Goal: Task Accomplishment & Management: Complete application form

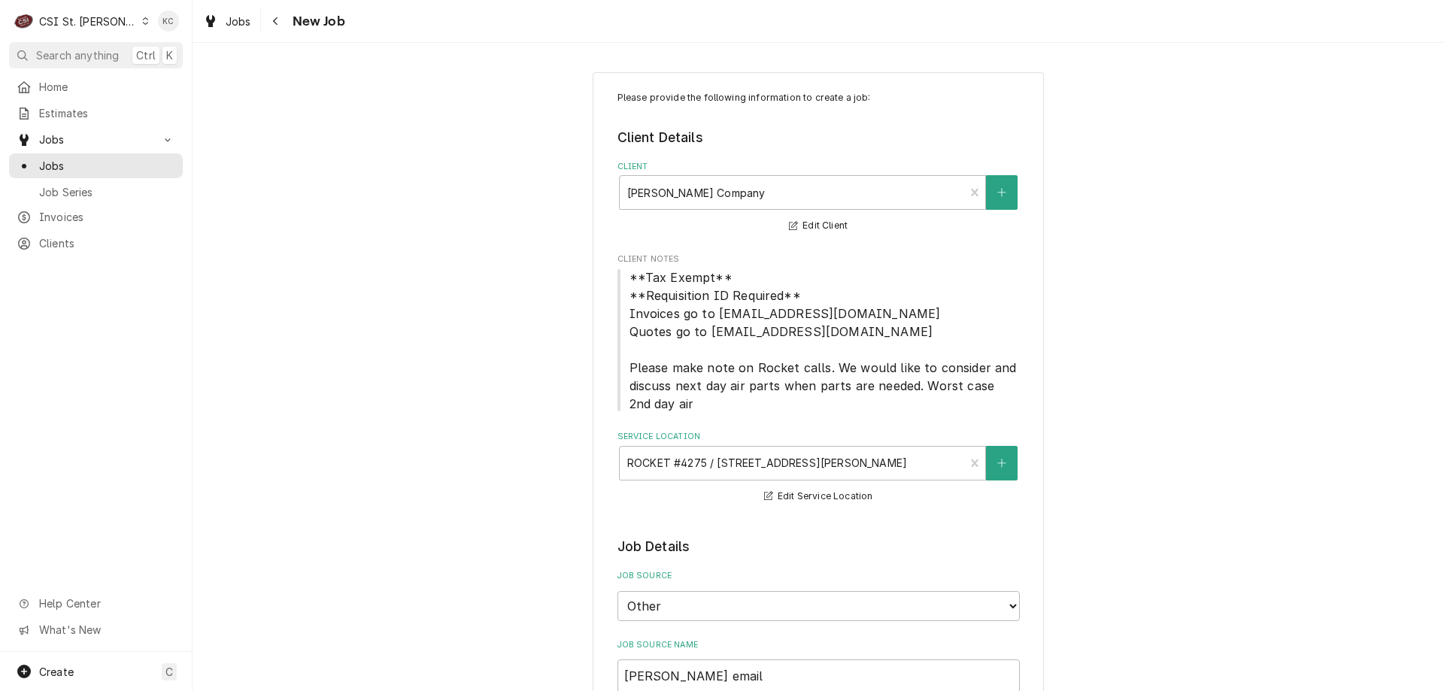
select select "100"
select select "2"
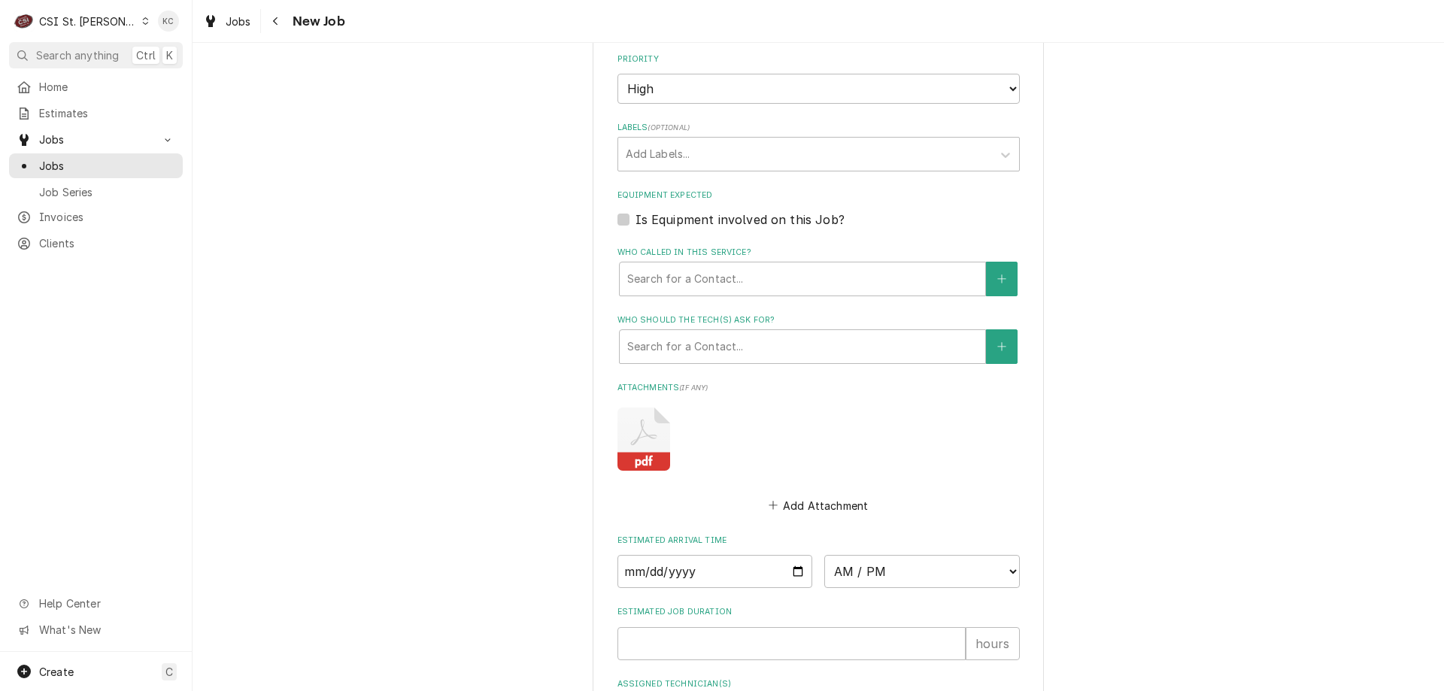
scroll to position [1070, 0]
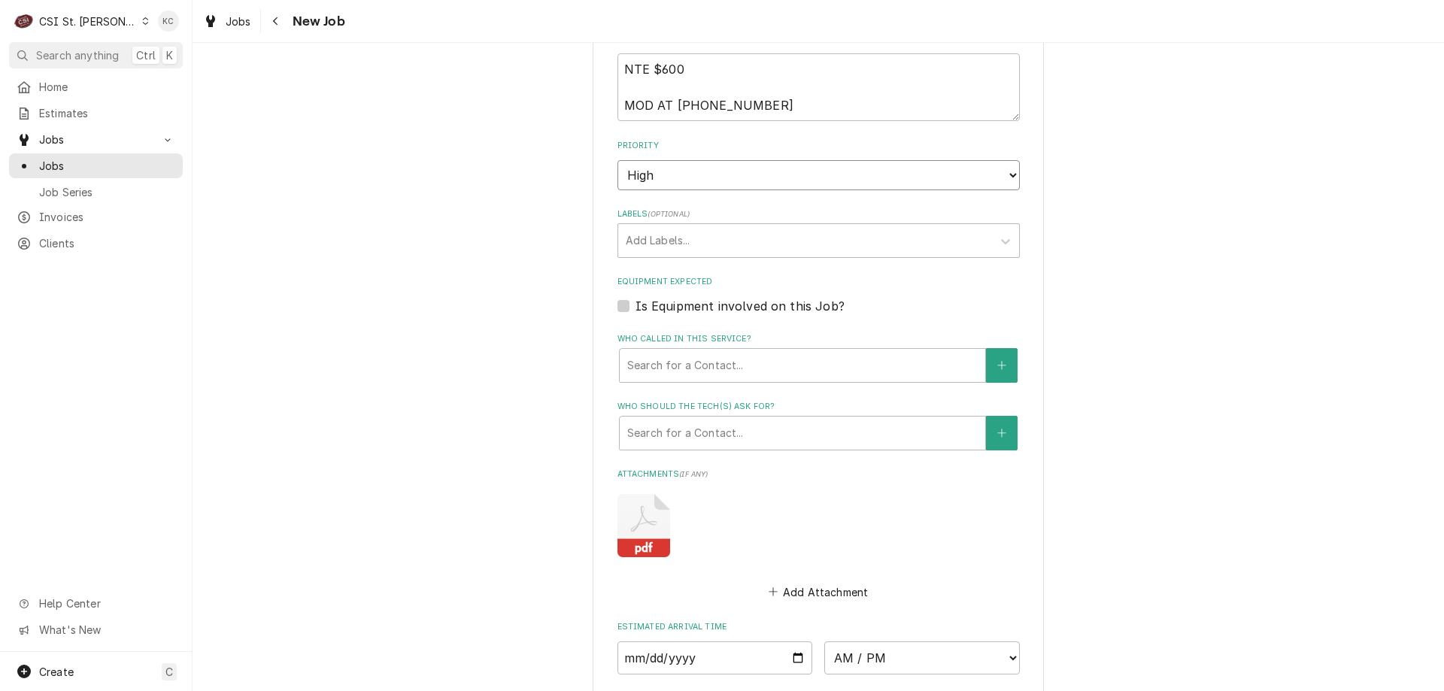
click at [667, 169] on select "No Priority Urgent High Medium Low" at bounding box center [819, 175] width 402 height 30
click at [664, 179] on select "No Priority Urgent High Medium Low" at bounding box center [819, 175] width 402 height 30
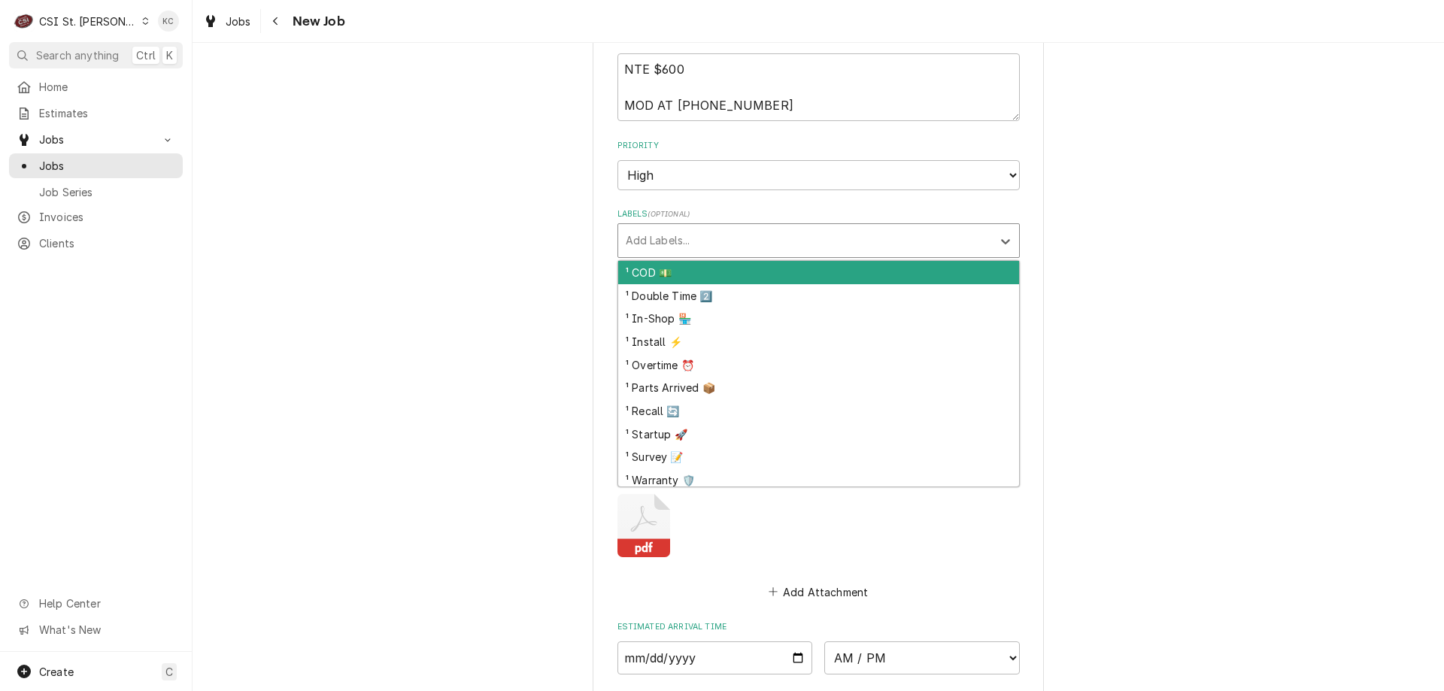
click at [687, 235] on div "Labels" at bounding box center [805, 240] width 359 height 27
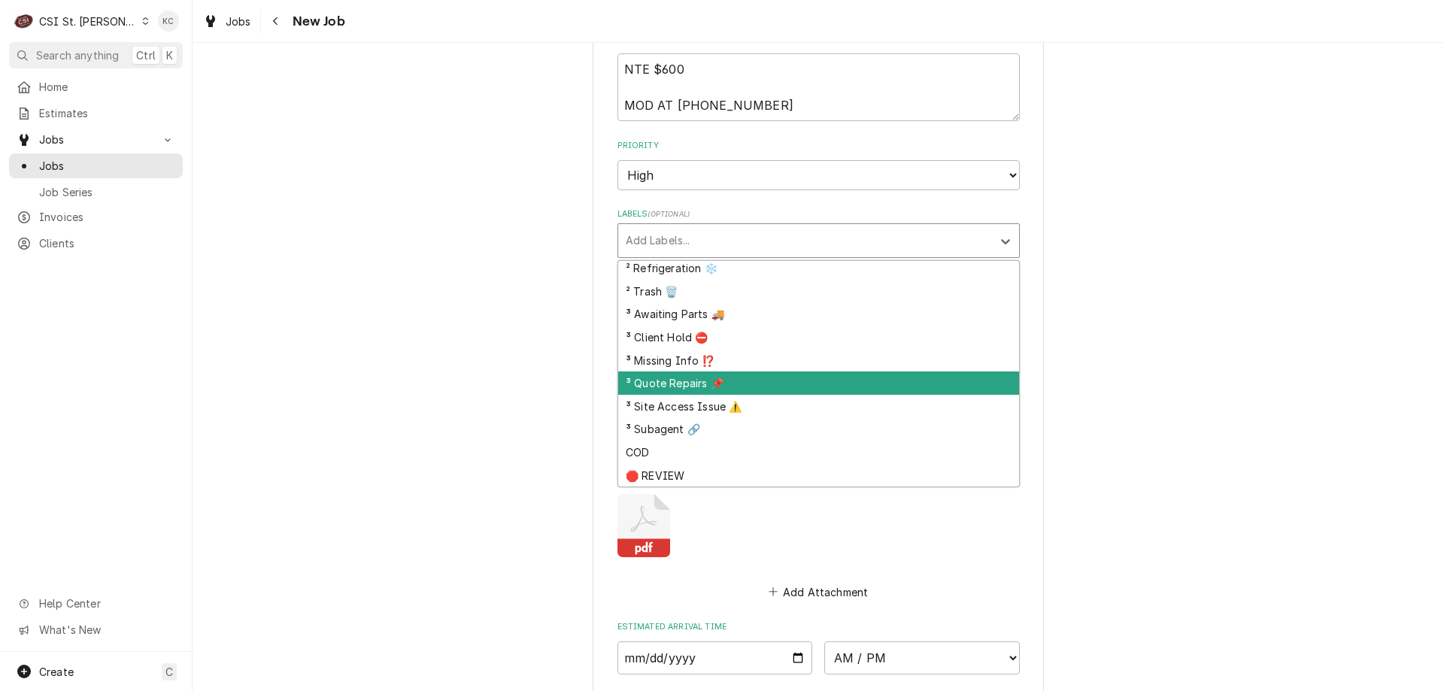
scroll to position [376, 0]
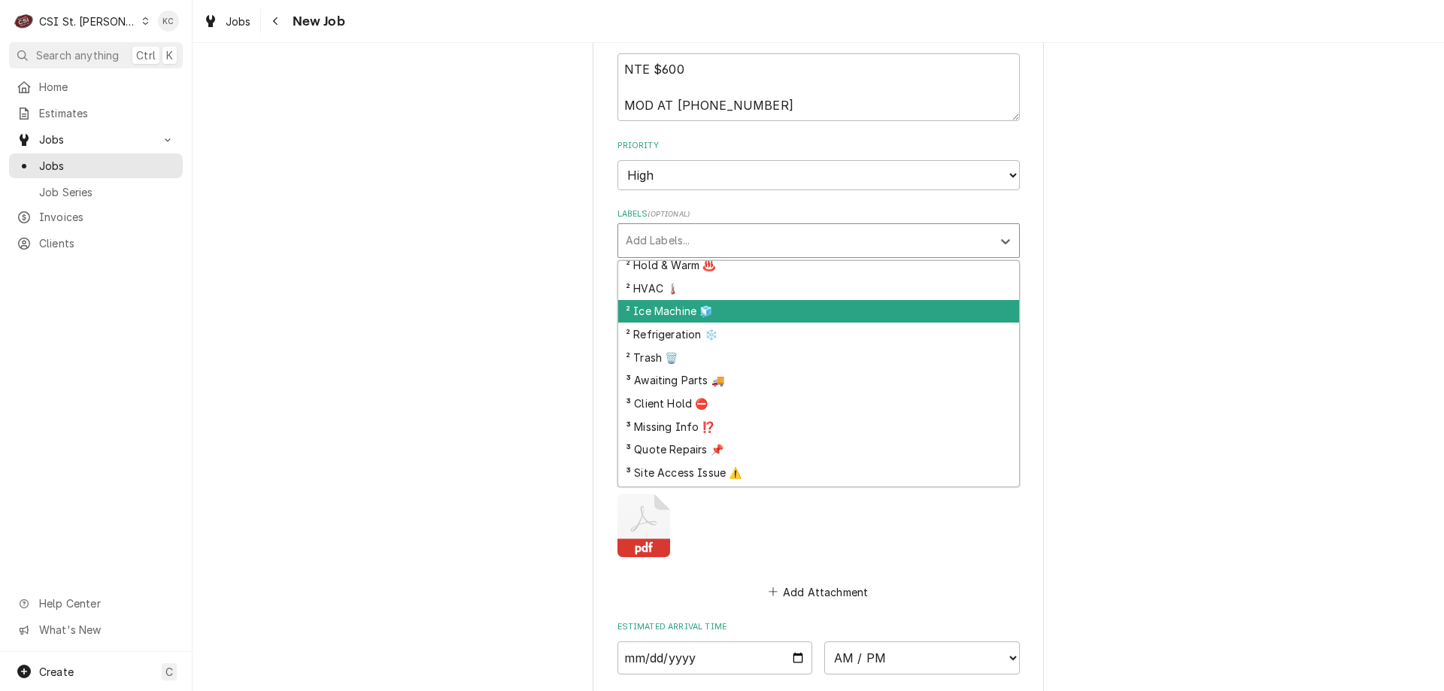
click at [767, 314] on div "² Ice Machine 🧊" at bounding box center [818, 311] width 401 height 23
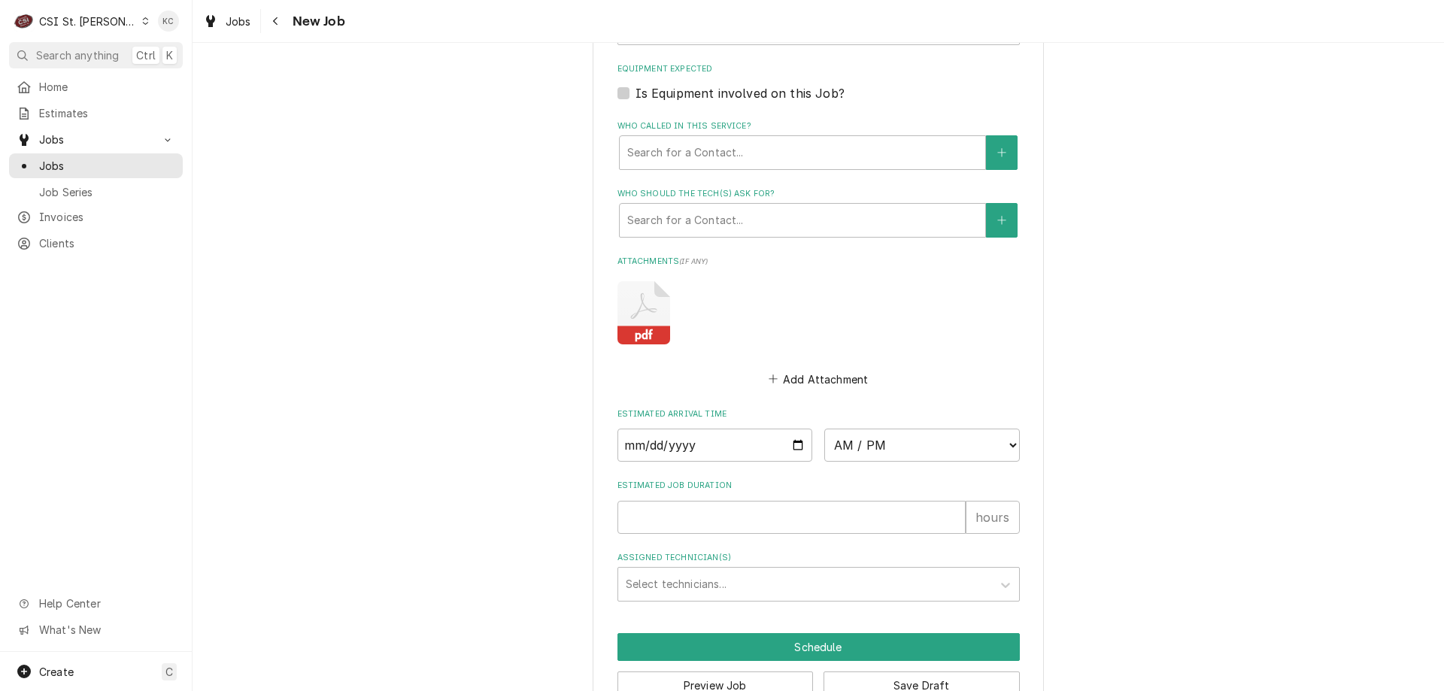
scroll to position [1323, 0]
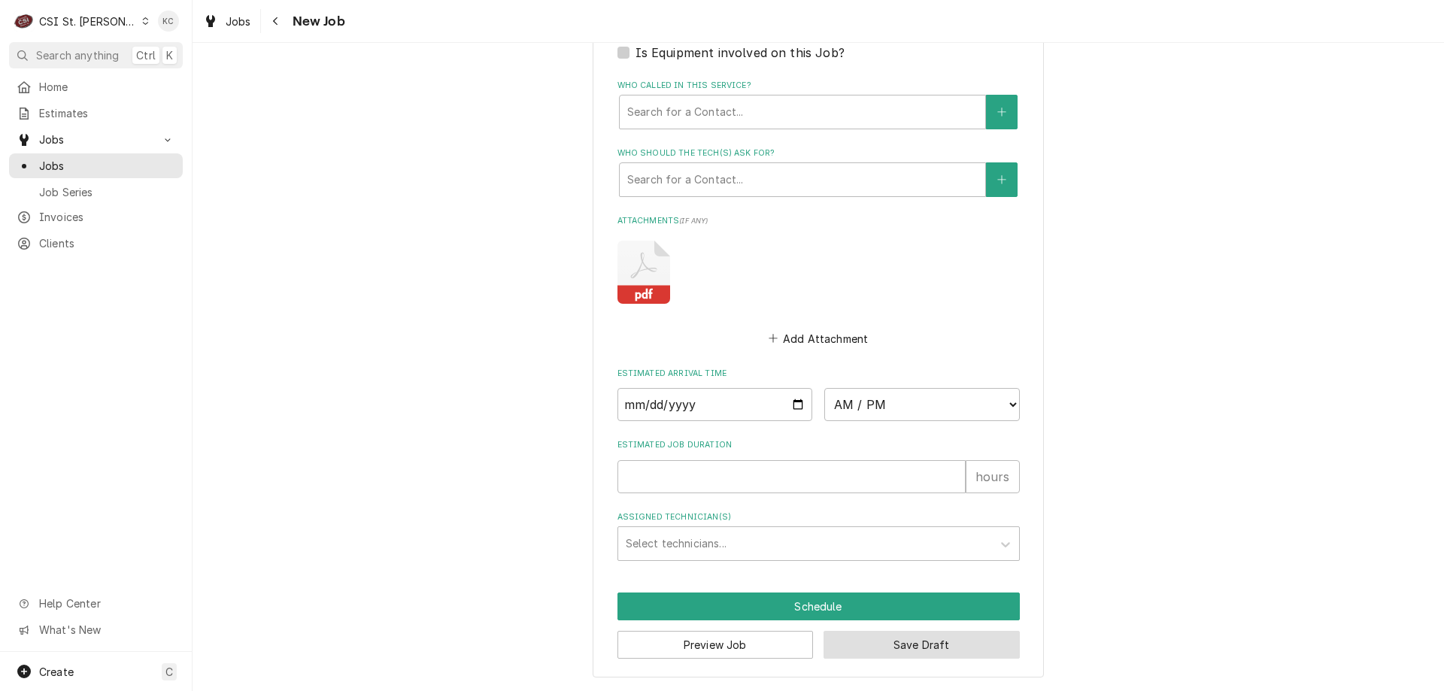
click at [932, 652] on button "Save Draft" at bounding box center [922, 645] width 196 height 28
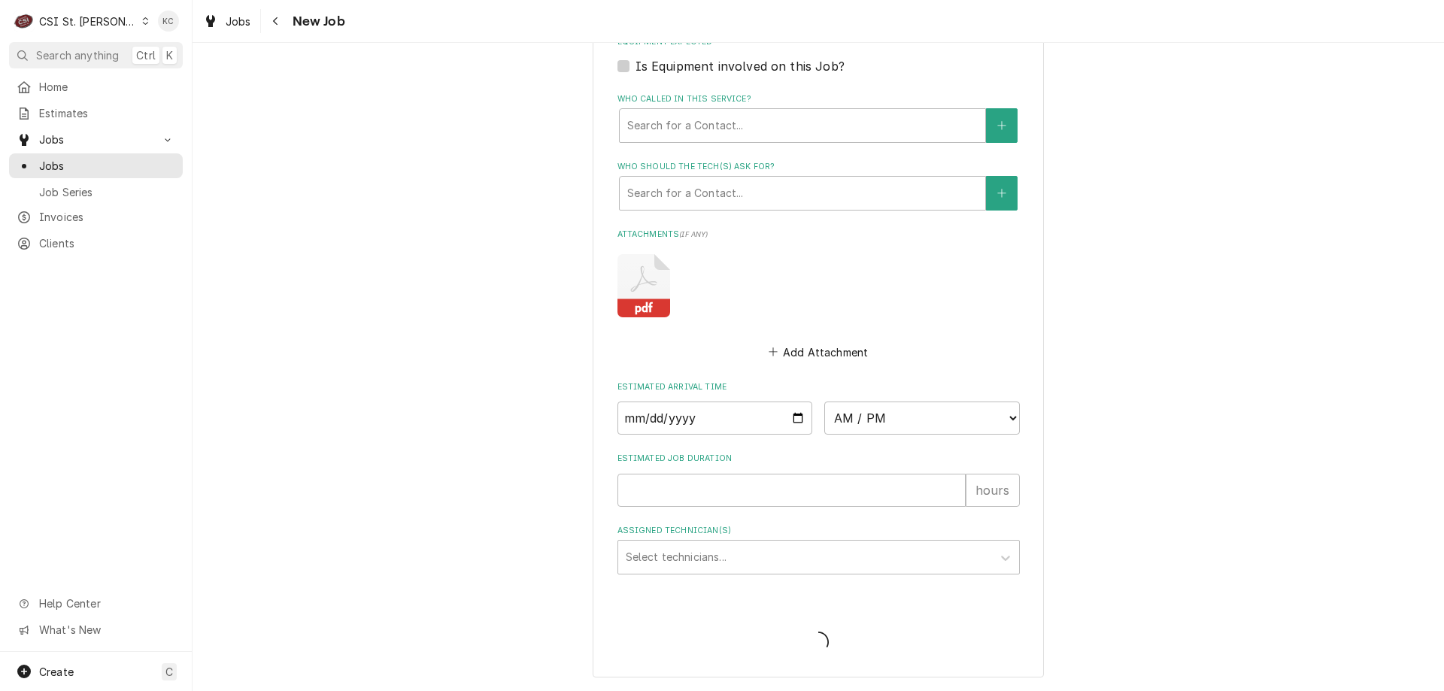
type textarea "x"
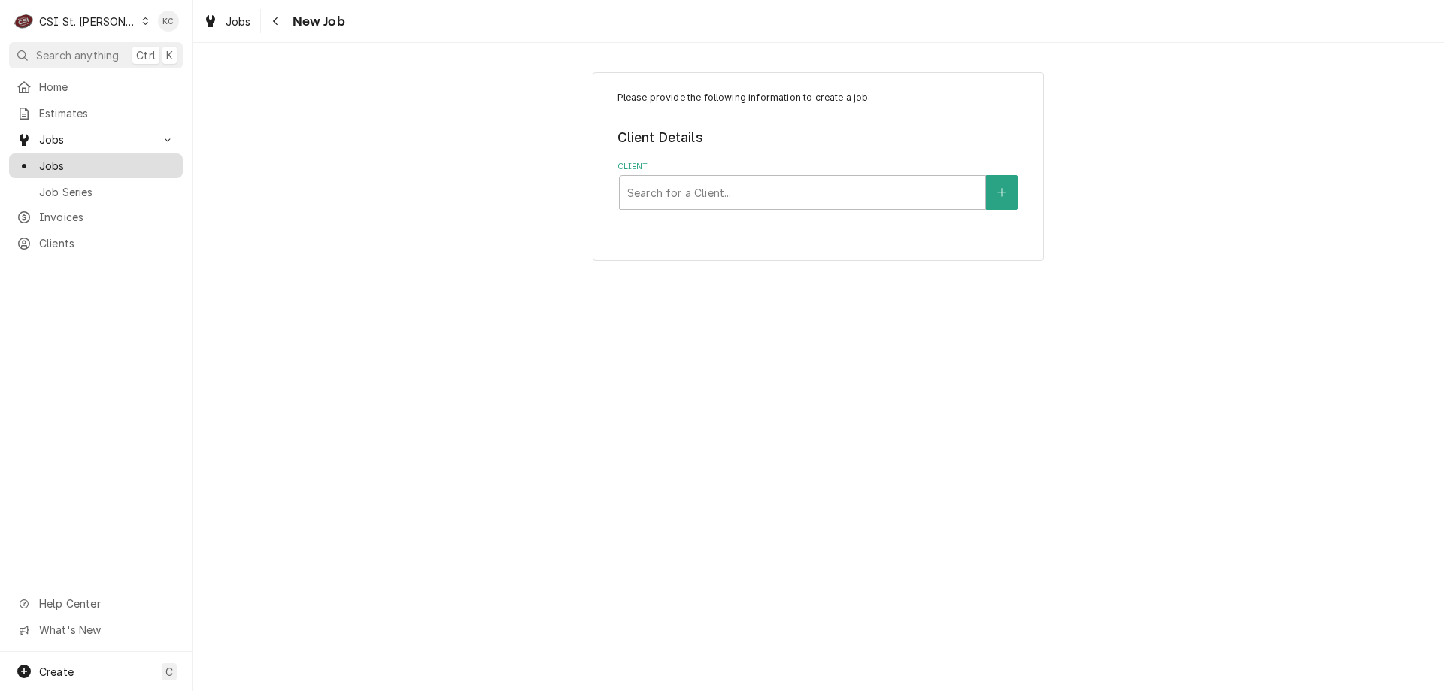
click at [58, 159] on span "Jobs" at bounding box center [107, 166] width 136 height 16
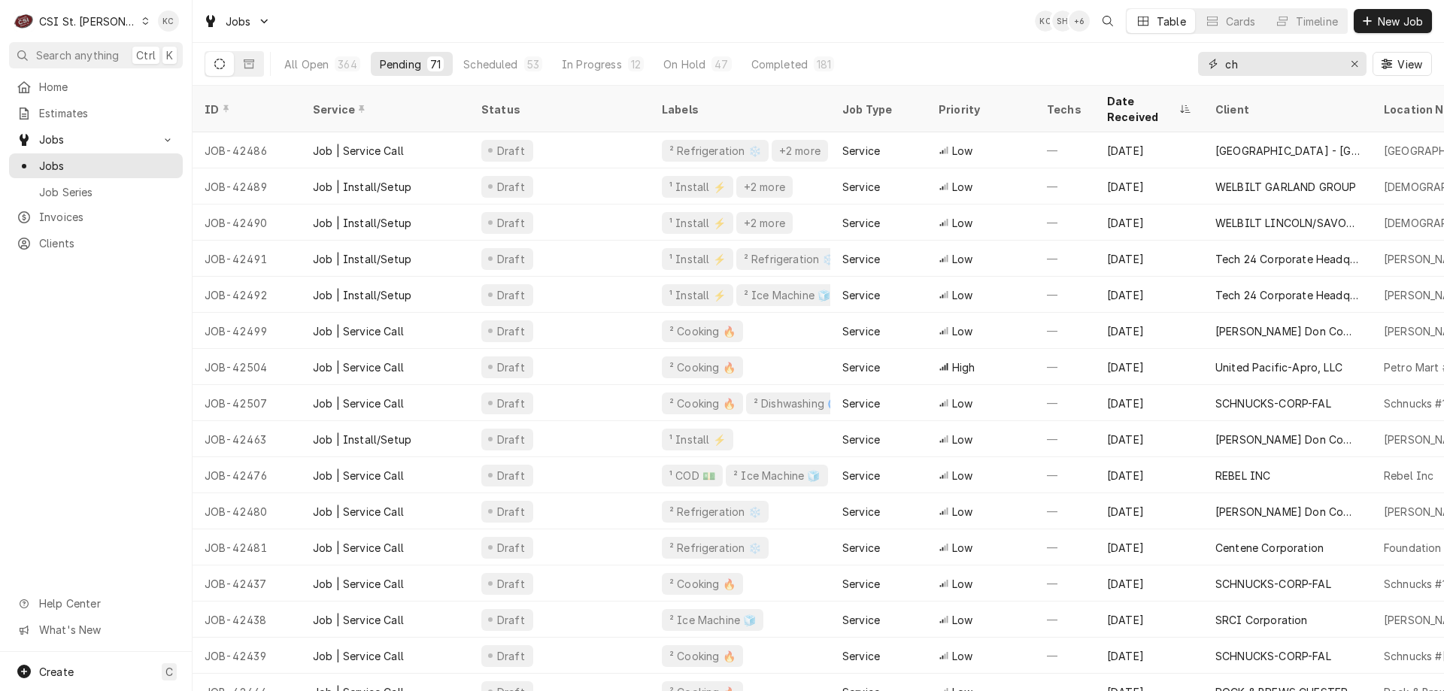
drag, startPoint x: 1271, startPoint y: 62, endPoint x: 1190, endPoint y: 70, distance: 81.6
click at [1190, 70] on div "All Open 364 Pending 71 Scheduled 53 In Progress 12 On Hold 47 Completed 181 ch…" at bounding box center [819, 64] width 1228 height 42
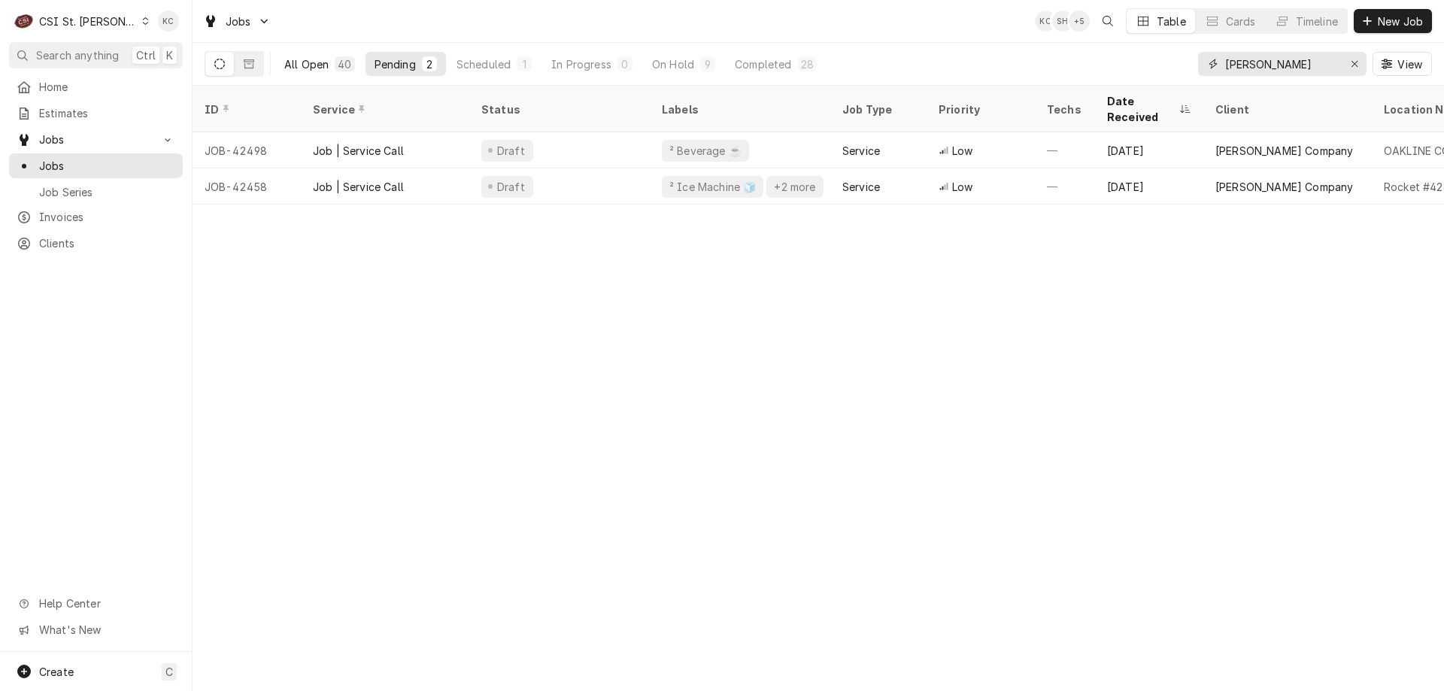
type input "[PERSON_NAME]"
click at [330, 63] on button "All Open 40" at bounding box center [319, 64] width 89 height 24
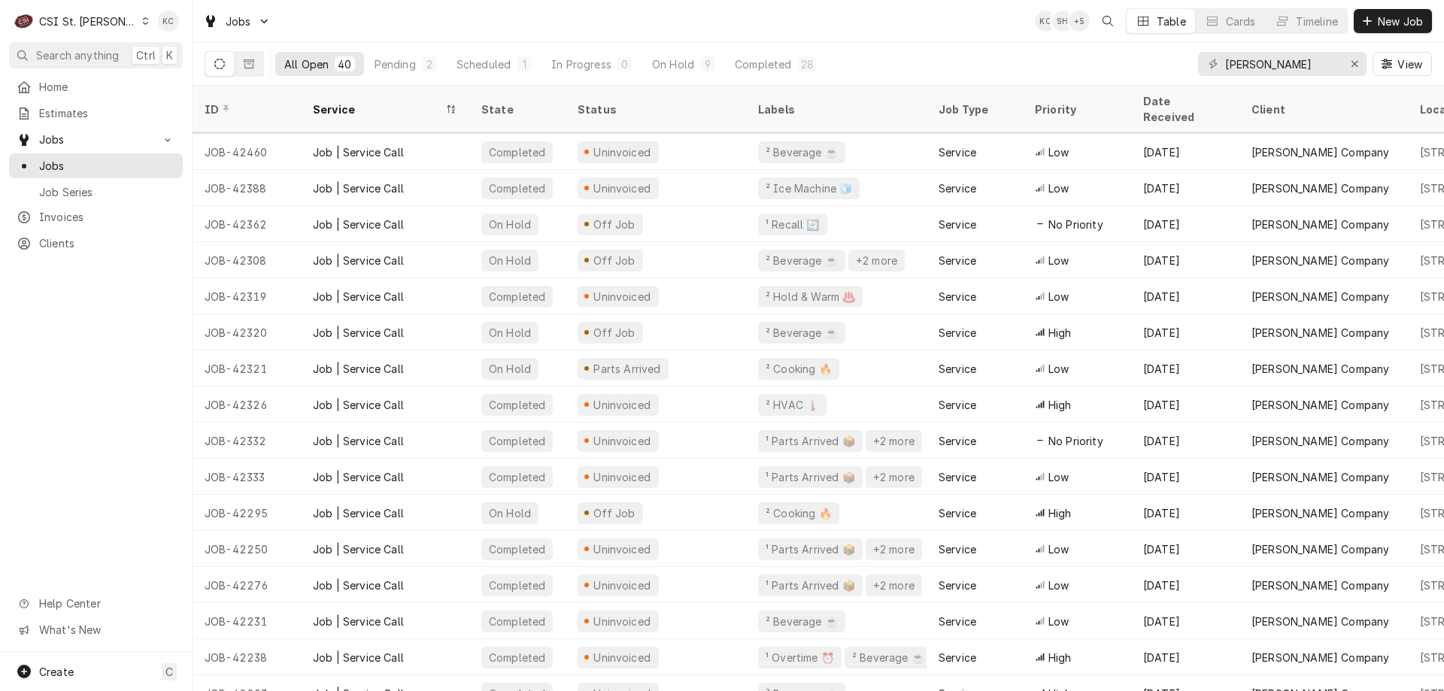
scroll to position [193, 0]
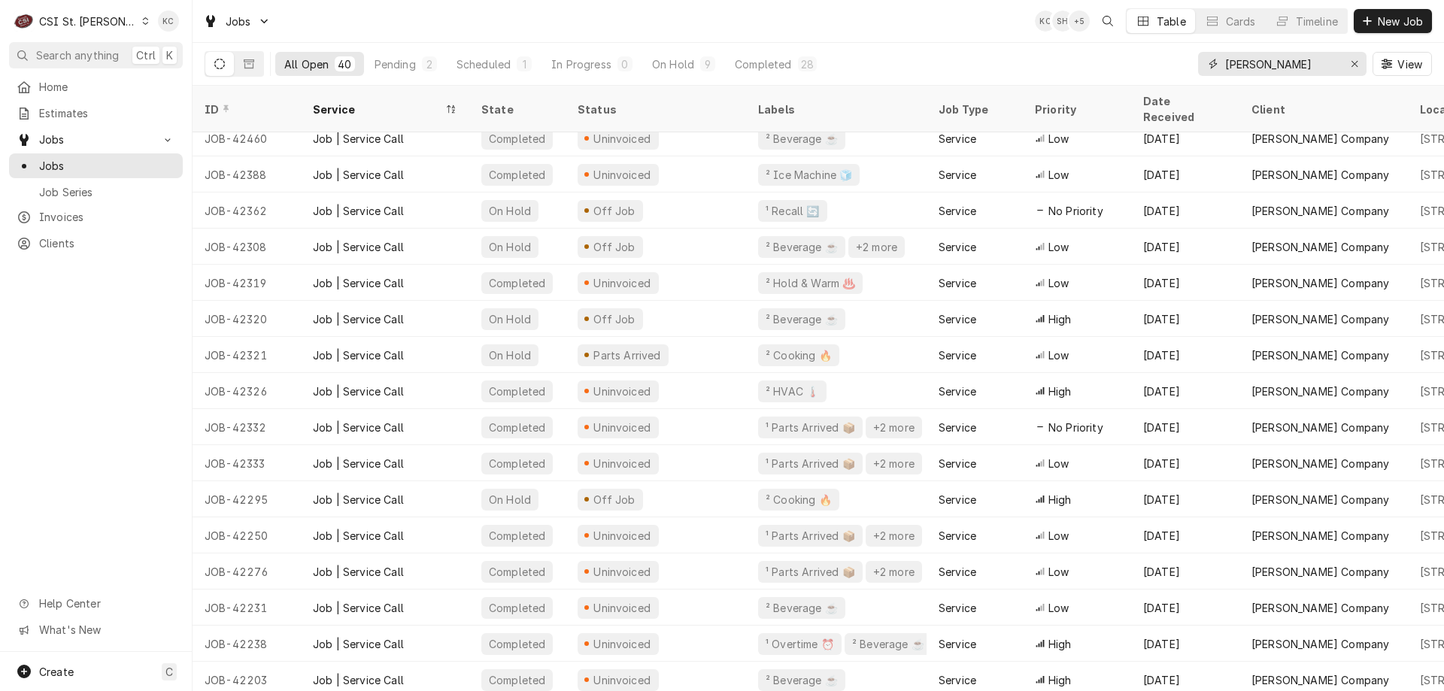
drag, startPoint x: 1278, startPoint y: 69, endPoint x: 1161, endPoint y: 70, distance: 117.4
click at [1161, 70] on div "All Open 40 Pending 2 Scheduled 1 In Progress 0 On Hold 9 Completed 28 vivian V…" at bounding box center [819, 64] width 1228 height 42
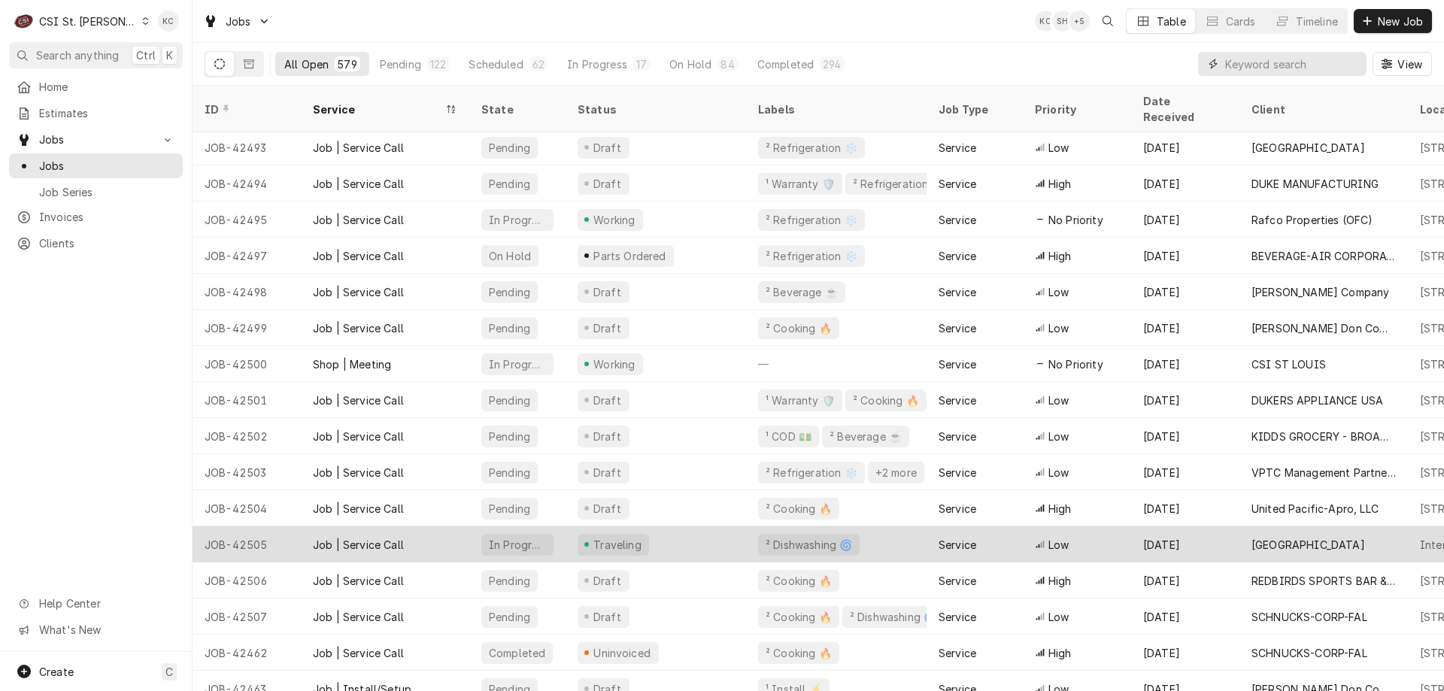
scroll to position [301, 0]
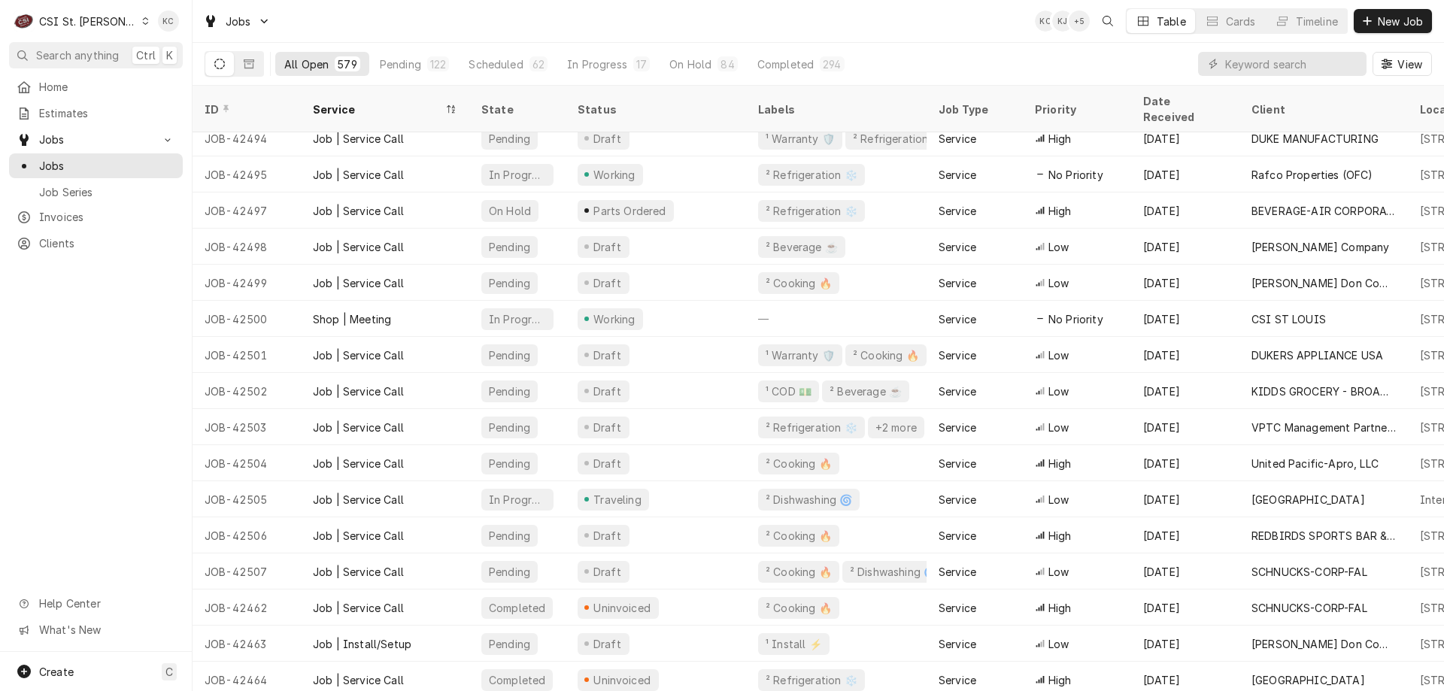
drag, startPoint x: 1393, startPoint y: 25, endPoint x: 1149, endPoint y: 50, distance: 245.8
click at [1149, 50] on div "Jobs KC KJ + 5 Table Cards Timeline New Job All Open 579 Pending 122 Scheduled …" at bounding box center [819, 43] width 1252 height 86
click at [1265, 58] on input "Dynamic Content Wrapper" at bounding box center [1293, 64] width 134 height 24
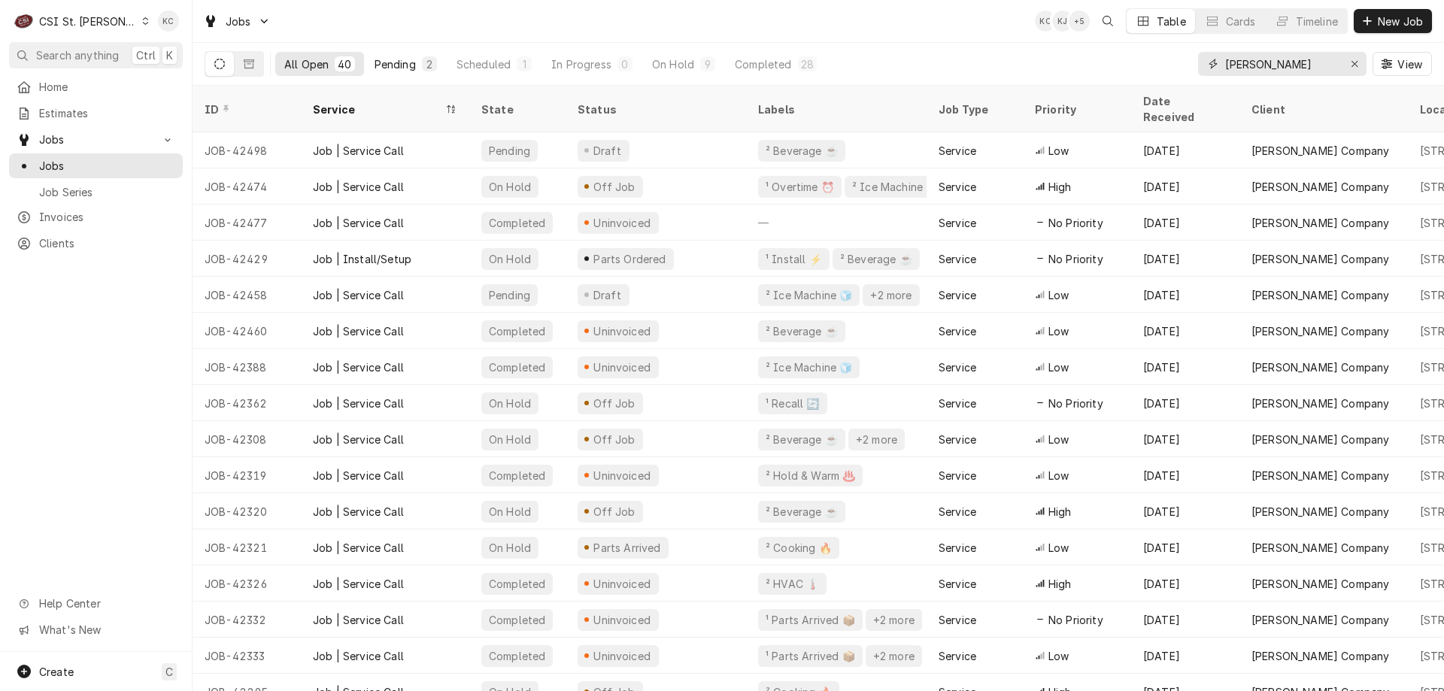
type input "[PERSON_NAME]"
click at [414, 61] on div "Pending" at bounding box center [395, 64] width 41 height 16
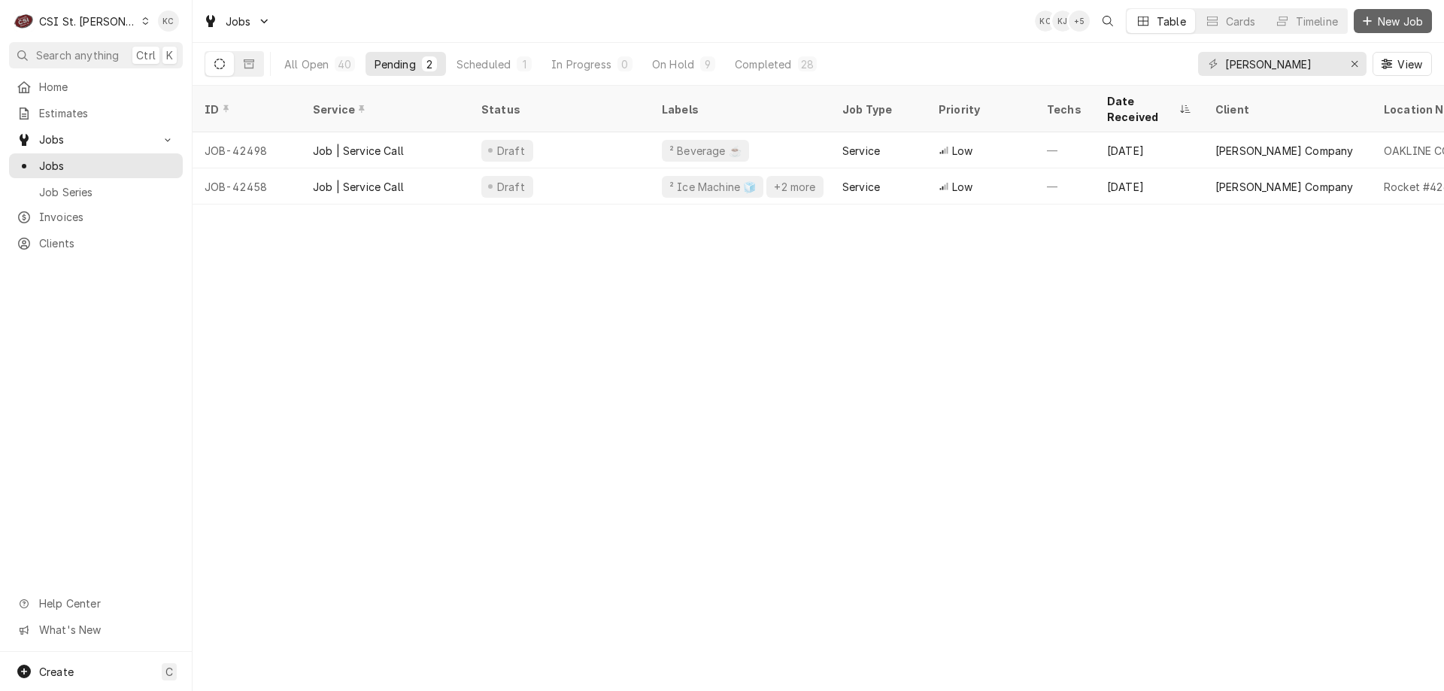
click at [1414, 25] on span "New Job" at bounding box center [1400, 22] width 51 height 16
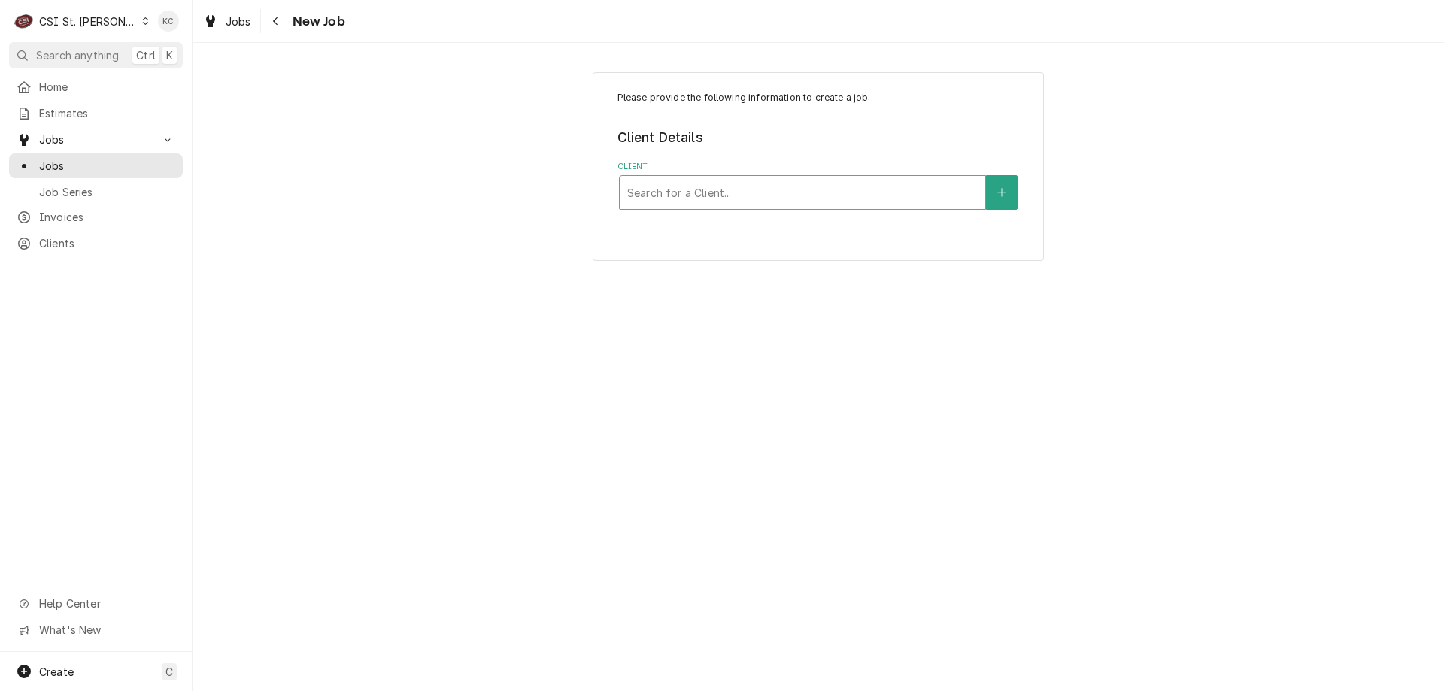
click at [881, 191] on div "Client" at bounding box center [802, 192] width 351 height 27
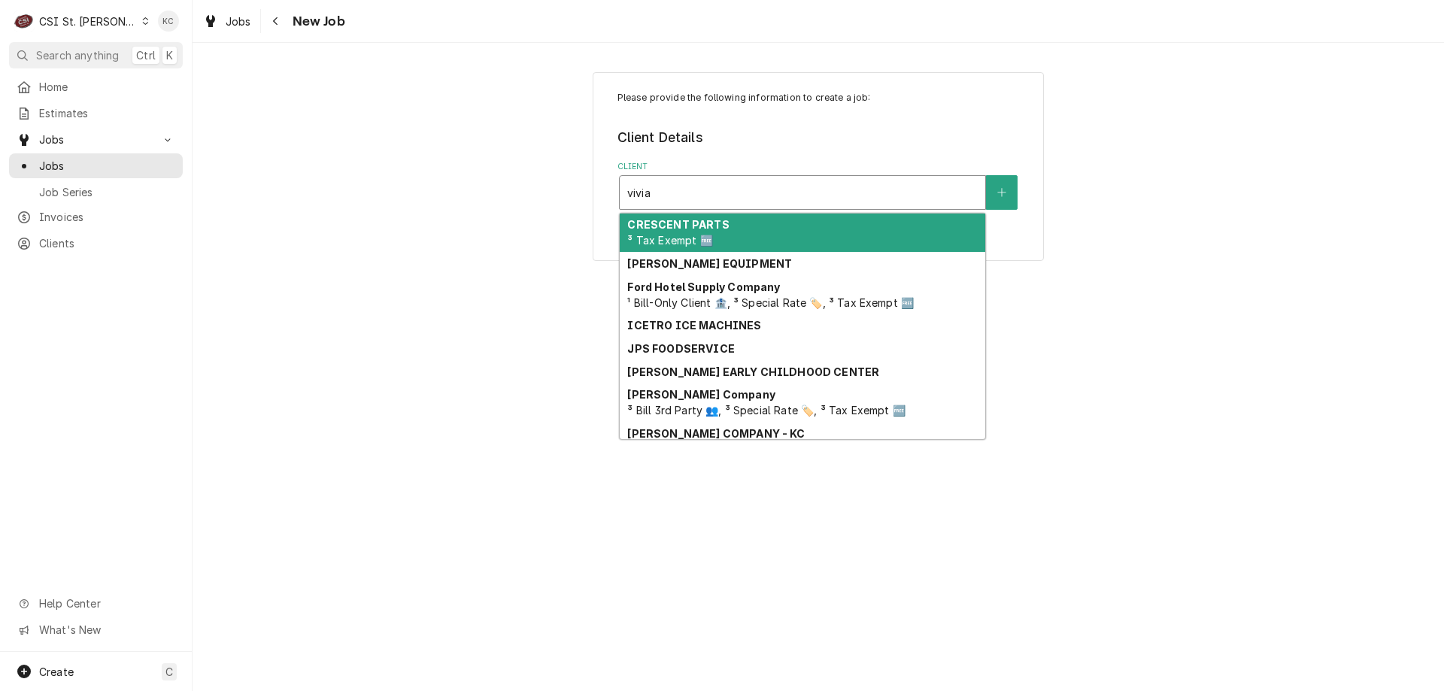
type input "[PERSON_NAME]"
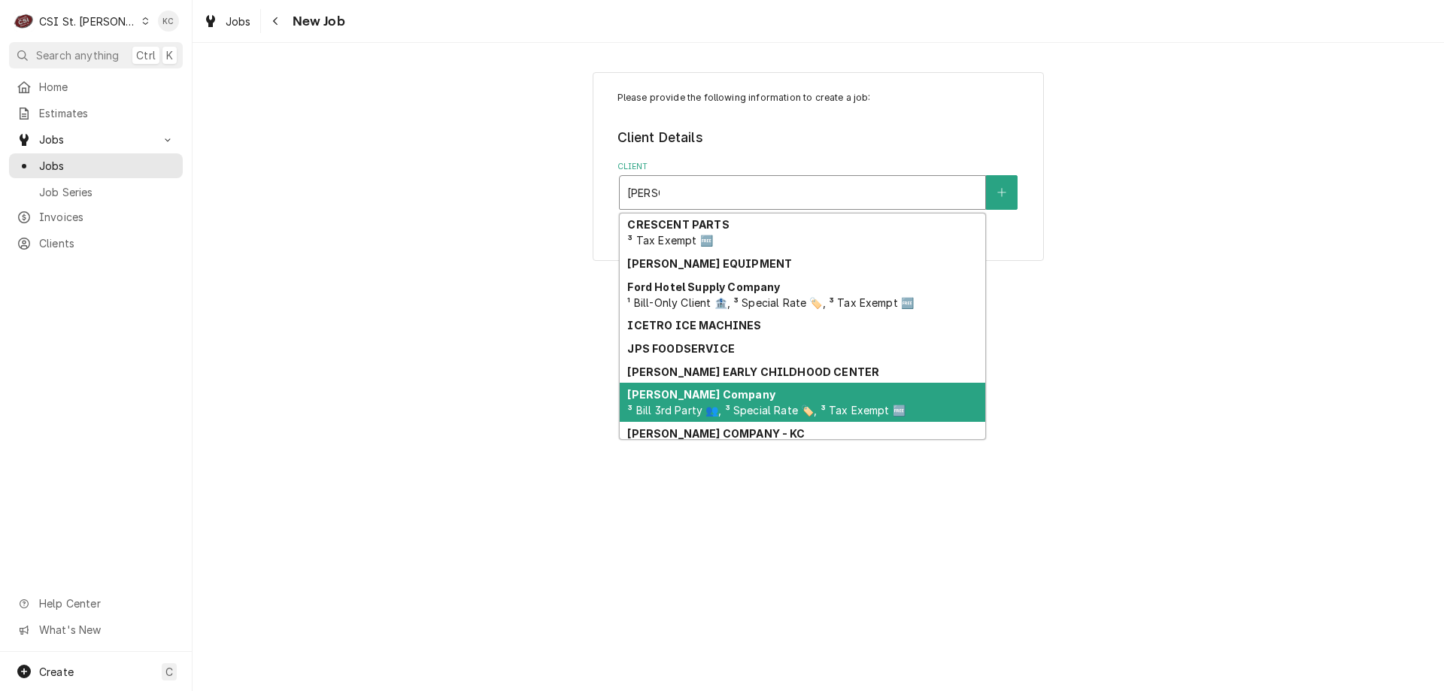
click at [750, 409] on span "³ Bill 3rd Party 👥, ³ Special Rate 🏷️, ³ Tax Exempt 🆓" at bounding box center [766, 410] width 278 height 13
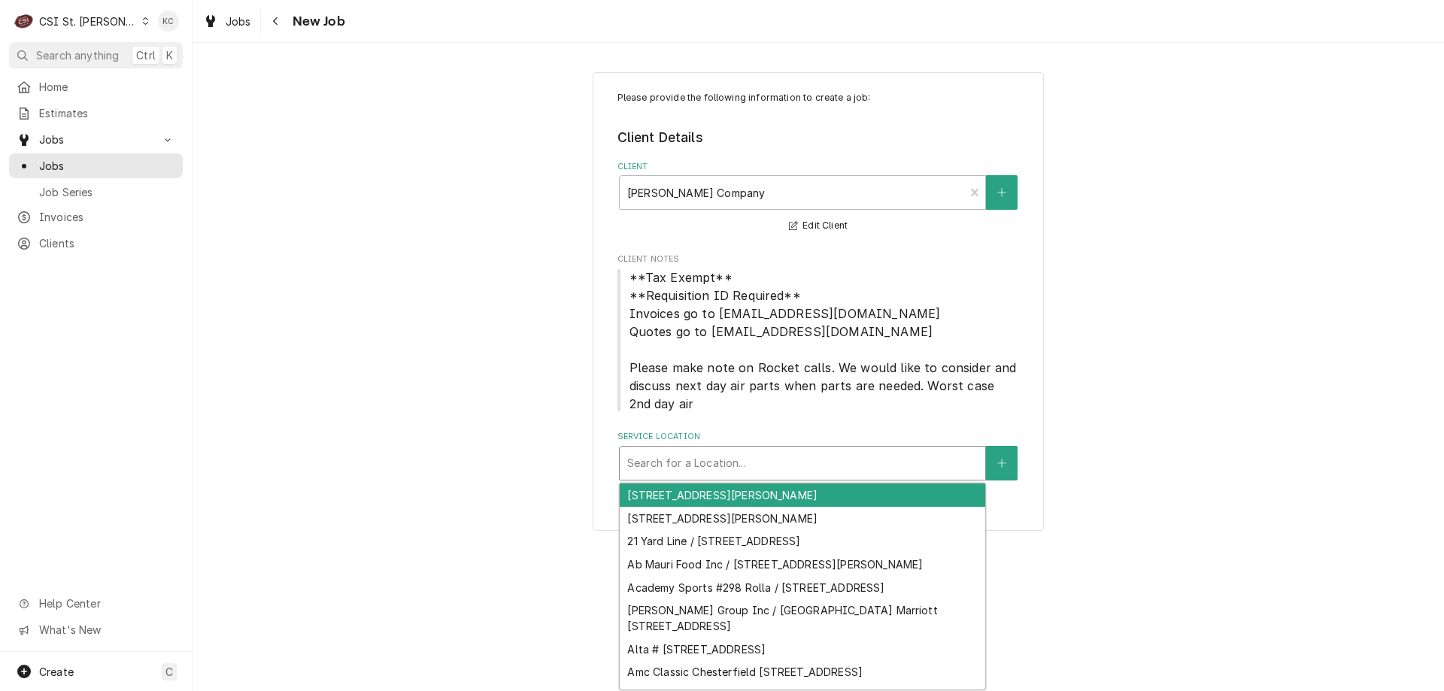
click at [830, 452] on div "Service Location" at bounding box center [802, 463] width 351 height 27
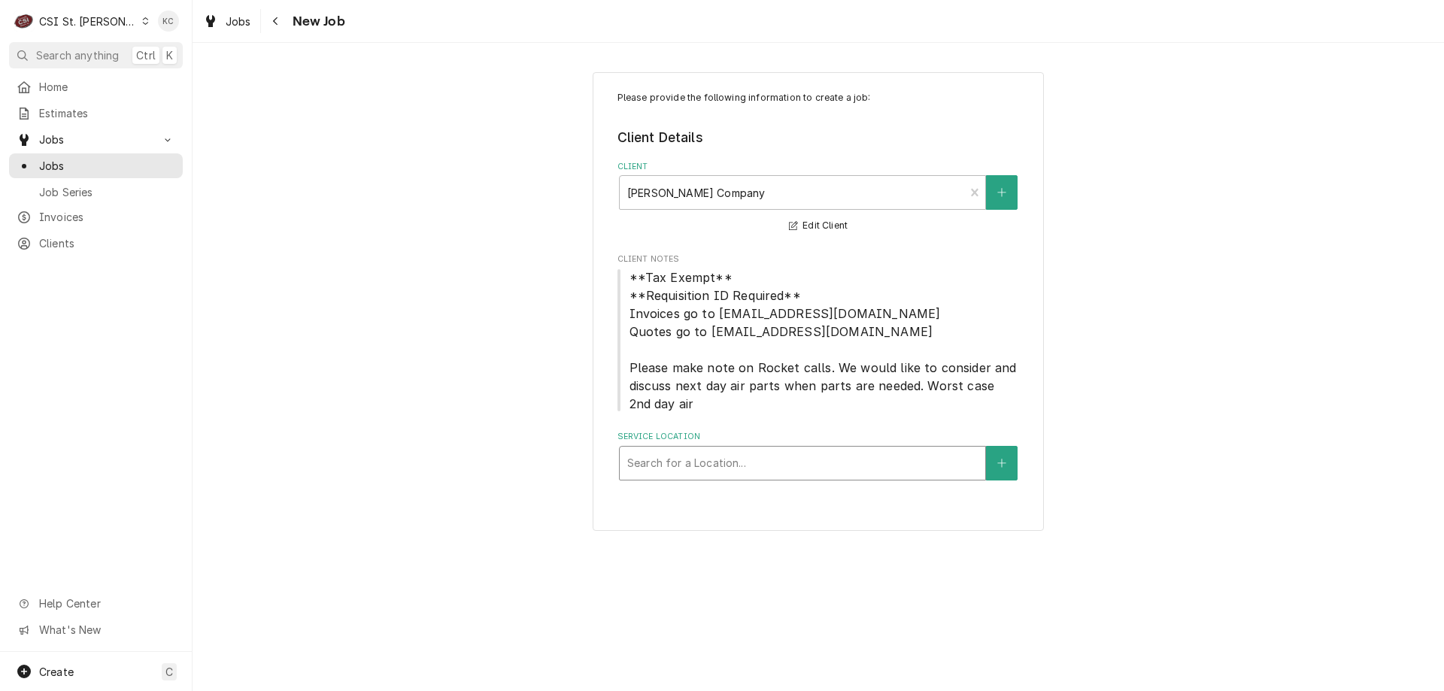
click at [823, 454] on div "Service Location" at bounding box center [802, 463] width 351 height 27
type input "900 e"
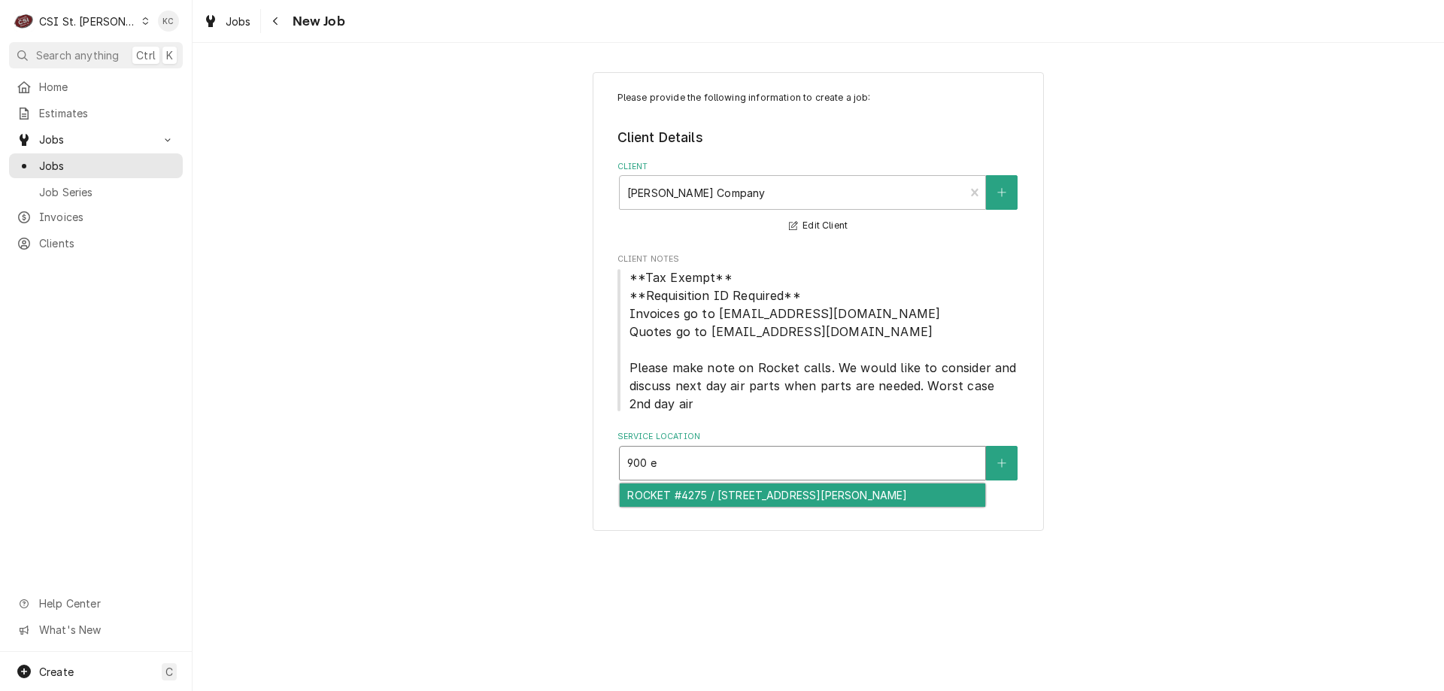
click at [824, 504] on div "ROCKET #4275 / 900 E Ferguson Ave, Wood River, IL 62095" at bounding box center [803, 495] width 366 height 23
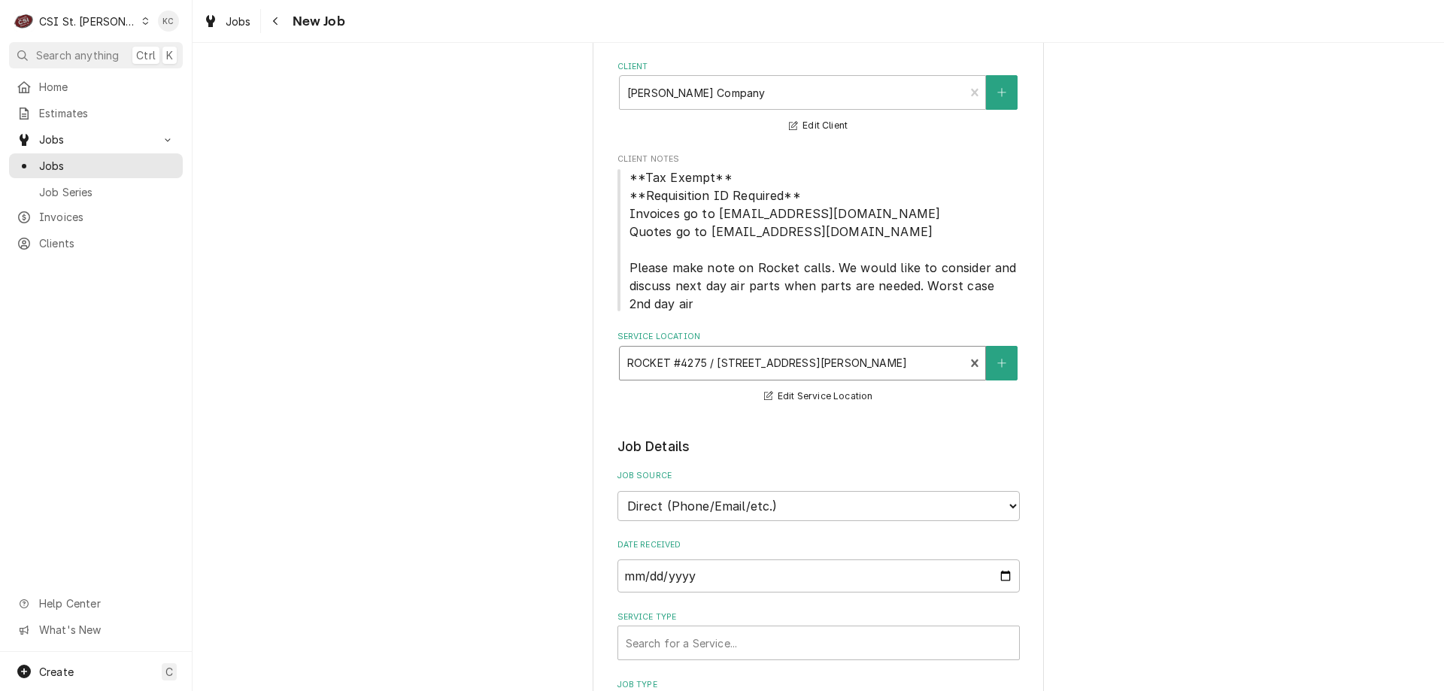
scroll to position [301, 0]
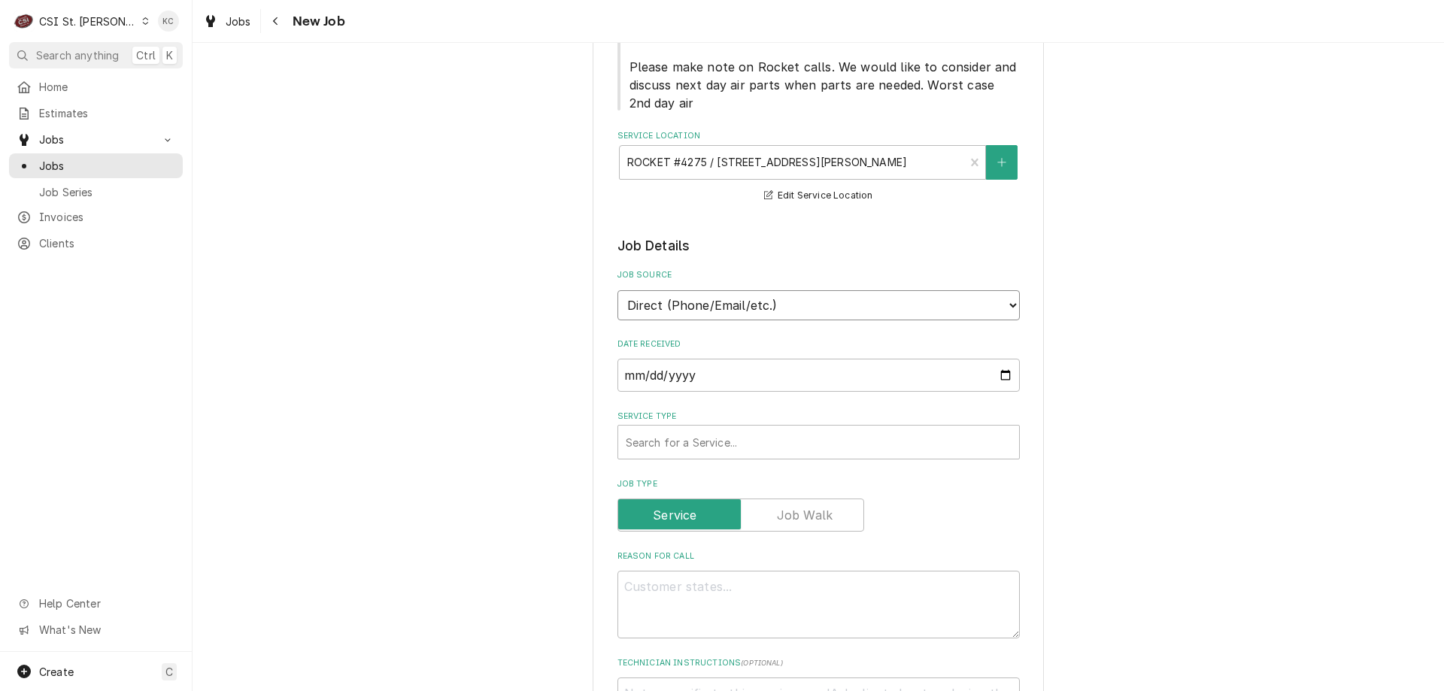
click at [813, 293] on select "Direct (Phone/Email/etc.) Service Channel Corrigo Ecotrak Other" at bounding box center [819, 305] width 402 height 30
select select "100"
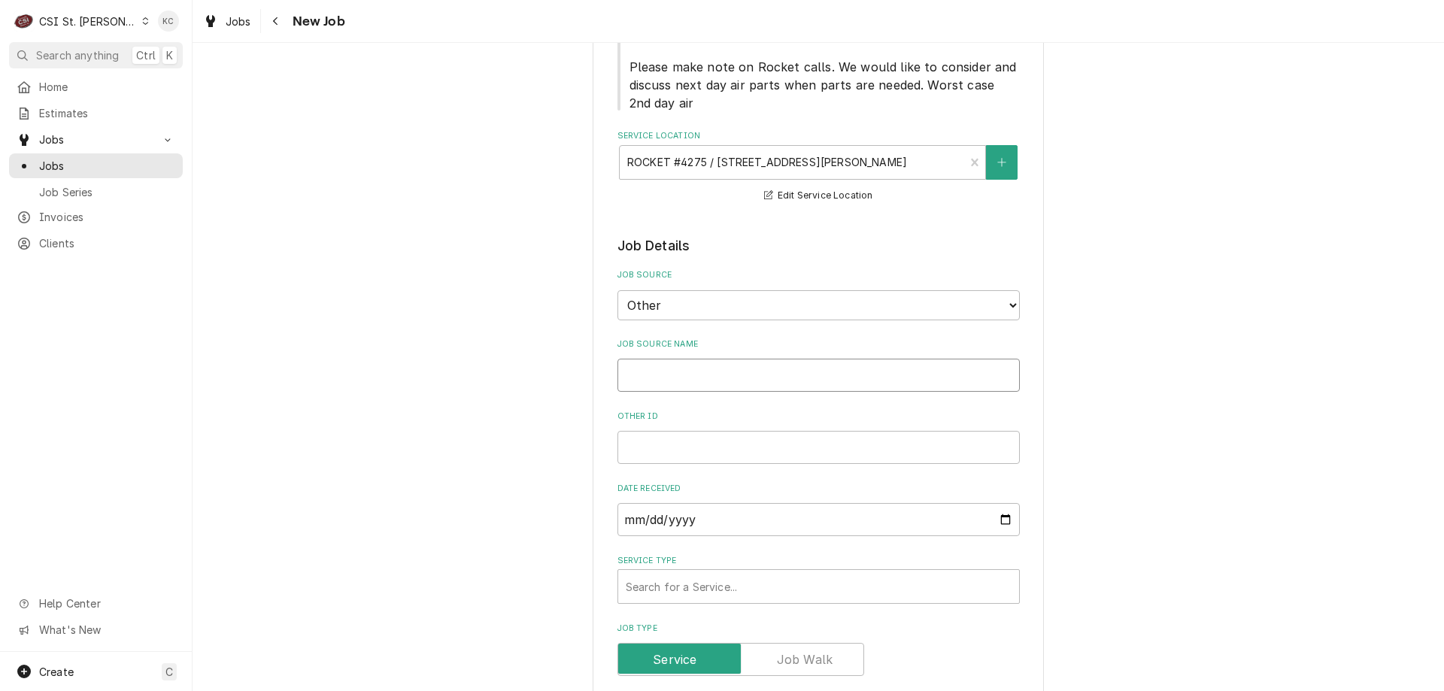
click at [750, 373] on input "Job Source Name" at bounding box center [819, 375] width 402 height 33
type textarea "x"
type input "V"
type textarea "x"
type input "Vi"
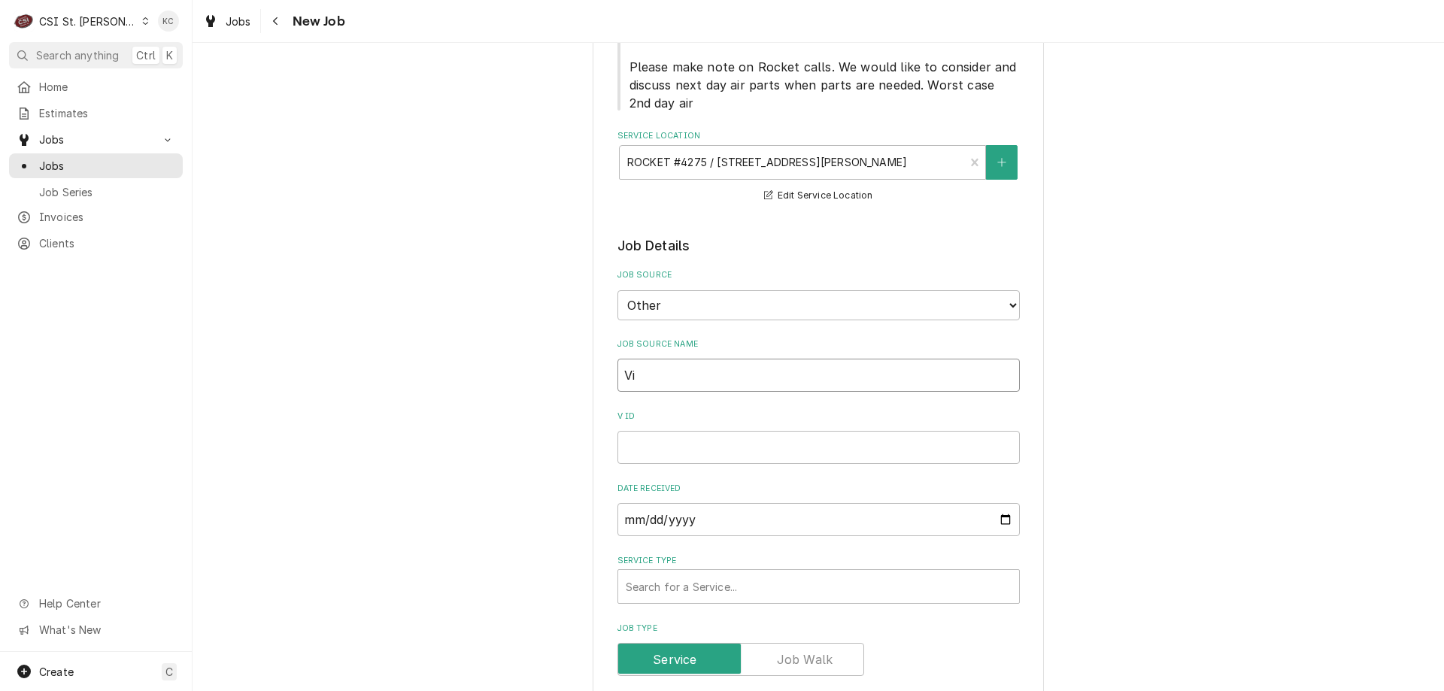
type textarea "x"
type input "Viva"
type textarea "x"
type input "Vivai"
type textarea "x"
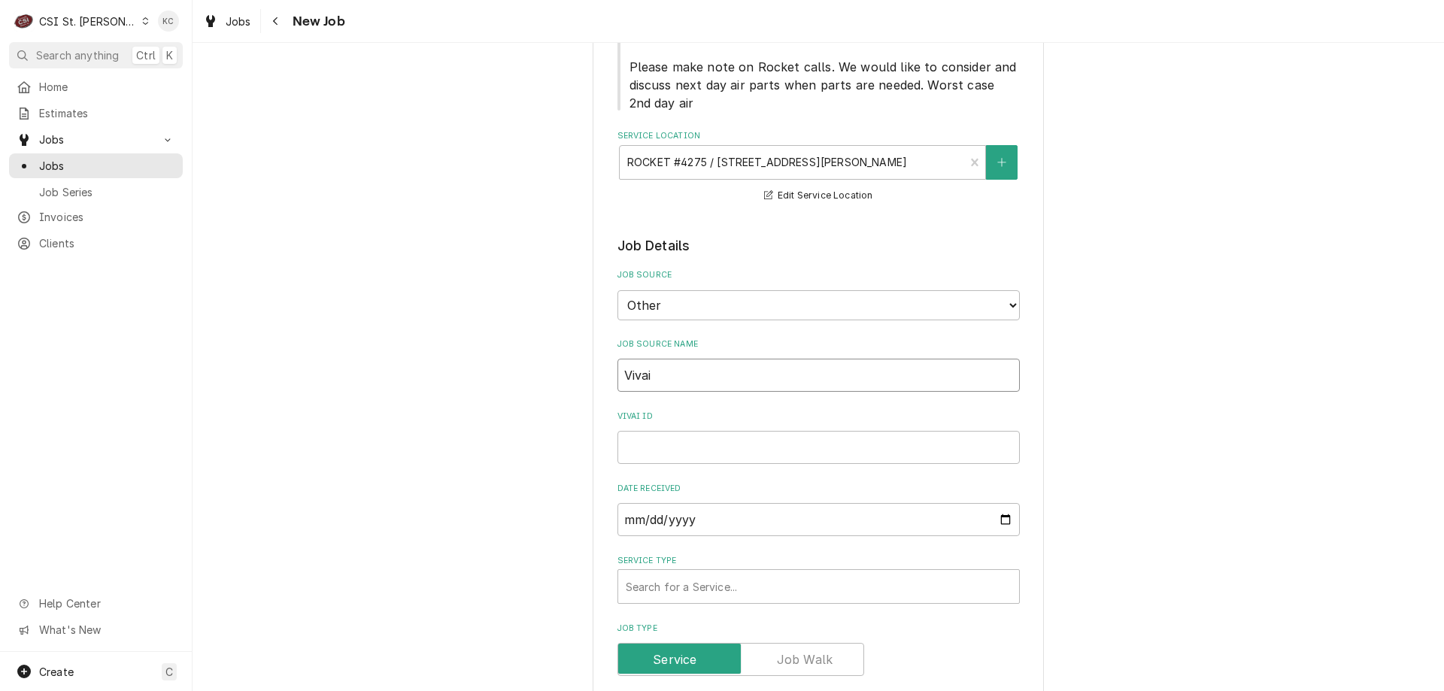
type input "Vivain"
type textarea "x"
type input "Vivain"
type textarea "x"
type input "Vivain"
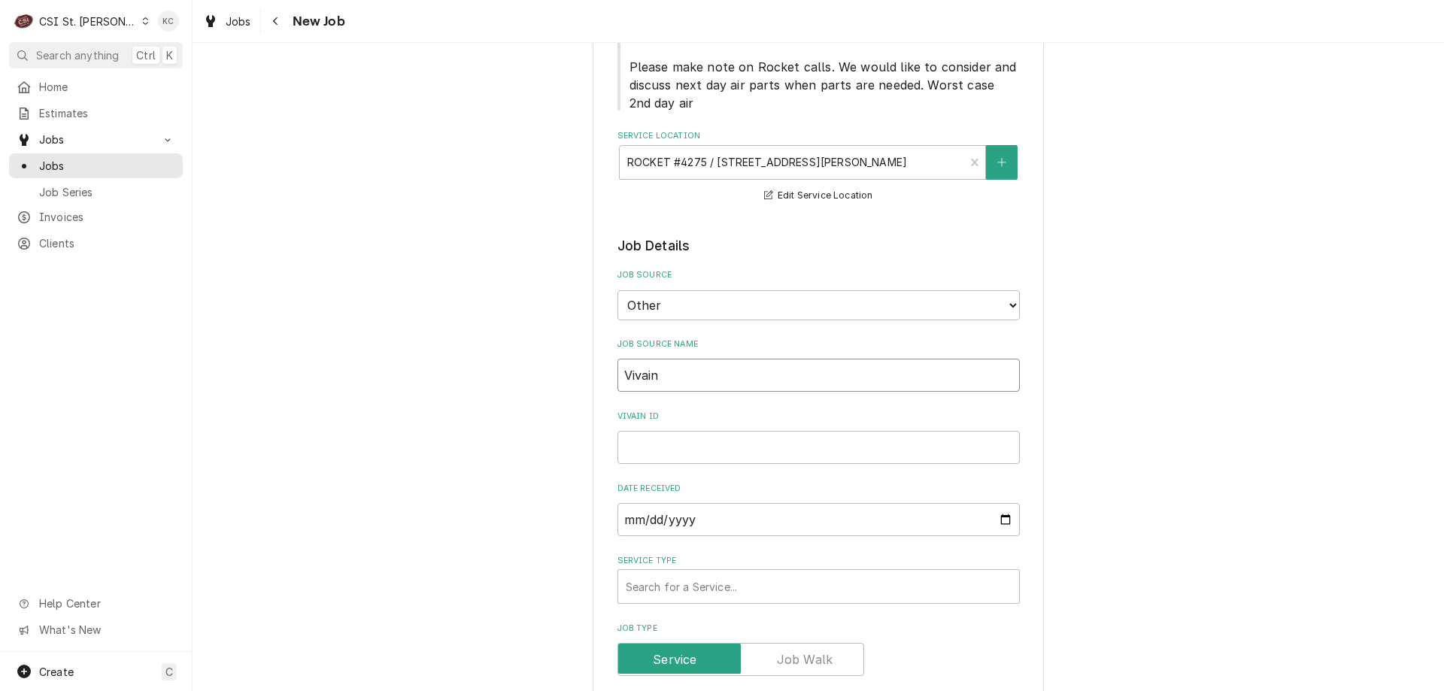
type textarea "x"
type input "Vivai"
type textarea "x"
type input "Viva"
type textarea "x"
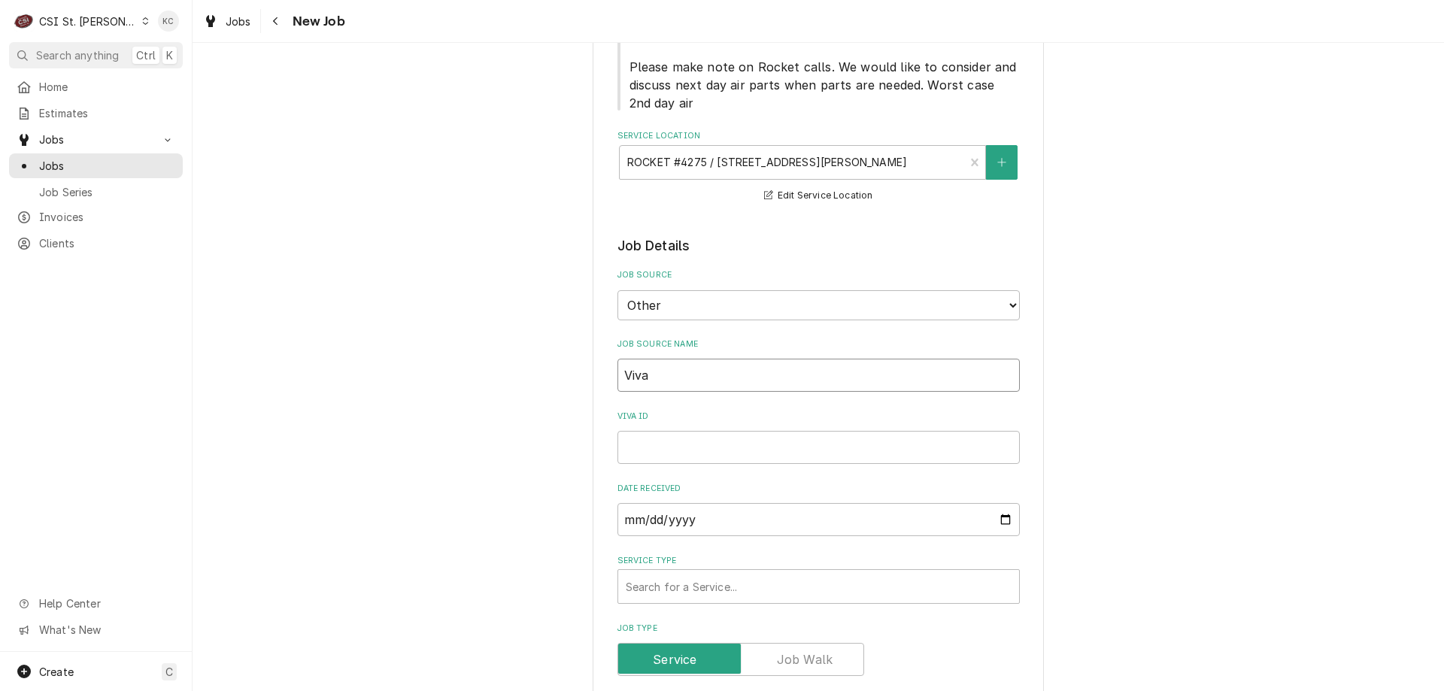
type input "Viv"
type textarea "x"
type input "Viva"
type textarea "x"
type input "Vivai"
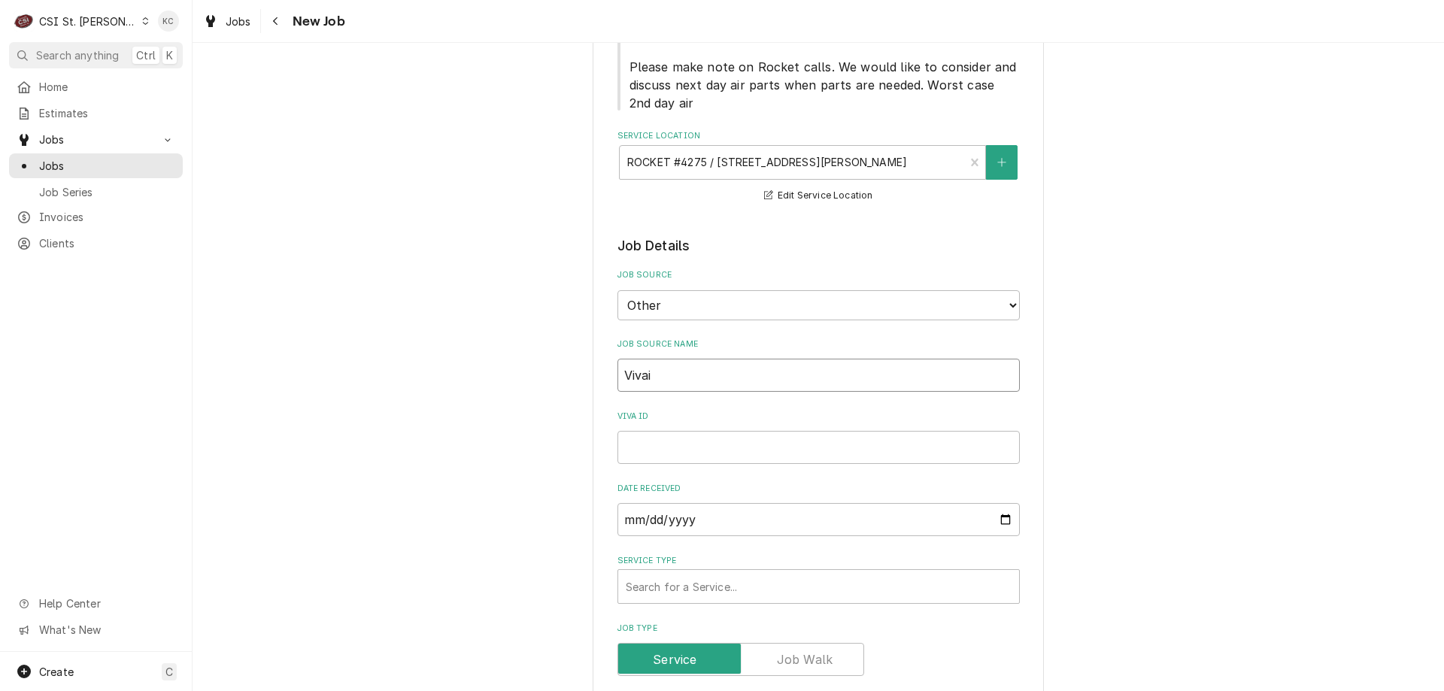
type textarea "x"
type input "Vivain"
type textarea "x"
type input "Vivain"
type textarea "x"
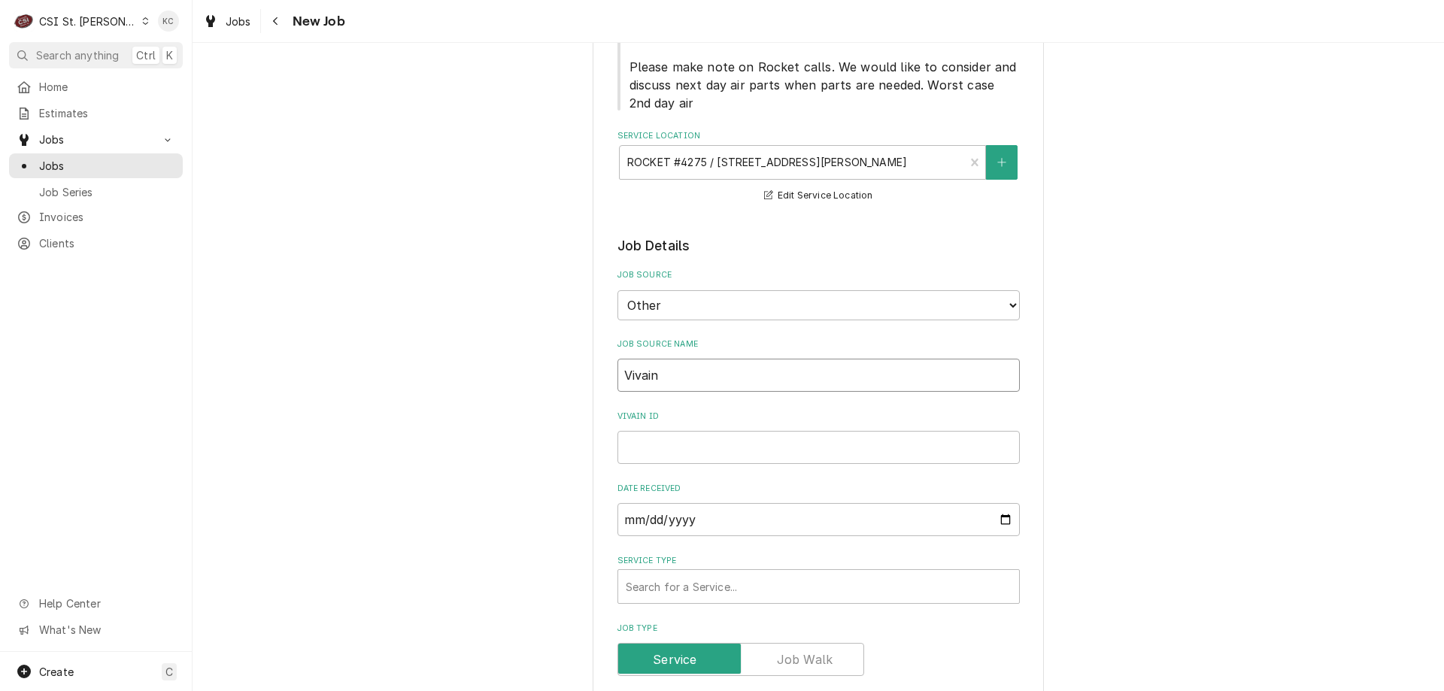
type input "Vivain"
type textarea "x"
type input "Vivai"
type textarea "x"
type input "Viva"
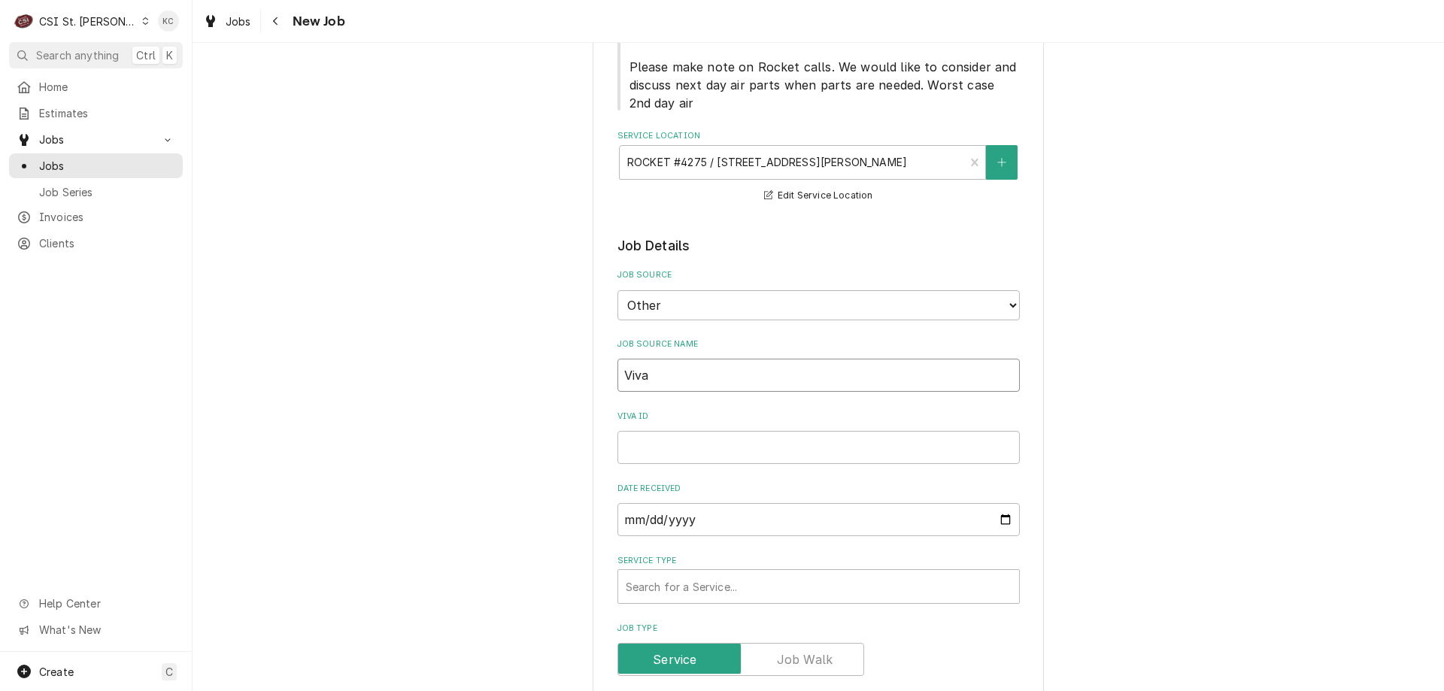
type textarea "x"
type input "Viv"
type textarea "x"
type input "Vivi"
type textarea "x"
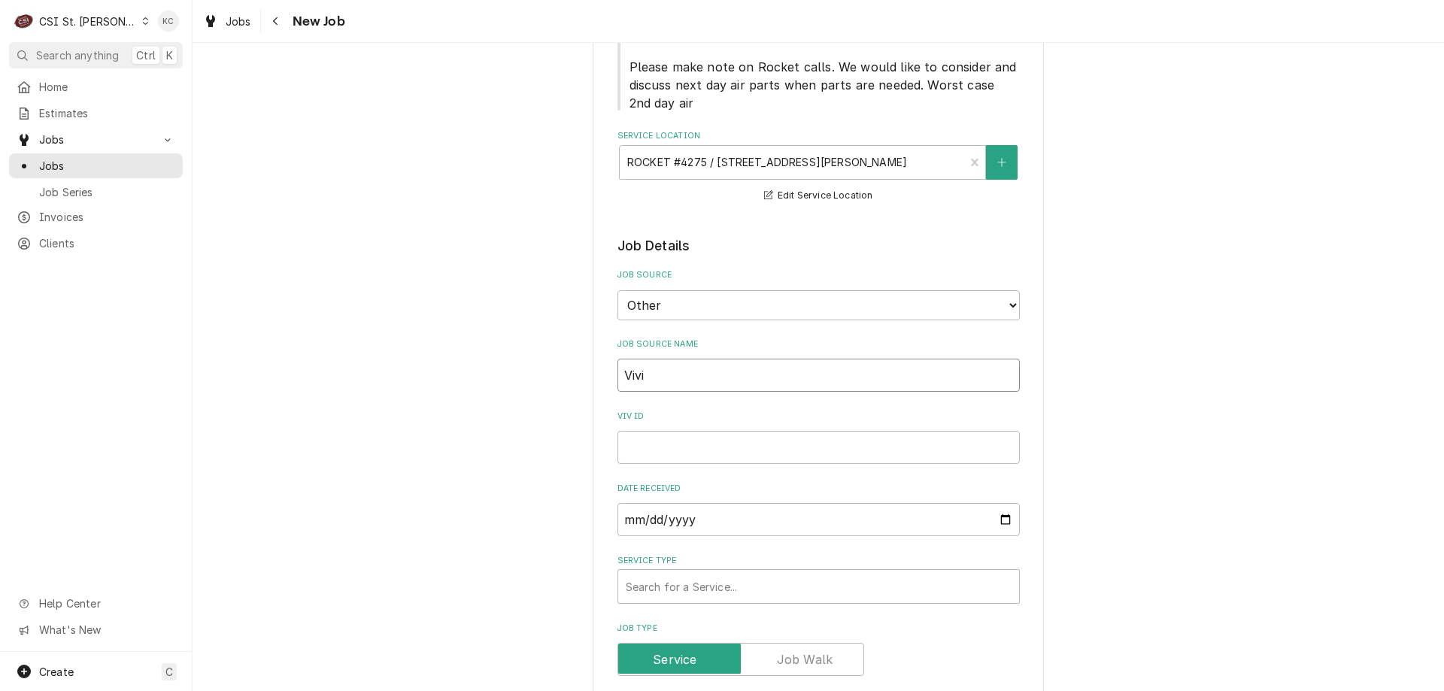
type input "Vivia"
type textarea "x"
type input "Vivian"
type textarea "x"
type input "Vivian"
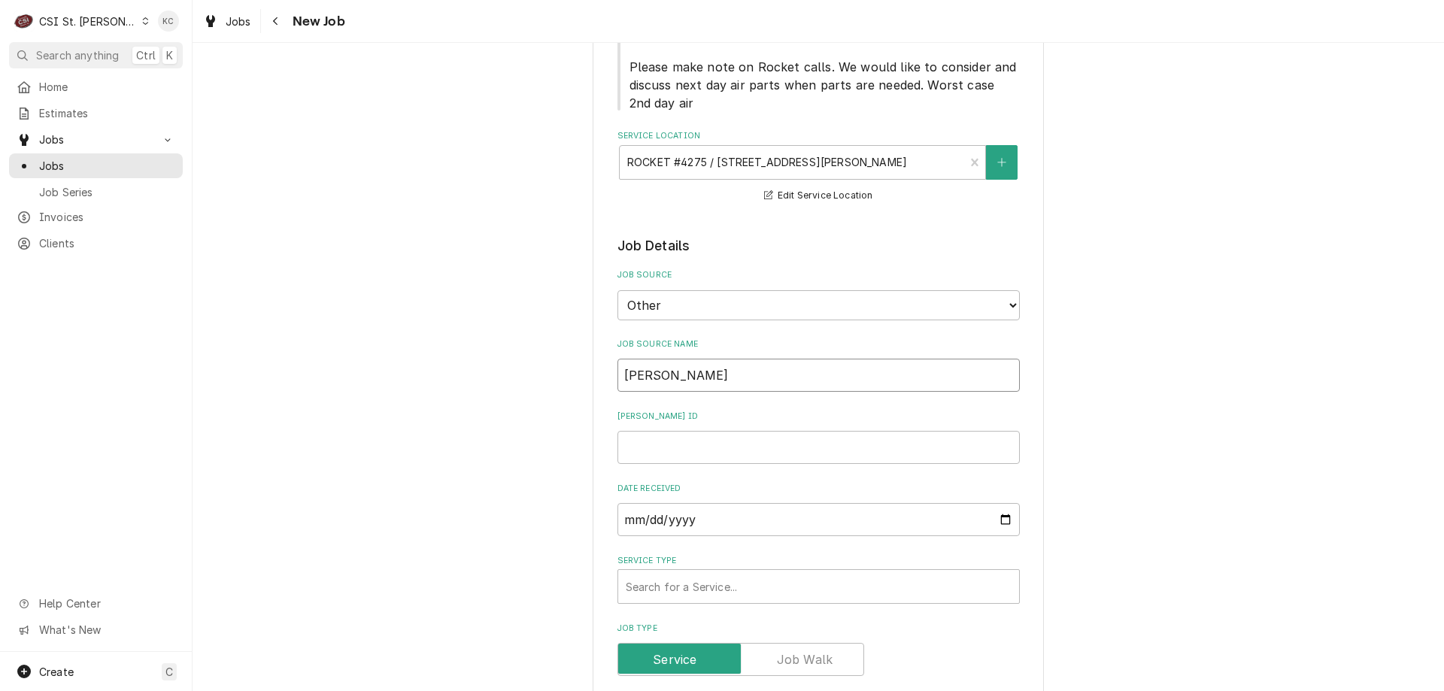
type textarea "x"
type input "Vivian e"
type textarea "x"
type input "Vivian em"
type textarea "x"
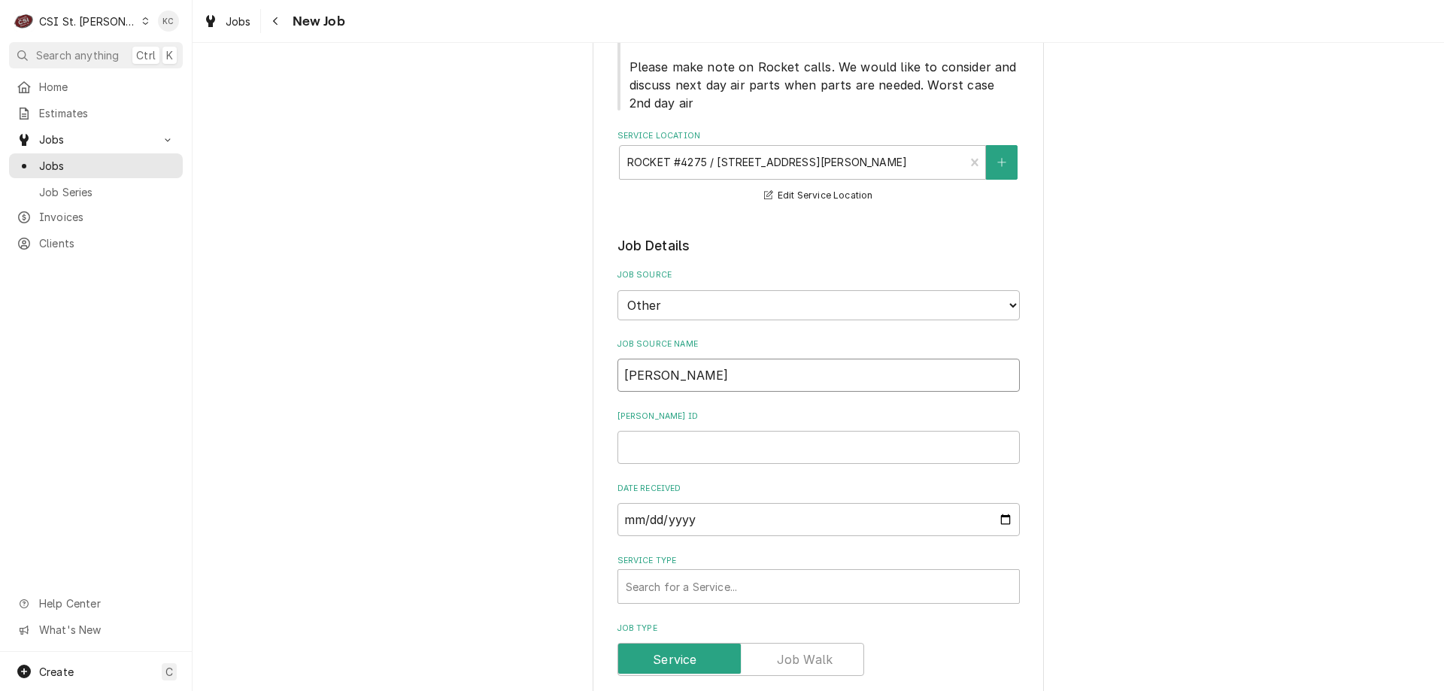
type input "Vivian ema"
type textarea "x"
type input "Vivian emai"
type textarea "x"
type input "Vivian email"
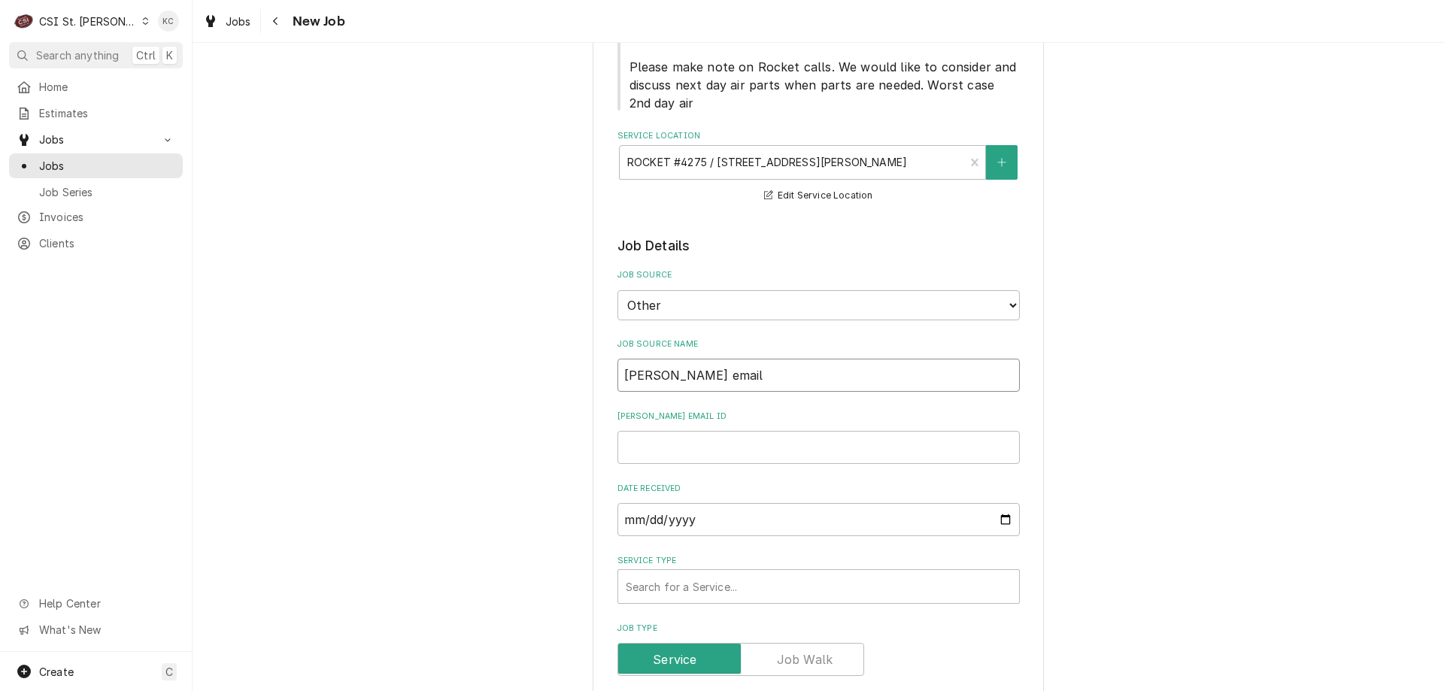
type textarea "x"
type input "Vivian email"
type textarea "x"
type input "Vivian email"
type textarea "x"
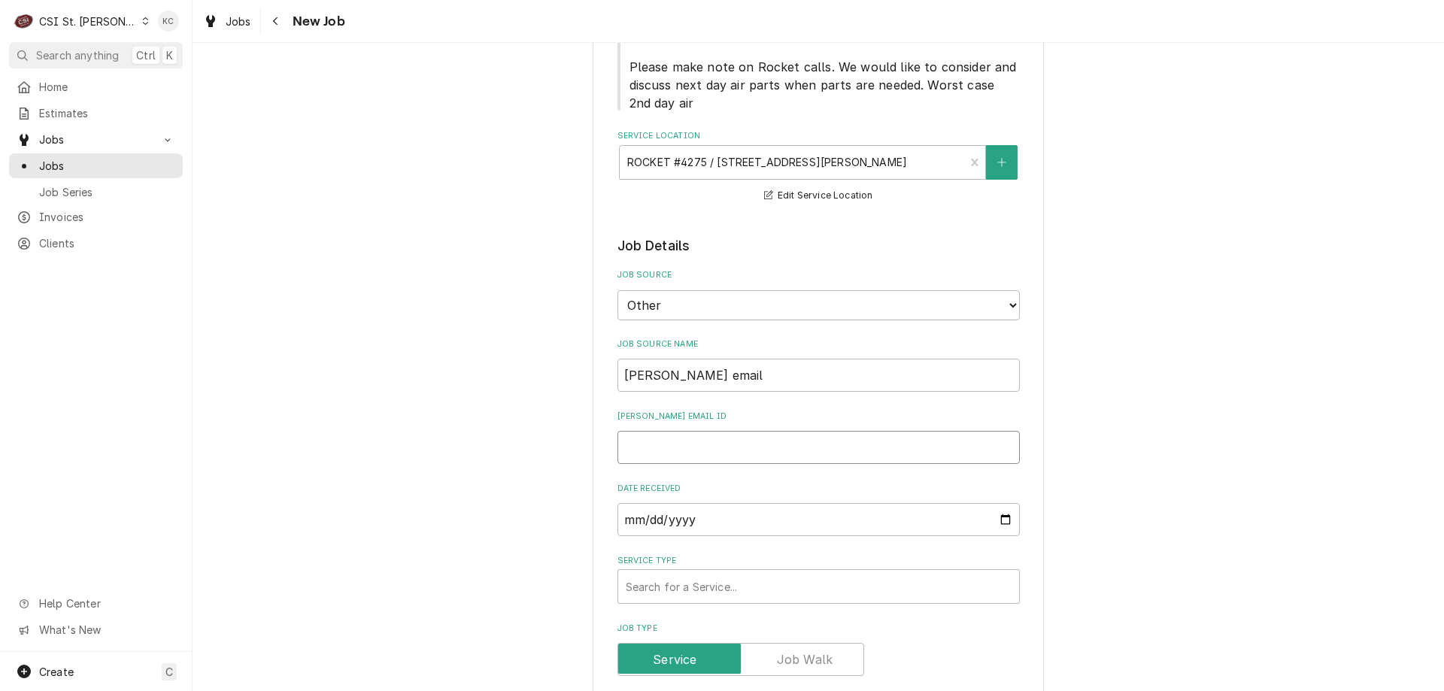
type input "4"
type textarea "x"
type input "43"
type textarea "x"
type input "438"
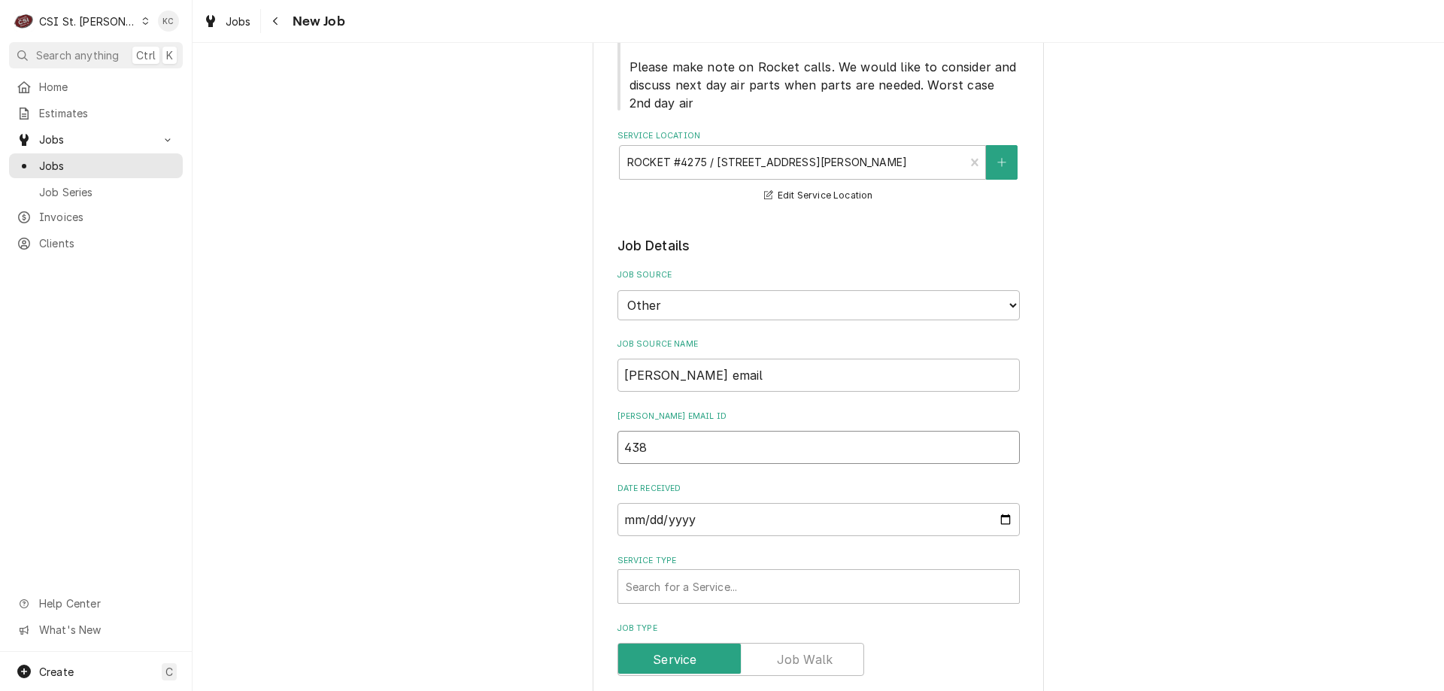
type textarea "x"
type input "438885"
type textarea "x"
type input "43888"
type textarea "x"
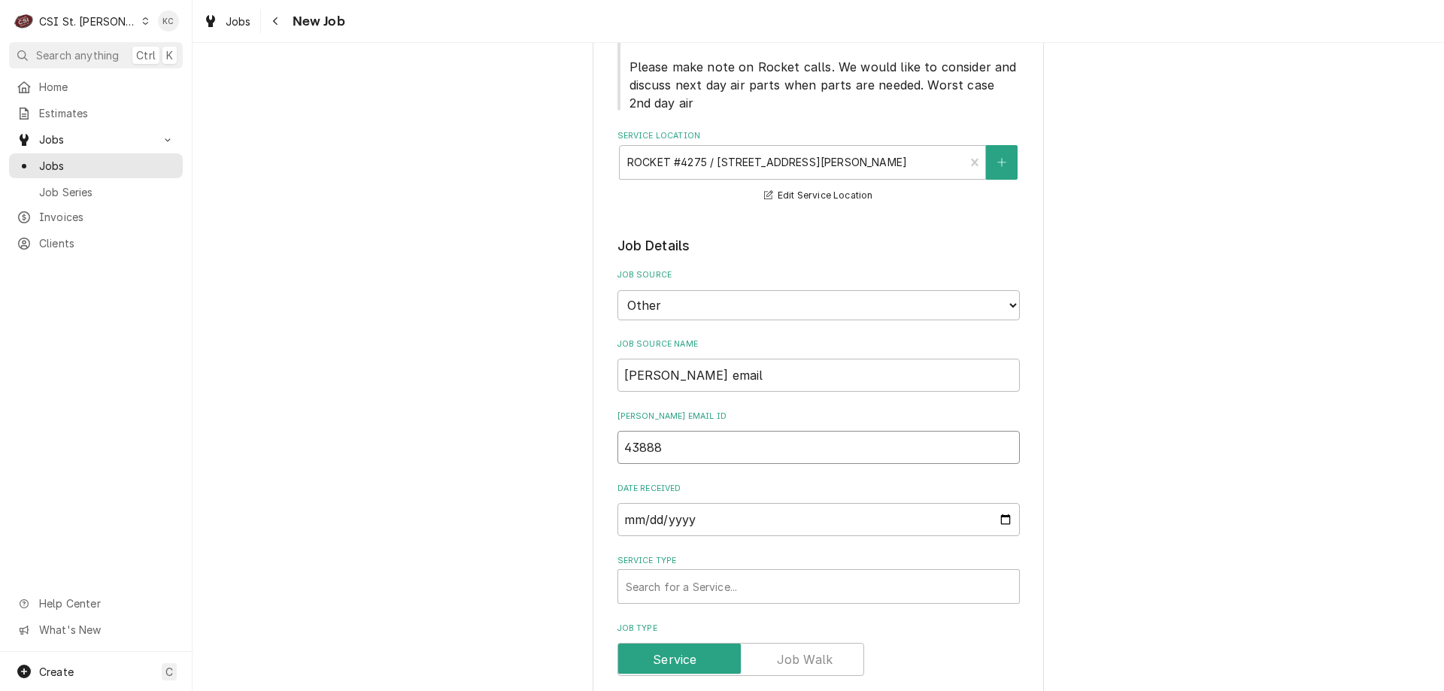
type input "4388"
type textarea "x"
type input "438"
type textarea "x"
type input "4388"
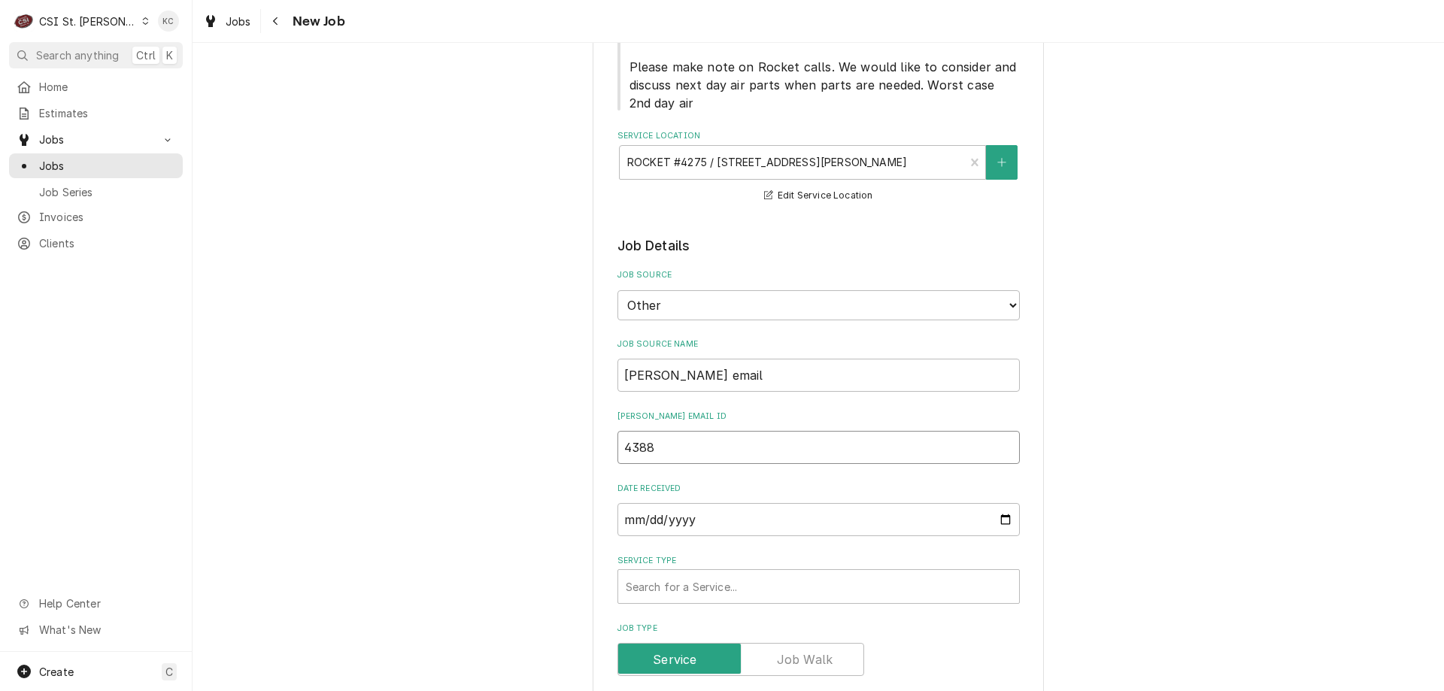
type textarea "x"
type input "43885"
type textarea "x"
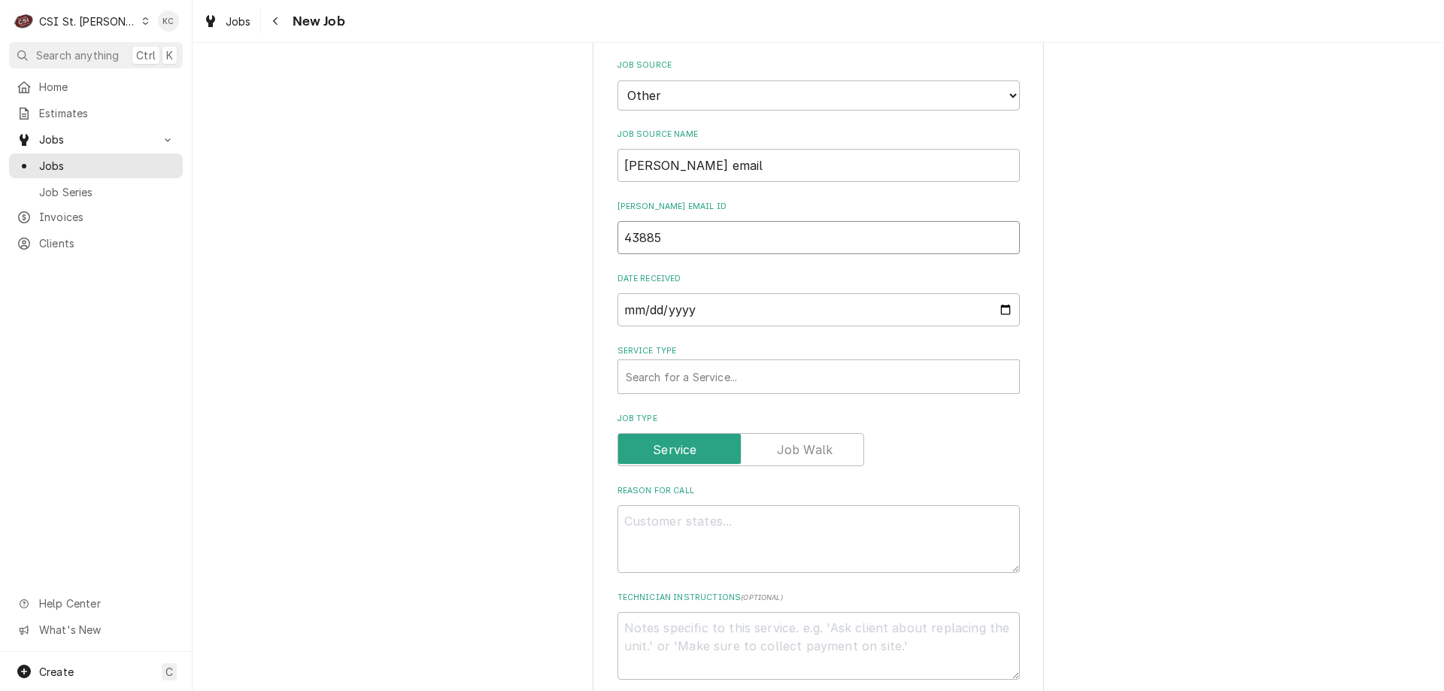
scroll to position [527, 0]
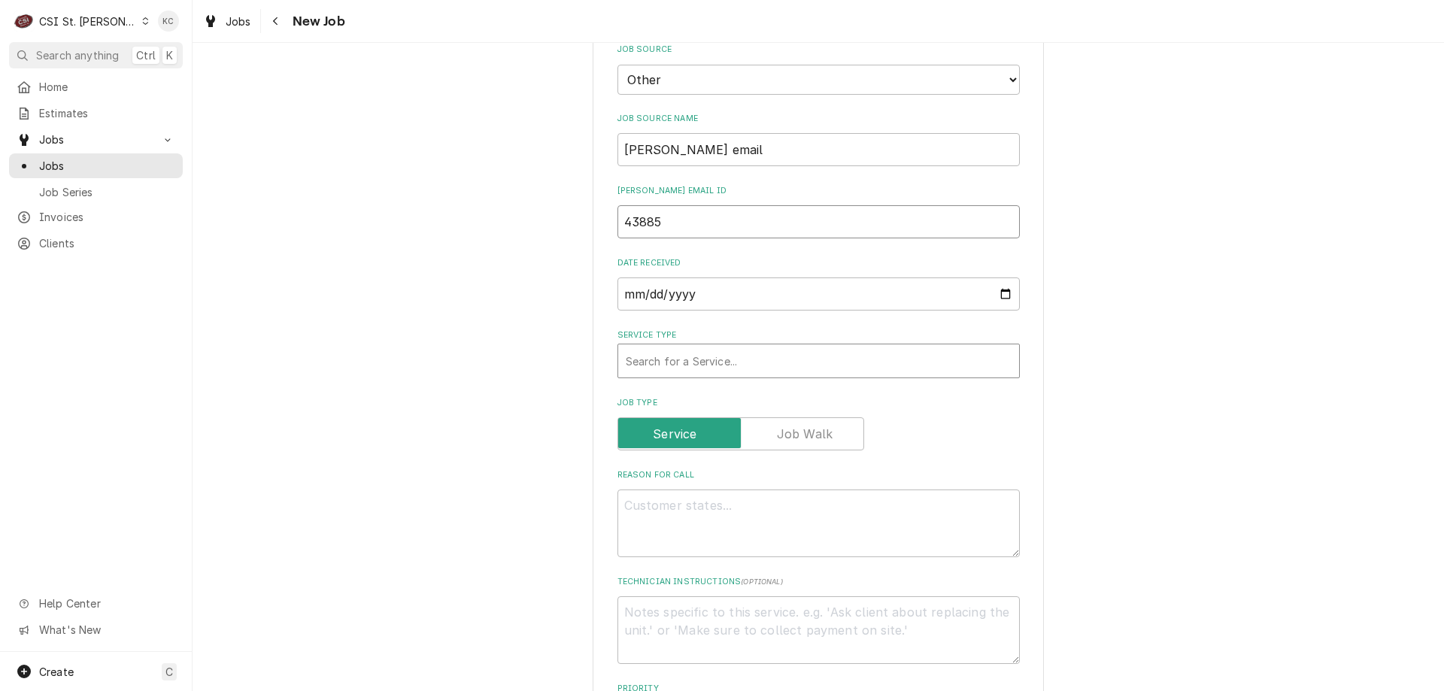
type input "43885"
click at [715, 366] on div "Service Type" at bounding box center [819, 361] width 386 height 27
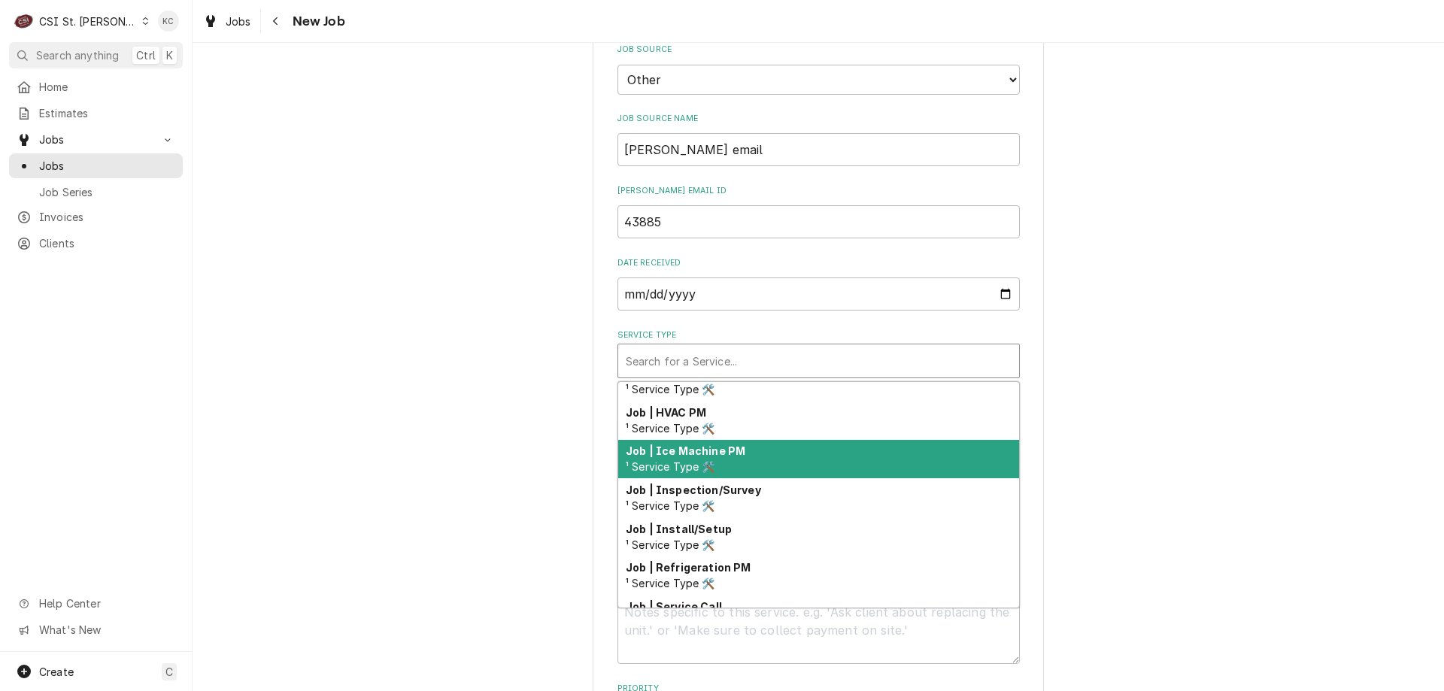
scroll to position [789, 0]
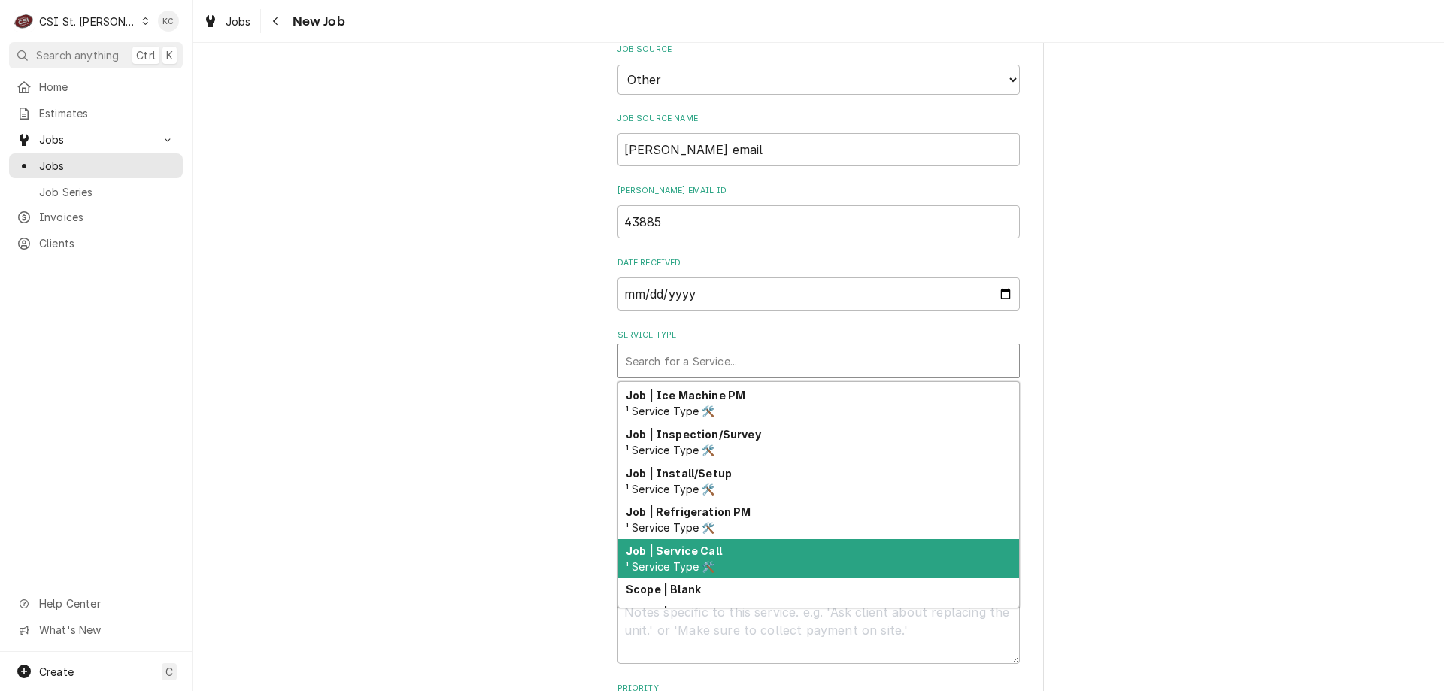
click at [791, 554] on div "Job | Service Call ¹ Service Type 🛠️" at bounding box center [818, 558] width 401 height 39
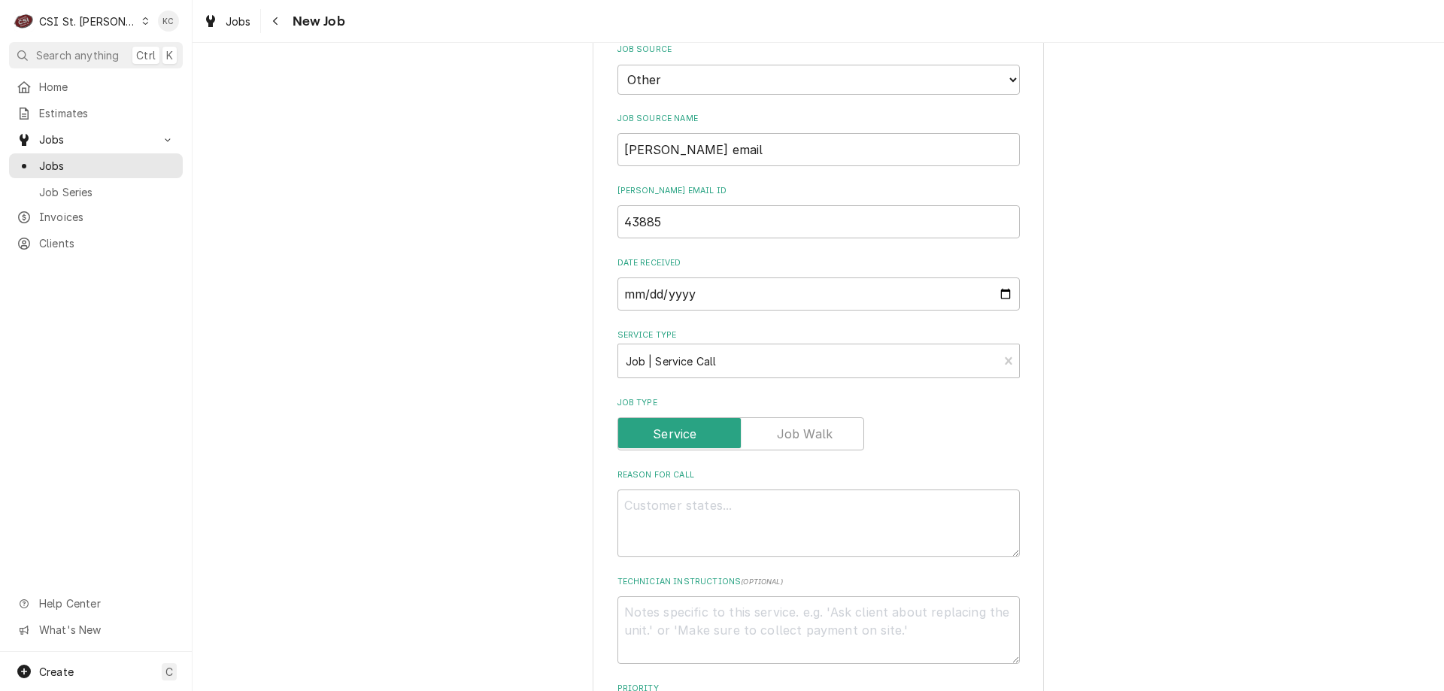
click at [1098, 478] on div "Please provide the following information to create a job: Client Details Client…" at bounding box center [819, 468] width 1252 height 1872
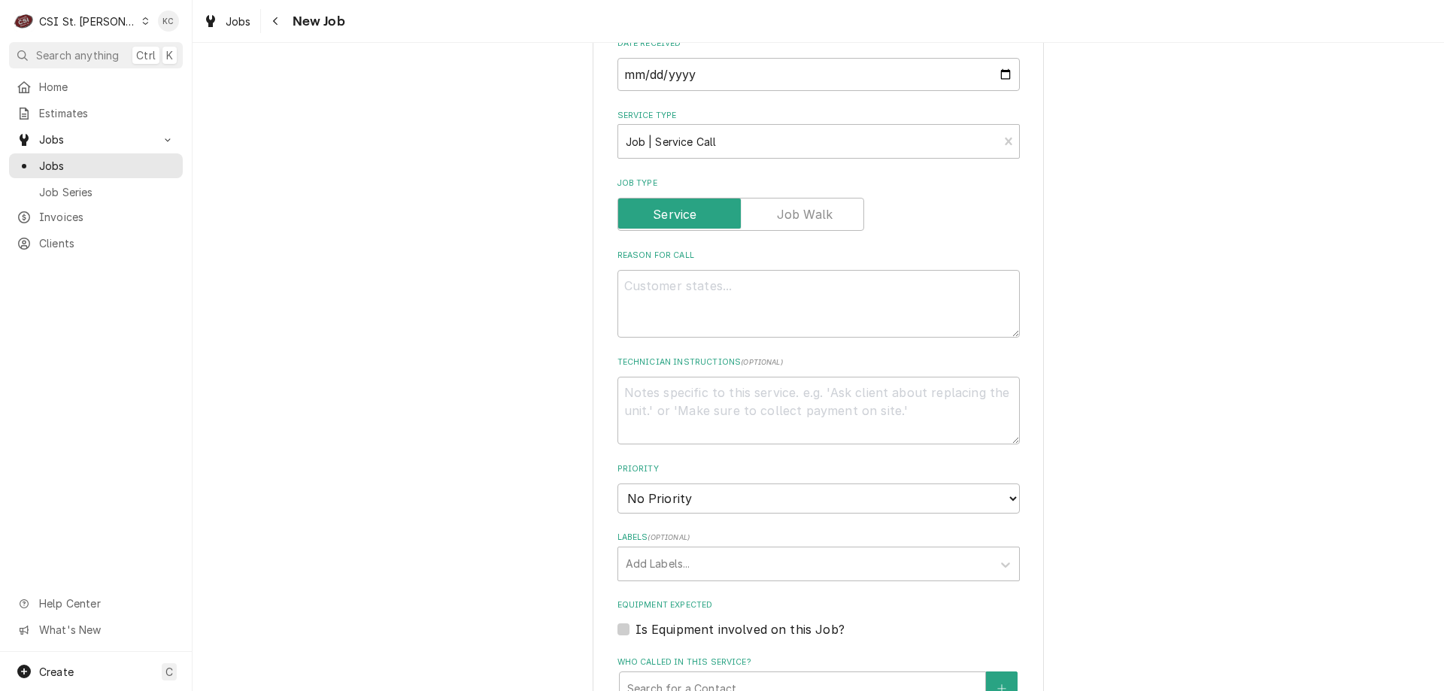
scroll to position [752, 0]
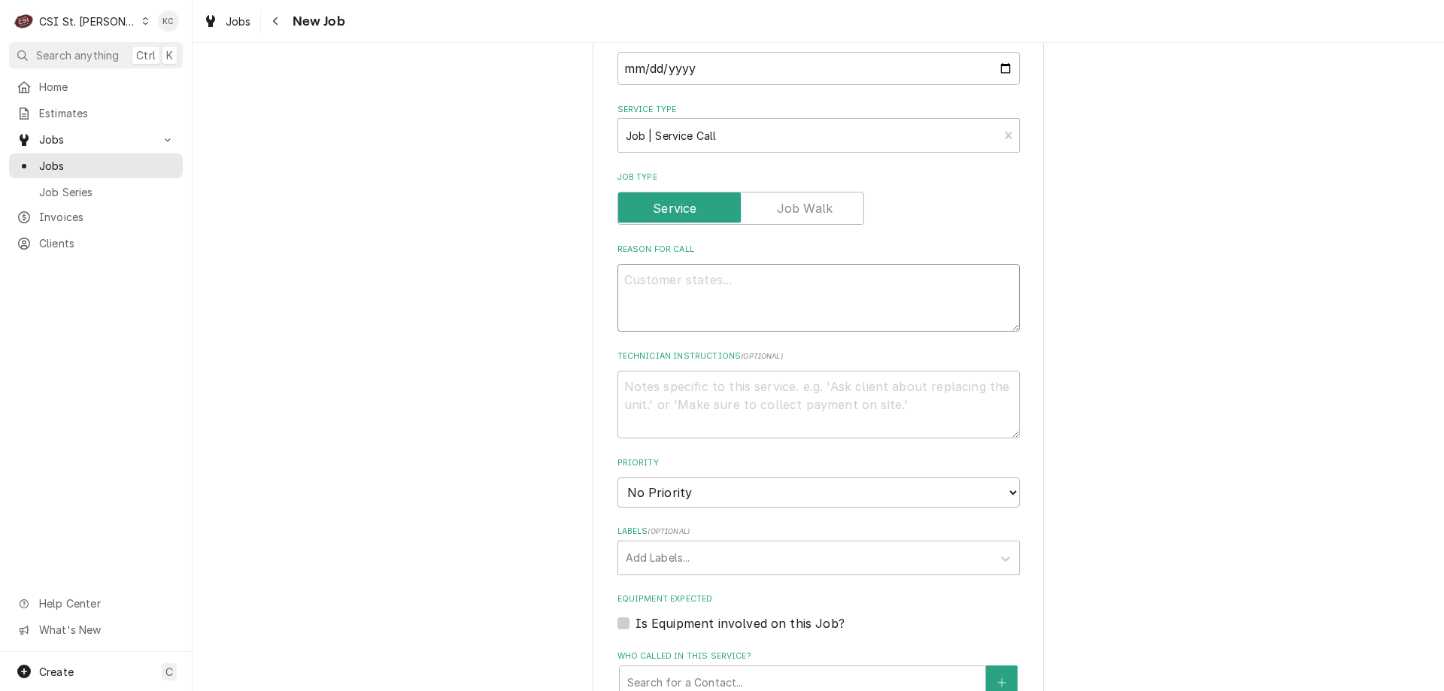
click at [870, 301] on textarea "Reason For Call" at bounding box center [819, 298] width 402 height 68
click at [657, 410] on textarea "Technician Instructions ( optional )" at bounding box center [819, 405] width 402 height 68
paste textarea "MOD AT 217-492-0769"
type textarea "x"
type textarea "MOD AT 217-492-0769"
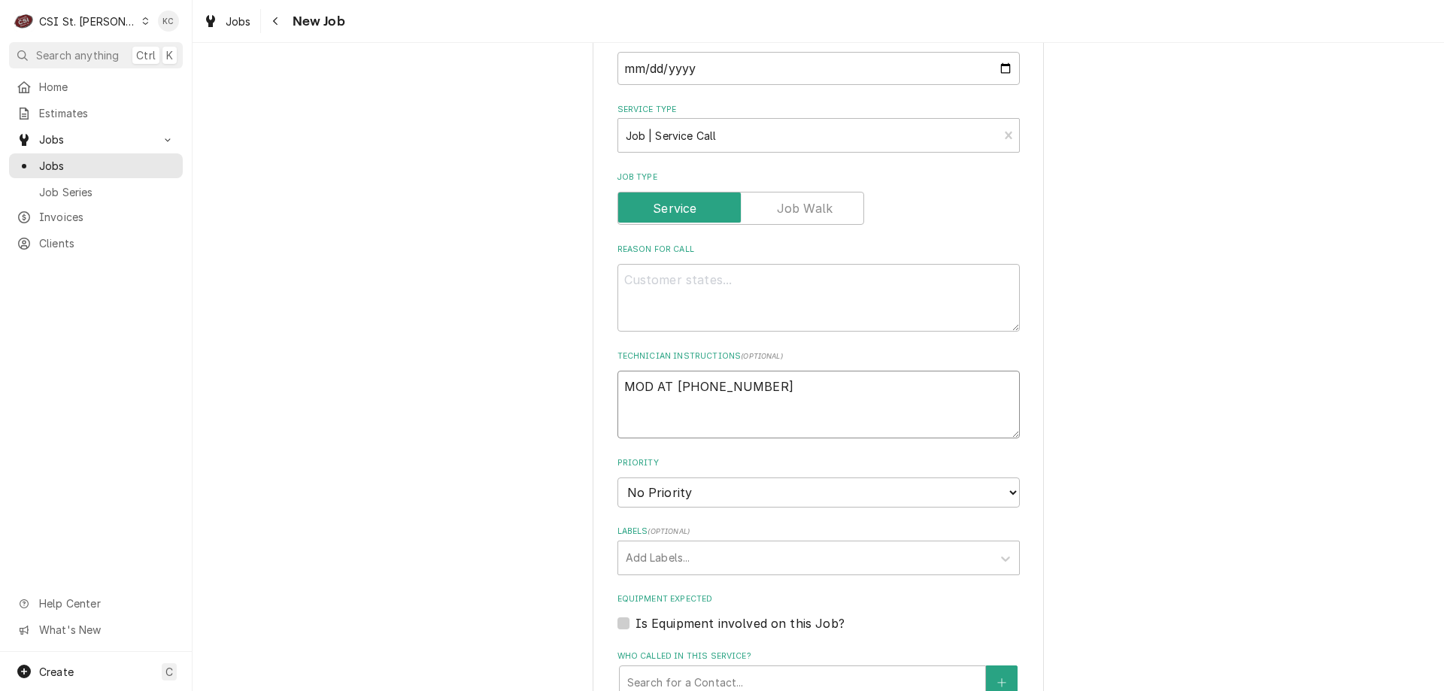
type textarea "x"
type textarea "MOD AT 217-492-0769"
click at [667, 283] on textarea "Reason For Call" at bounding box center [819, 298] width 402 height 68
paste textarea "ICE MACHINE IS NOT MAKING CRUSHED ICE"
type textarea "x"
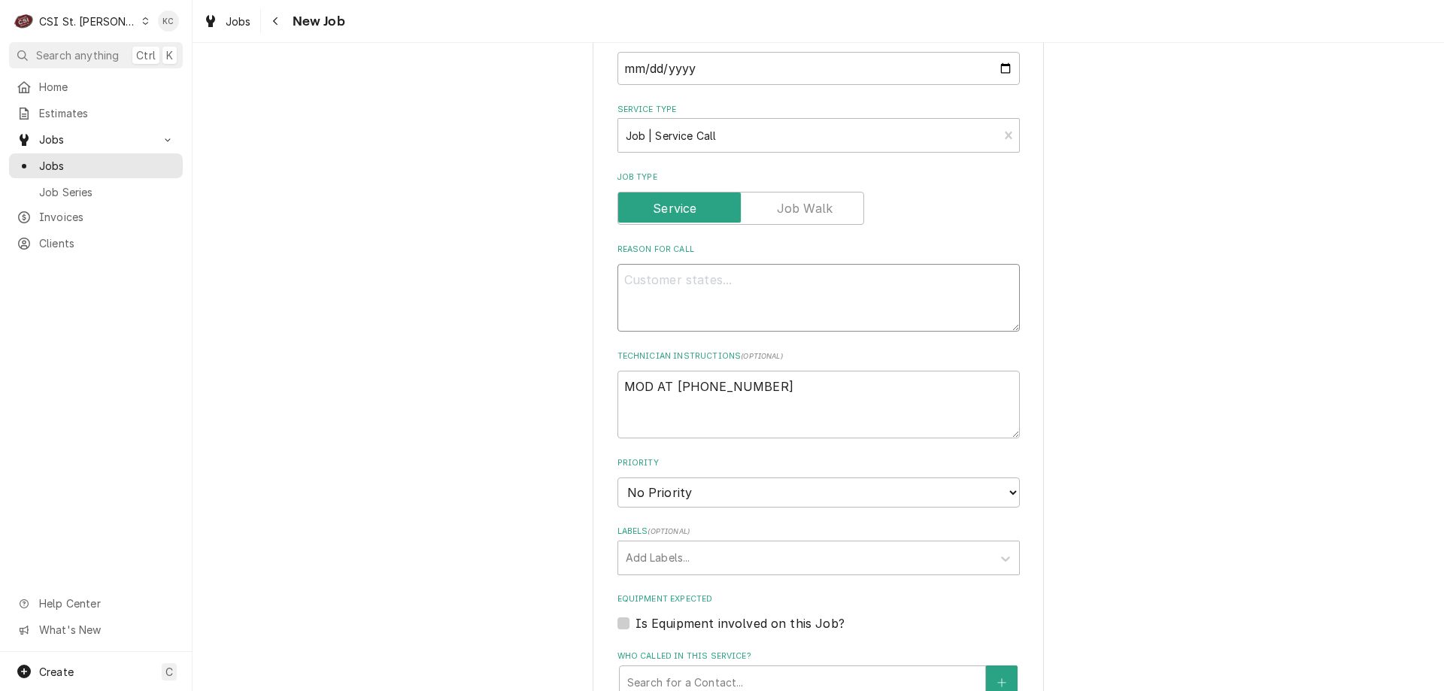
type textarea "ICE MACHINE IS NOT MAKING CRUSHED ICE"
type textarea "x"
type textarea "ICE MACHINE IS NOT MAKING CRUSHED ICE"
click at [621, 381] on textarea "MOD AT 217-492-0769" at bounding box center [819, 405] width 402 height 68
type textarea "x"
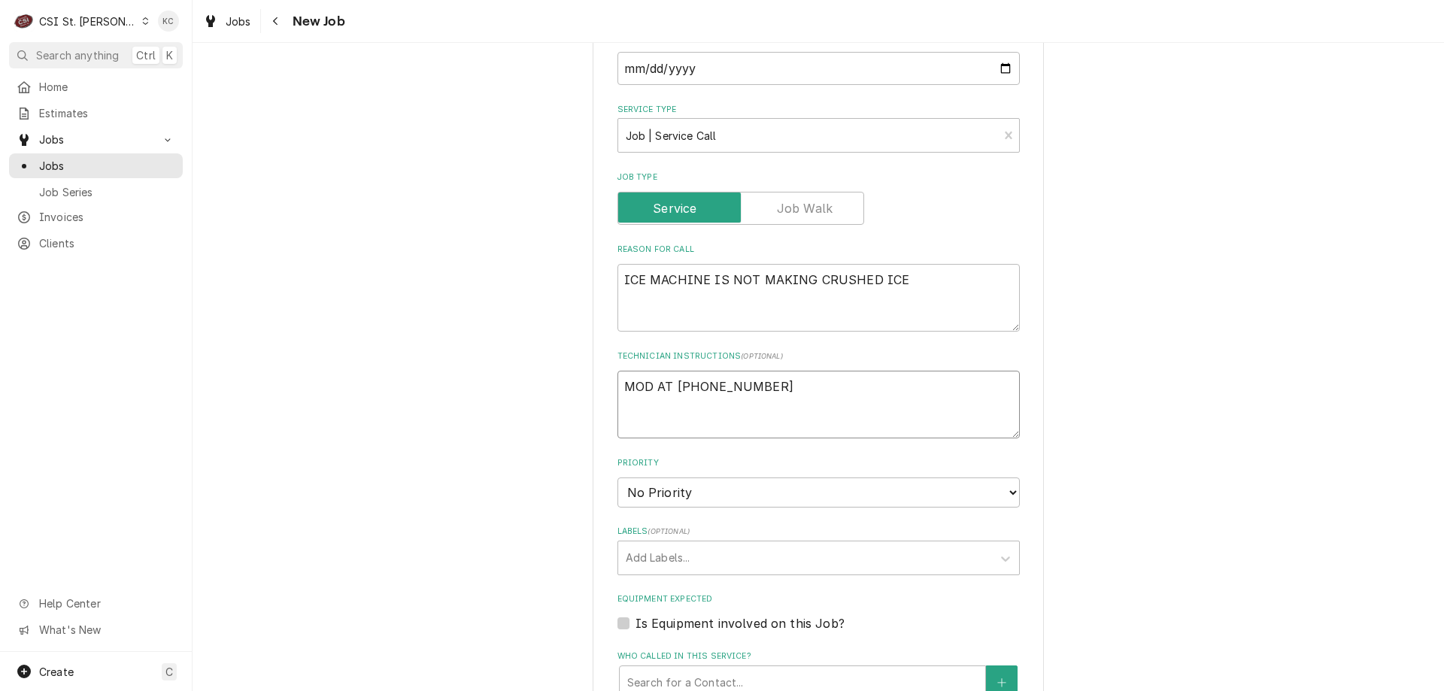
type textarea "MOD AT 217-492-0769"
type textarea "x"
type textarea "MOD AT 217-492-0769"
type textarea "x"
type textarea "MOD AT 217-492-0769"
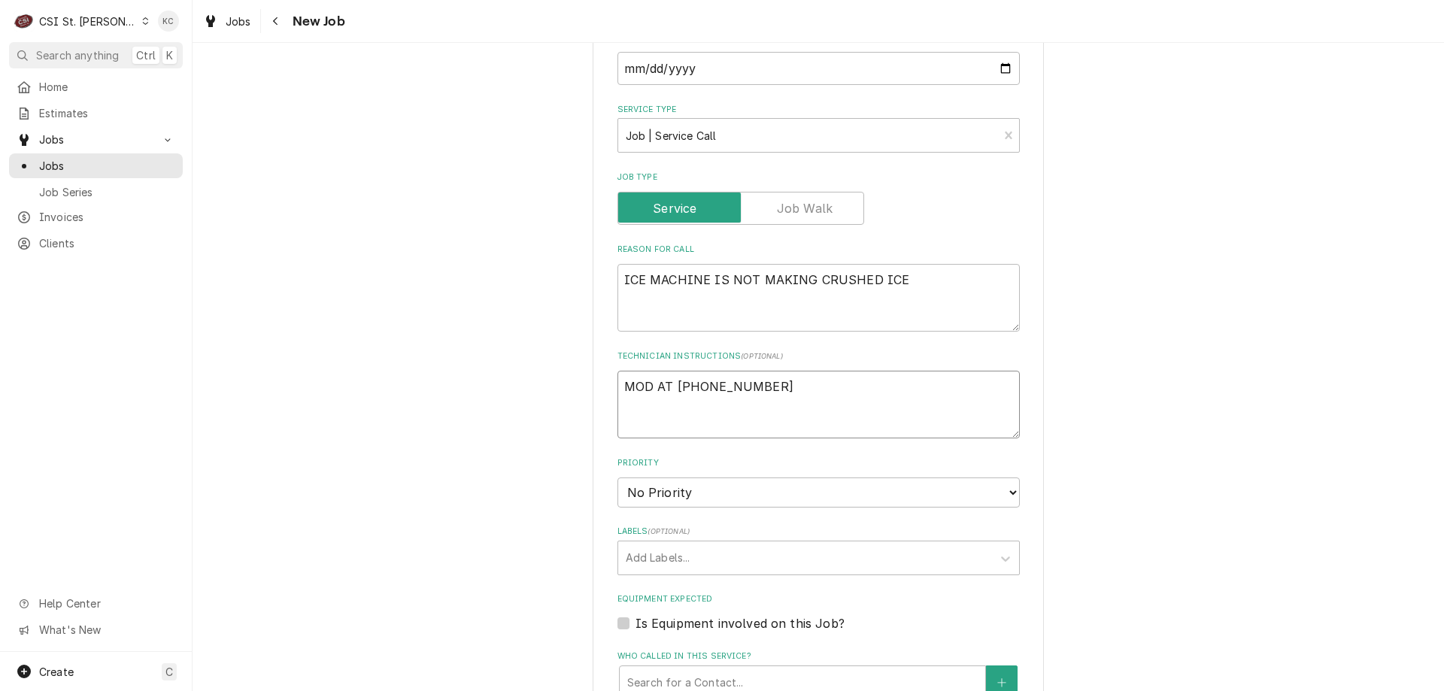
type textarea "x"
type textarea "N MOD AT 217-492-0769"
type textarea "x"
type textarea "NT MOD AT 217-492-0769"
type textarea "x"
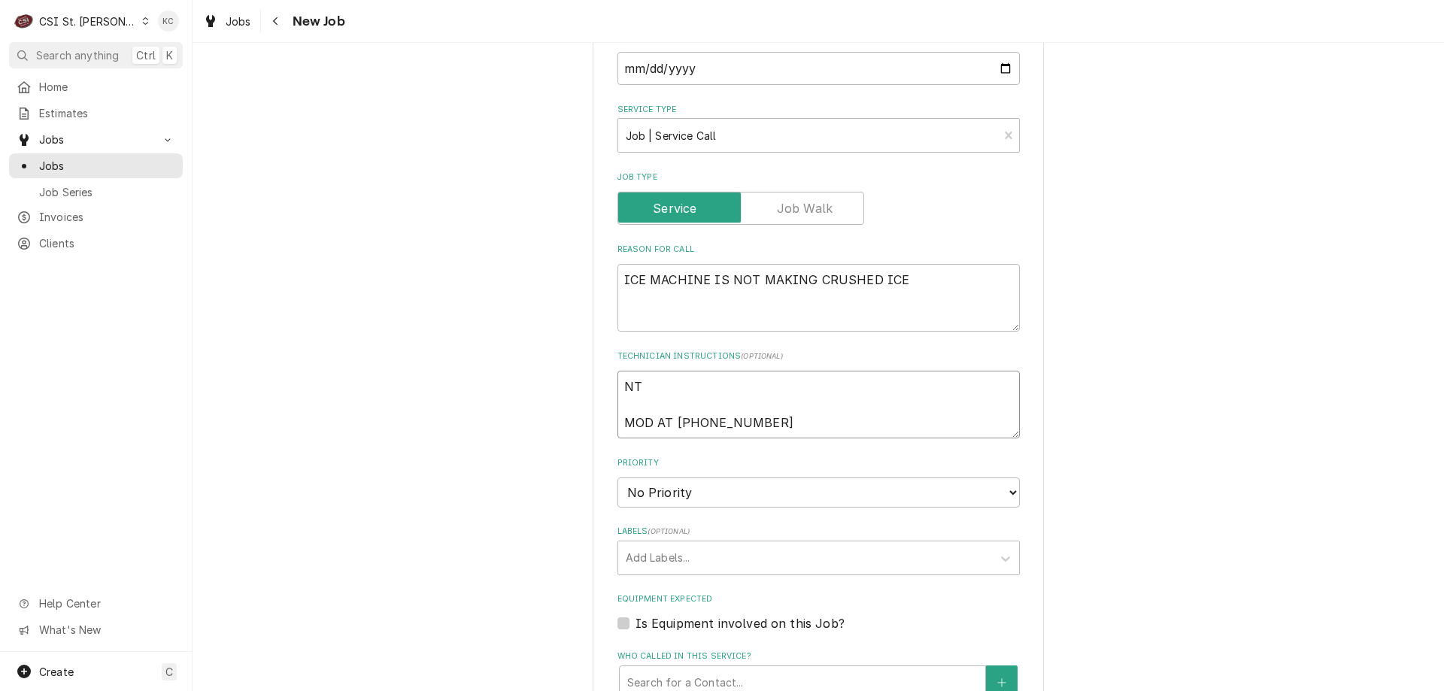
type textarea "NTE MOD AT 217-492-0769"
type textarea "x"
type textarea "NTE MOD AT 217-492-0769"
type textarea "x"
type textarea "NTE $ MOD AT 217-492-0769"
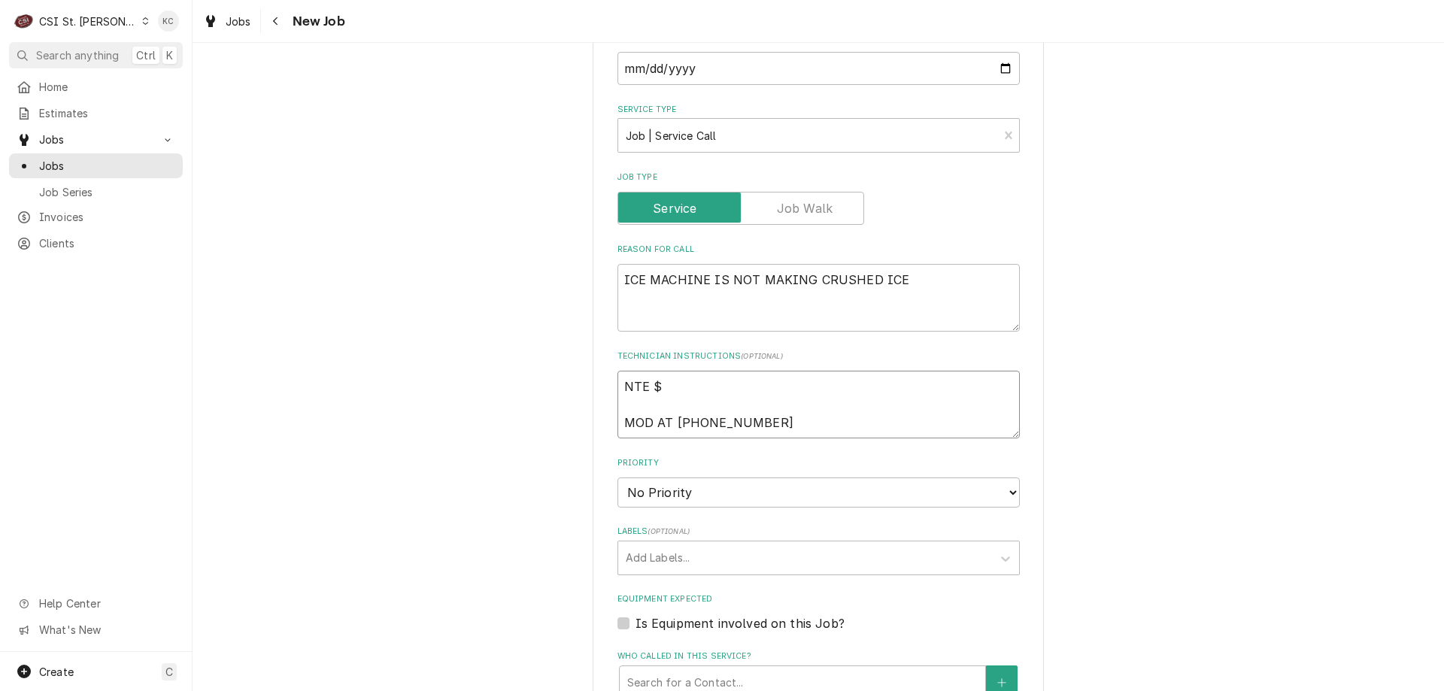
type textarea "x"
type textarea "NTE $6 MOD AT 217-492-0769"
type textarea "x"
type textarea "NTE $60 MOD AT 217-492-0769"
type textarea "x"
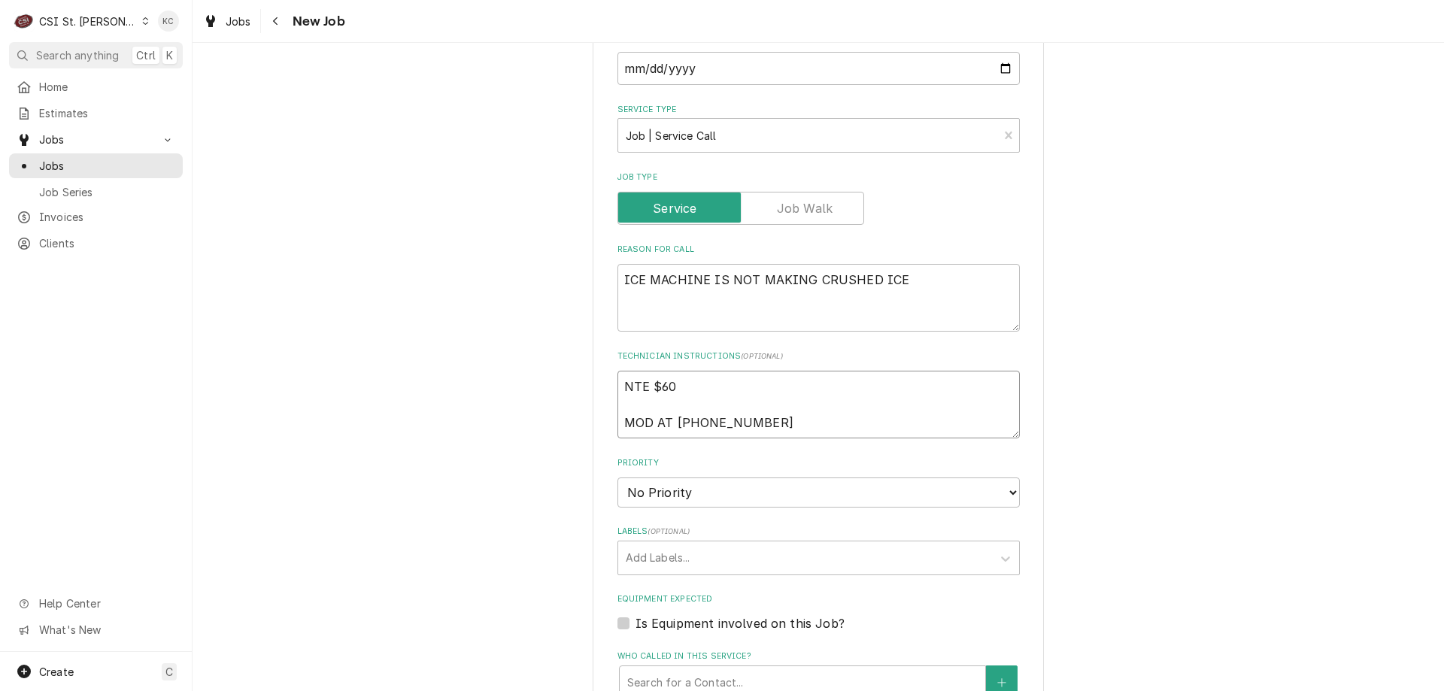
type textarea "NTE $600 MOD AT 217-492-0769"
type textarea "x"
type textarea "NTE $600 MOD AT 217-492-0769"
click at [705, 498] on select "No Priority Urgent High Medium Low" at bounding box center [819, 493] width 402 height 30
select select "4"
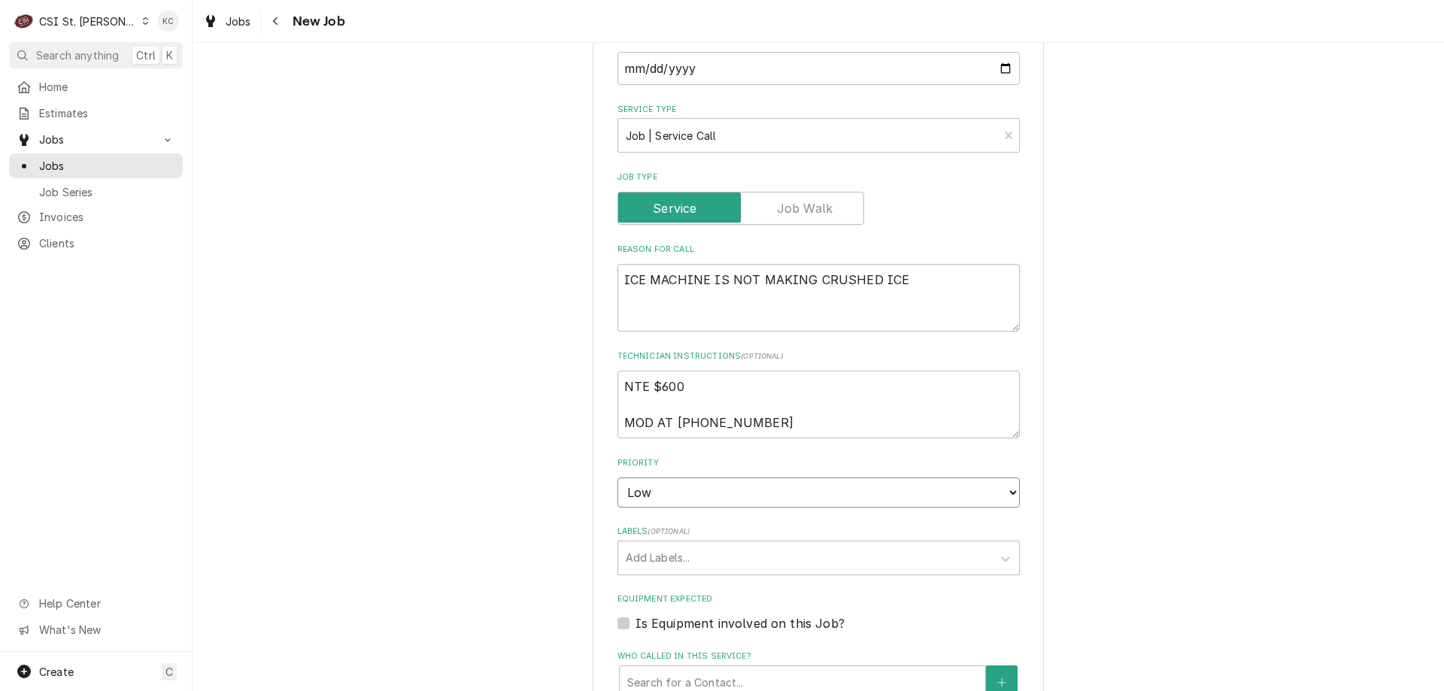
click at [618, 478] on select "No Priority Urgent High Medium Low" at bounding box center [819, 493] width 402 height 30
click at [694, 570] on div "Labels" at bounding box center [805, 558] width 359 height 27
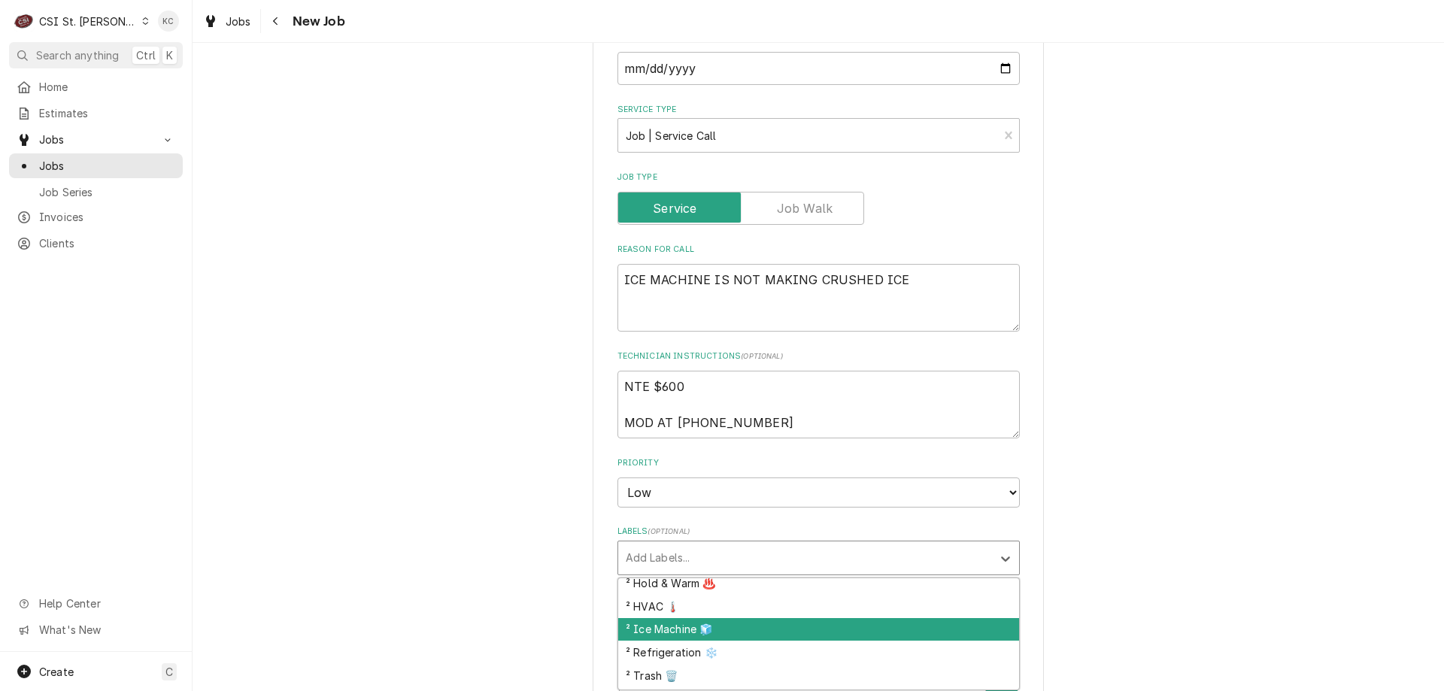
click at [760, 634] on div "² Ice Machine 🧊" at bounding box center [818, 629] width 401 height 23
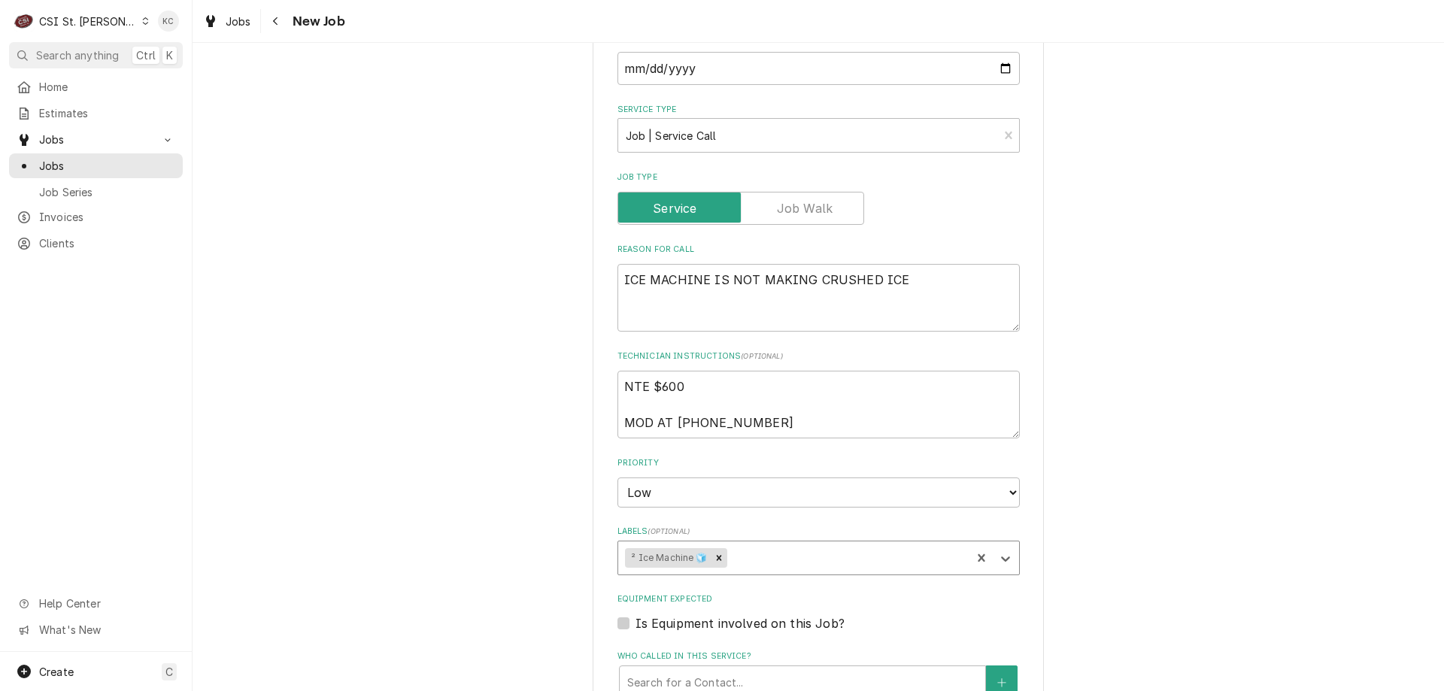
click at [1303, 593] on div "Please provide the following information to create a job: Client Details Client…" at bounding box center [819, 242] width 1252 height 1872
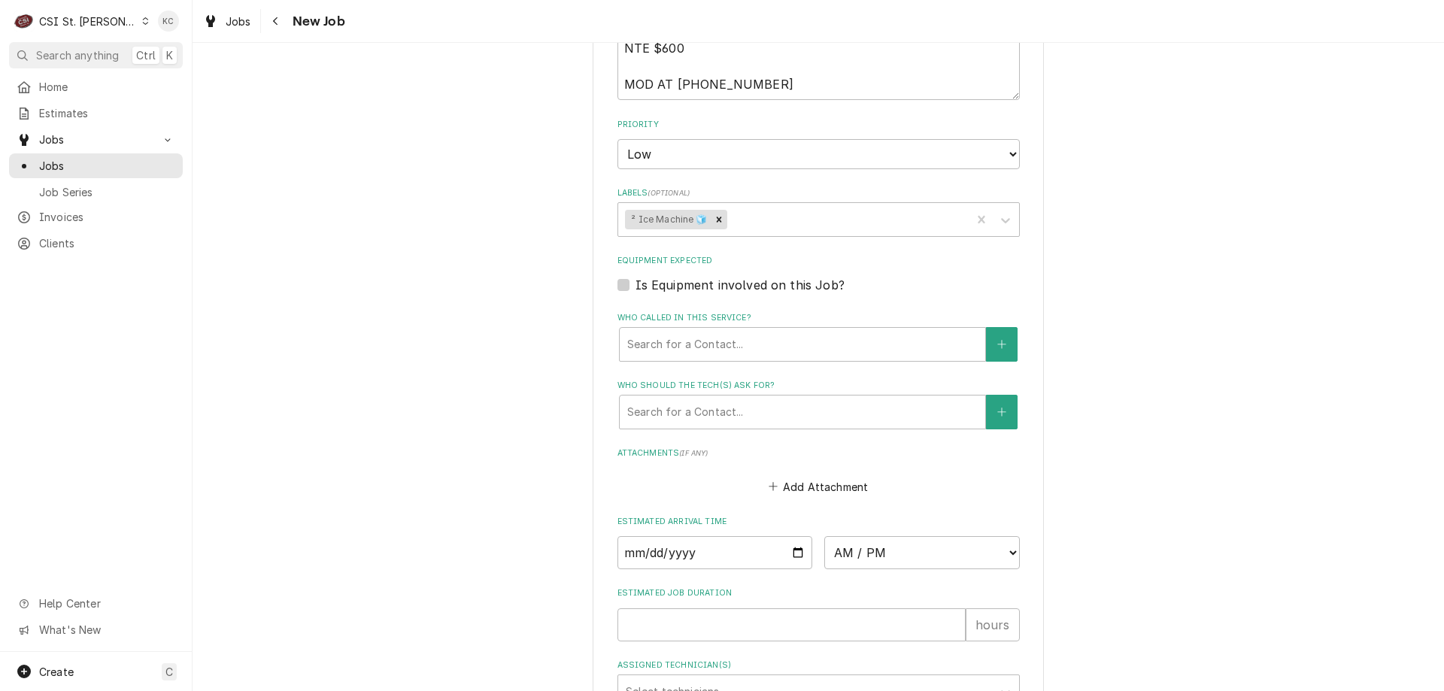
scroll to position [1239, 0]
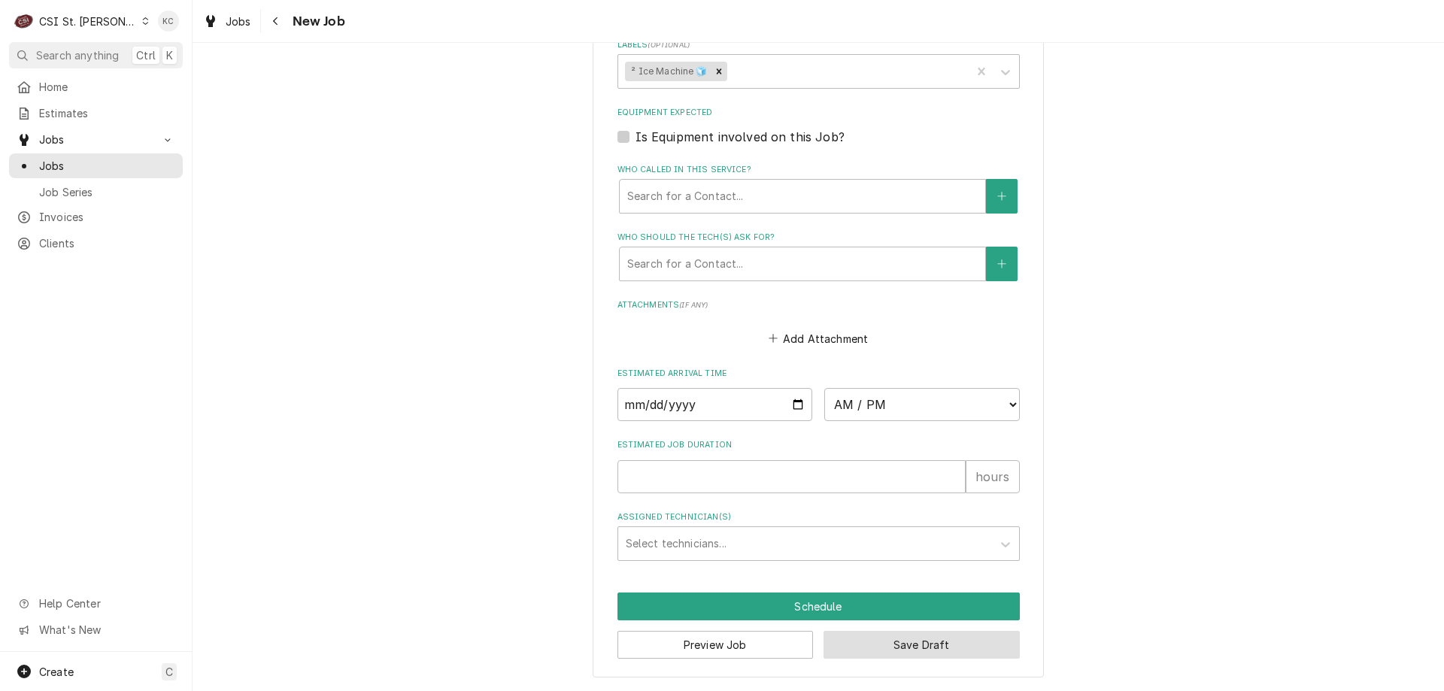
click at [933, 655] on button "Save Draft" at bounding box center [922, 645] width 196 height 28
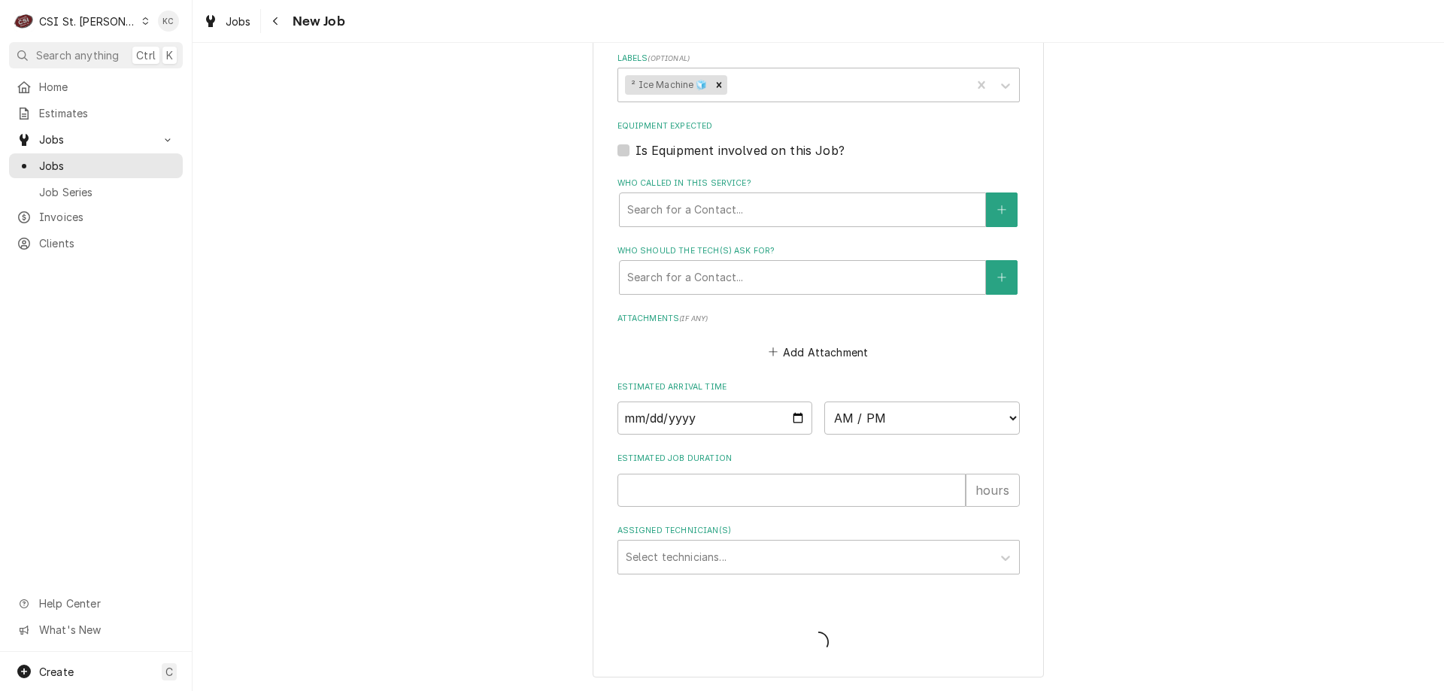
type textarea "x"
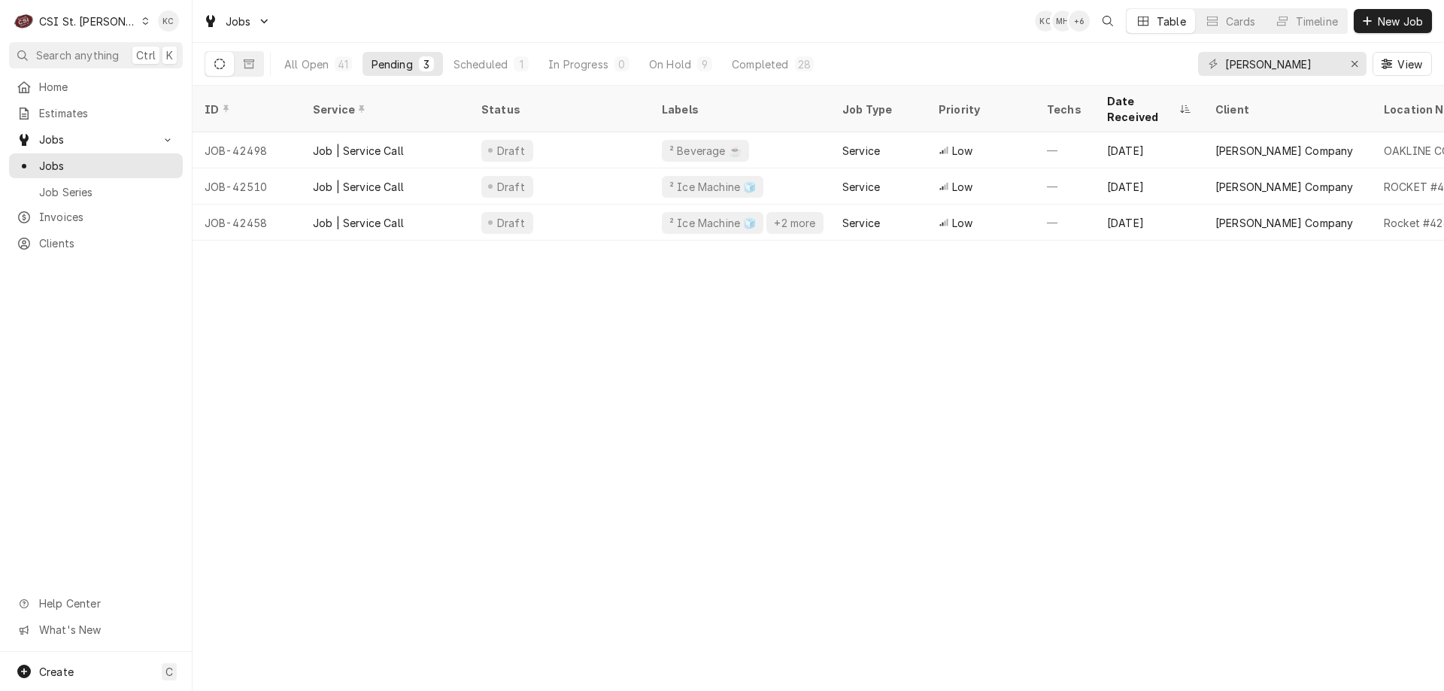
click at [1351, 413] on div "ID Service Status Labels Job Type Priority Techs Date Received Client Location …" at bounding box center [819, 389] width 1252 height 606
click at [336, 68] on div "41" at bounding box center [343, 63] width 17 height 15
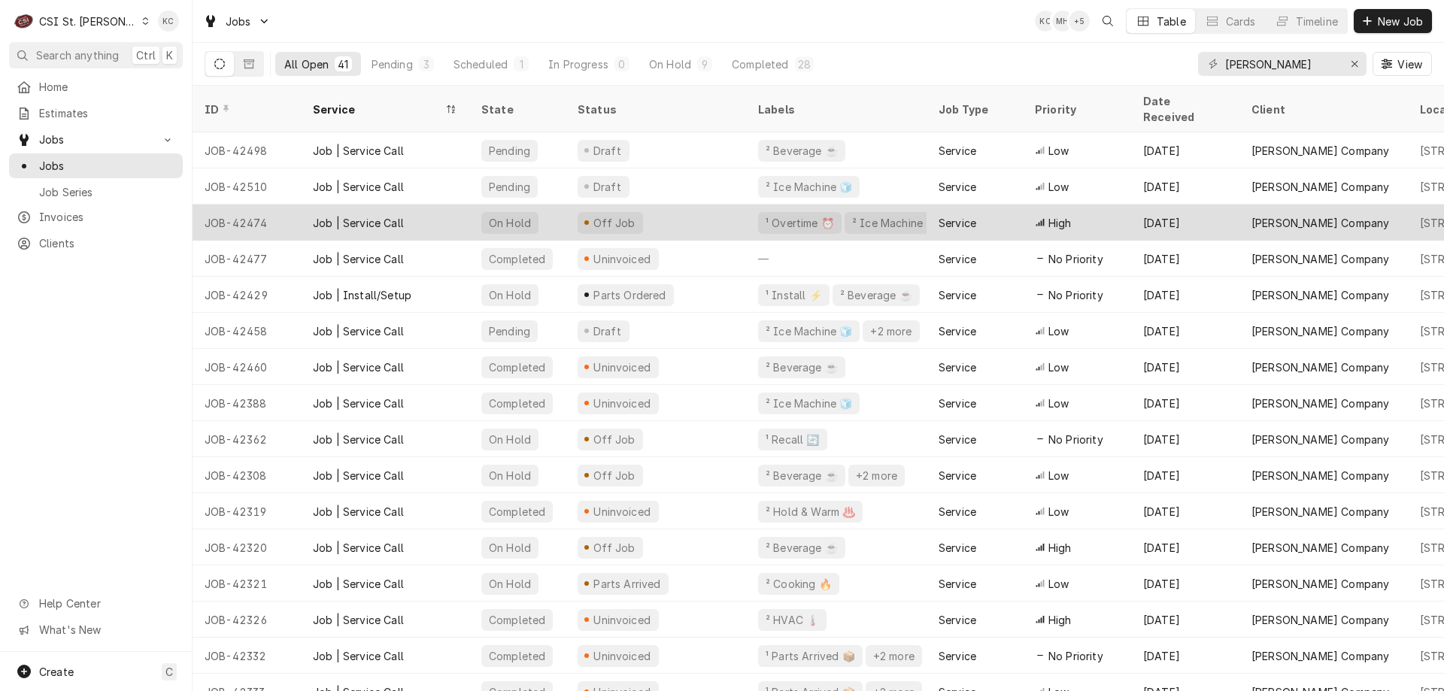
click at [376, 215] on div "Job | Service Call" at bounding box center [358, 223] width 91 height 16
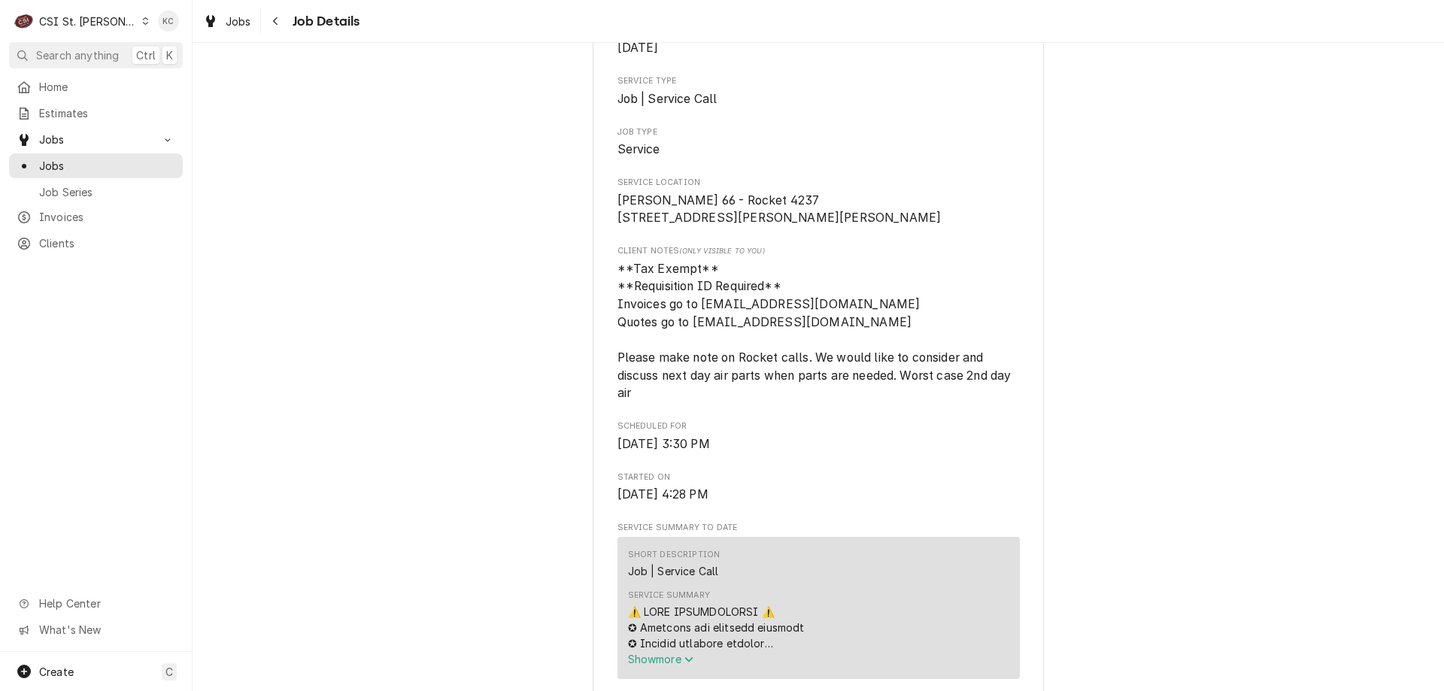
scroll to position [101, 0]
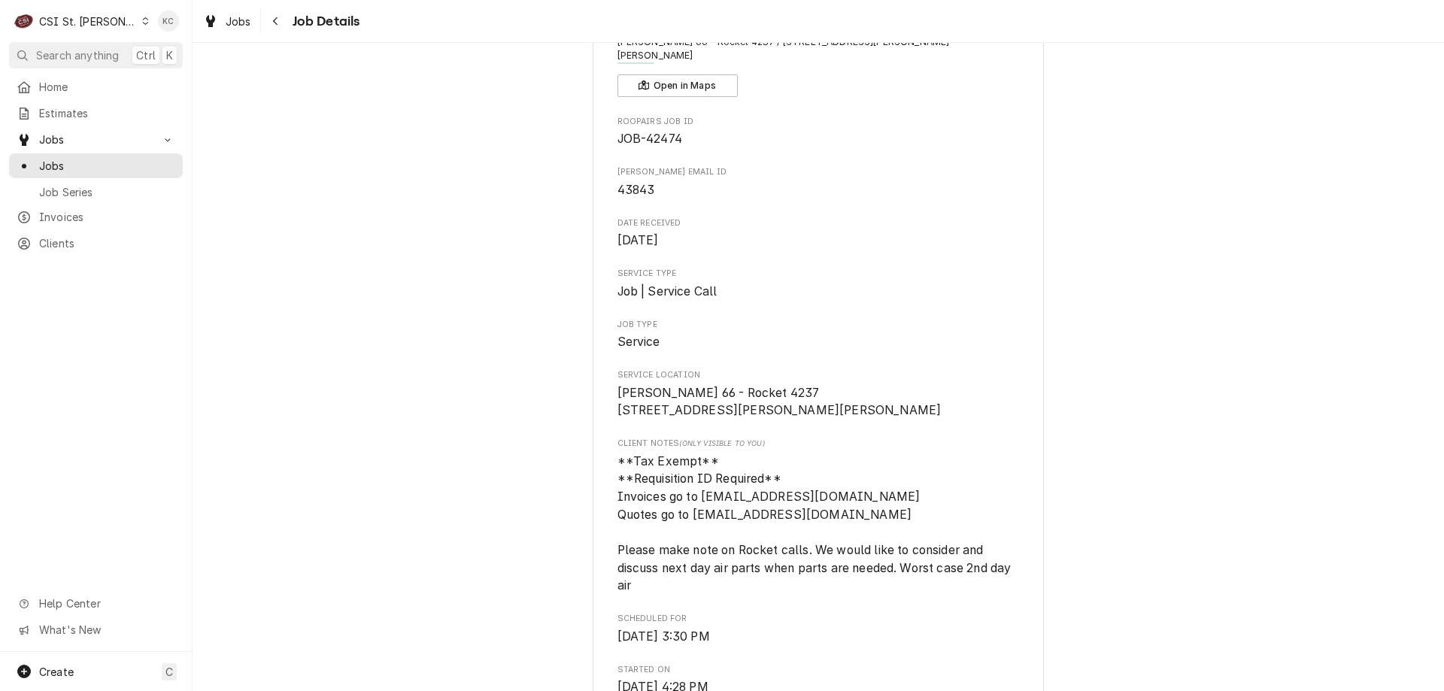
click at [291, 29] on div "Job Details" at bounding box center [312, 21] width 96 height 24
click at [287, 23] on button "Navigate back" at bounding box center [276, 21] width 24 height 24
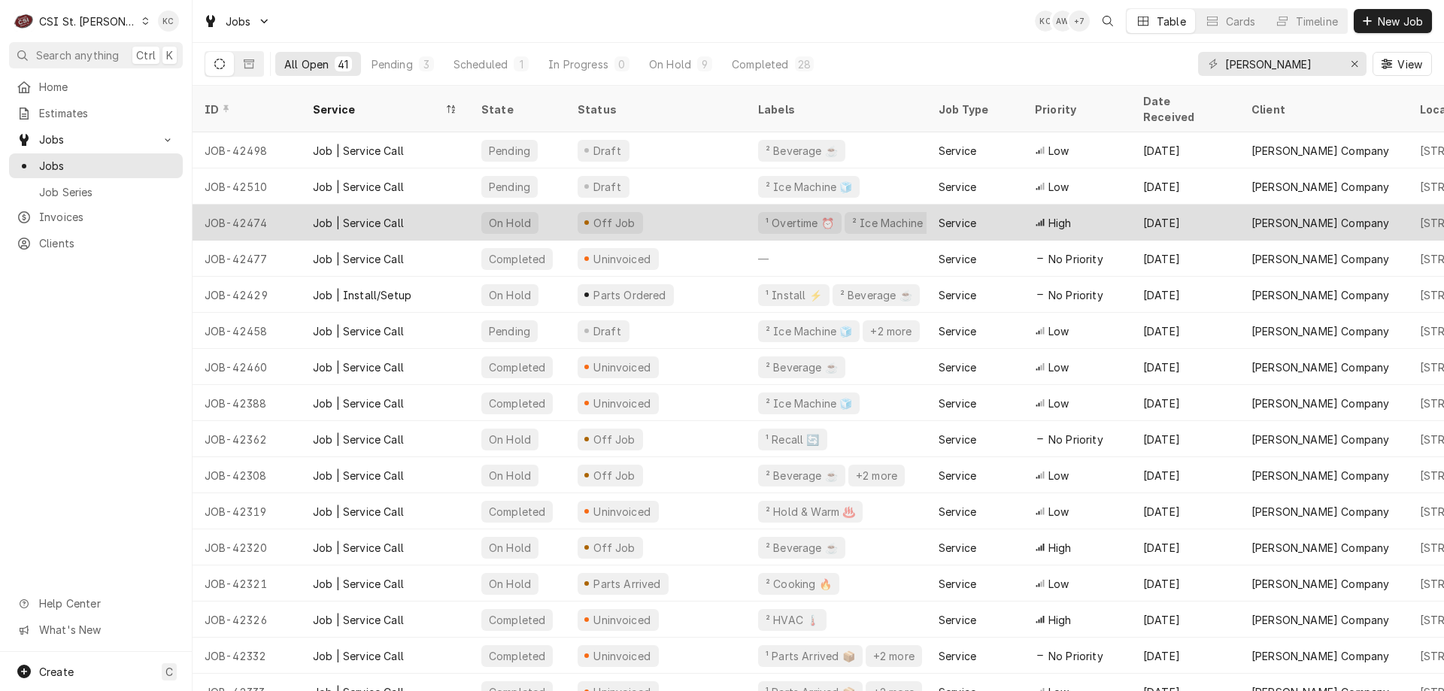
click at [286, 205] on div "JOB-42474" at bounding box center [247, 223] width 108 height 36
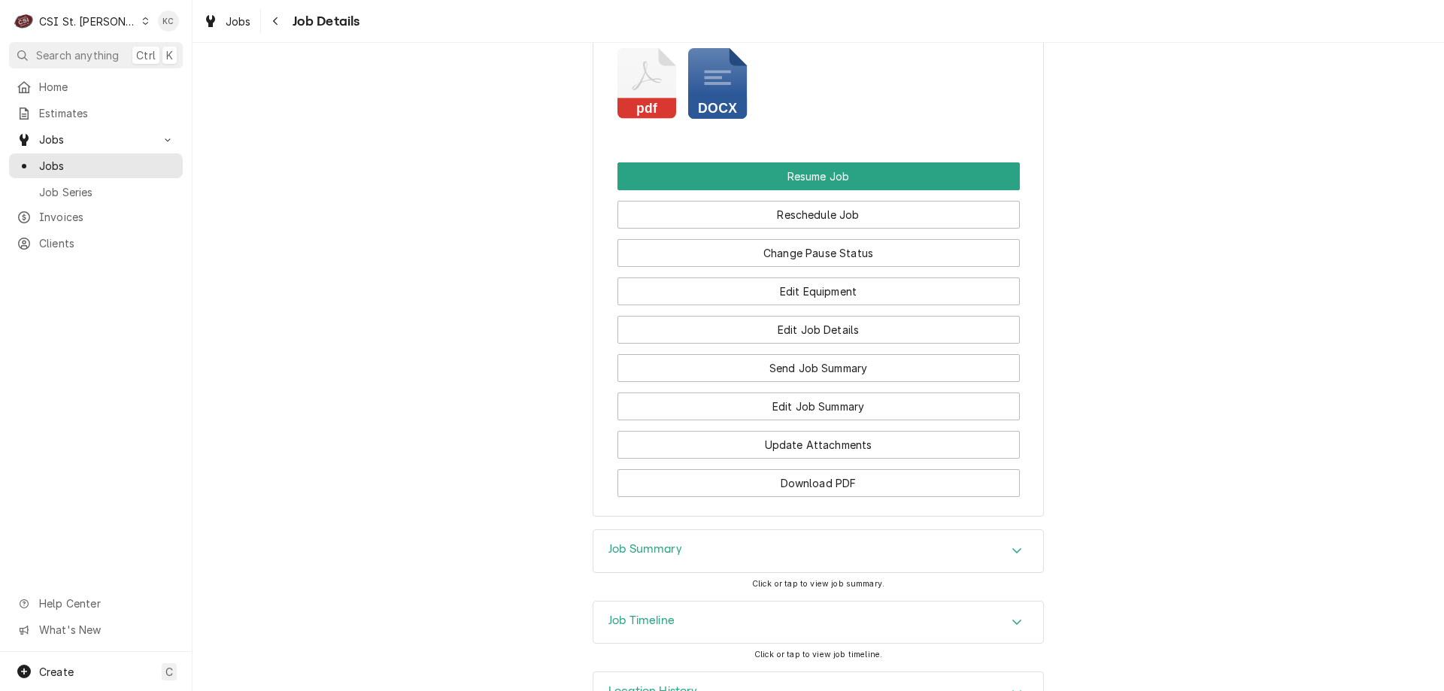
scroll to position [1829, 0]
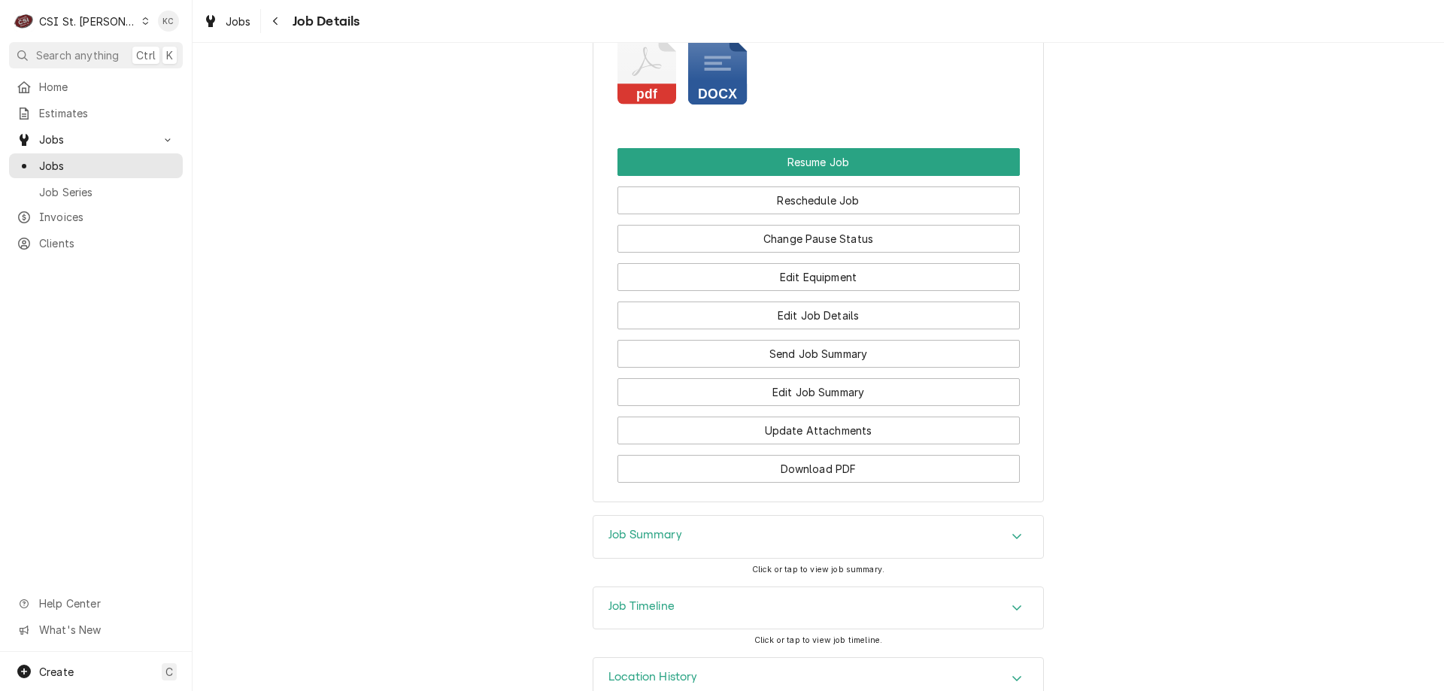
click at [656, 528] on div "Job Summary" at bounding box center [646, 537] width 74 height 18
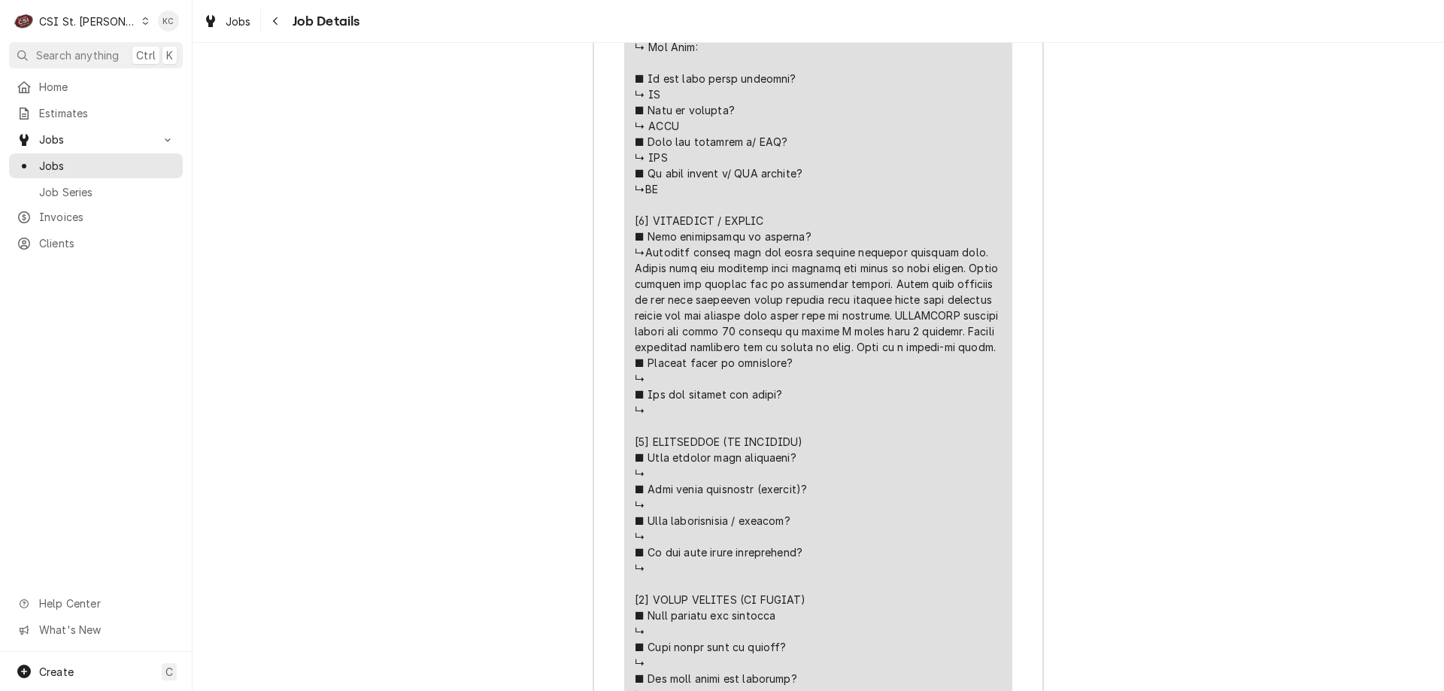
scroll to position [3075, 0]
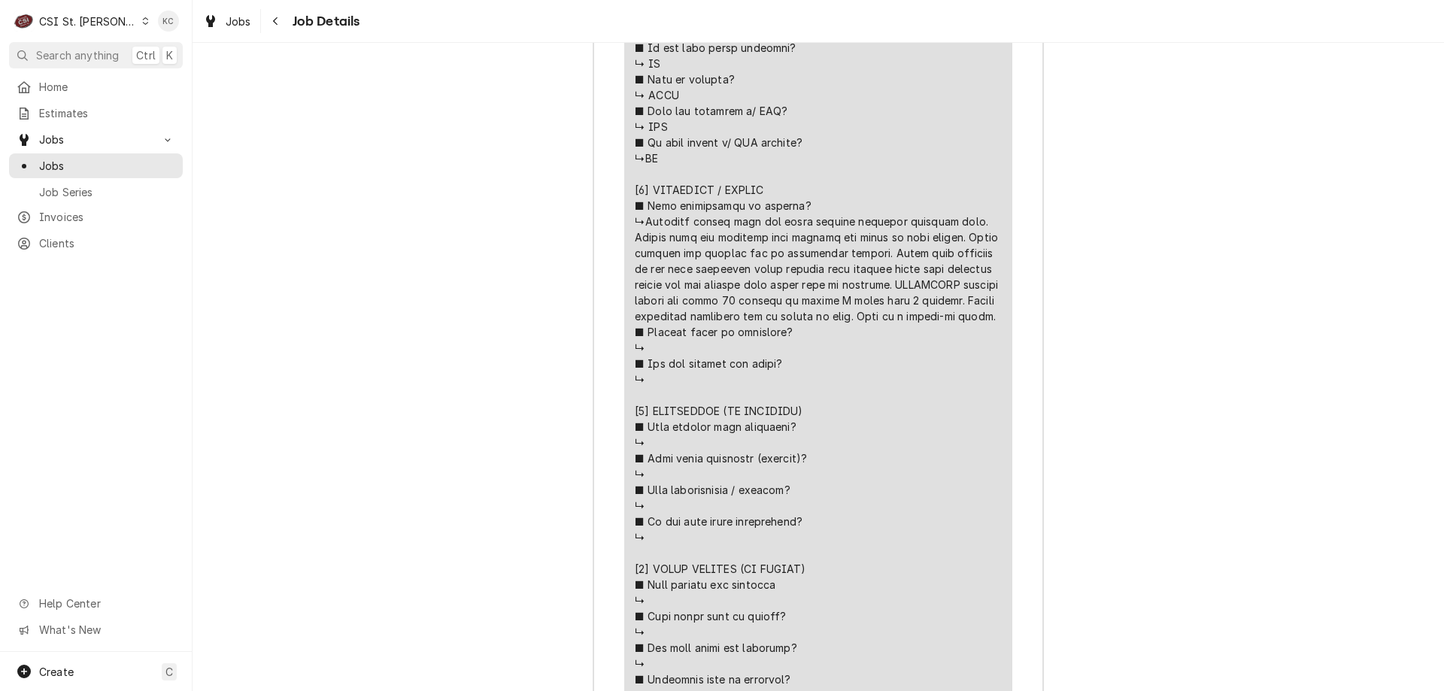
click at [709, 293] on div "Line Item" at bounding box center [818, 269] width 367 height 964
drag, startPoint x: 677, startPoint y: 279, endPoint x: 929, endPoint y: 280, distance: 252.0
click at [929, 280] on div "Line Item" at bounding box center [818, 269] width 367 height 964
copy div "𝗧𝗔𝗜𝗟𝗦 (𝗜𝗙 𝗡𝗘𝗘𝗗𝗘𝗗) ■ 𝗪𝗵𝗮𝘁 𝗿𝗲𝗽𝗮𝗶𝗿𝘀 𝗮𝗿𝗲 𝗿𝗲𝗾𝘂𝗶𝗿𝗲𝗱 ↳"
click at [718, 297] on div "Line Item" at bounding box center [818, 269] width 367 height 964
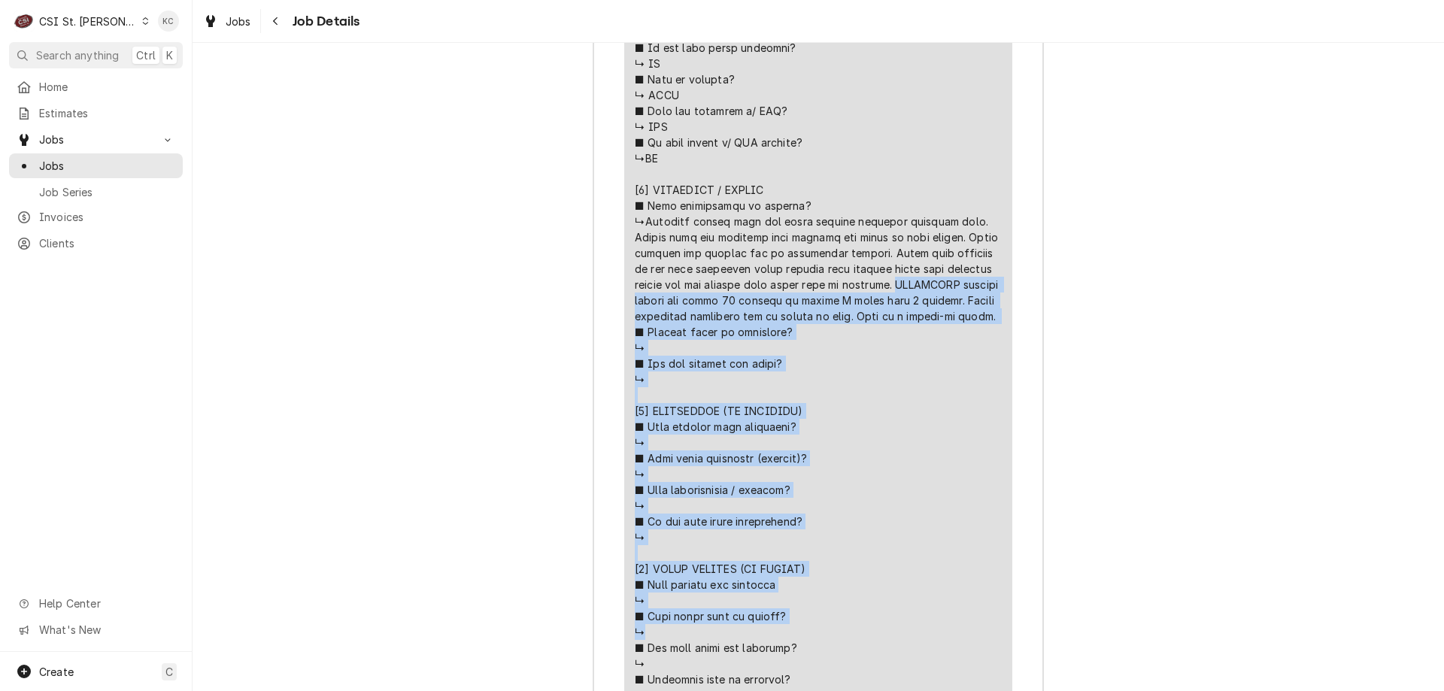
drag, startPoint x: 717, startPoint y: 296, endPoint x: 645, endPoint y: 188, distance: 130.2
click at [645, 188] on div "Line Item" at bounding box center [818, 269] width 367 height 964
copy div "MANITOWOC machine making ice every 10 minutes no issues I watch make 5 batches.…"
click at [280, 20] on div "Navigate back" at bounding box center [276, 21] width 15 height 15
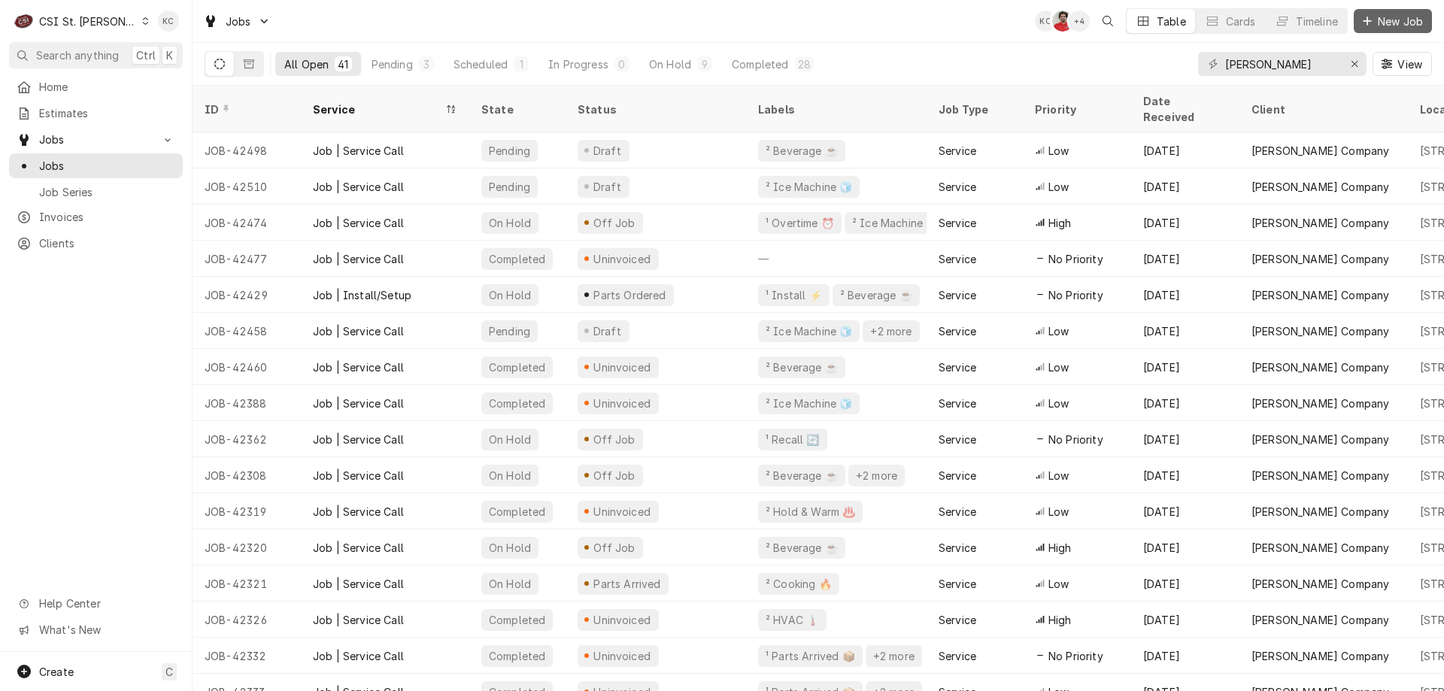
click at [1402, 22] on span "New Job" at bounding box center [1400, 22] width 51 height 16
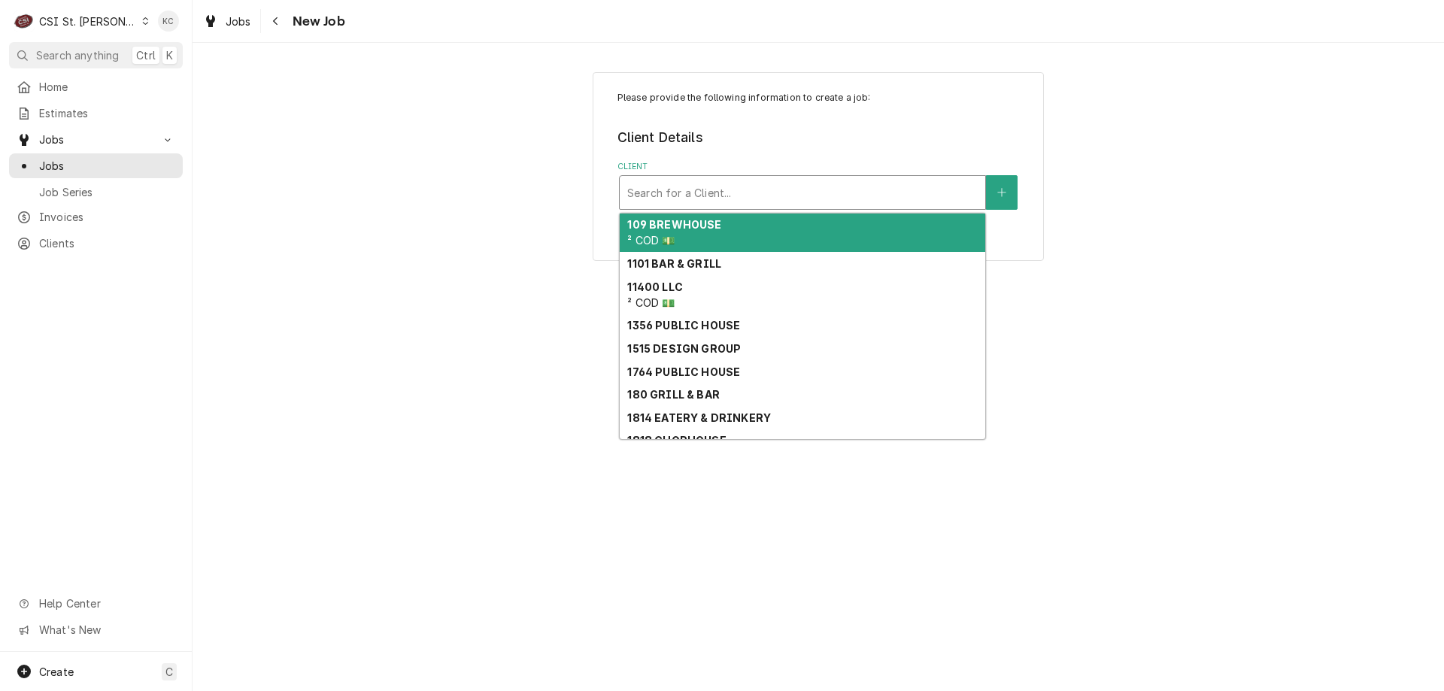
click at [697, 187] on div "Client" at bounding box center [802, 192] width 351 height 27
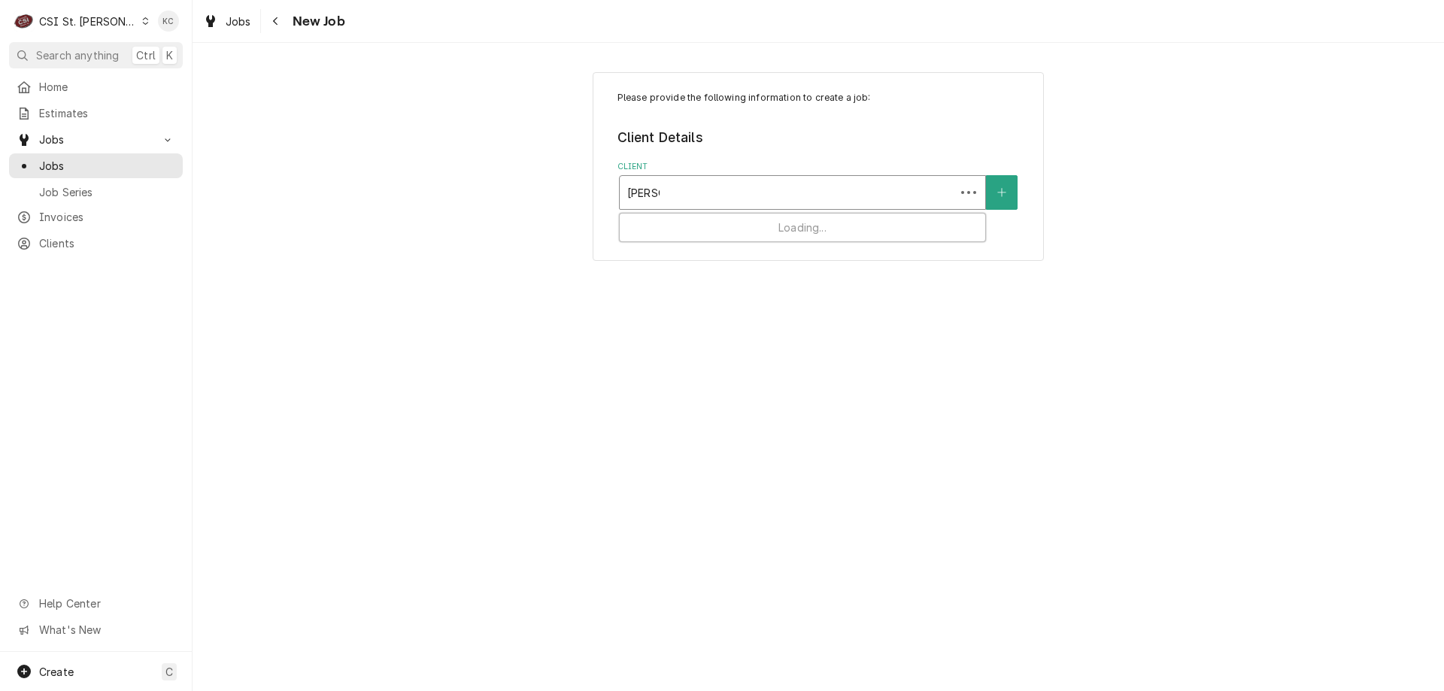
type input "[PERSON_NAME]"
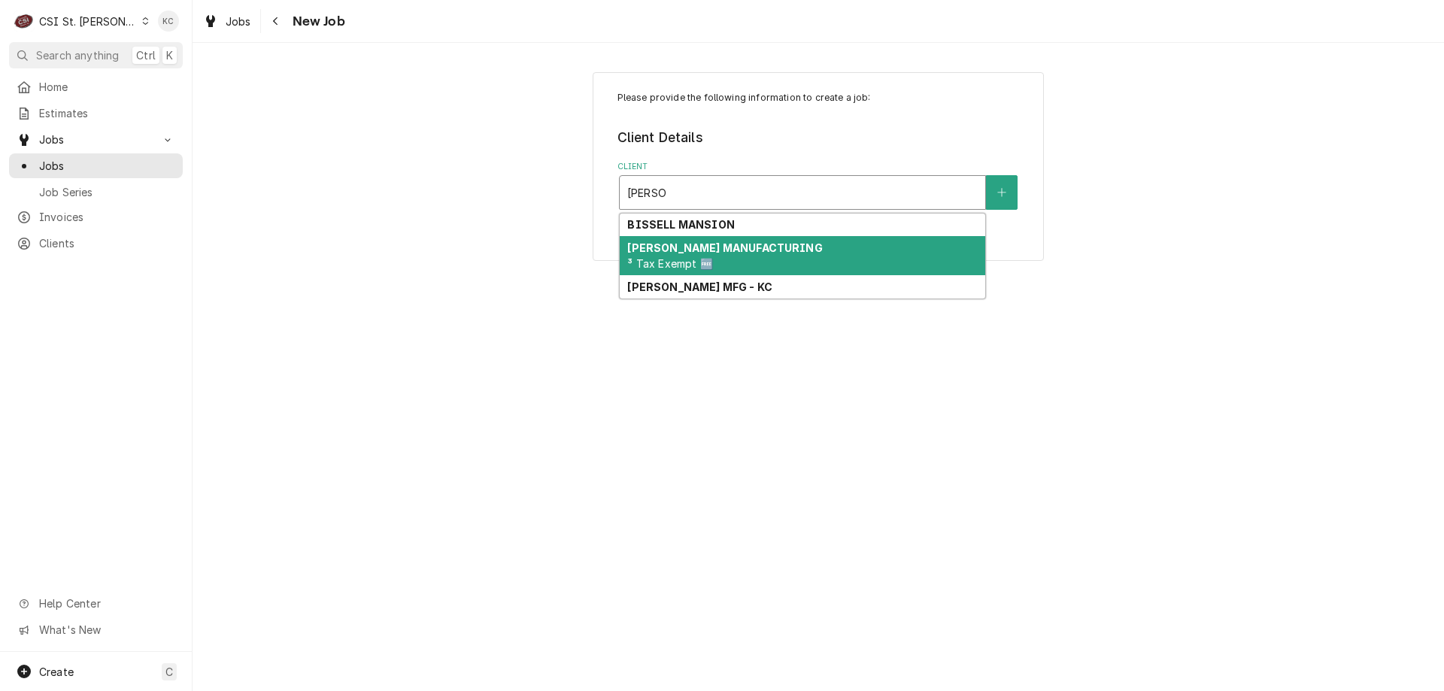
click at [702, 241] on strong "[PERSON_NAME] MANUFACTURING" at bounding box center [724, 247] width 195 height 13
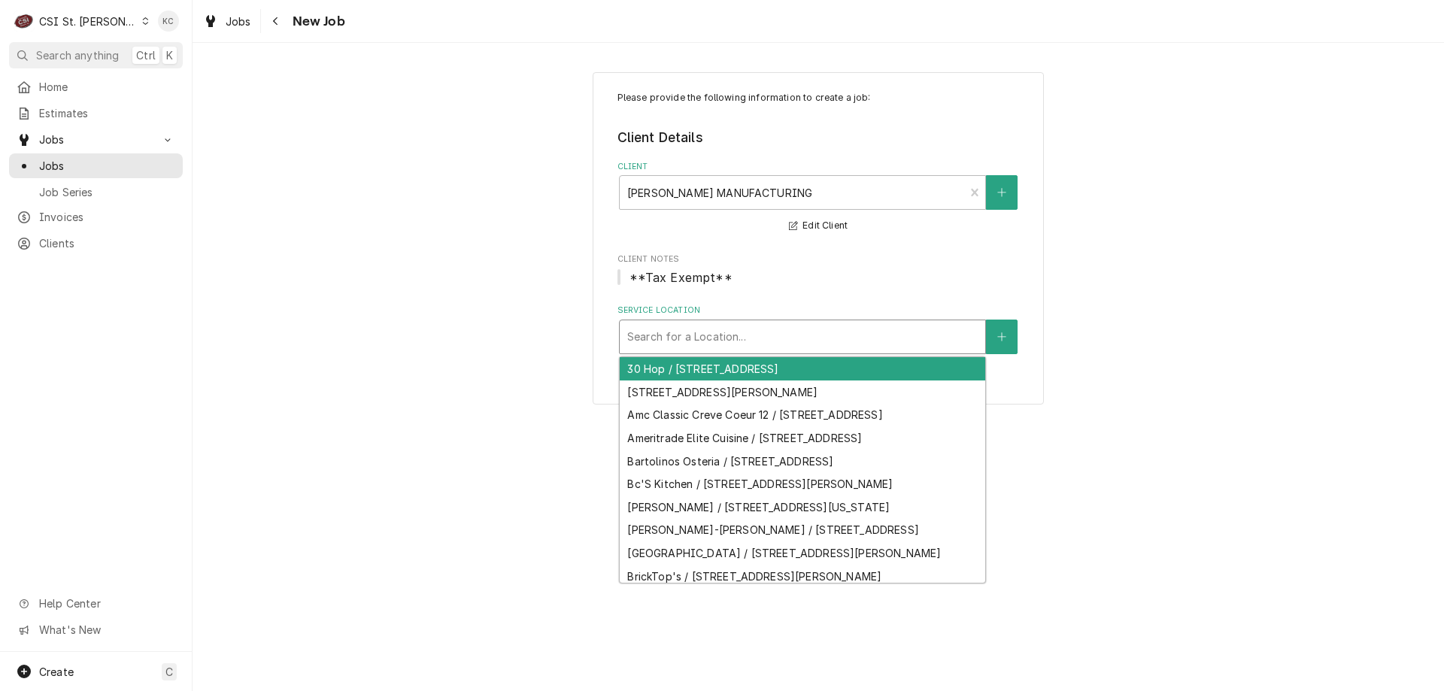
click at [908, 348] on div "Service Location" at bounding box center [802, 336] width 351 height 27
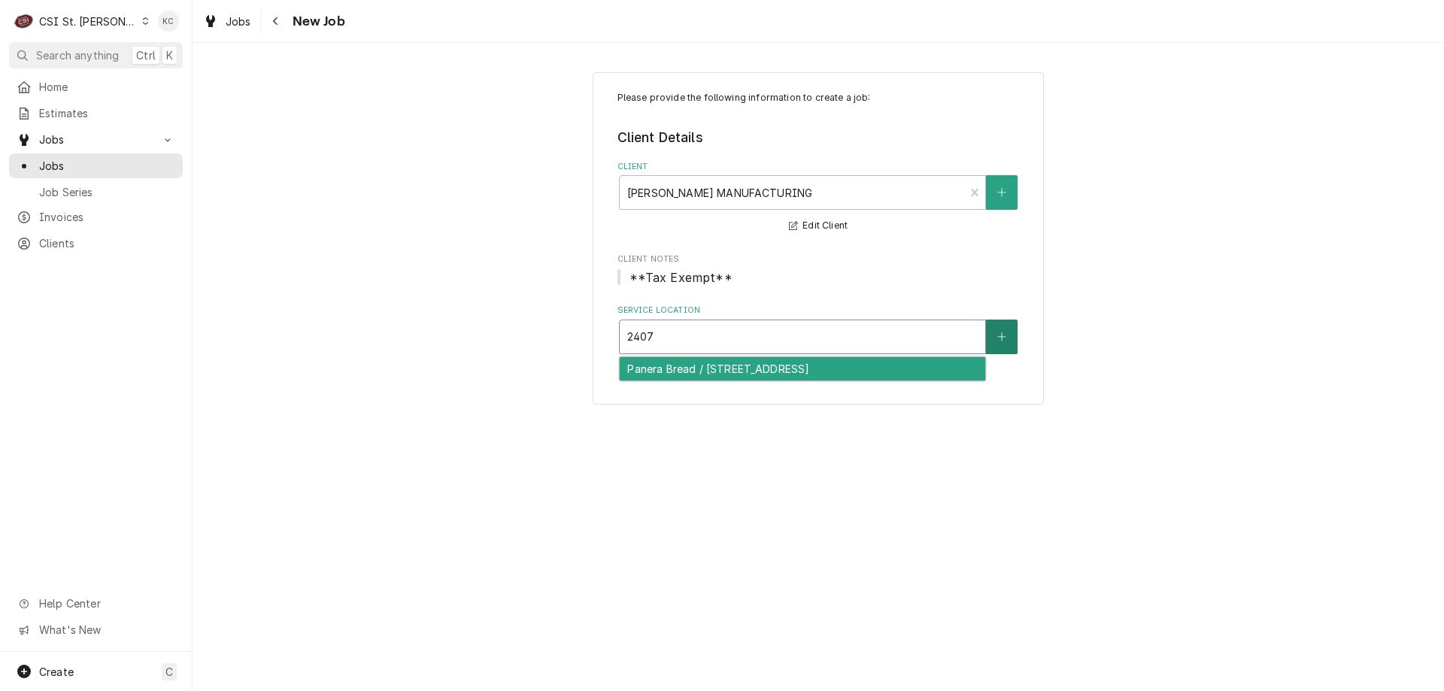
type input "2407"
click at [1006, 345] on button "Service Location" at bounding box center [1002, 337] width 32 height 35
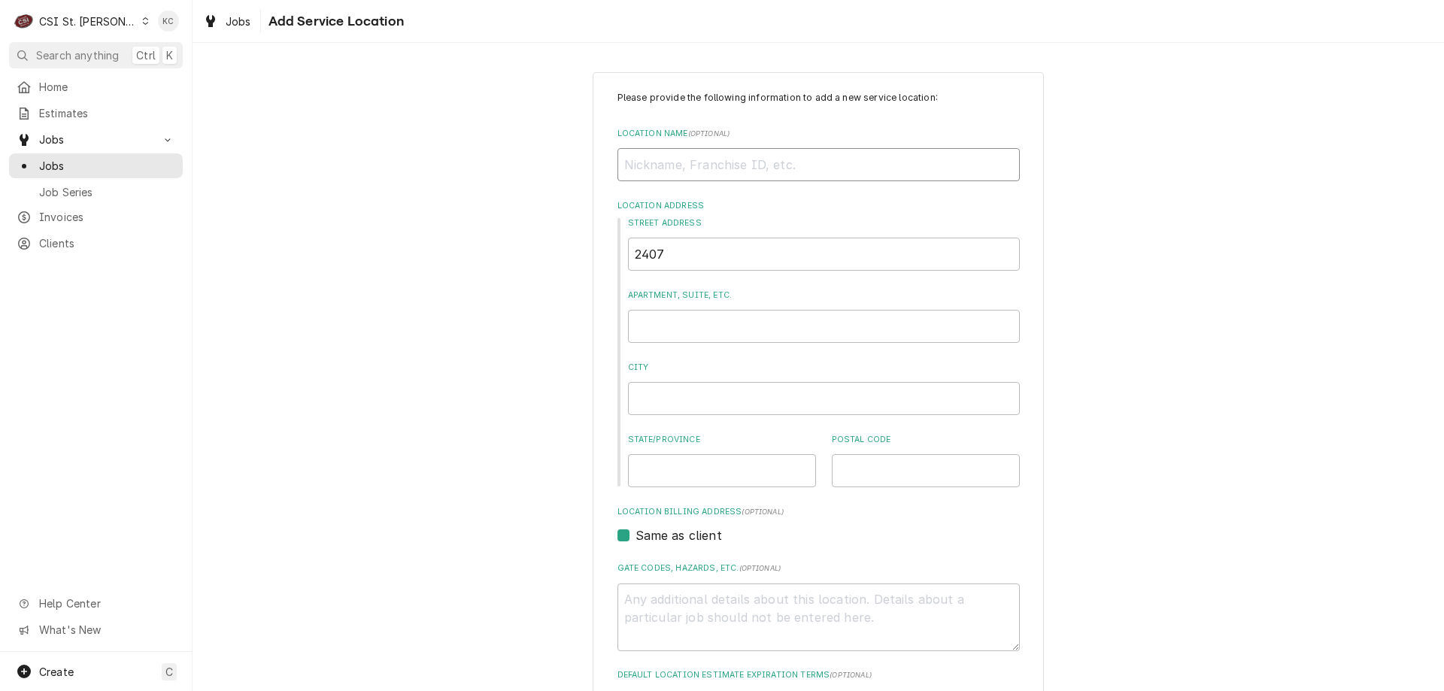
click at [749, 161] on input "Location Name ( optional )" at bounding box center [819, 164] width 402 height 33
type textarea "x"
type input "L"
type textarea "x"
type input "LI"
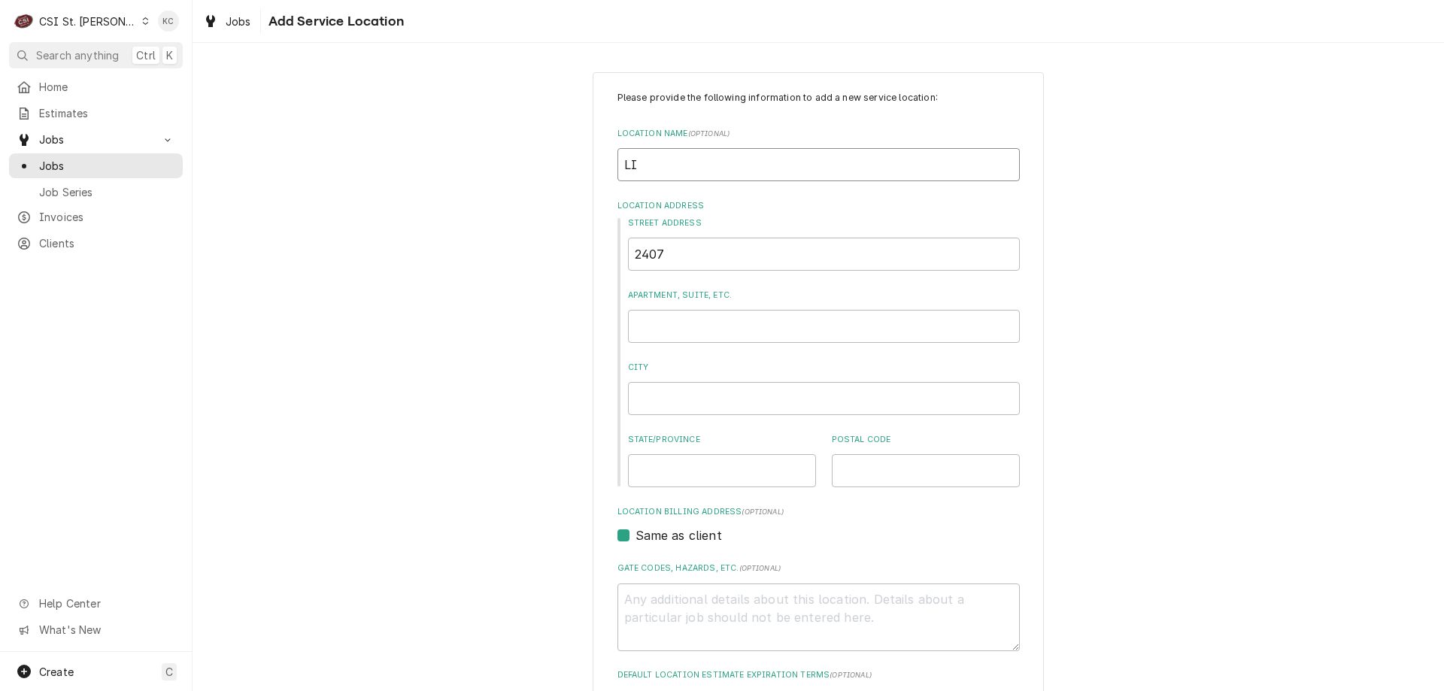
type textarea "x"
type input "LIT"
type textarea "x"
type input "LITT"
type textarea "x"
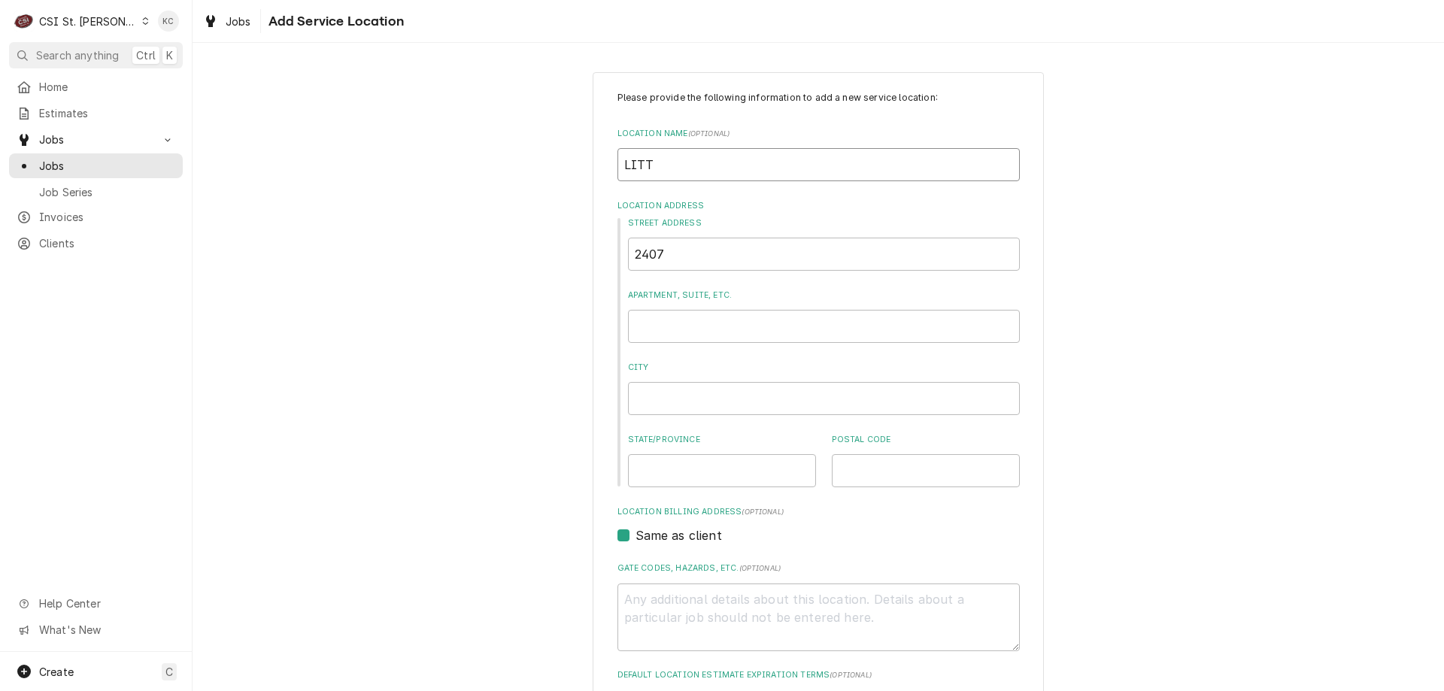
type input "LITTL"
type textarea "x"
type input "LITTLE"
type textarea "x"
type input "LITTLE"
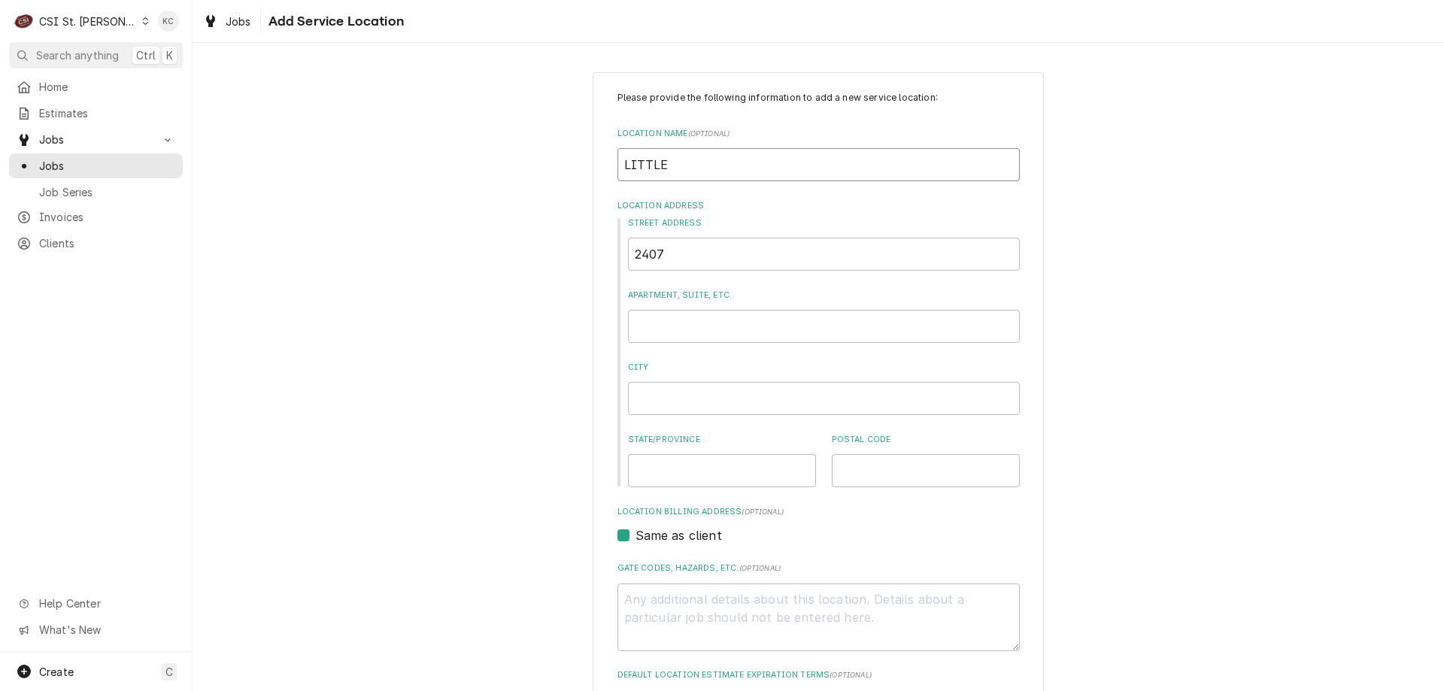
type textarea "x"
type input "LITTLE C"
type textarea "x"
type input "LITTLE CE"
type textarea "x"
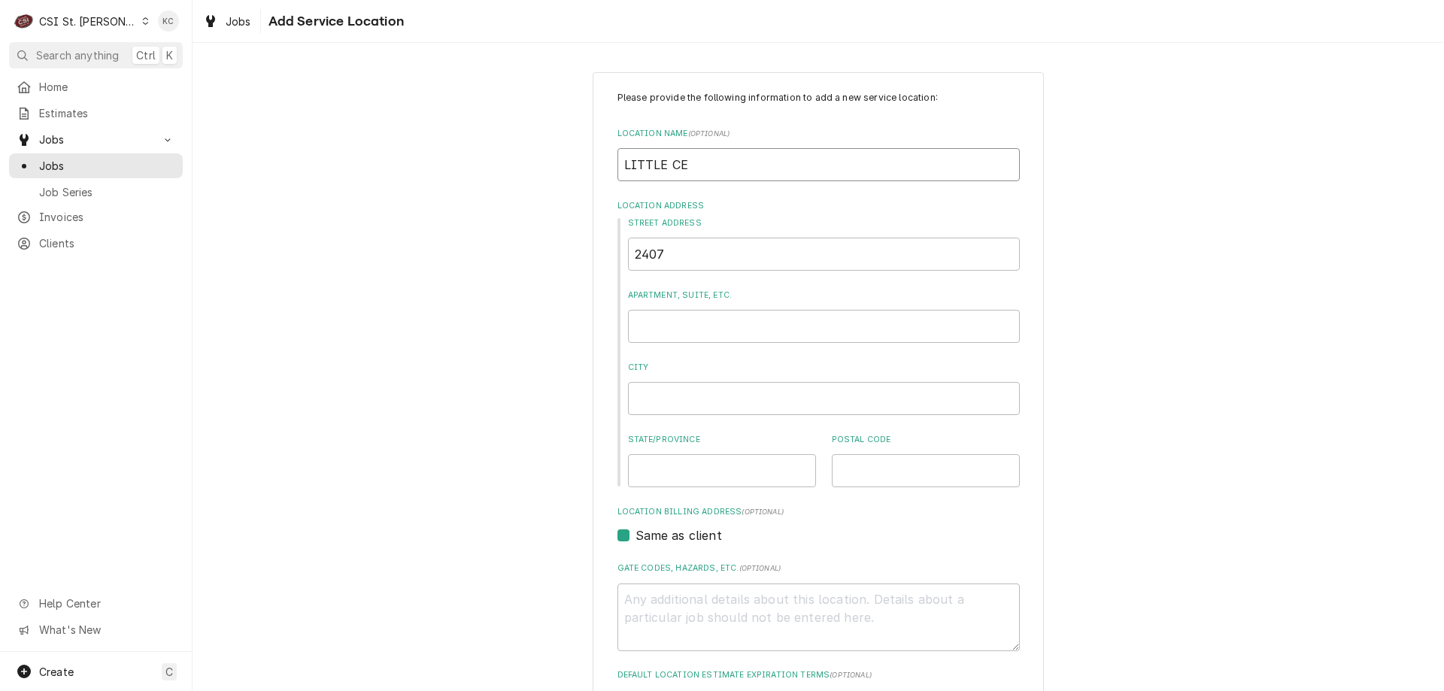
type input "LITTLE CEA"
type textarea "x"
type input "LITTLE CE"
type textarea "x"
type input "LITTLE C"
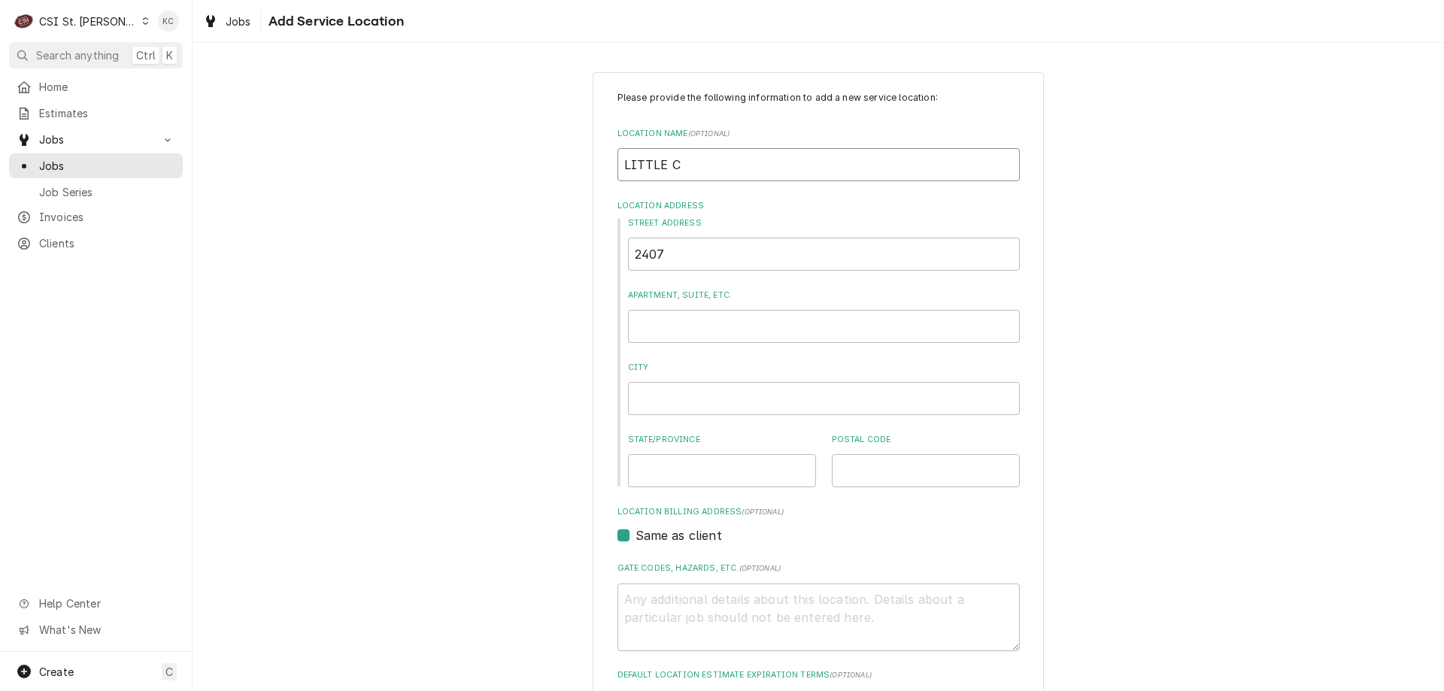
type textarea "x"
type input "LITTLE CA"
type textarea "x"
type input "LITTLE CAS"
type textarea "x"
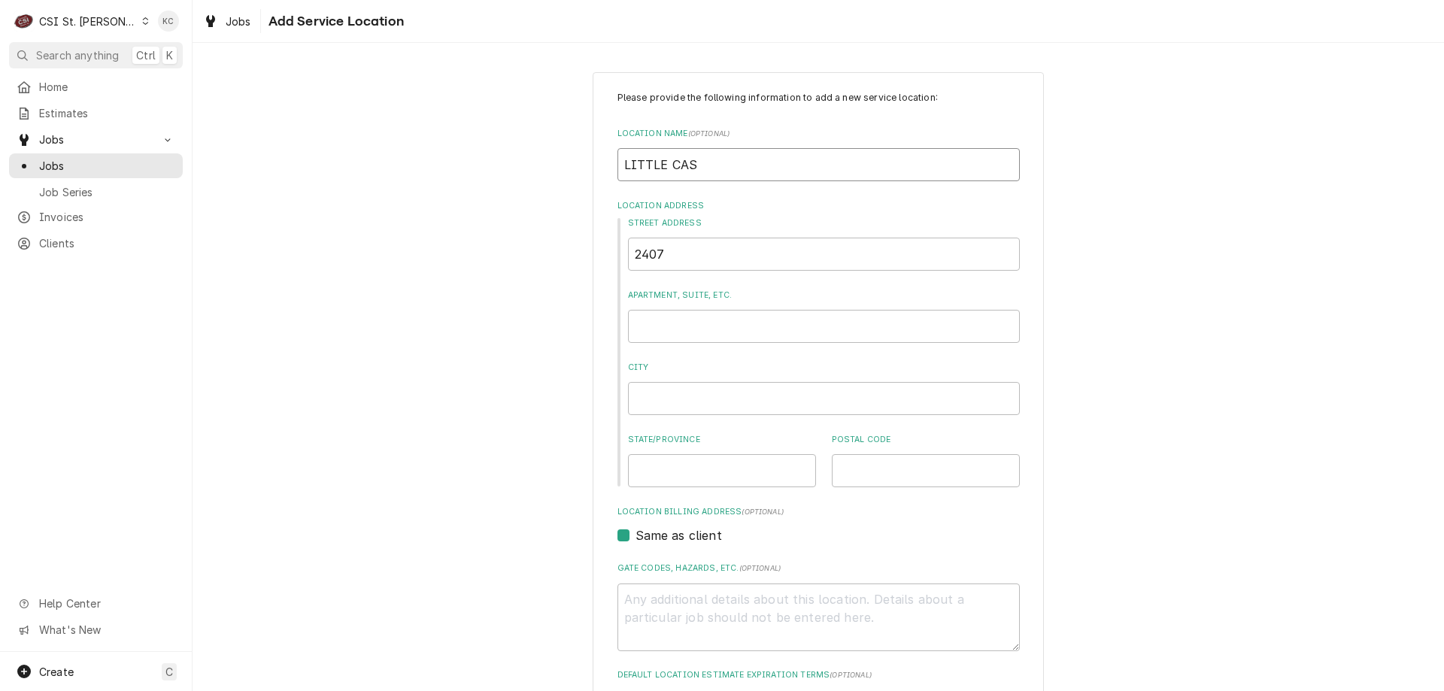
type input "LITTLE CA"
type textarea "x"
type input "LITTLE CAE"
type textarea "x"
type input "LITTLE CAES"
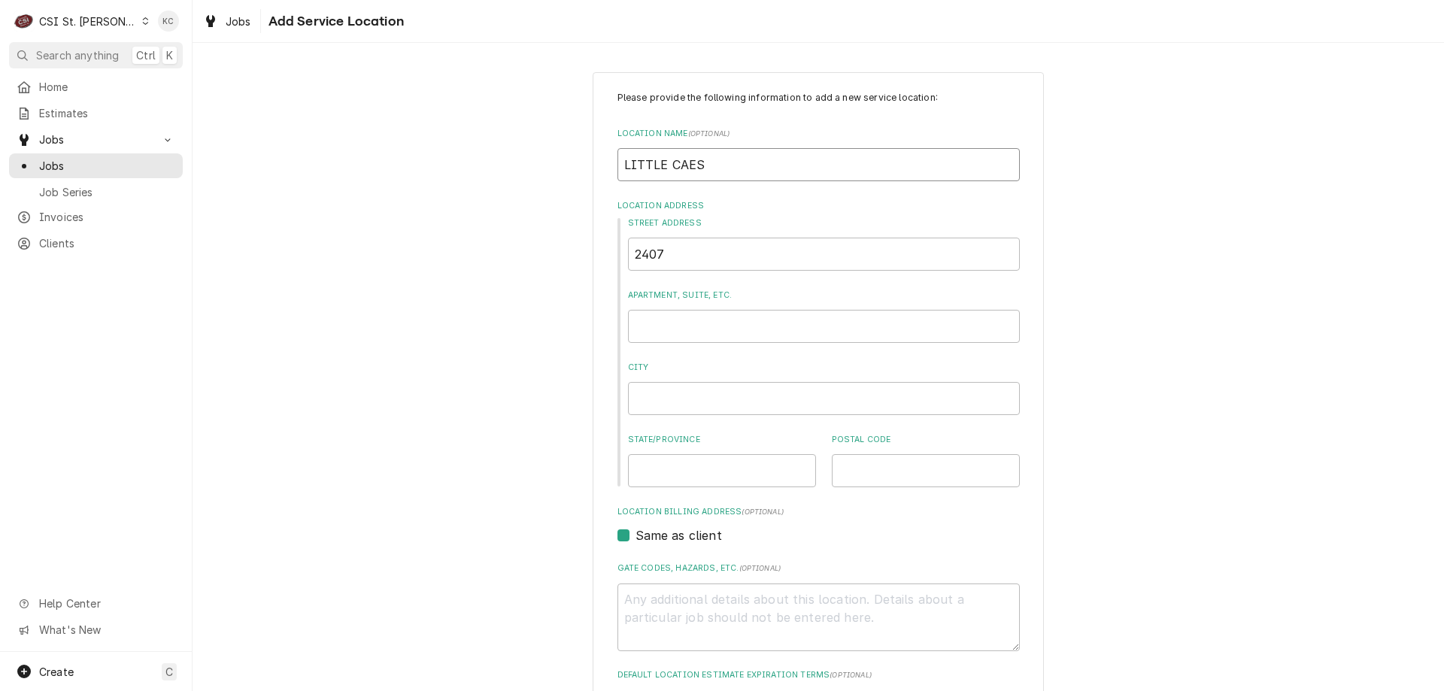
type textarea "x"
type input "LITTLE CAESA"
type textarea "x"
type input "LITTLE CAESAR"
type textarea "x"
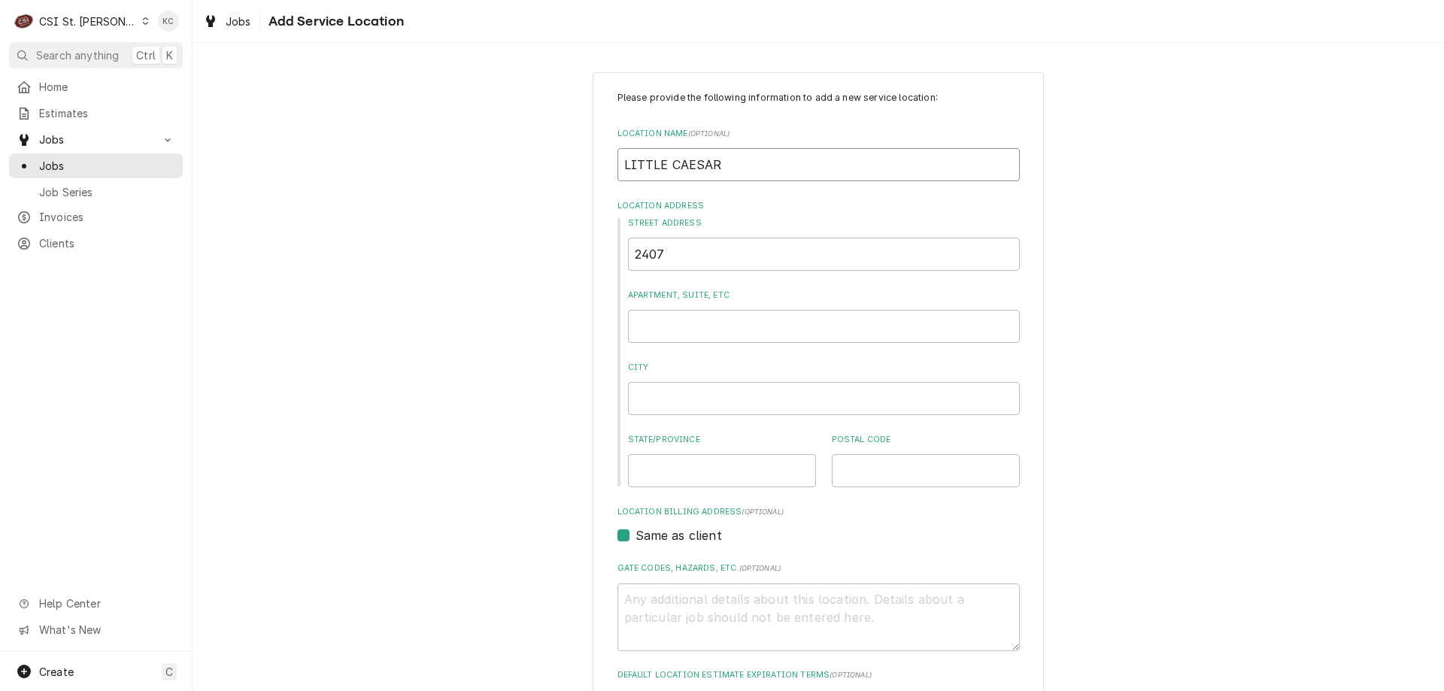
type input "LITTLE CAESARS"
type textarea "x"
type input "LITTLE CAESARS"
type textarea "x"
type input "2"
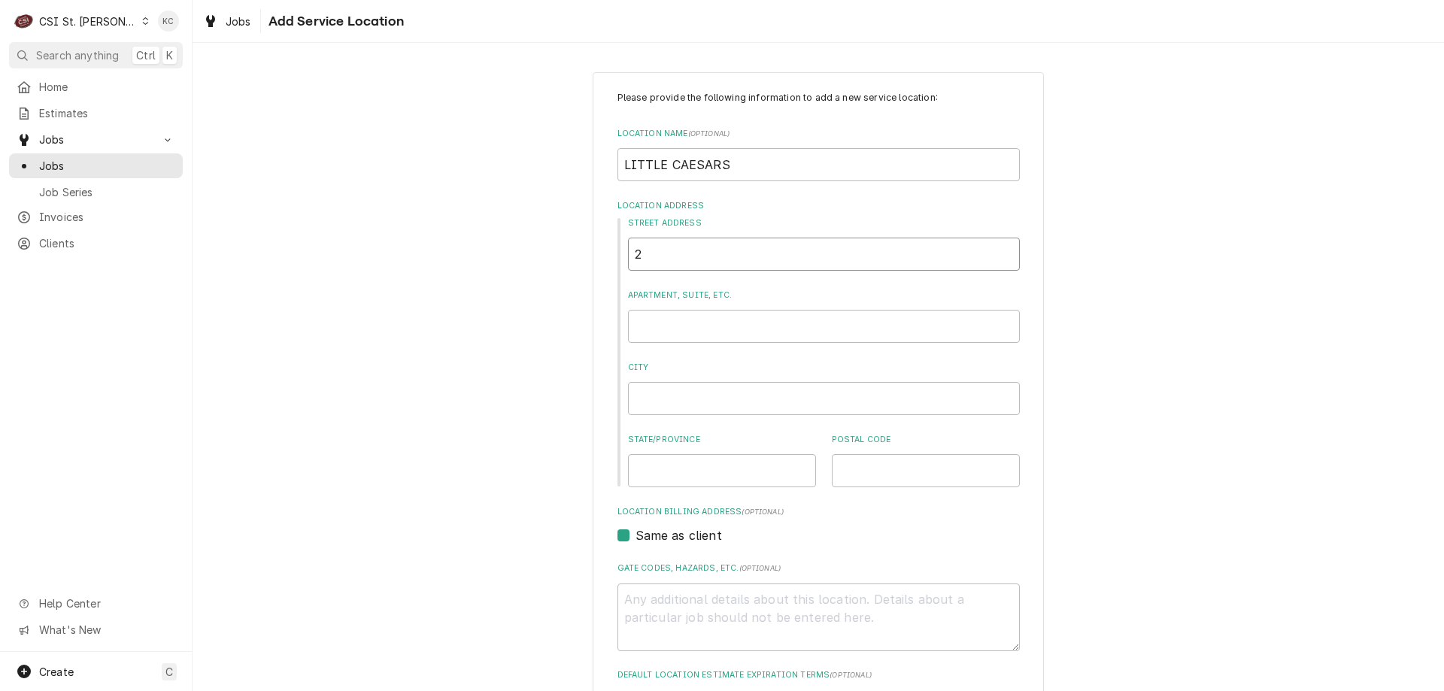
type textarea "x"
type input "24"
type textarea "x"
type input "240"
type textarea "x"
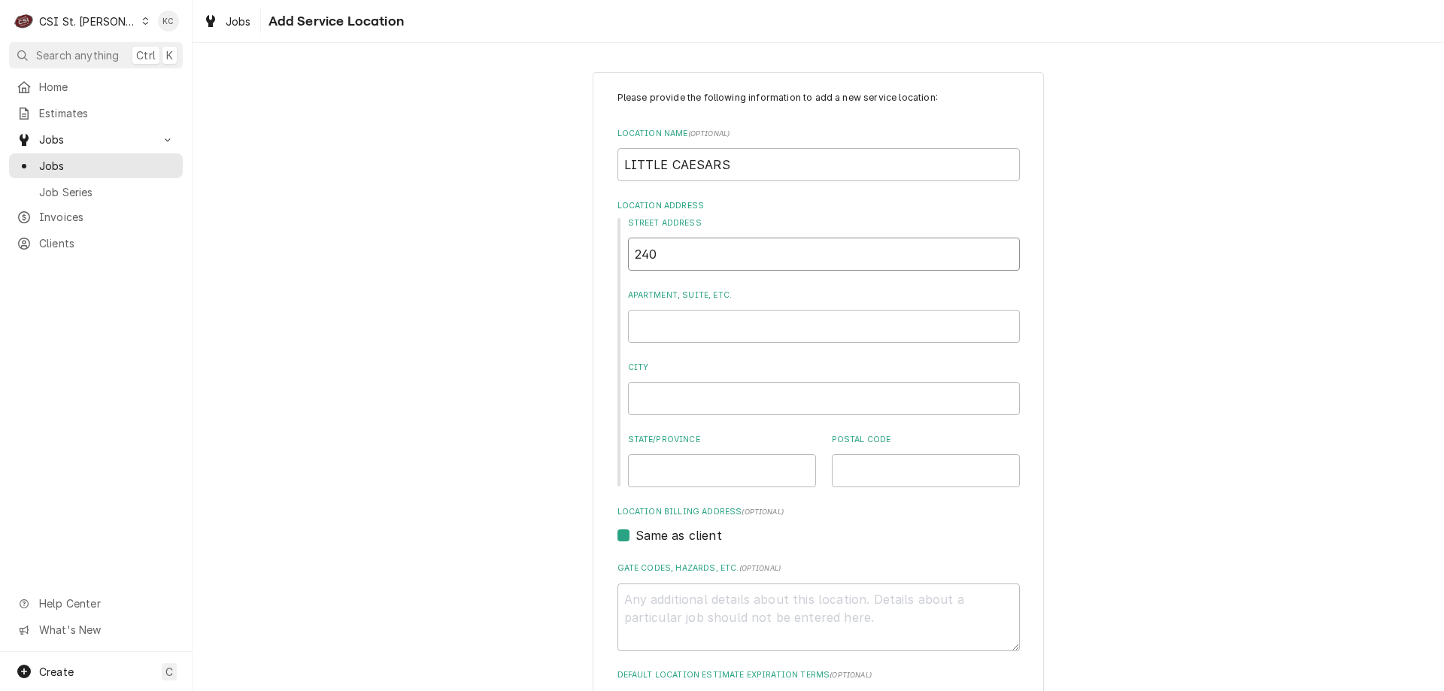
type input "2407"
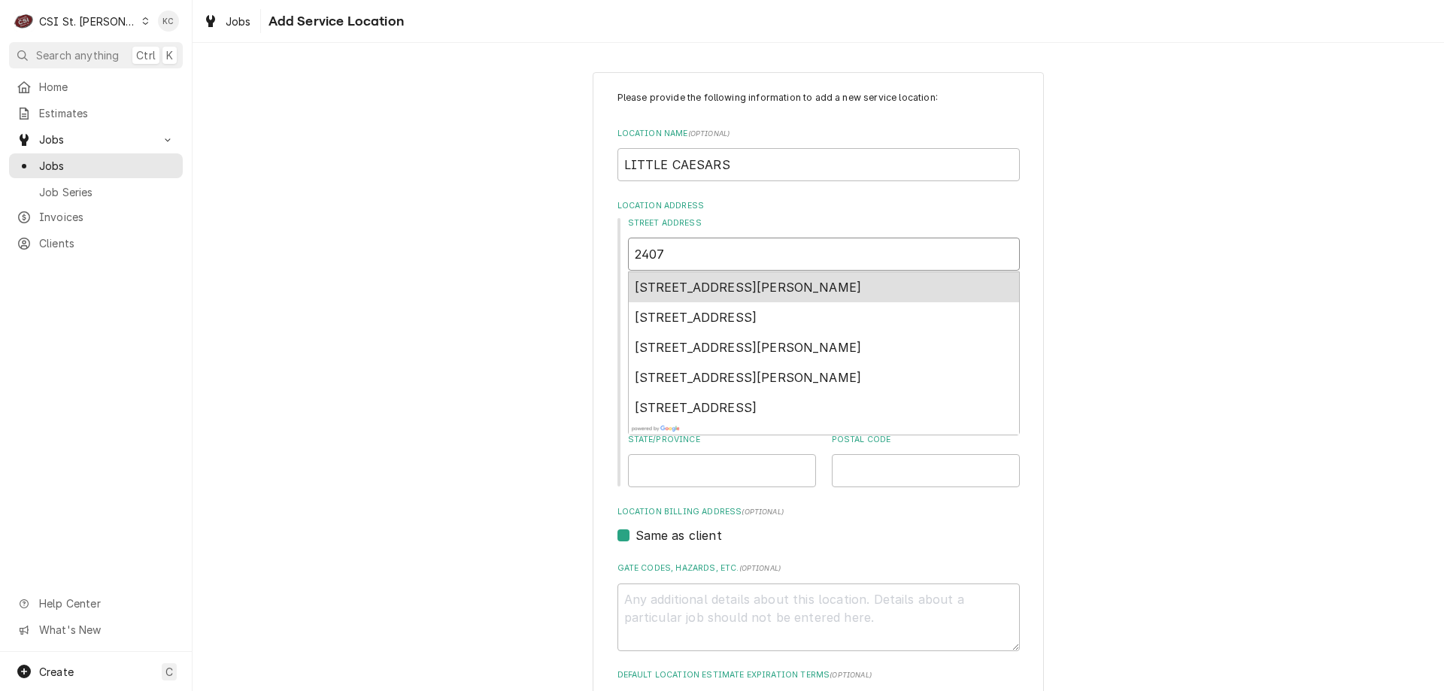
type textarea "x"
type input "2407"
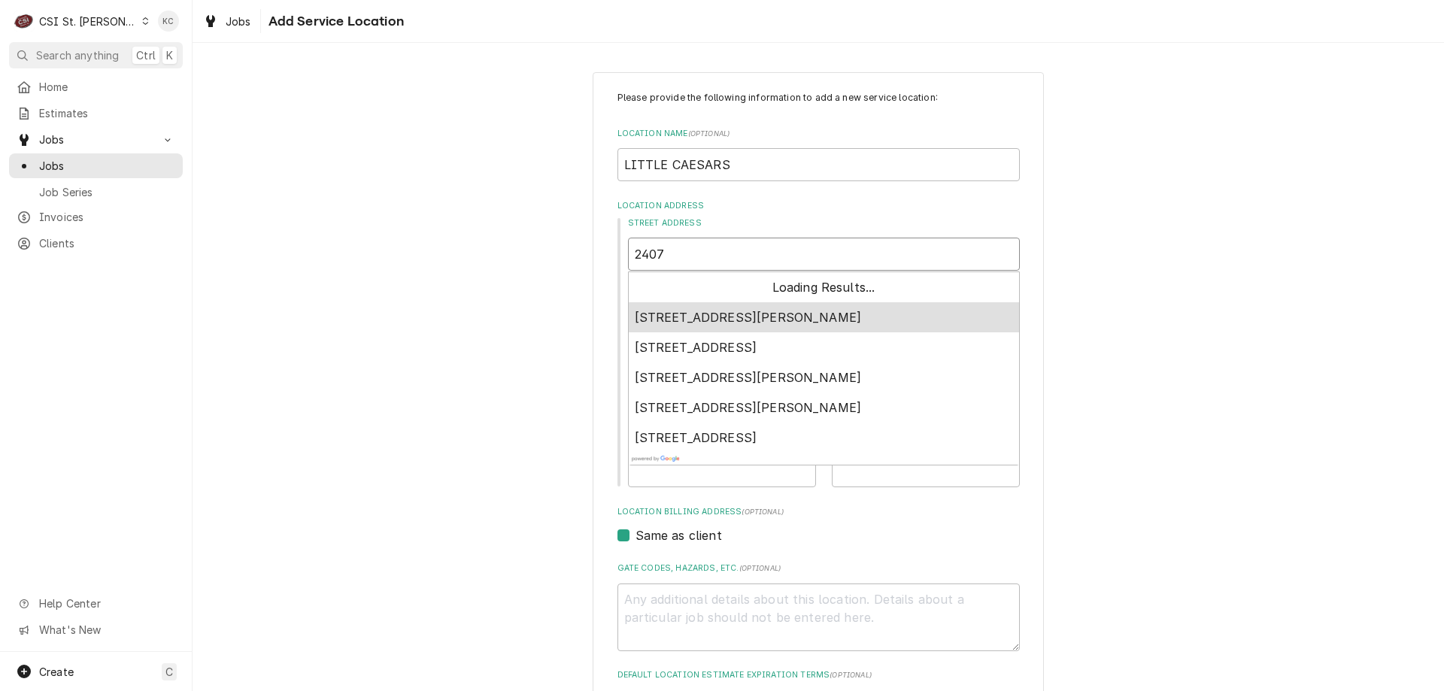
type textarea "x"
type input "2407 M"
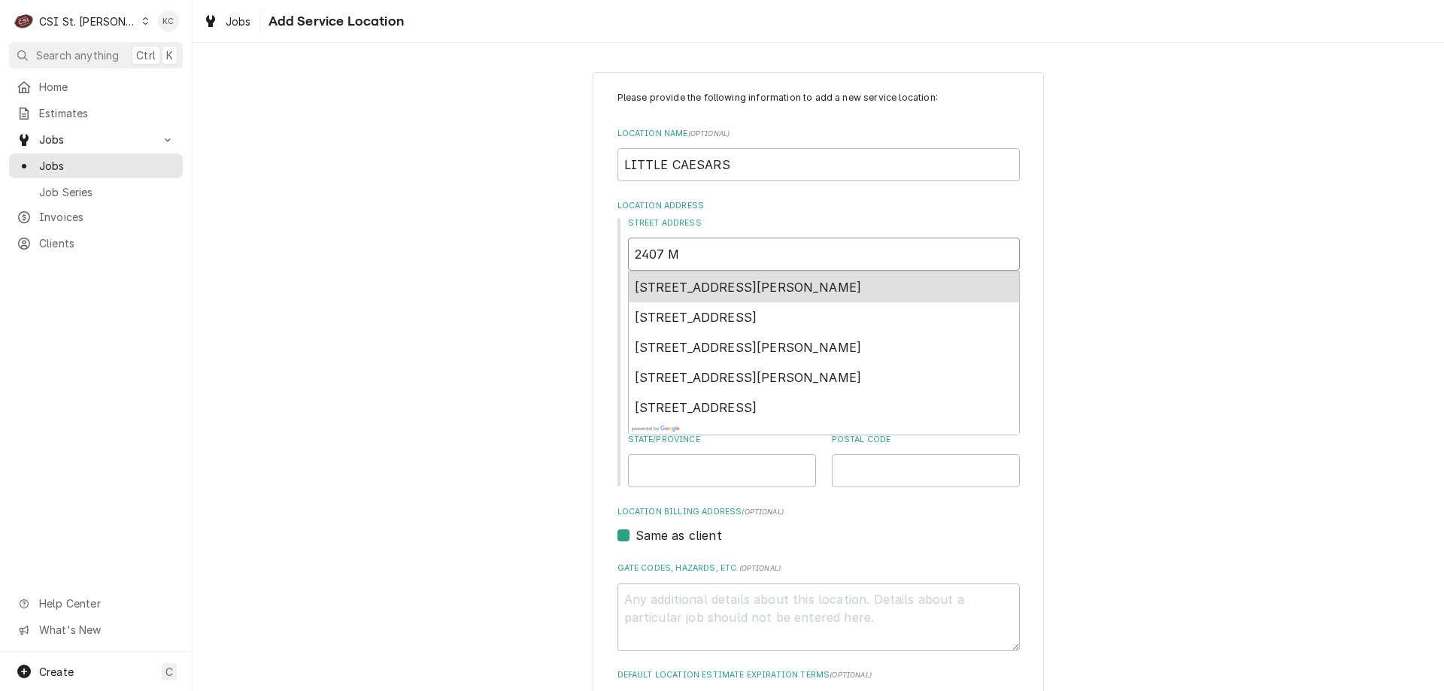
type textarea "x"
type input "2407 MI"
type textarea "x"
type input "2407 MIS"
type textarea "x"
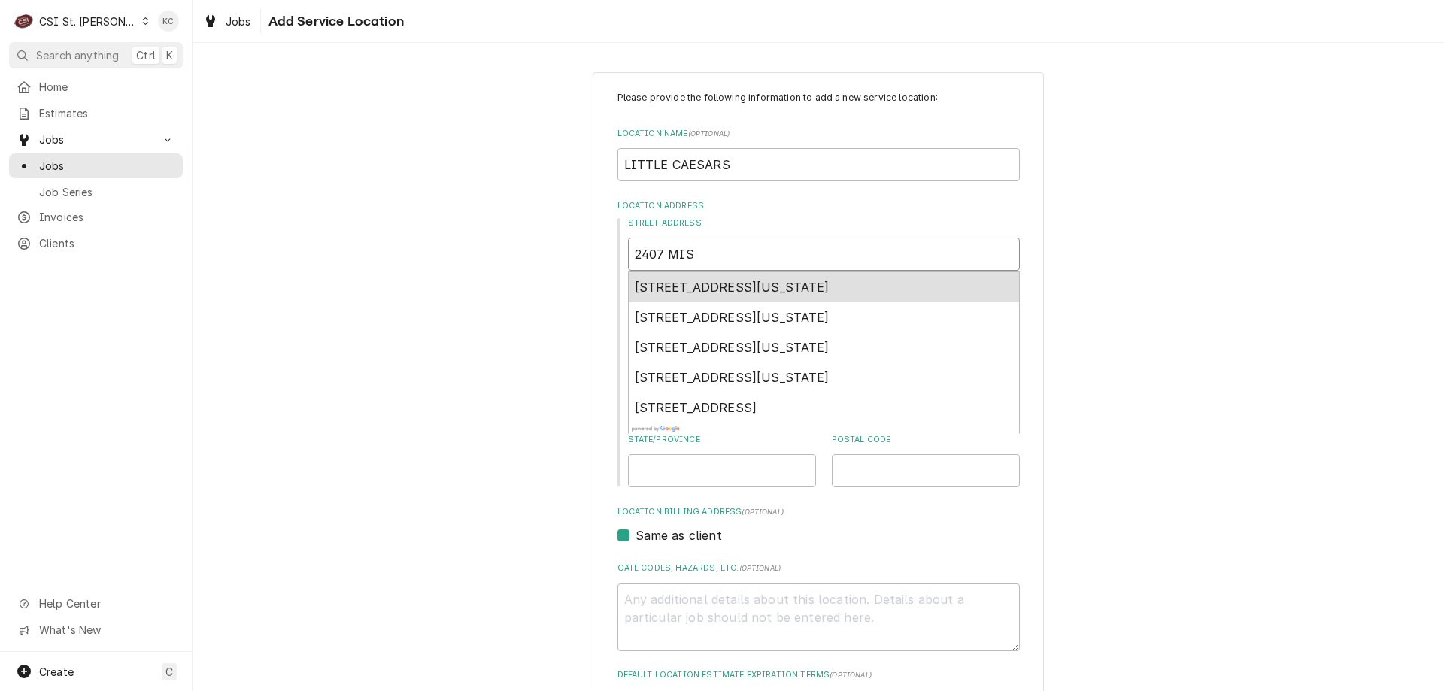
type input "2407 MISS"
type textarea "x"
type input "2407 MISSO"
type textarea "x"
type input "2407 MISSOU"
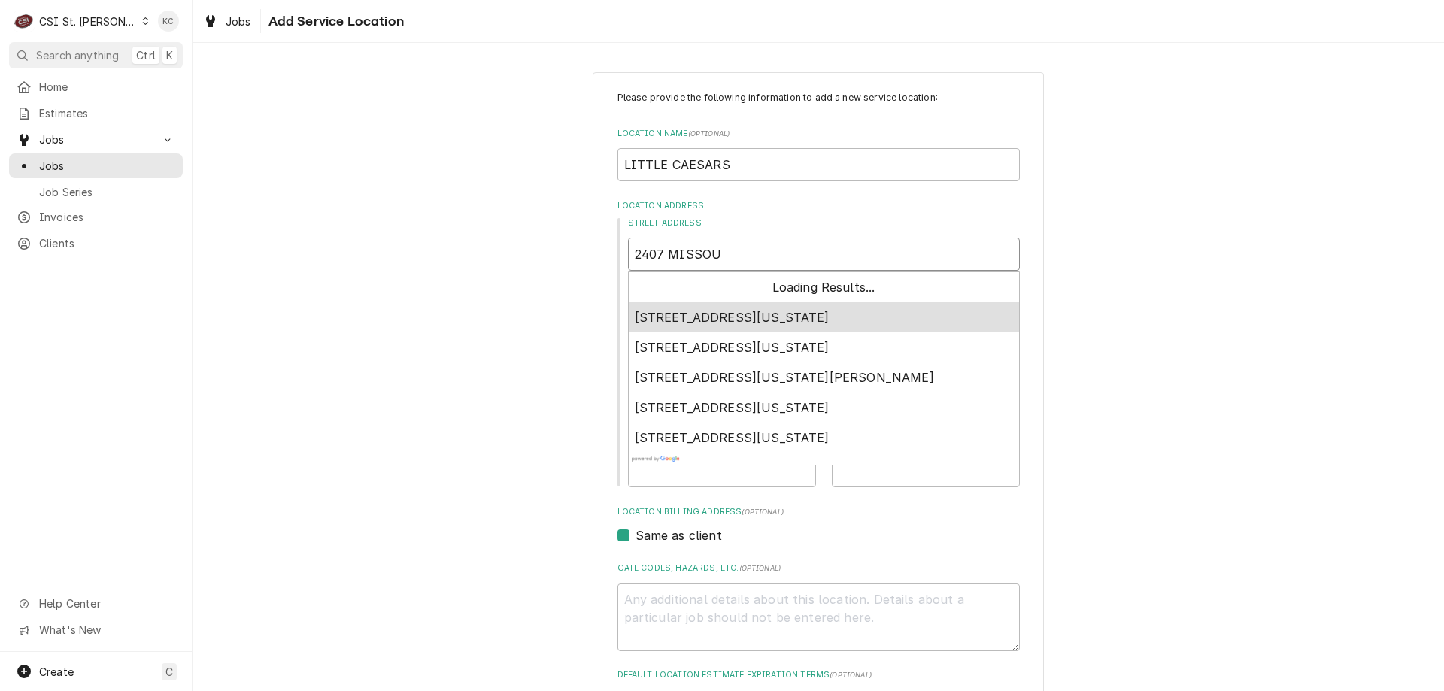
type textarea "x"
type input "2407 MISSOUR"
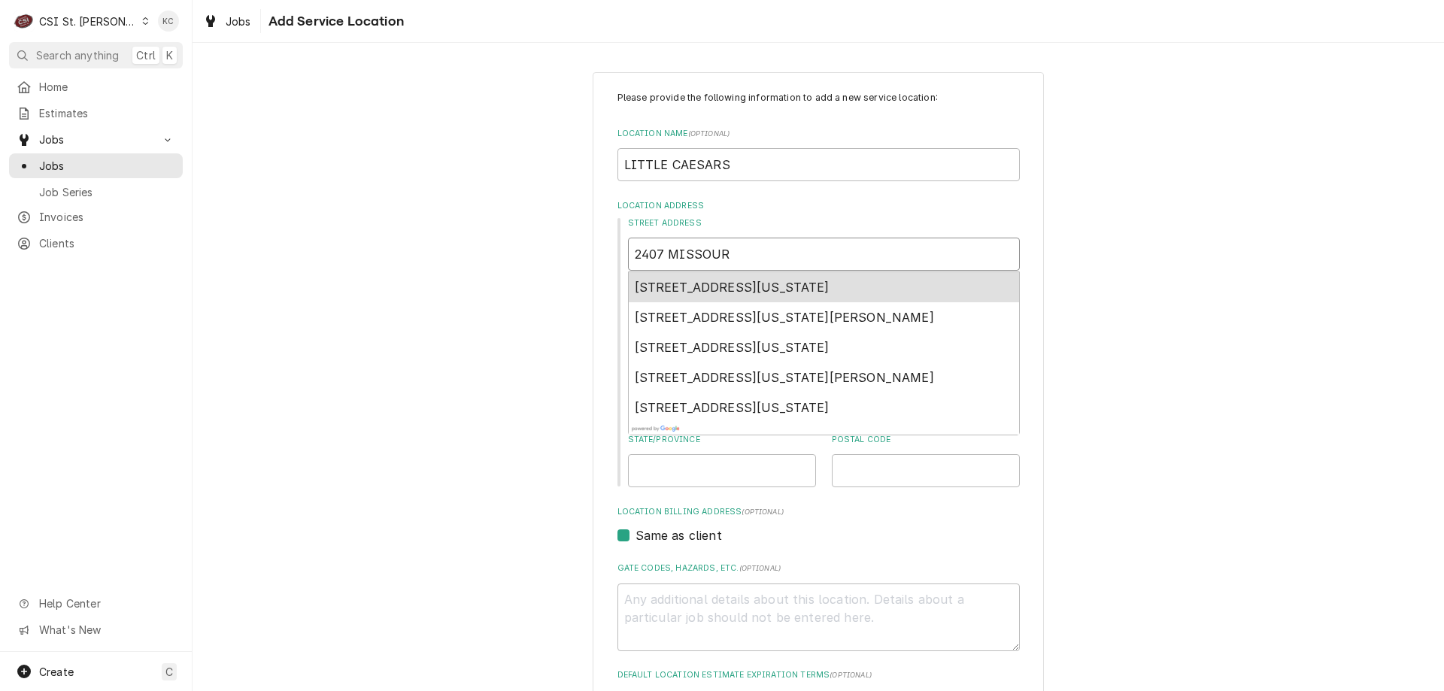
type textarea "x"
type input "2407 MISSOURI"
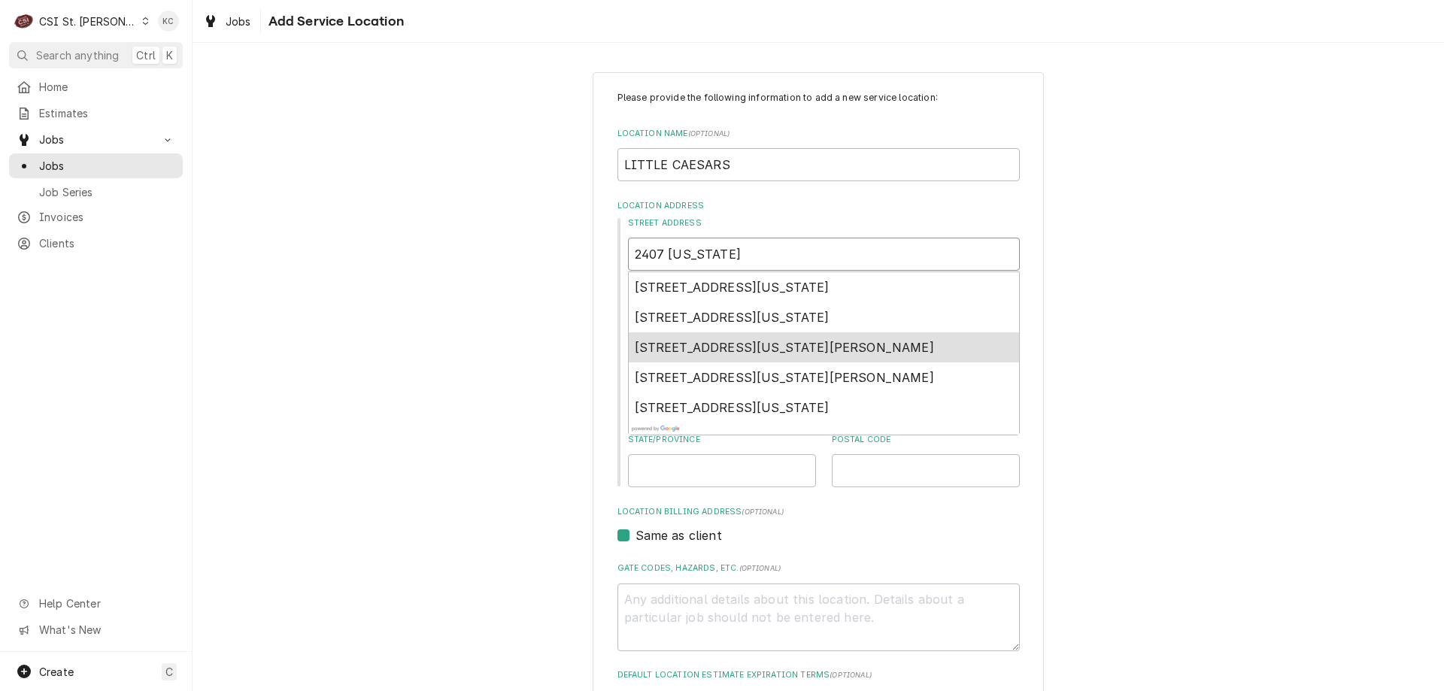
type textarea "x"
type input "2407 MISSOURI"
type textarea "x"
type input "2407 MISSOURI B"
type textarea "x"
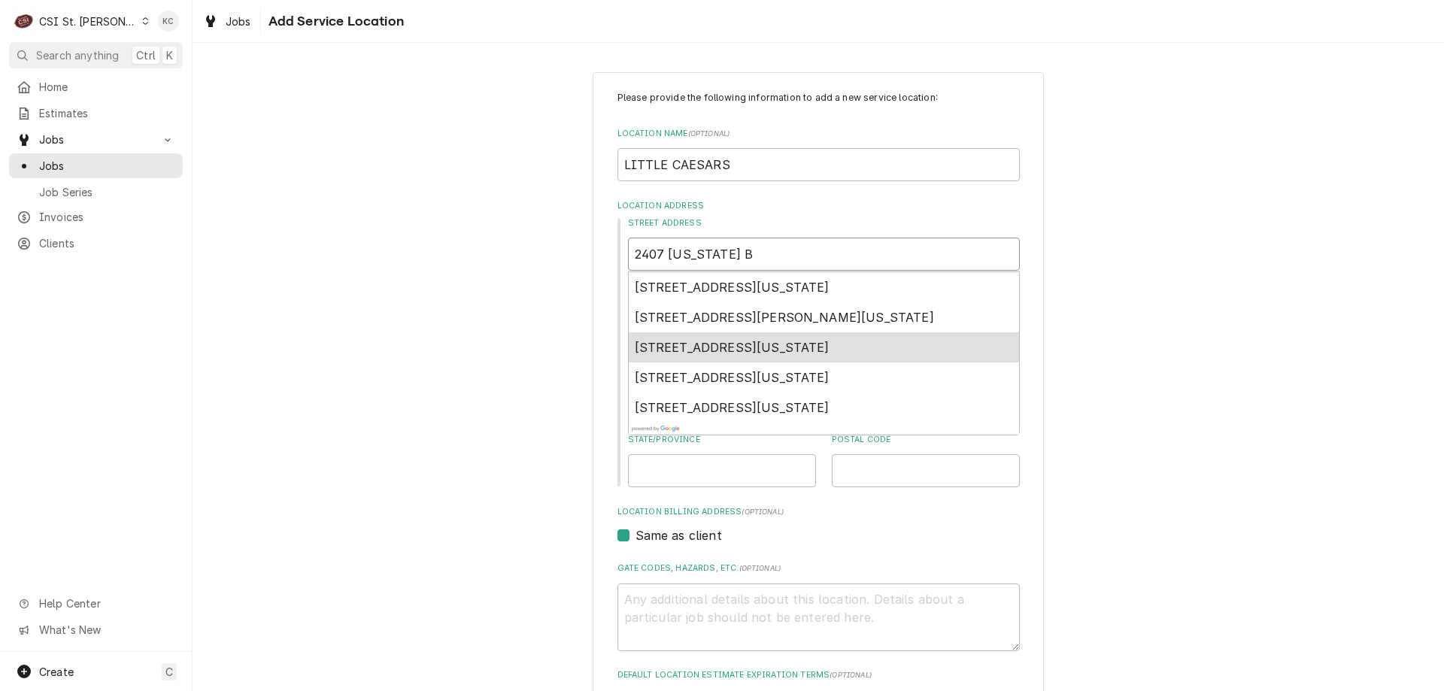
type input "2407 MISSOURI BL"
type textarea "x"
type input "2407 MISSOURI BLV"
type textarea "x"
type input "2407 MISSOURI BLVD"
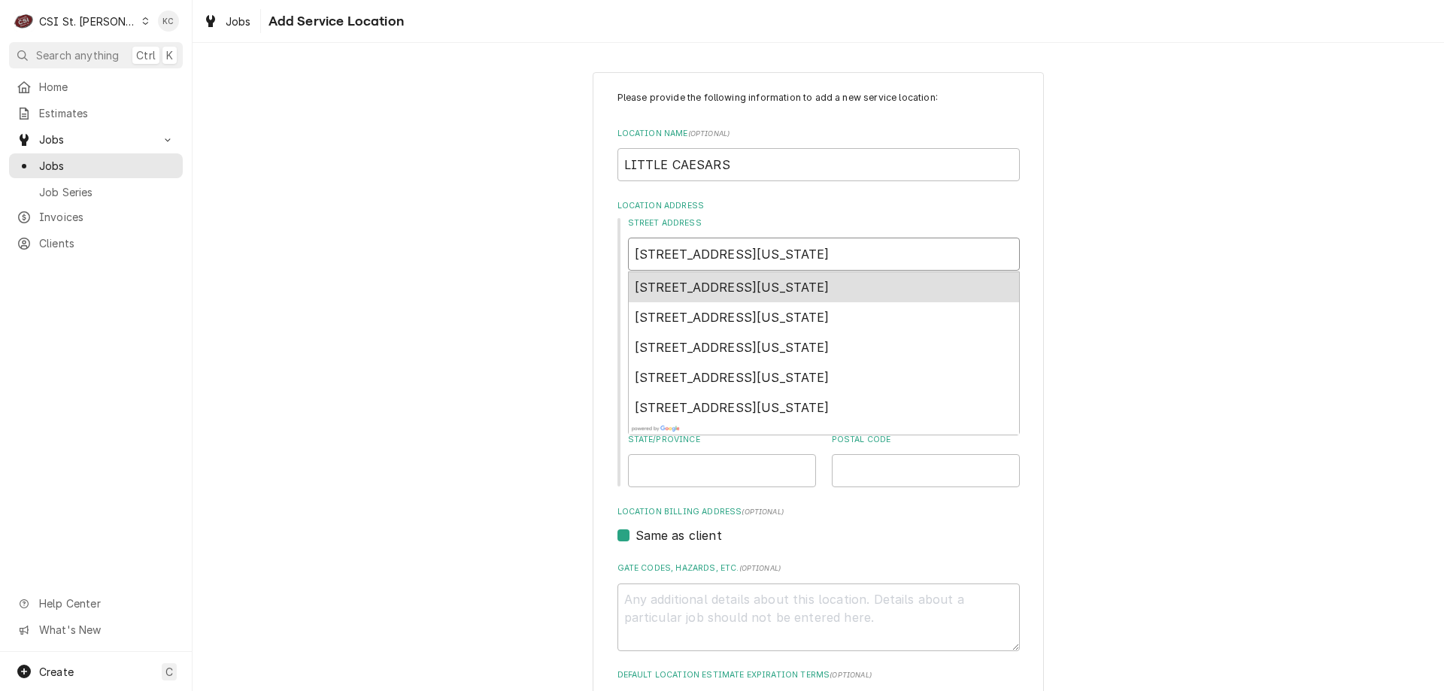
click at [801, 289] on span "2407 Missouri Blvd, Jefferson City, MO, USA" at bounding box center [732, 287] width 195 height 15
type textarea "x"
type input "2407 Missouri Blvd"
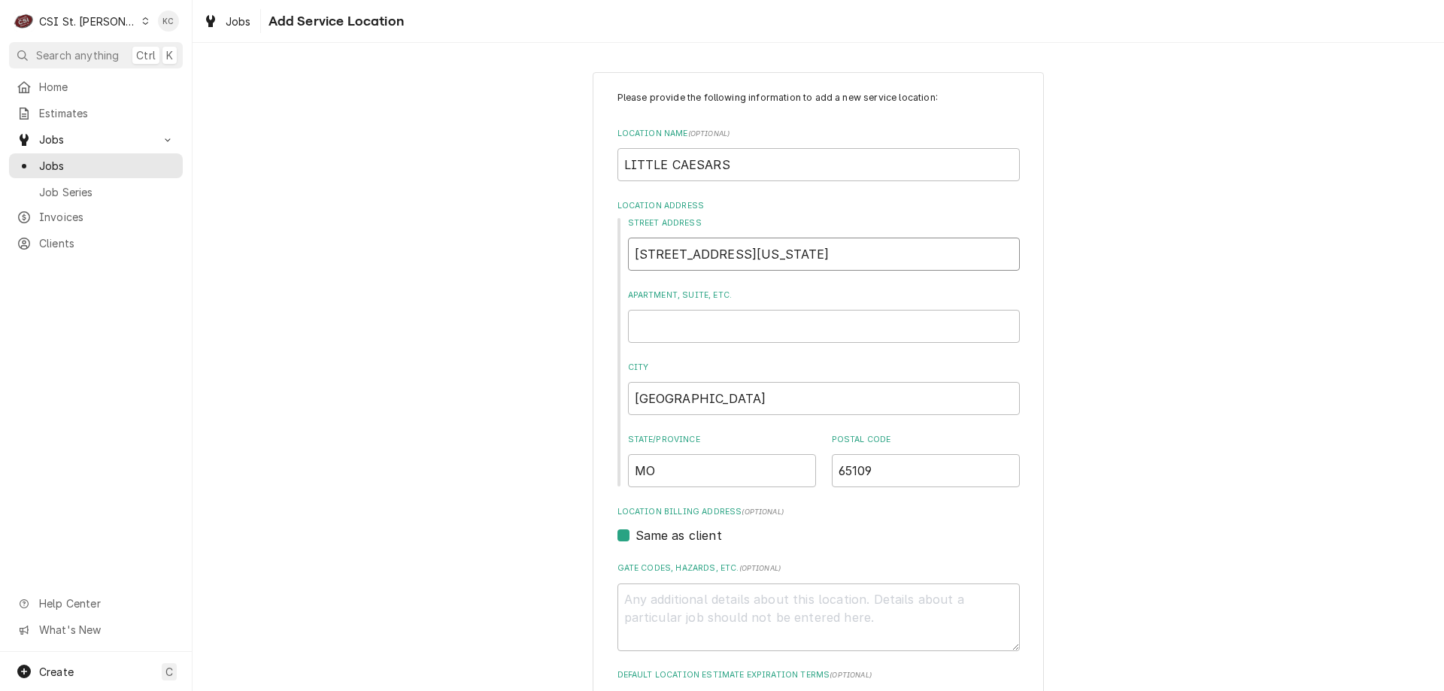
type textarea "x"
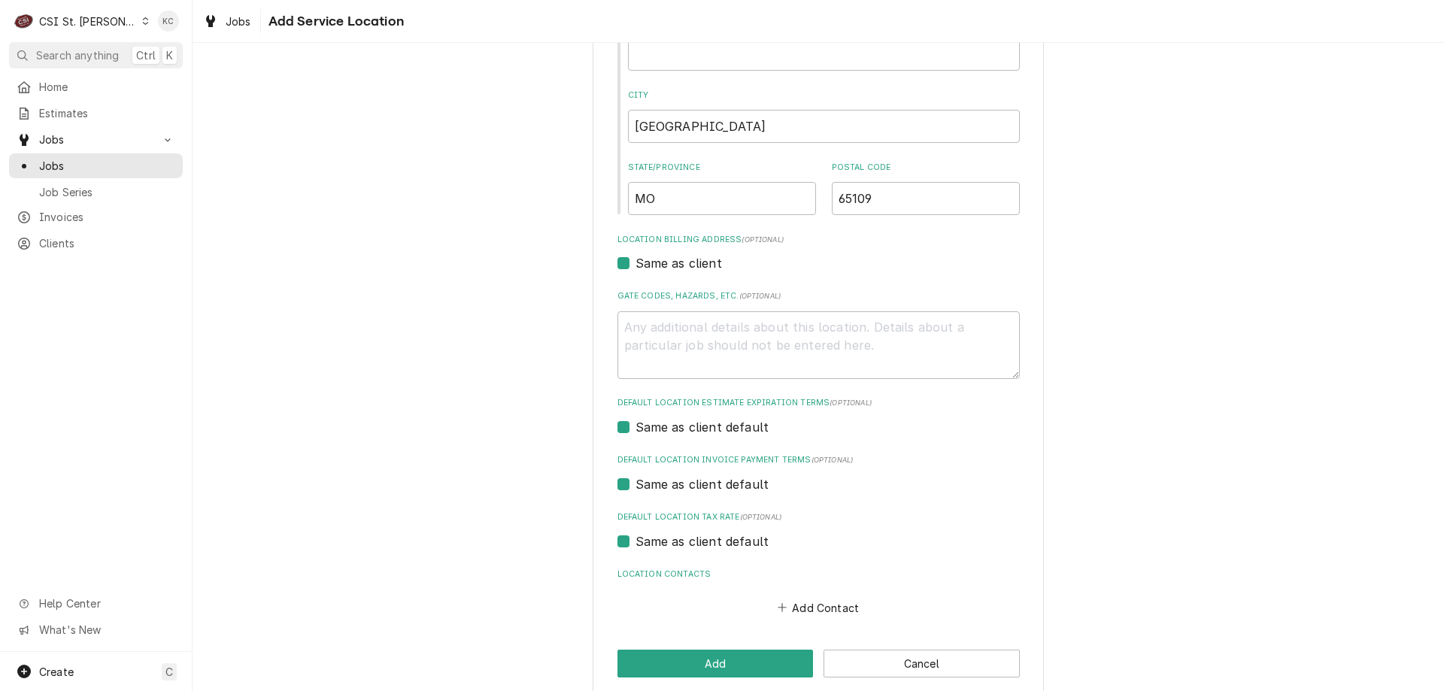
scroll to position [291, 0]
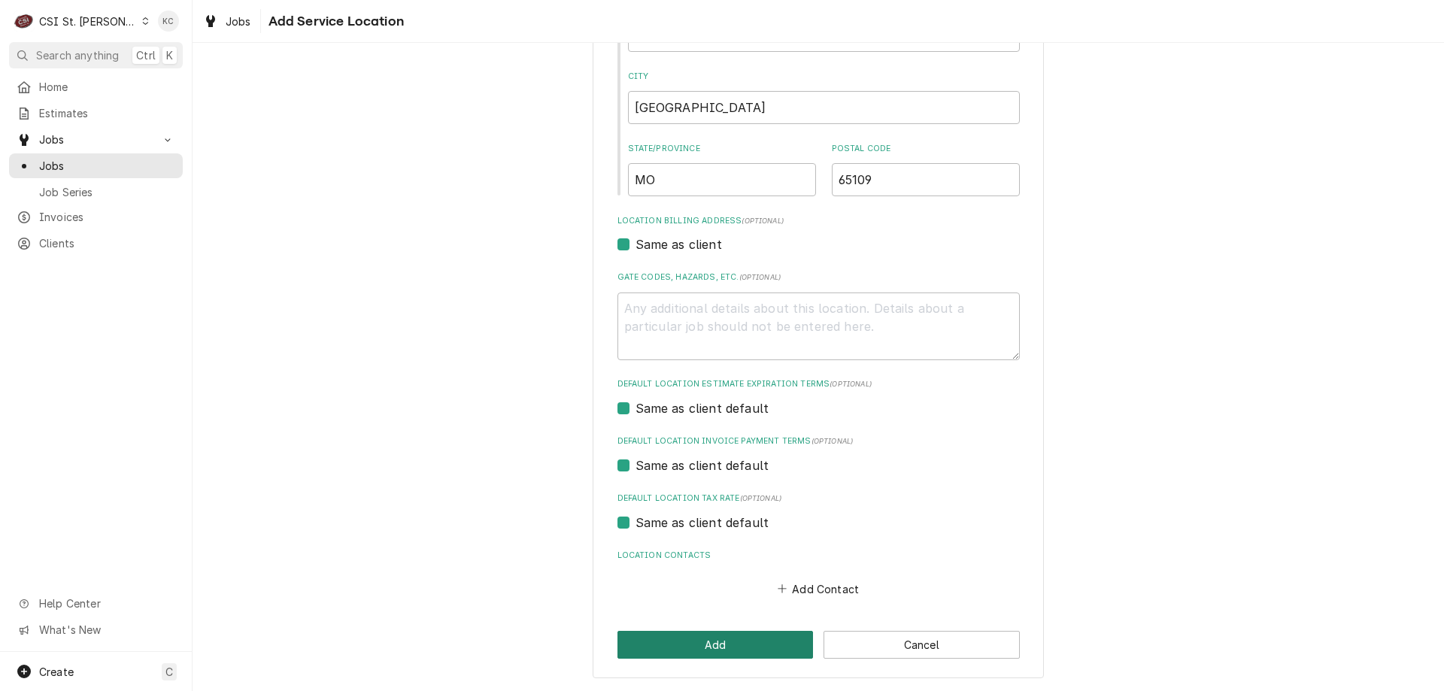
type input "2407 Missouri Blvd"
click at [782, 639] on button "Add" at bounding box center [716, 645] width 196 height 28
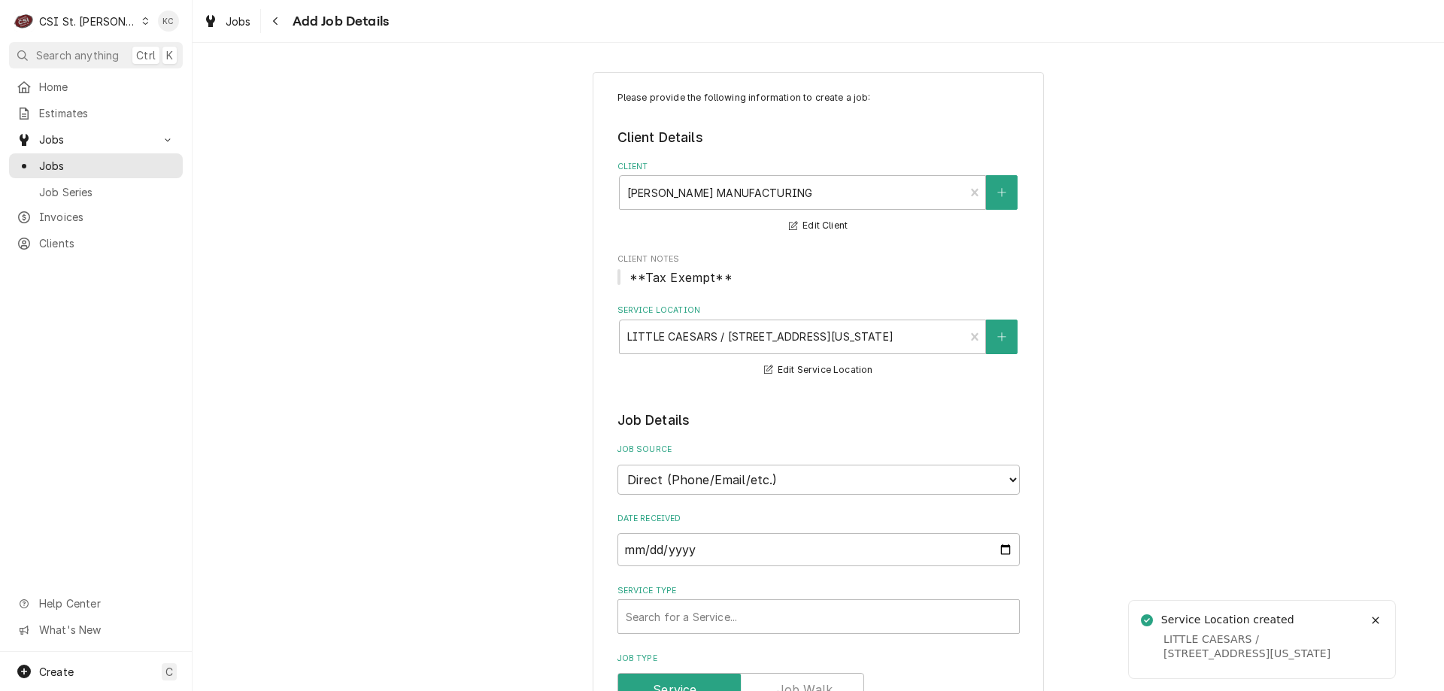
type textarea "x"
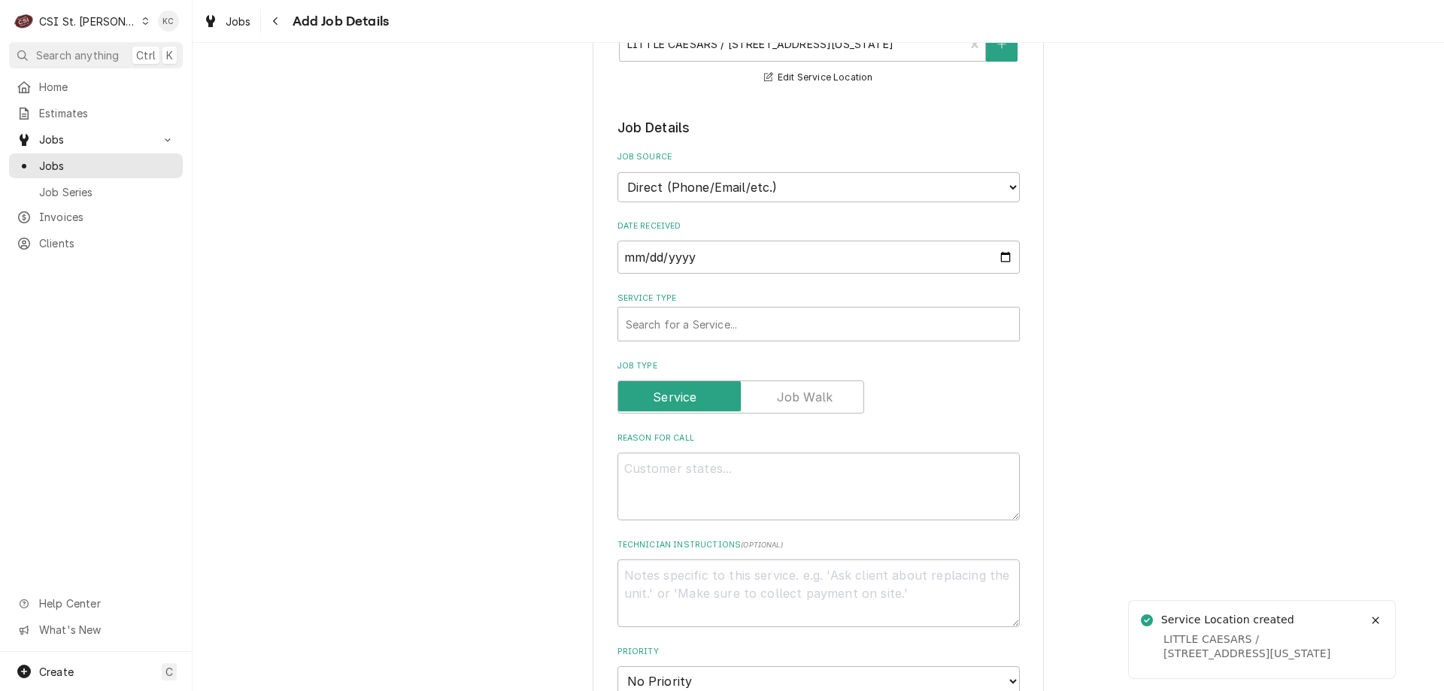
scroll to position [301, 0]
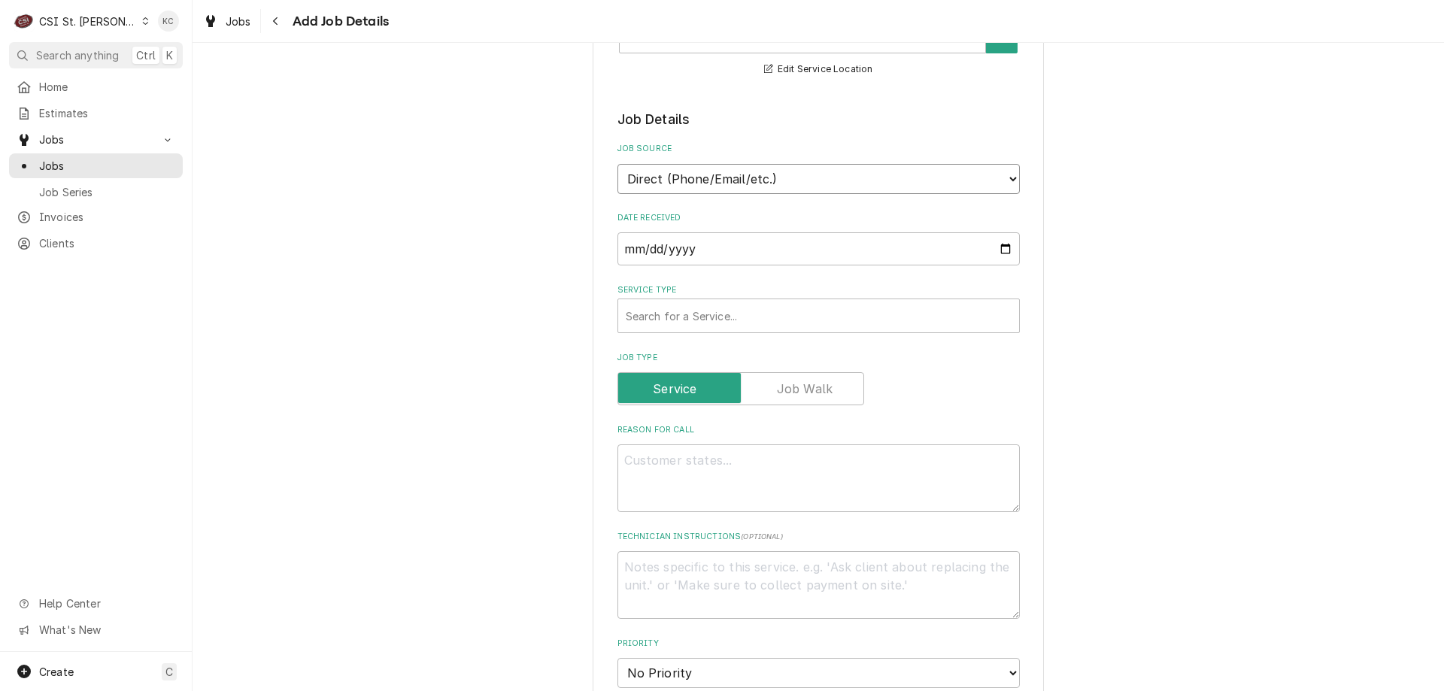
click at [767, 184] on select "Direct (Phone/Email/etc.) Service Channel Corrigo Ecotrak Other" at bounding box center [819, 179] width 402 height 30
select select "100"
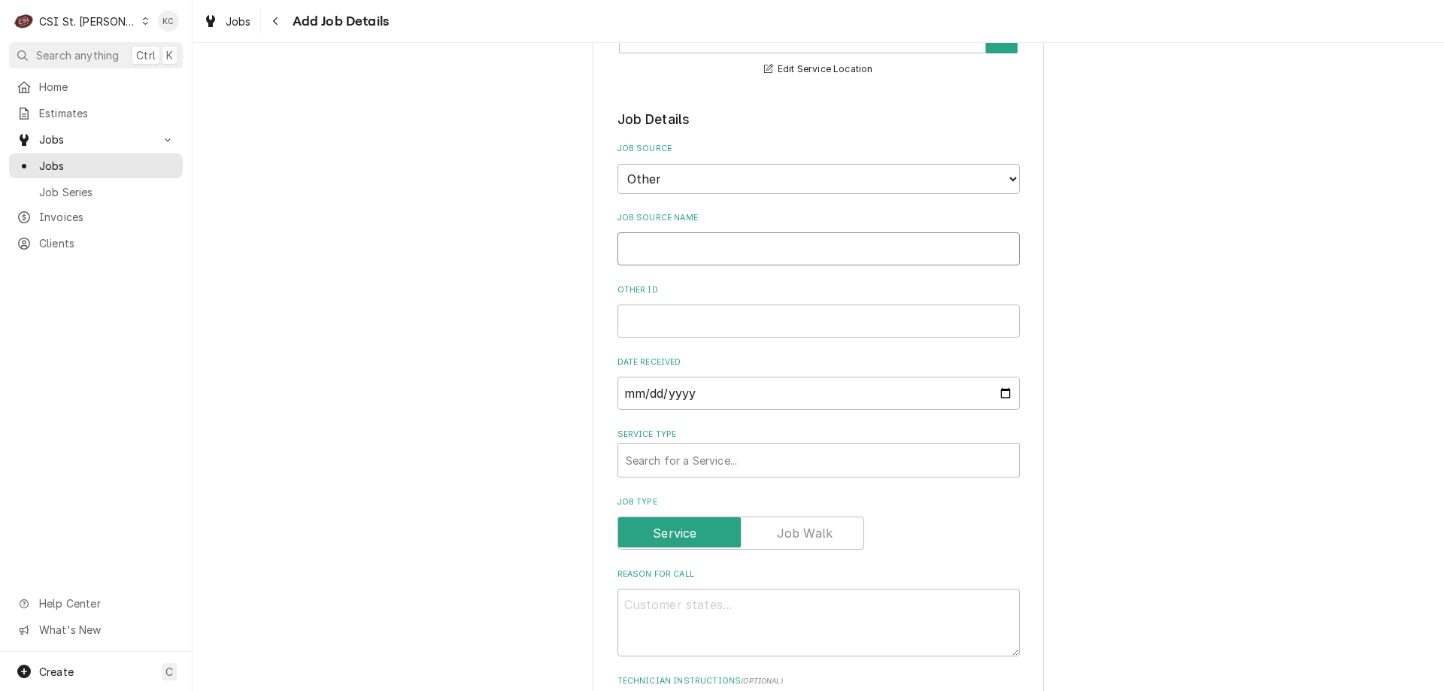
click at [712, 251] on input "Job Source Name" at bounding box center [819, 248] width 402 height 33
type textarea "x"
type input "E"
type textarea "x"
type input "El"
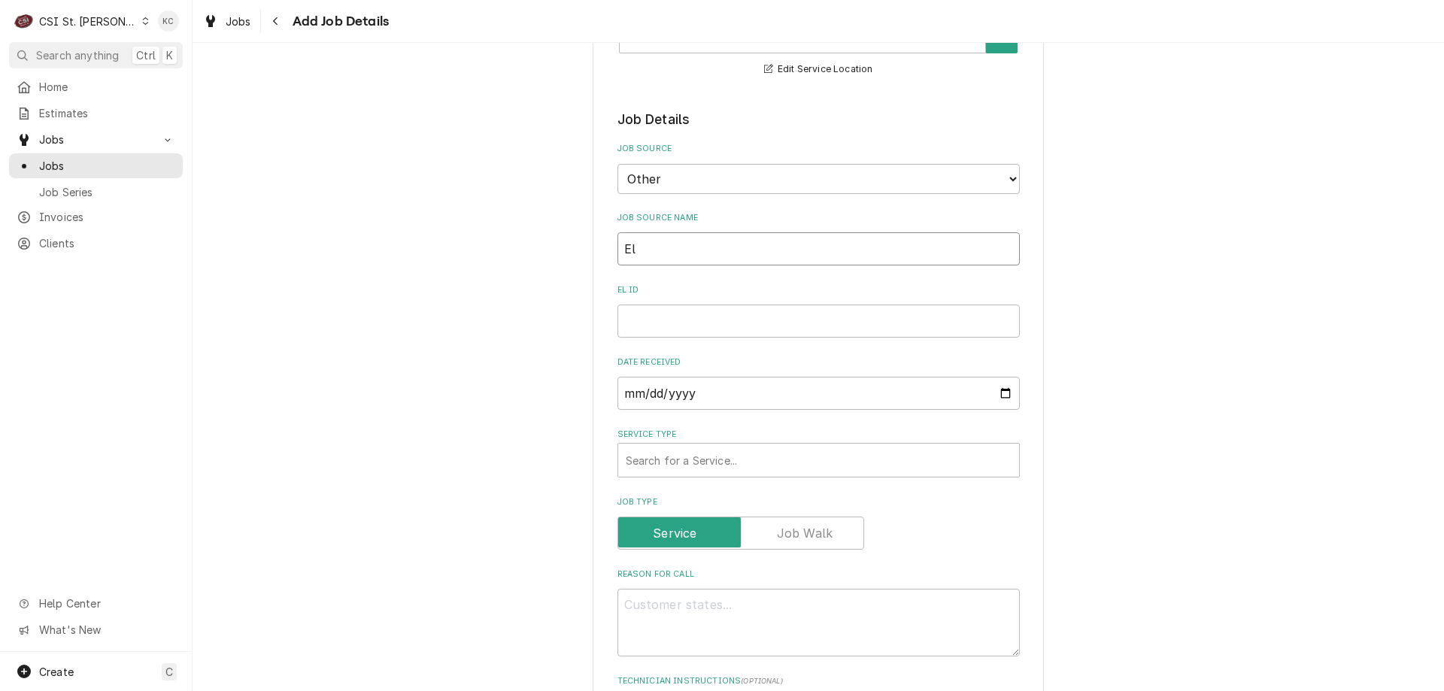
type textarea "x"
type input "Ele"
type textarea "x"
type input "Elec"
type textarea "x"
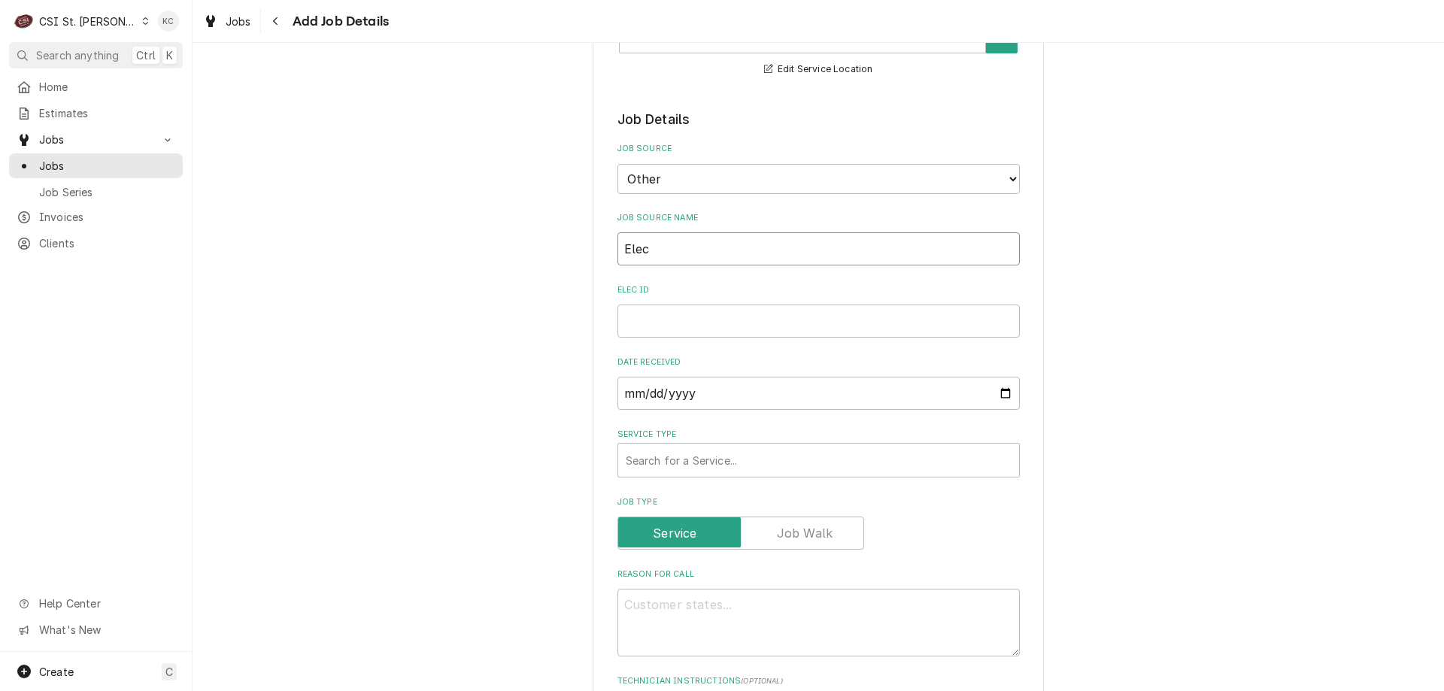
type input "Elect"
type textarea "x"
type input "Electr"
type textarea "x"
type input "Electro"
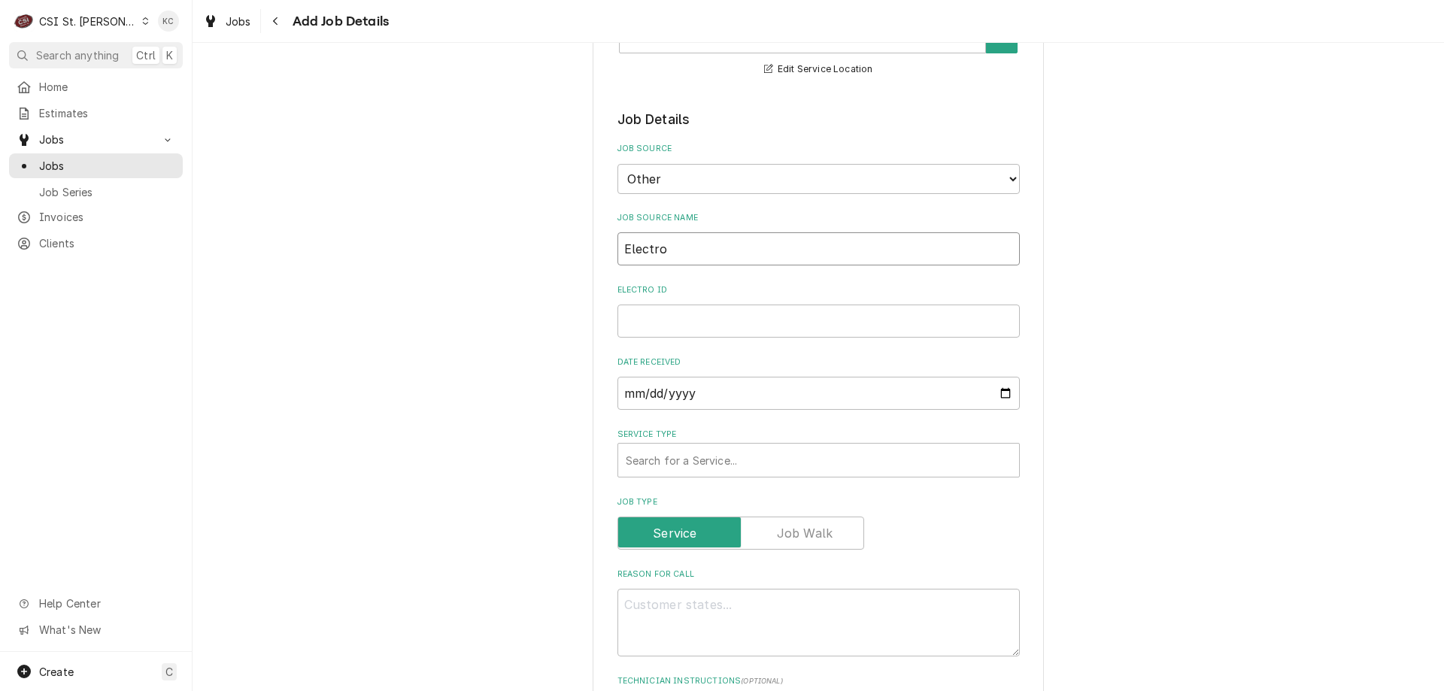
type textarea "x"
type input "Electrol"
type textarea "x"
type input "Electrolu"
type textarea "x"
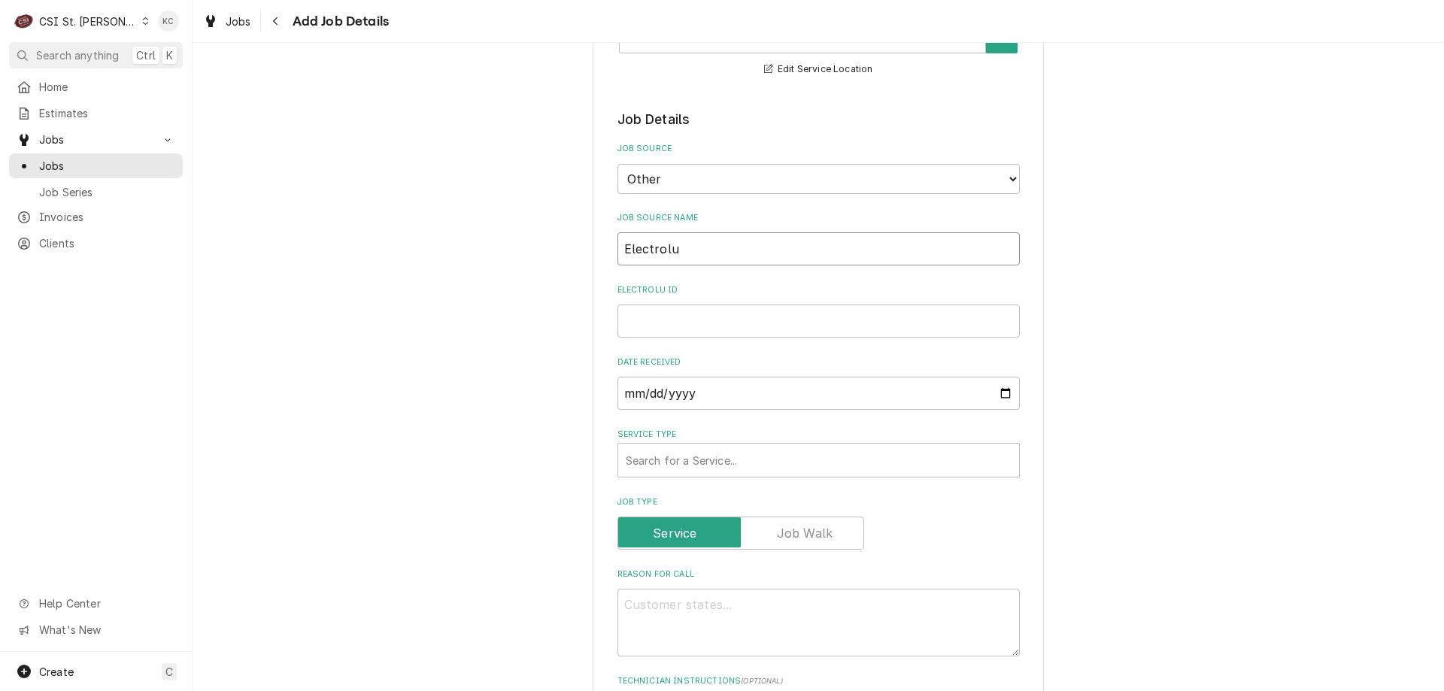
type input "Electrolux"
type textarea "x"
type input "Electrolux"
type textarea "x"
type input "Electrolux e"
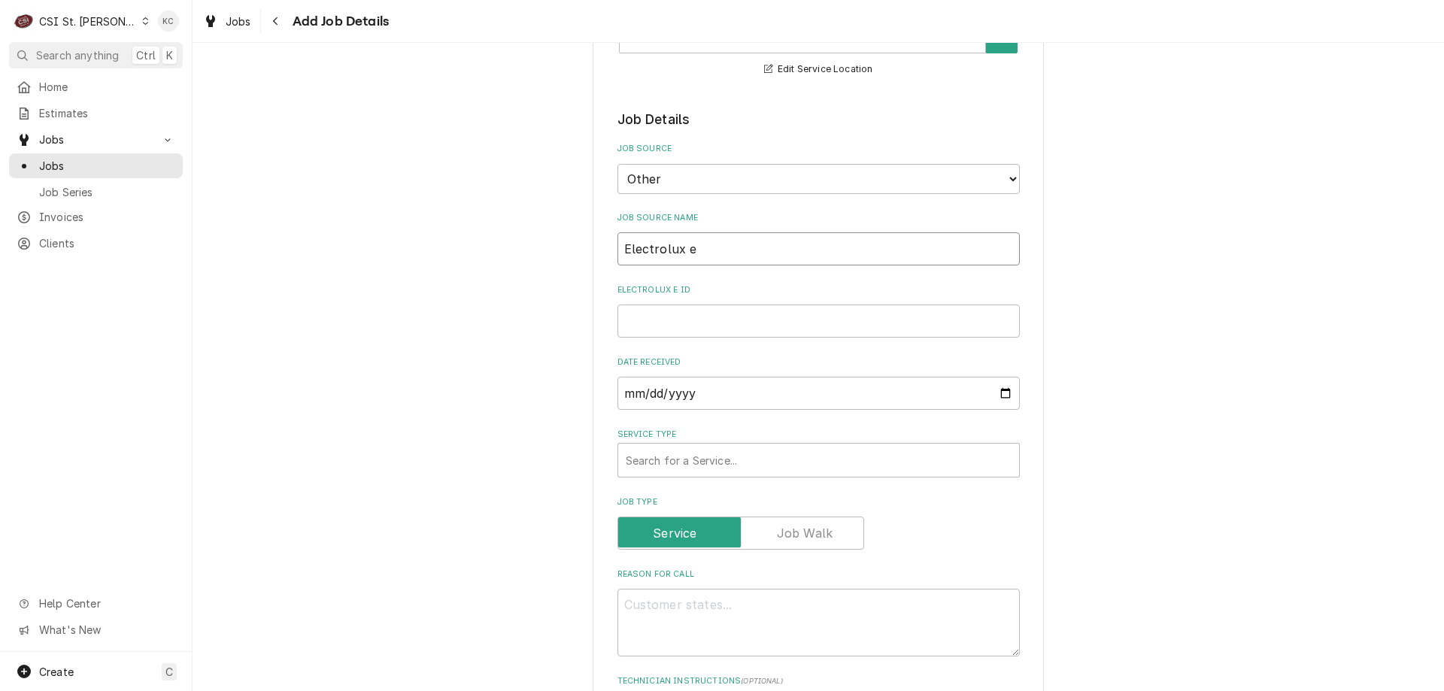
type textarea "x"
type input "Electrolux em"
type textarea "x"
type input "Electrolux ema"
type textarea "x"
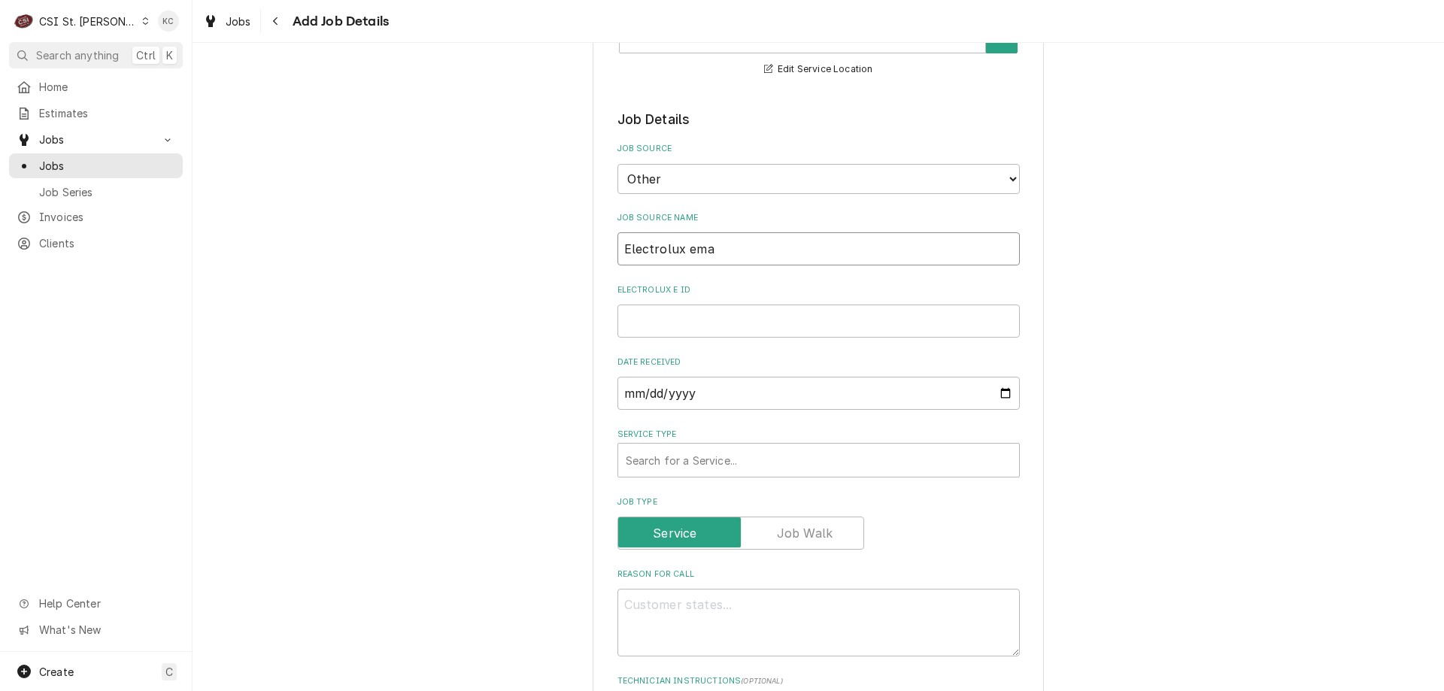
type input "Electrolux emai"
type textarea "x"
type input "Electrolux email"
type textarea "x"
type input "2"
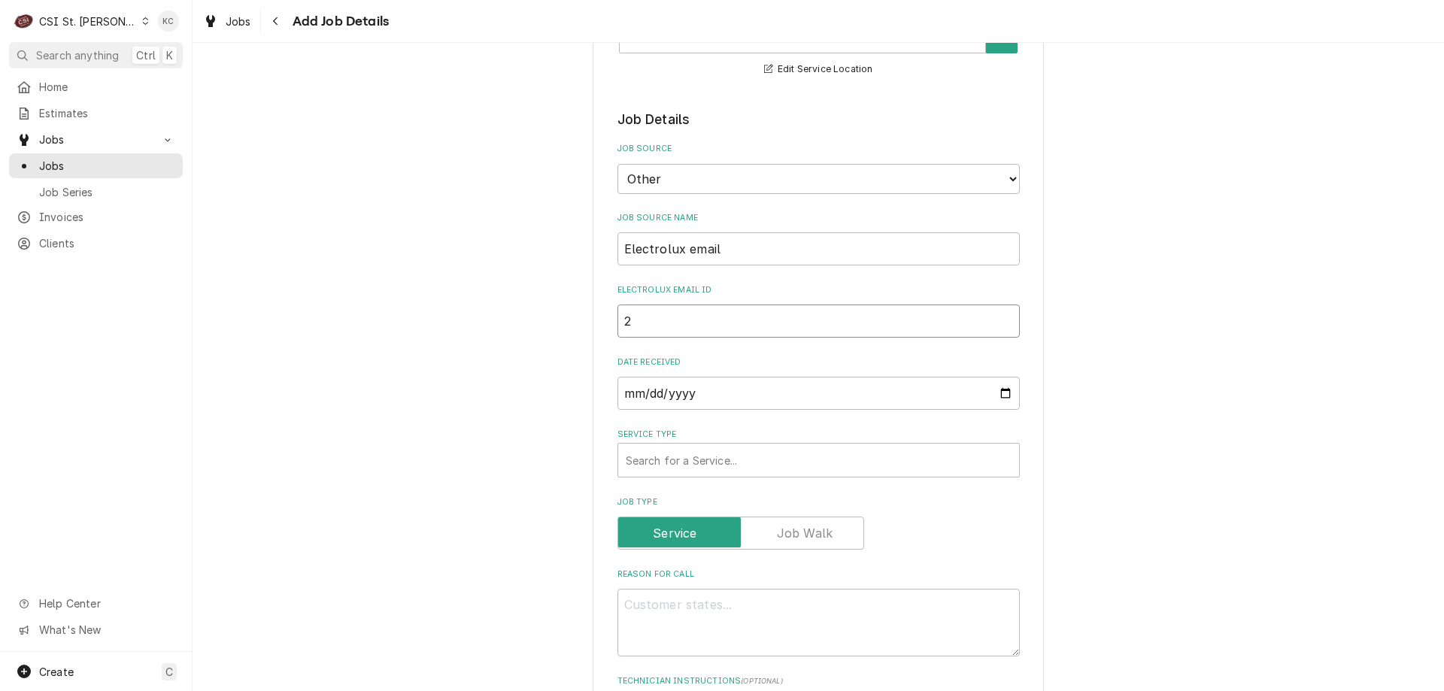
type textarea "x"
type input "27"
type textarea "x"
type input "278"
type textarea "x"
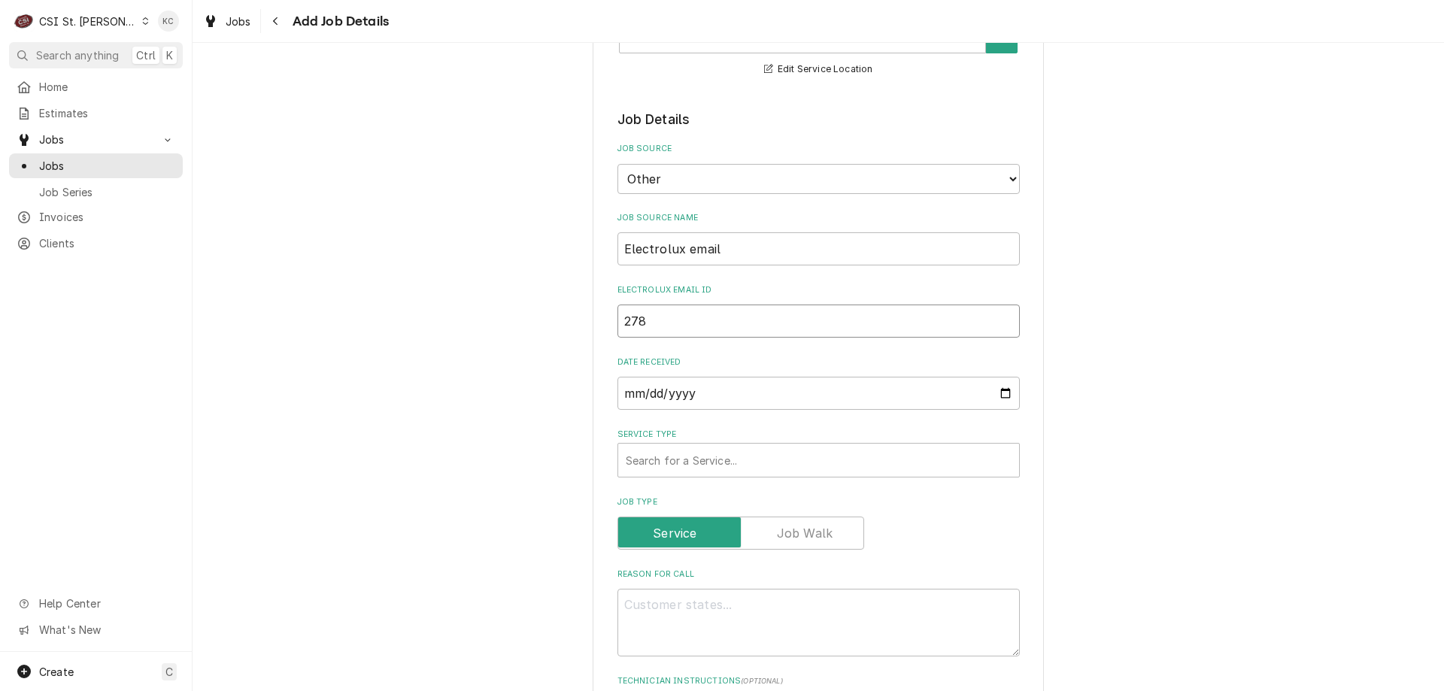
type input "2780"
type textarea "x"
type input "27805"
type textarea "x"
type input "278055"
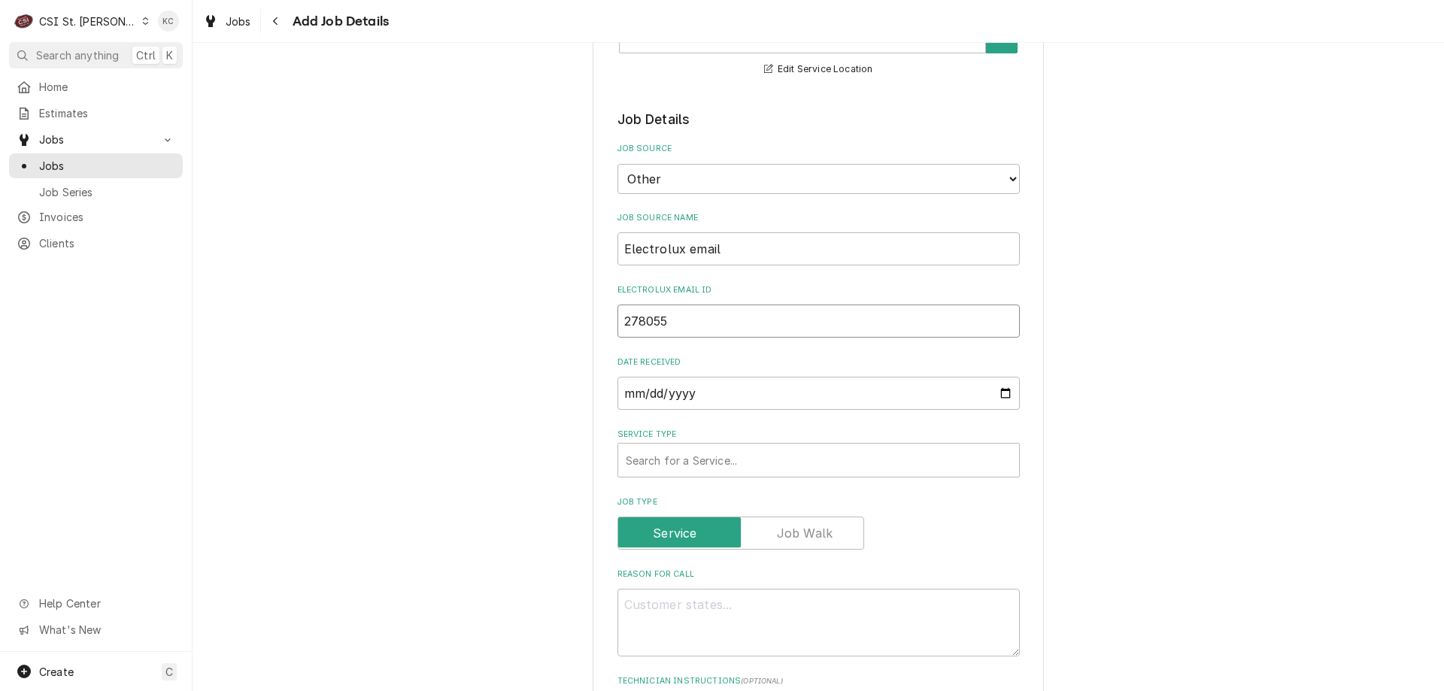
type textarea "x"
type input "278055"
click at [718, 477] on div "Search for a Service..." at bounding box center [818, 460] width 401 height 33
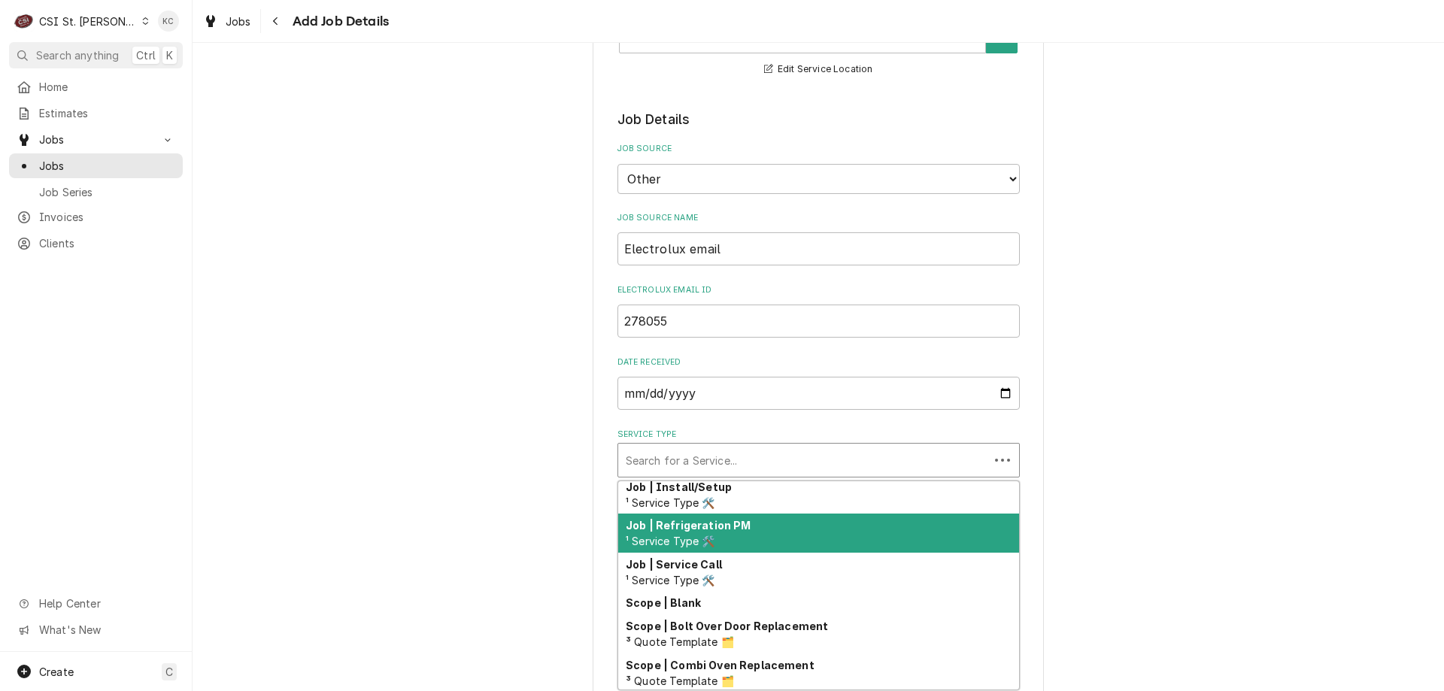
scroll to position [878, 0]
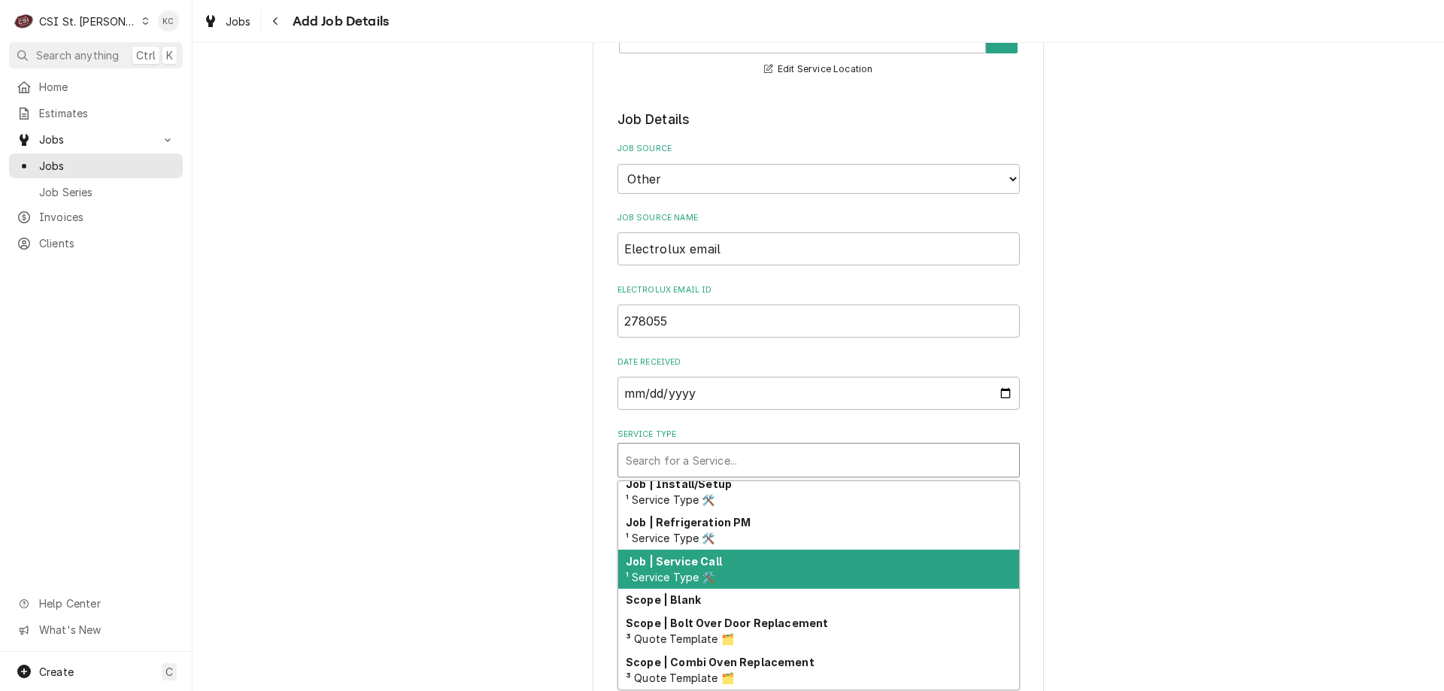
click at [764, 572] on div "Job | Service Call ¹ Service Type 🛠️" at bounding box center [818, 569] width 401 height 39
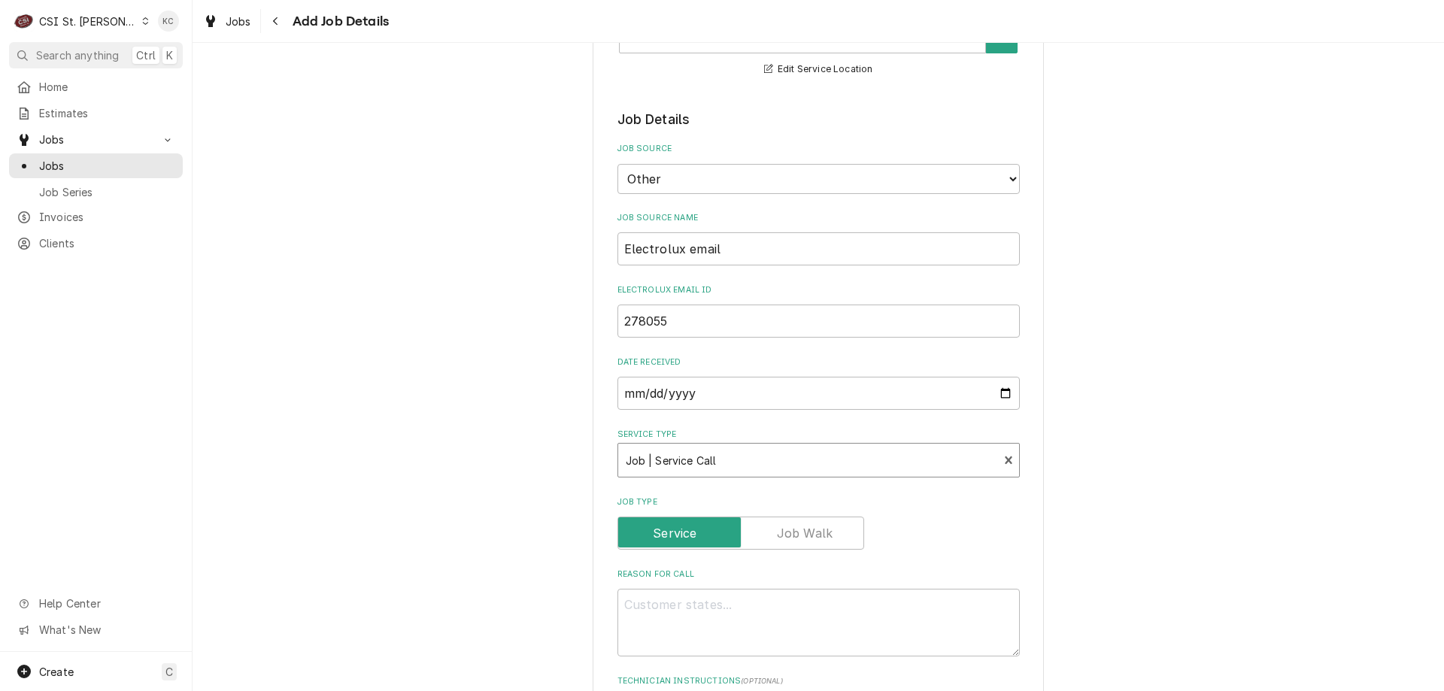
click at [1187, 509] on div "Please provide the following information to create a job: Client Details Client…" at bounding box center [819, 630] width 1252 height 1745
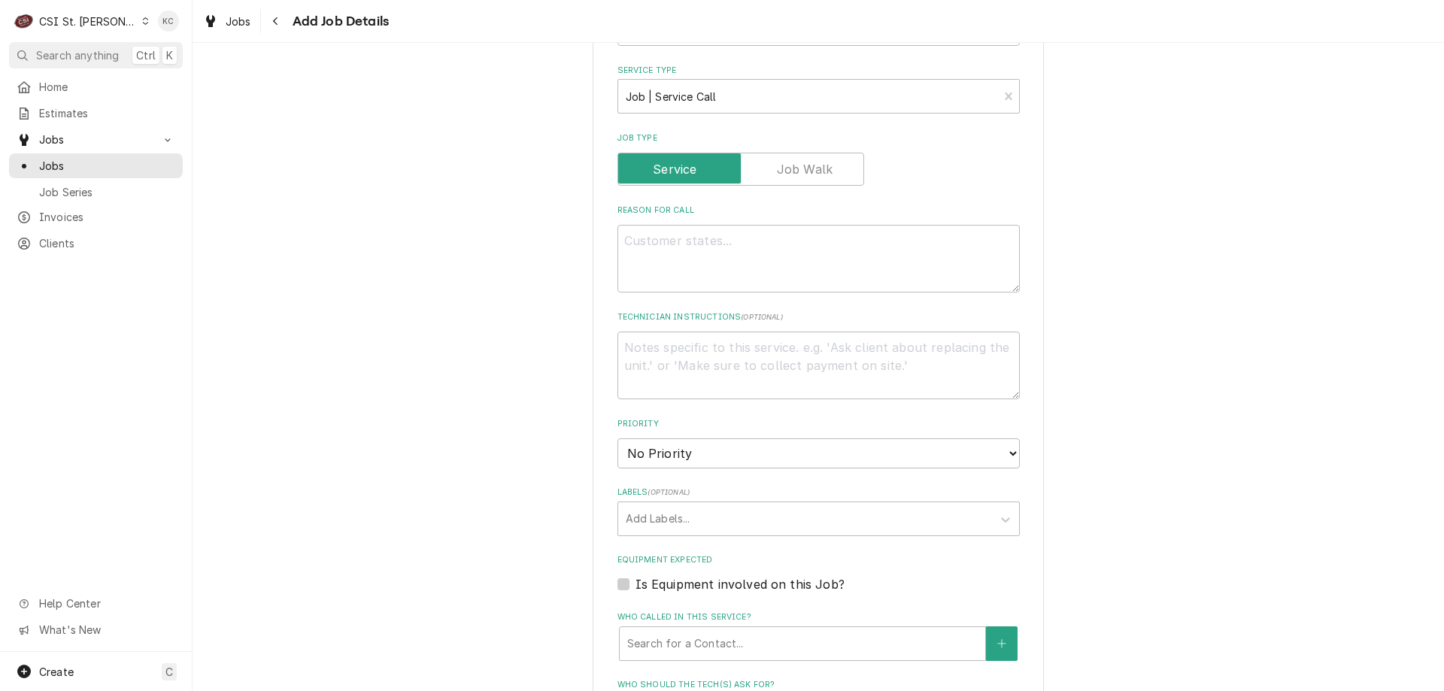
scroll to position [678, 0]
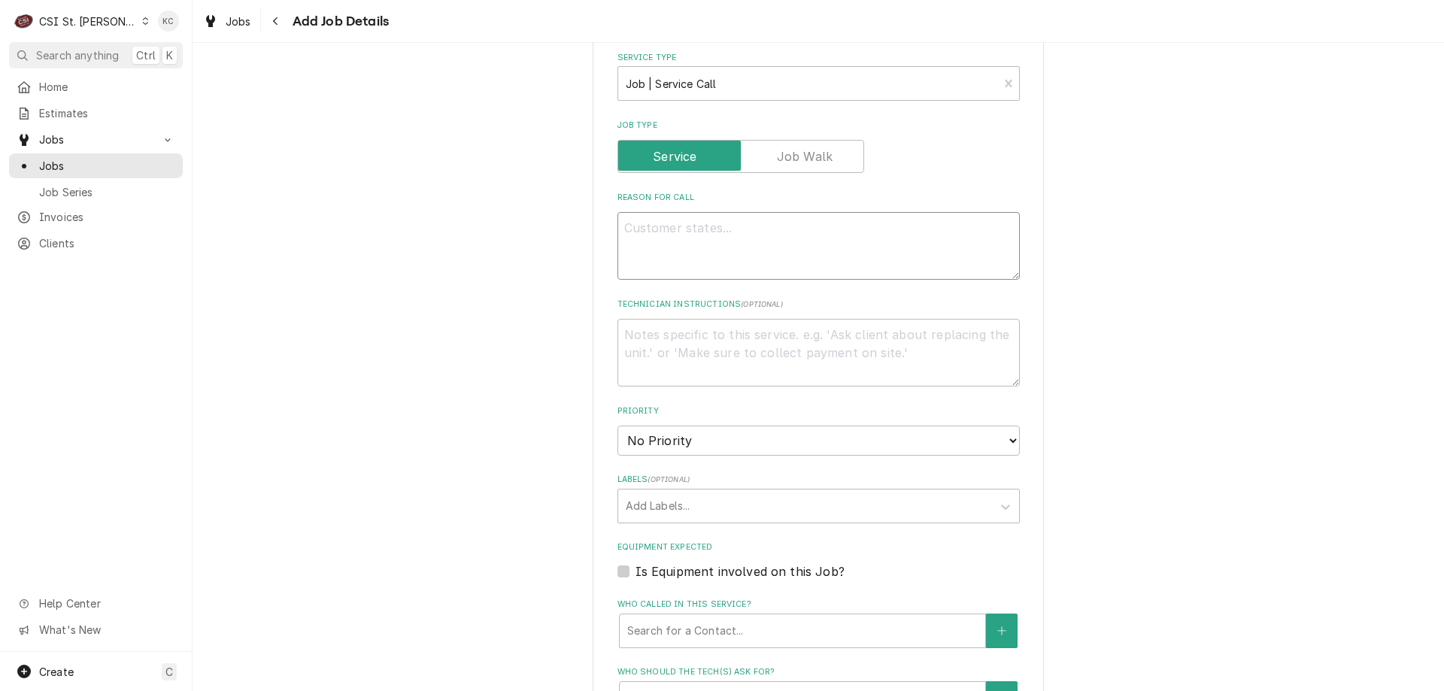
click at [823, 237] on textarea "Reason For Call" at bounding box center [819, 246] width 402 height 68
type textarea "x"
type textarea "M"
type textarea "x"
type textarea "Mo"
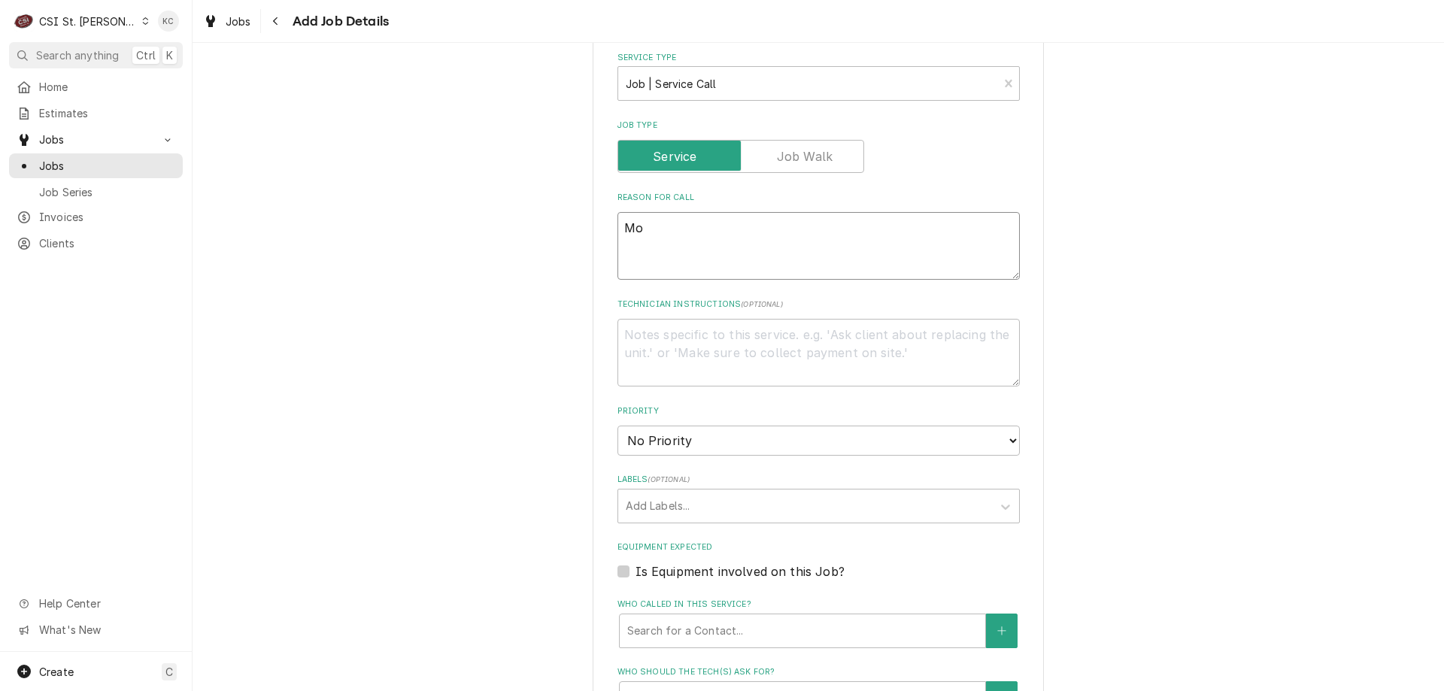
type textarea "x"
type textarea "Mod"
type textarea "x"
type textarea "Mode"
type textarea "x"
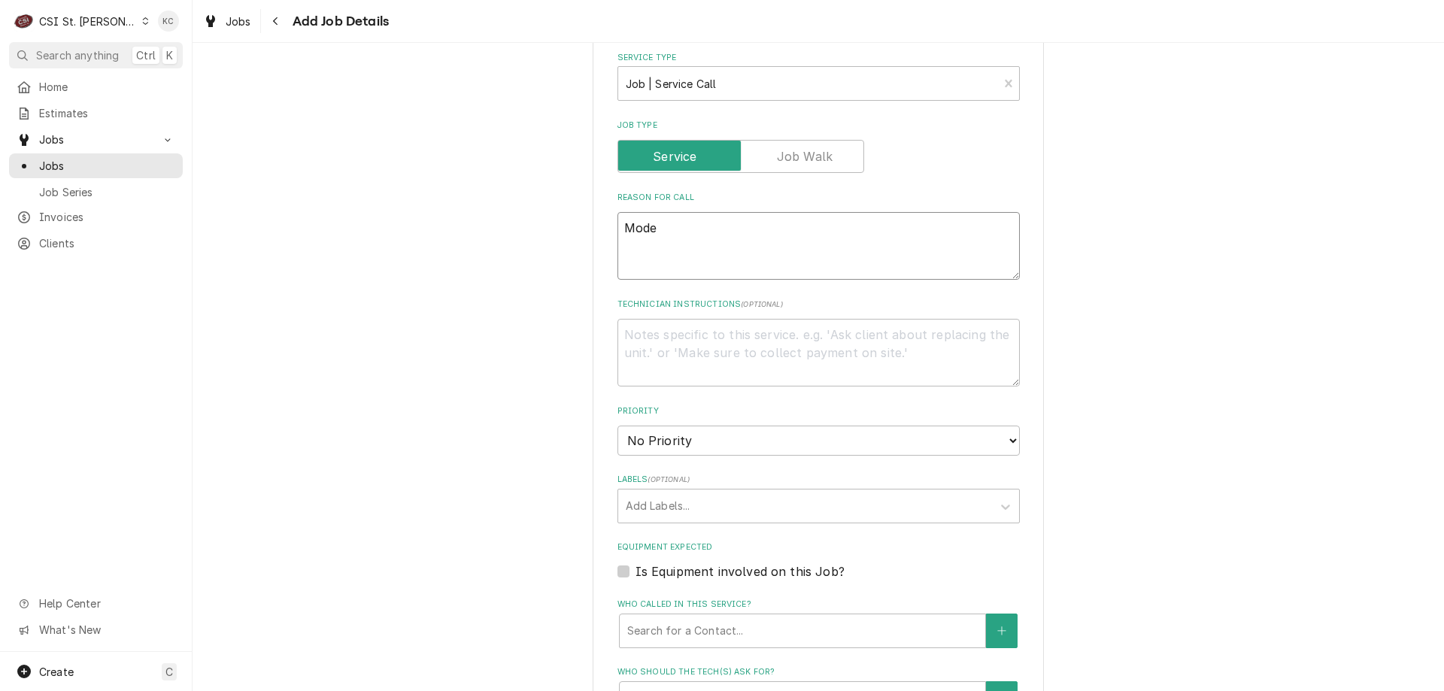
type textarea "Model"
type textarea "x"
type textarea "Model"
type textarea "x"
type textarea "Model -"
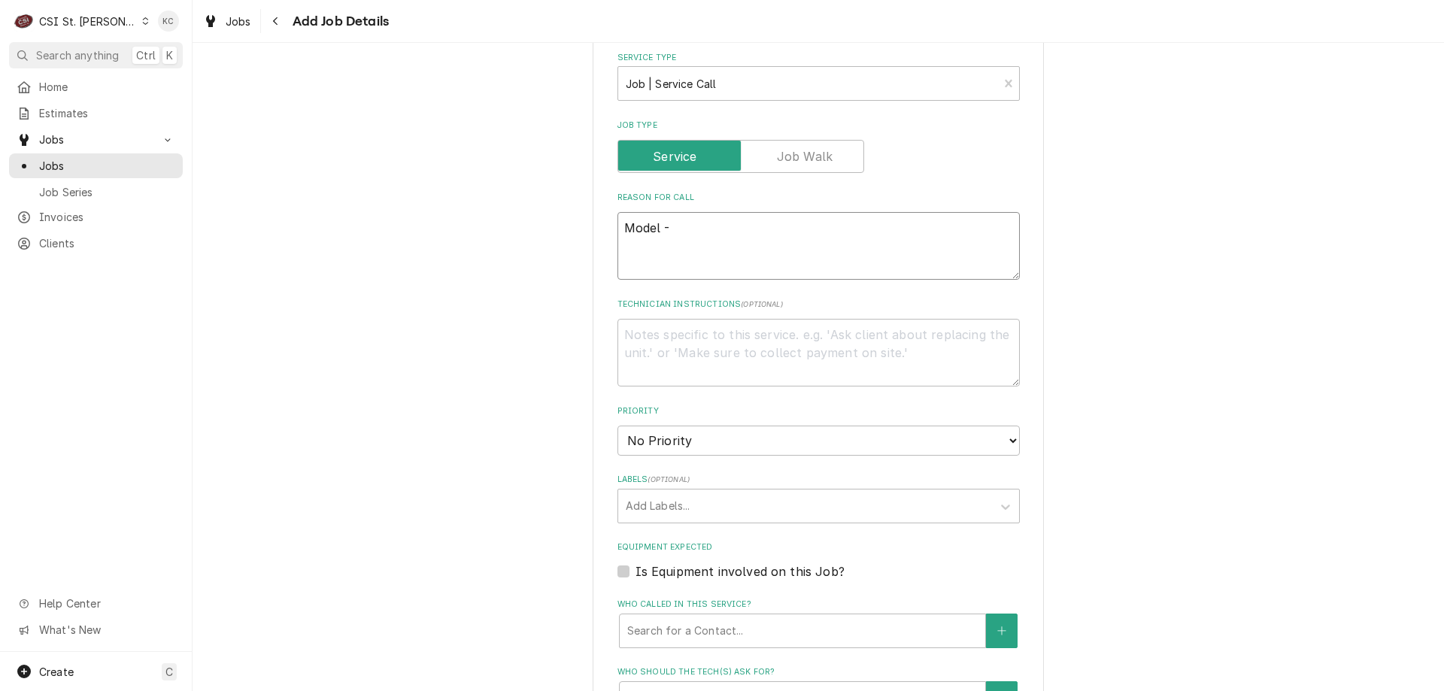
type textarea "x"
type textarea "Model -"
paste textarea "8395N-290-LCPR.1"
type textarea "x"
type textarea "Model - 8395N-290-LCPR.1"
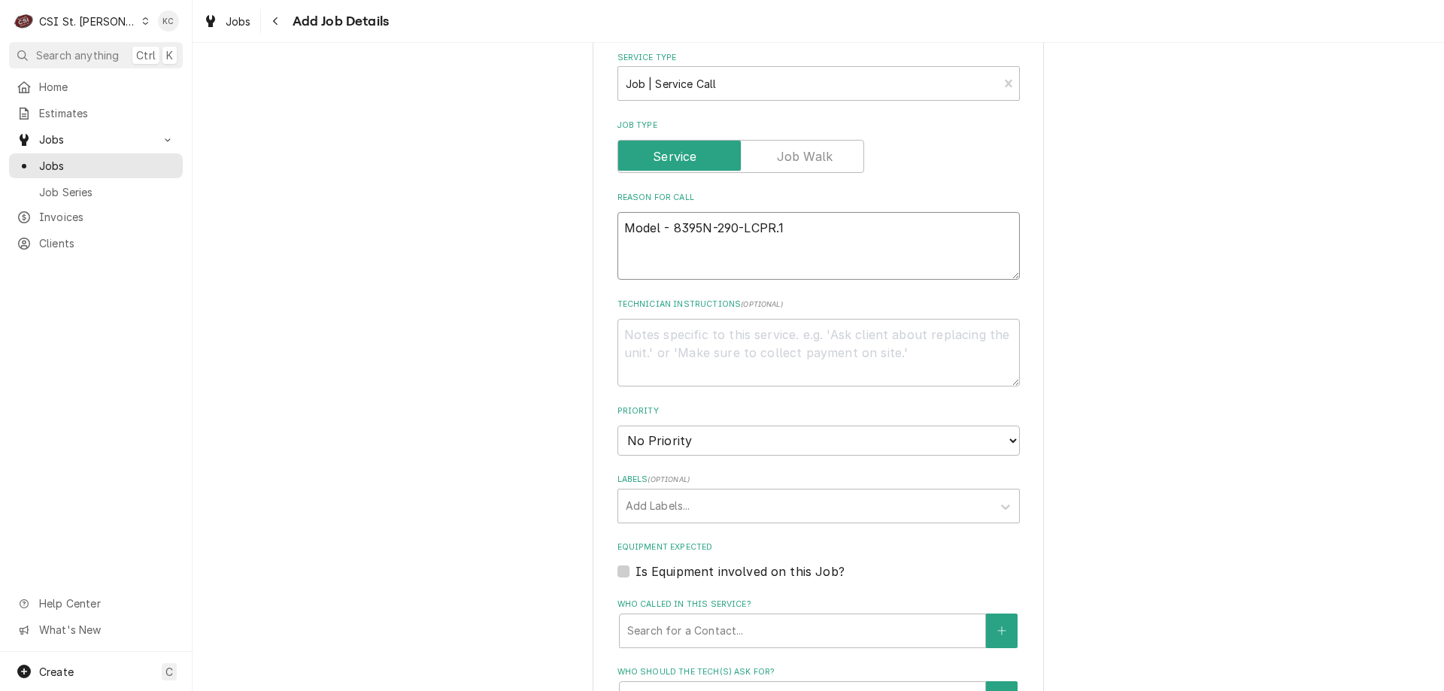
click at [618, 225] on textarea "Model - 8395N-290-LCPR.1" at bounding box center [819, 246] width 402 height 68
type textarea "x"
type textarea "Model - 8395N-290-LCPR.1"
type textarea "x"
type textarea "R Model - 8395N-290-LCPR.1"
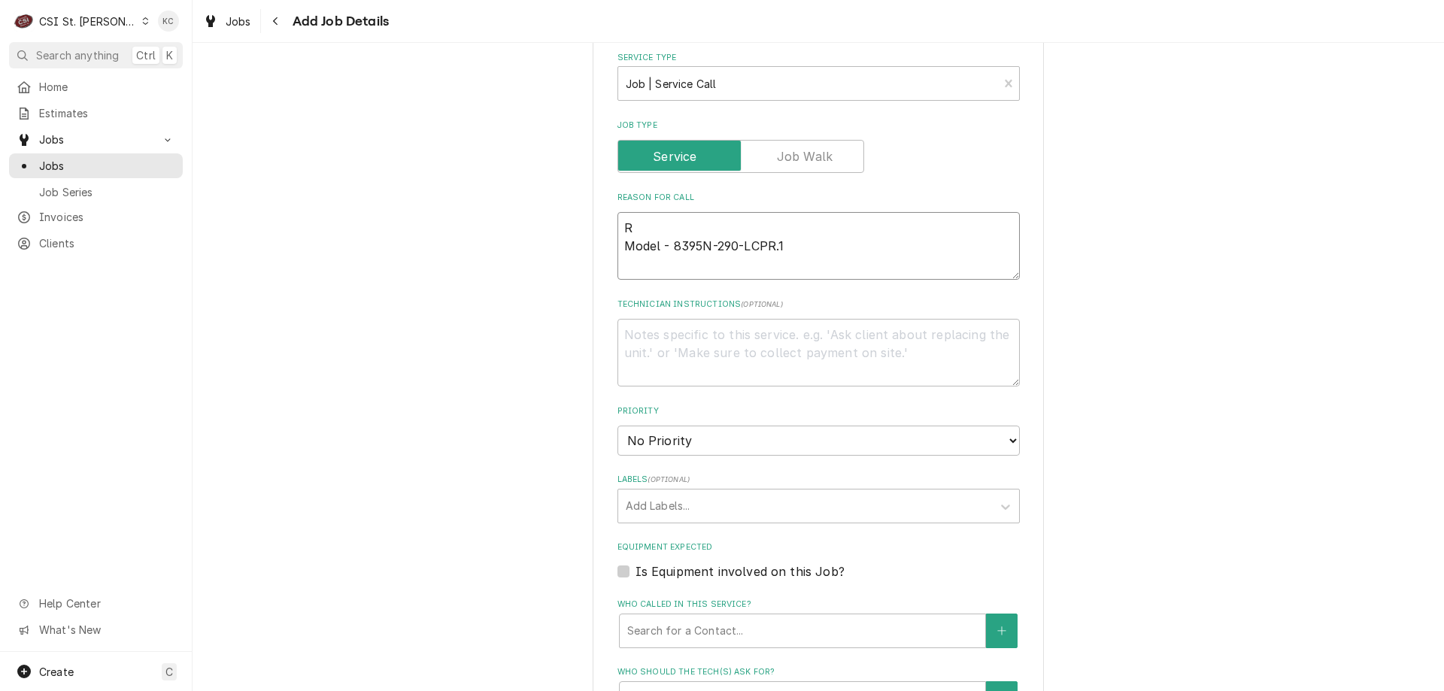
type textarea "x"
type textarea "Ra Model - 8395N-290-LCPR.1"
type textarea "x"
type textarea "Ran Model - 8395N-290-LCPR.1"
type textarea "x"
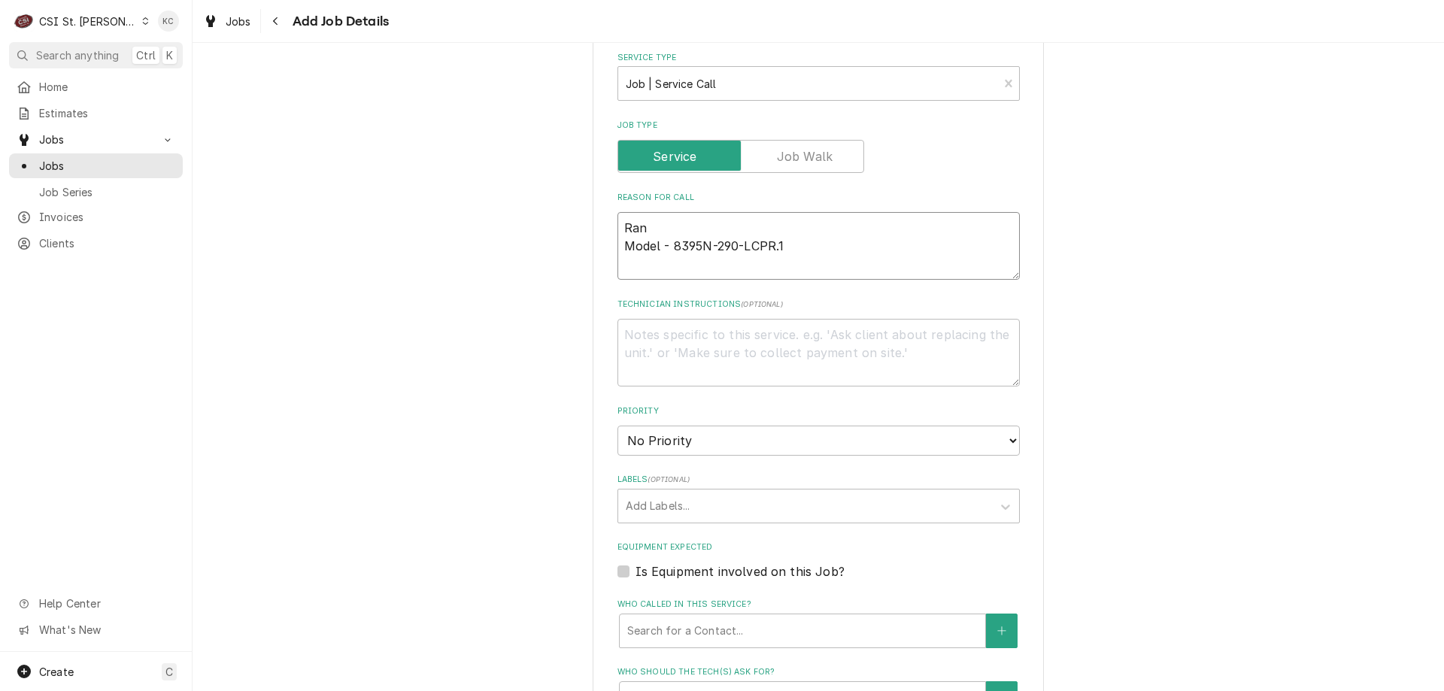
type textarea "Rand Model - 8395N-290-LCPR.1"
type textarea "x"
type textarea "Rande Model - 8395N-290-LCPR.1"
type textarea "x"
type textarea "Randel Model - 8395N-290-LCPR.1"
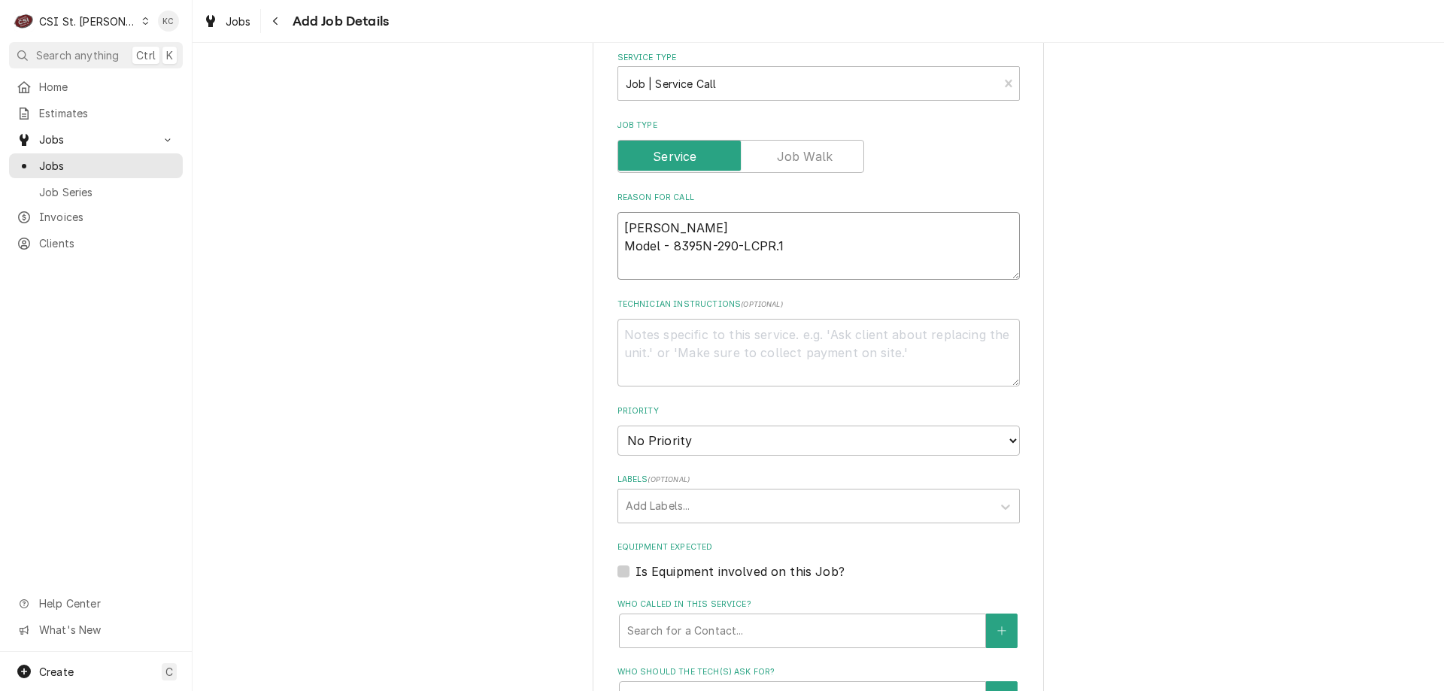
type textarea "x"
type textarea "Randell Model - 8395N-290-LCPR.1"
type textarea "x"
type textarea "Randell Model - 8395N-290-LCPR.1"
type textarea "x"
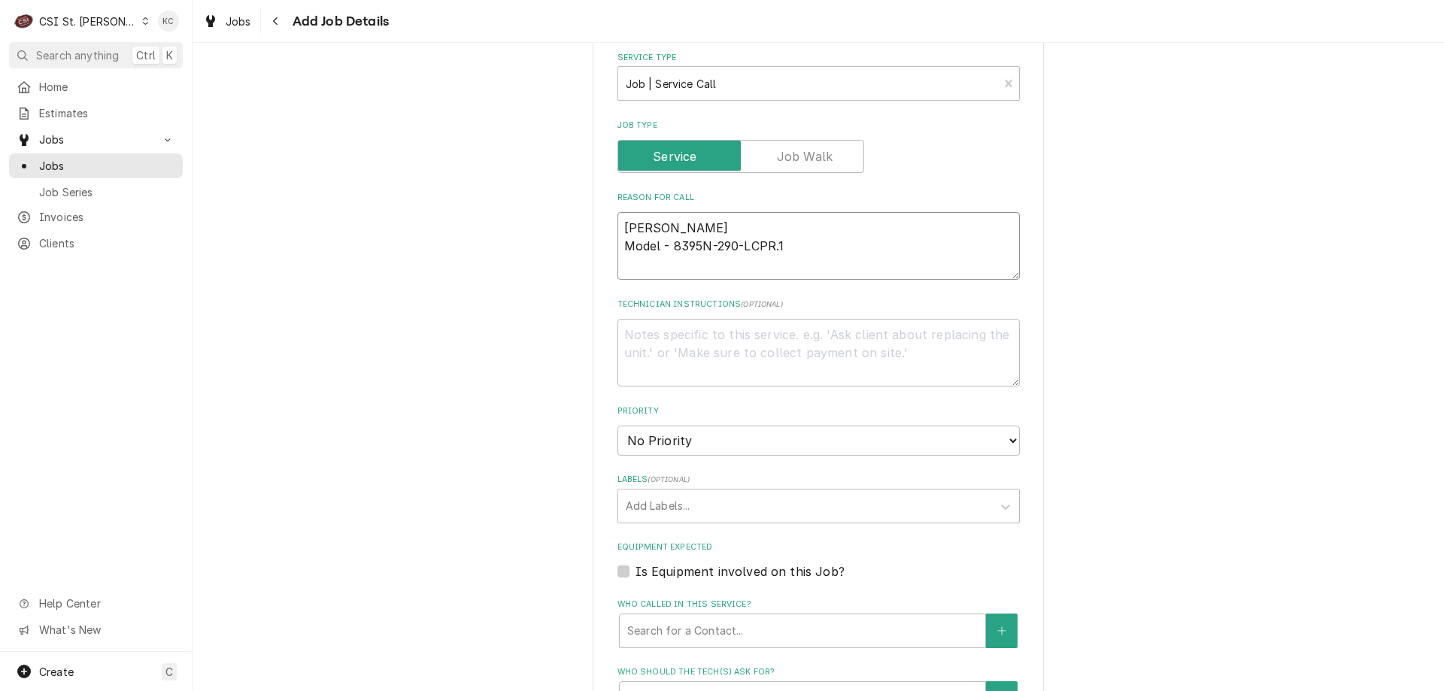
type textarea "Randell Model - 8395N-290-LCPR.1 S"
type textarea "x"
type textarea "Randell Model - 8395N-290-LCPR.1 Se"
type textarea "x"
type textarea "Randell Model - 8395N-290-LCPR.1 Ser"
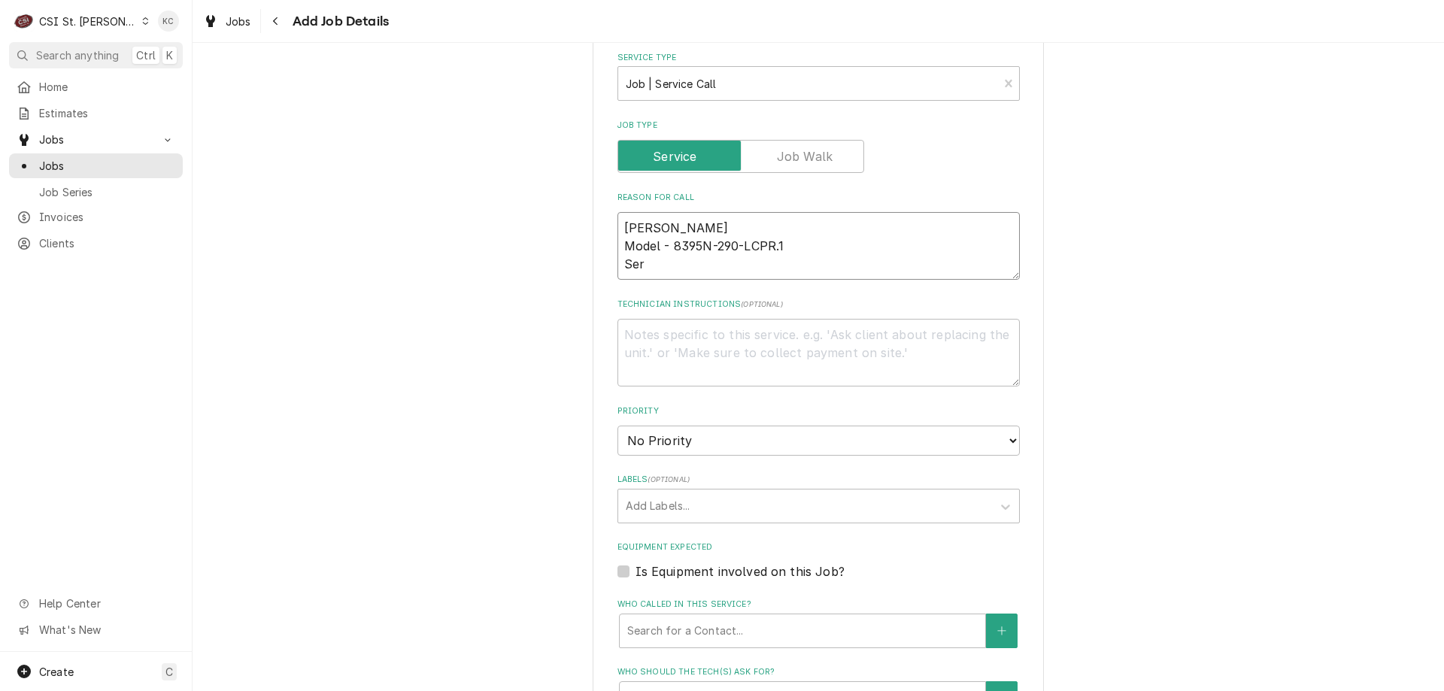
type textarea "x"
type textarea "Randell Model - 8395N-290-LCPR.1 Seri"
type textarea "x"
type textarea "Randell Model - 8395N-290-LCPR.1 Seria"
type textarea "x"
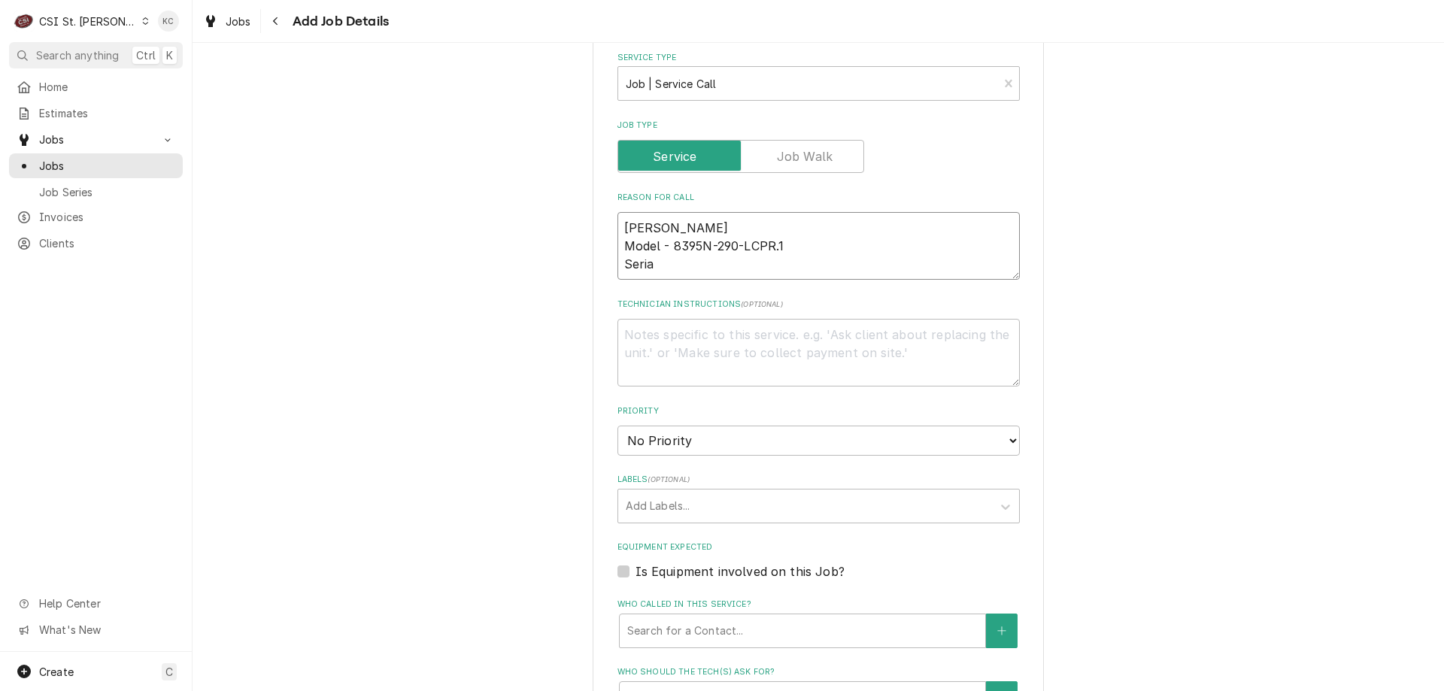
type textarea "Randell Model - 8395N-290-LCPR.1 Serial"
type textarea "x"
type textarea "Randell Model - 8395N-290-LCPR.1 Serial"
type textarea "x"
type textarea "Randell Model - 8395N-290-LCPR.1 Serial -"
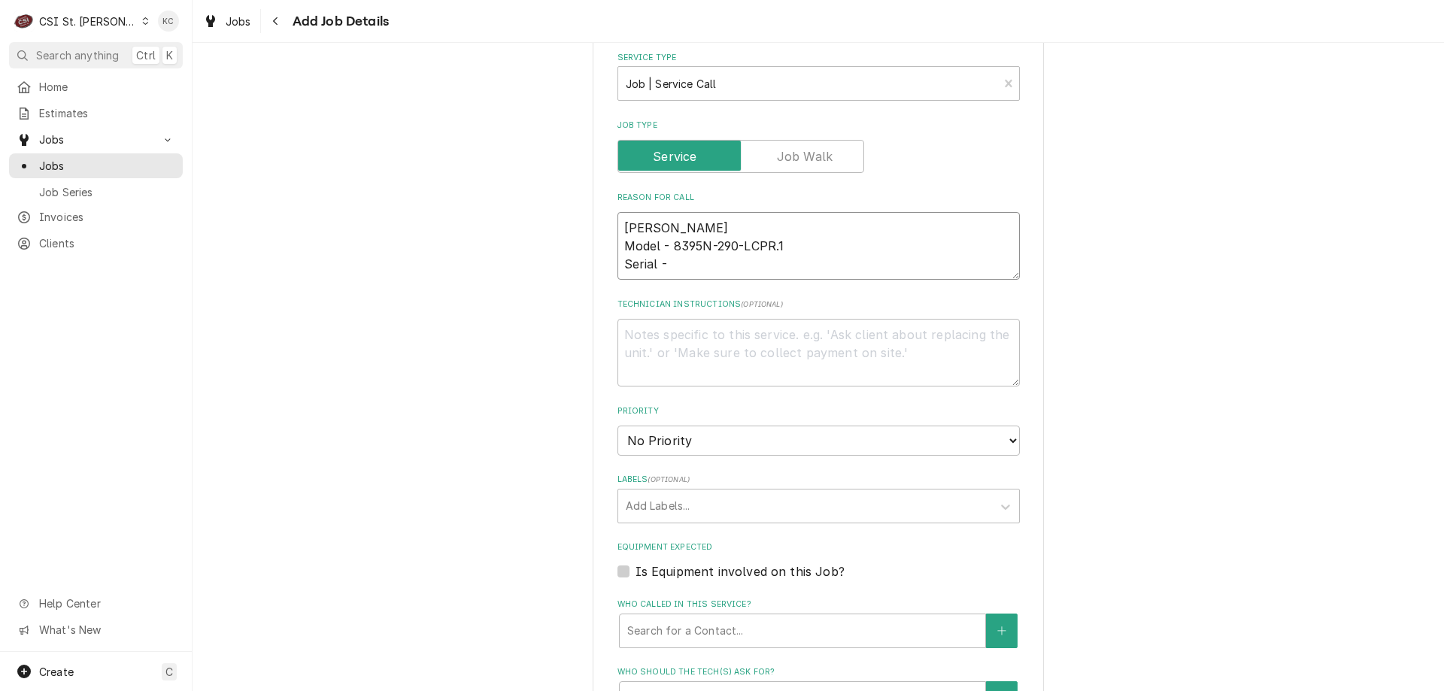
type textarea "x"
type textarea "Randell Model - 8395N-290-LCPR.1 Serial -"
type textarea "x"
type textarea "Randell Model - 8395N-290-LCPR.1 Serial -"
click at [713, 260] on textarea "Randell Model - 8395N-290-LCPR.1 Serial -" at bounding box center [819, 246] width 402 height 68
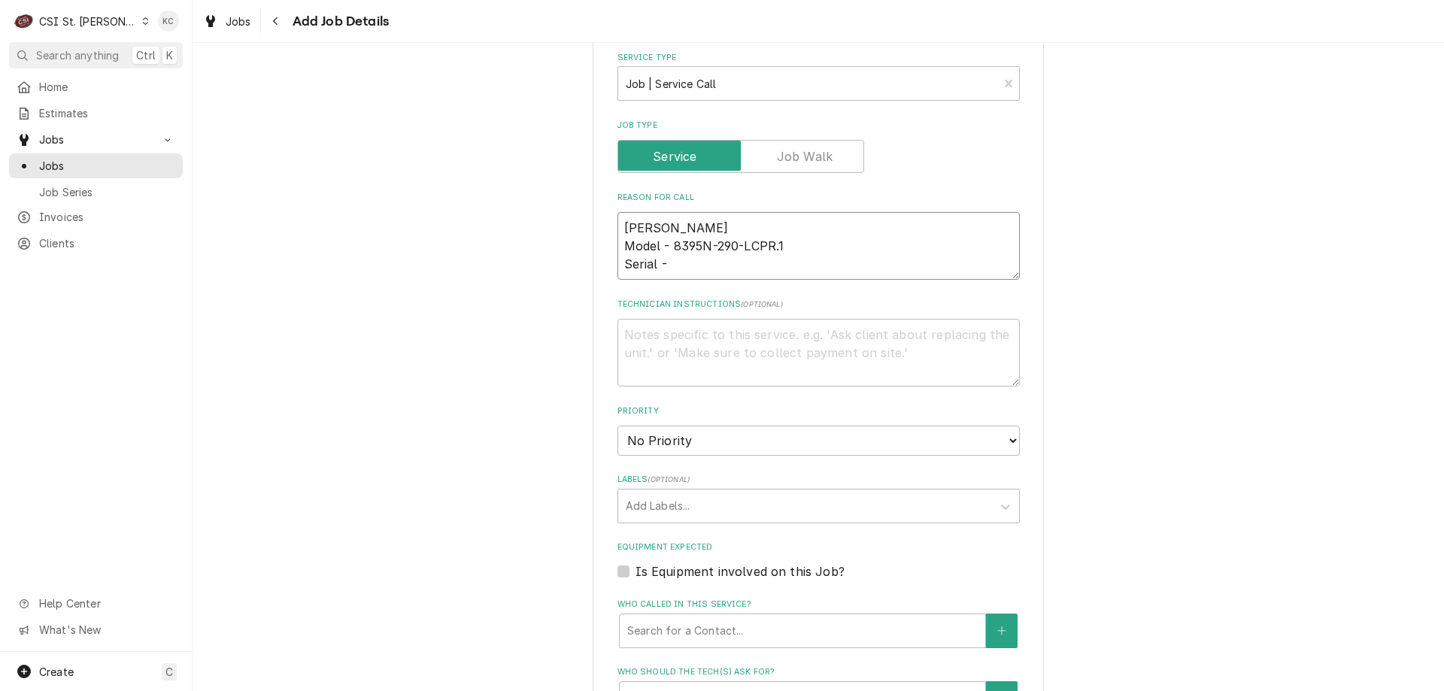
paste textarea "W2804750-1"
type textarea "x"
type textarea "Randell Model - 8395N-290-LCPR.1 Serial - W2804750-1"
type textarea "x"
type textarea "Randell Model - 8395N-290-LCPR.1 Serial - W2804750-1"
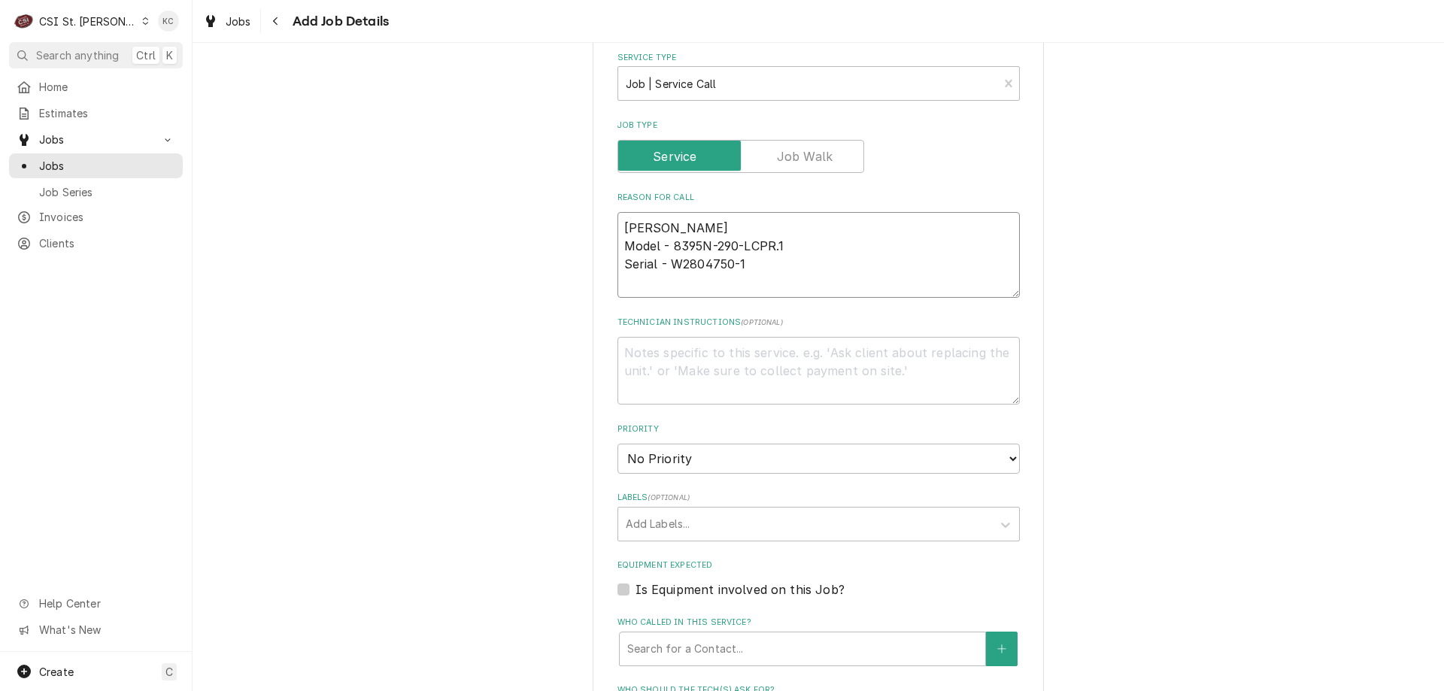
type textarea "x"
type textarea "Randell Model - 8395N-290-LCPR.1 Serial - W2804750-1"
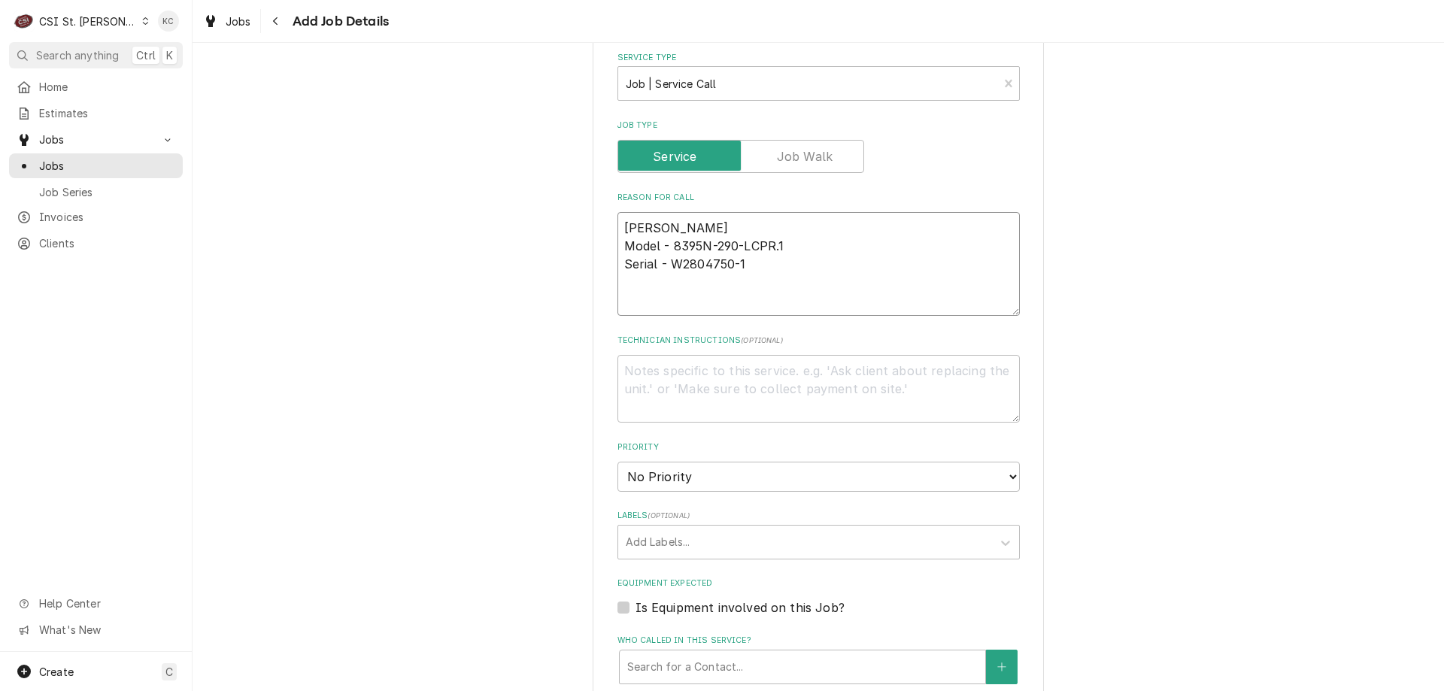
type textarea "x"
type textarea "Randell Model - 8395N-290-LCPR.1 Serial - W2804750-1"
click at [731, 296] on textarea "Randell Model - 8395N-290-LCPR.1 Serial - W2804750-1" at bounding box center [819, 264] width 402 height 104
paste textarea "the prep table top rail system is not cooling properly"
type textarea "x"
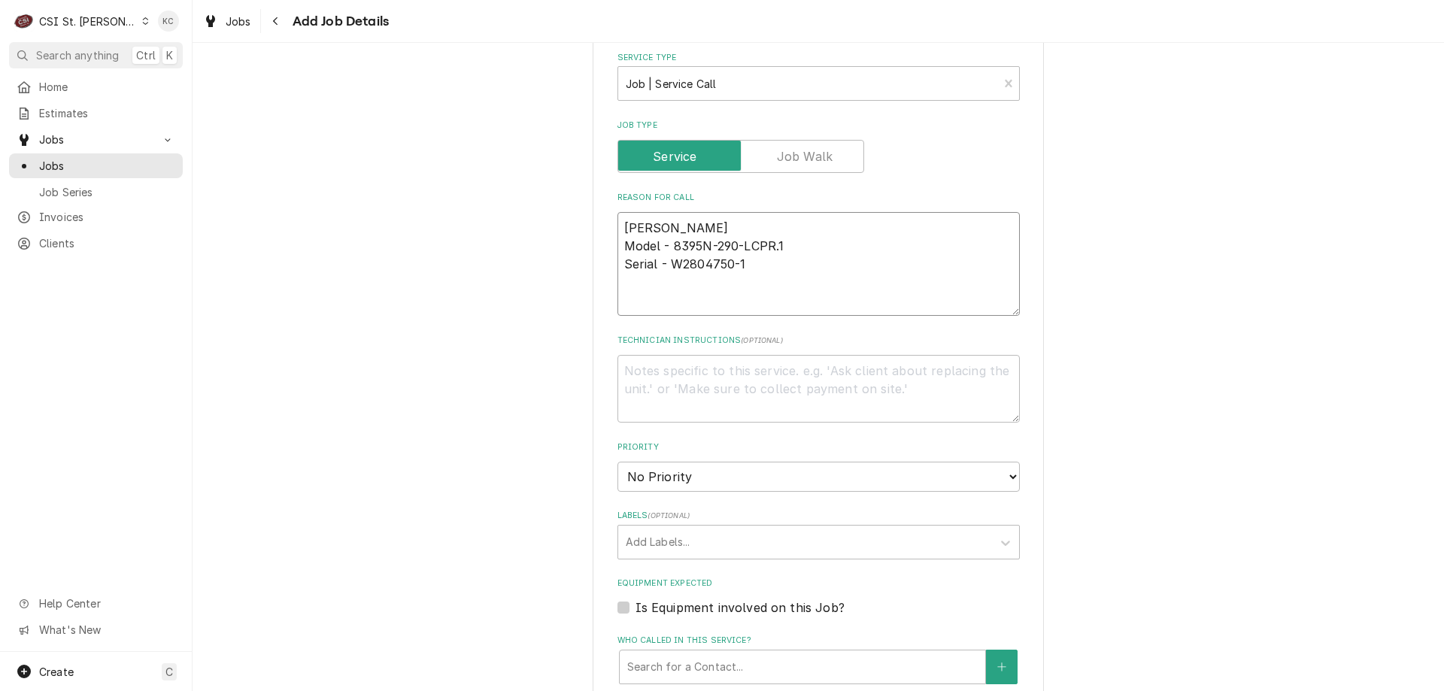
type textarea "Randell Model - 8395N-290-LCPR.1 Serial - W2804750-1 the prep table top rail sy…"
click at [667, 373] on textarea "Technician Instructions ( optional )" at bounding box center [819, 389] width 402 height 68
paste textarea "John at 573-690-8150"
click at [619, 364] on textarea "John at 573-690-8150" at bounding box center [819, 389] width 402 height 68
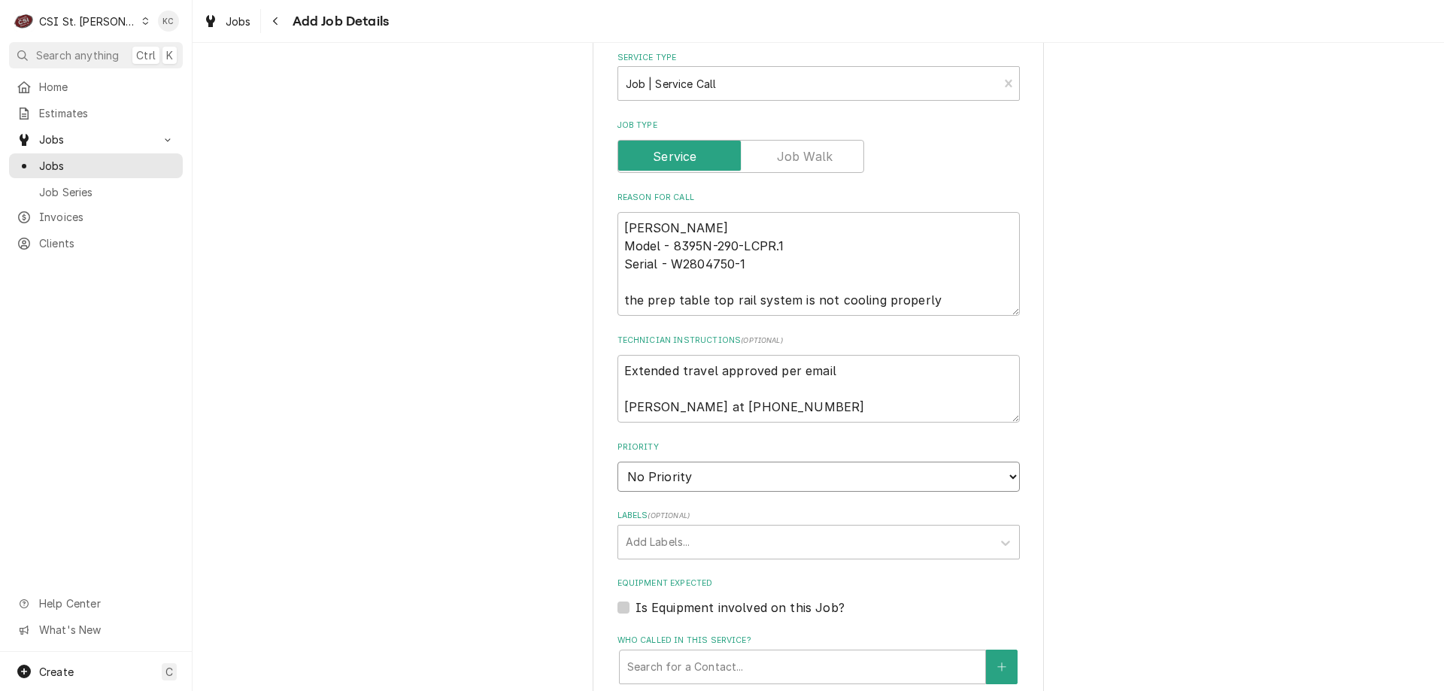
click at [742, 473] on select "No Priority Urgent High Medium Low" at bounding box center [819, 477] width 402 height 30
click at [618, 462] on select "No Priority Urgent High Medium Low" at bounding box center [819, 477] width 402 height 30
click at [733, 546] on div "Labels" at bounding box center [805, 542] width 359 height 27
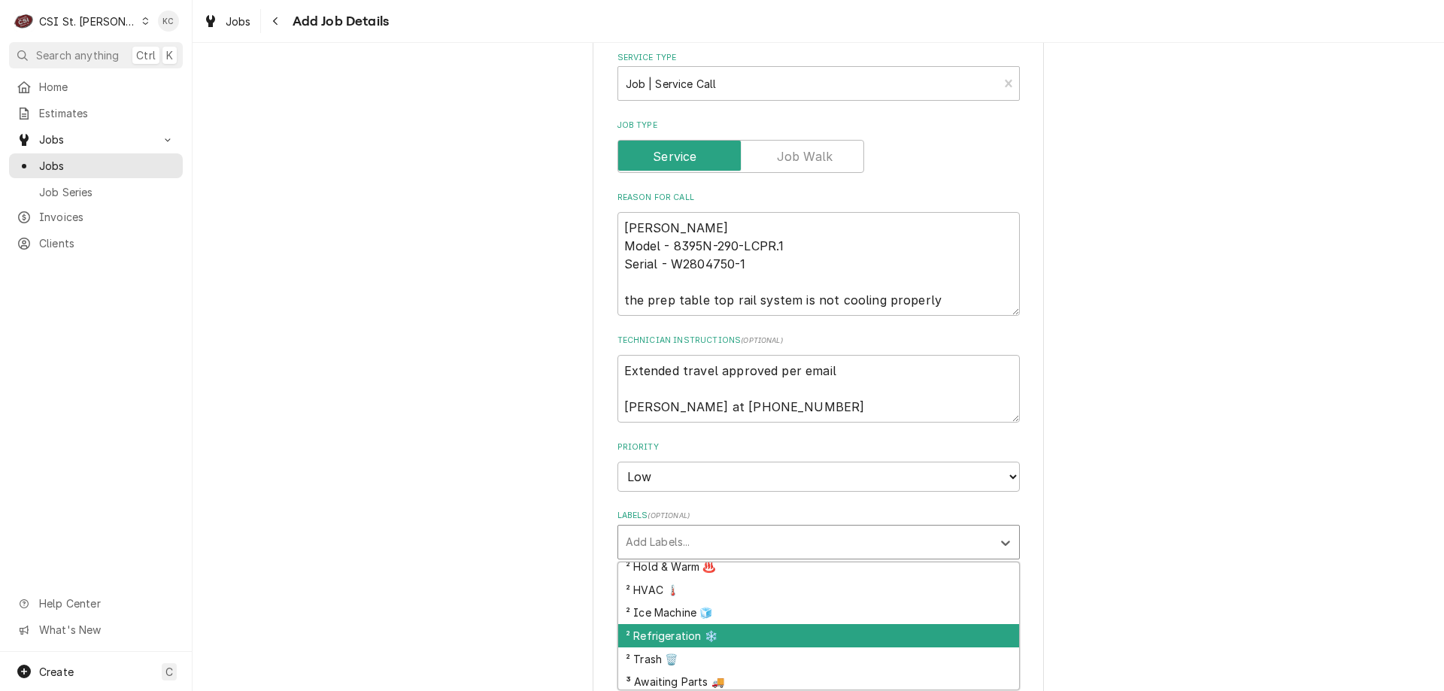
click at [756, 631] on div "² Refrigeration ❄️" at bounding box center [818, 635] width 401 height 23
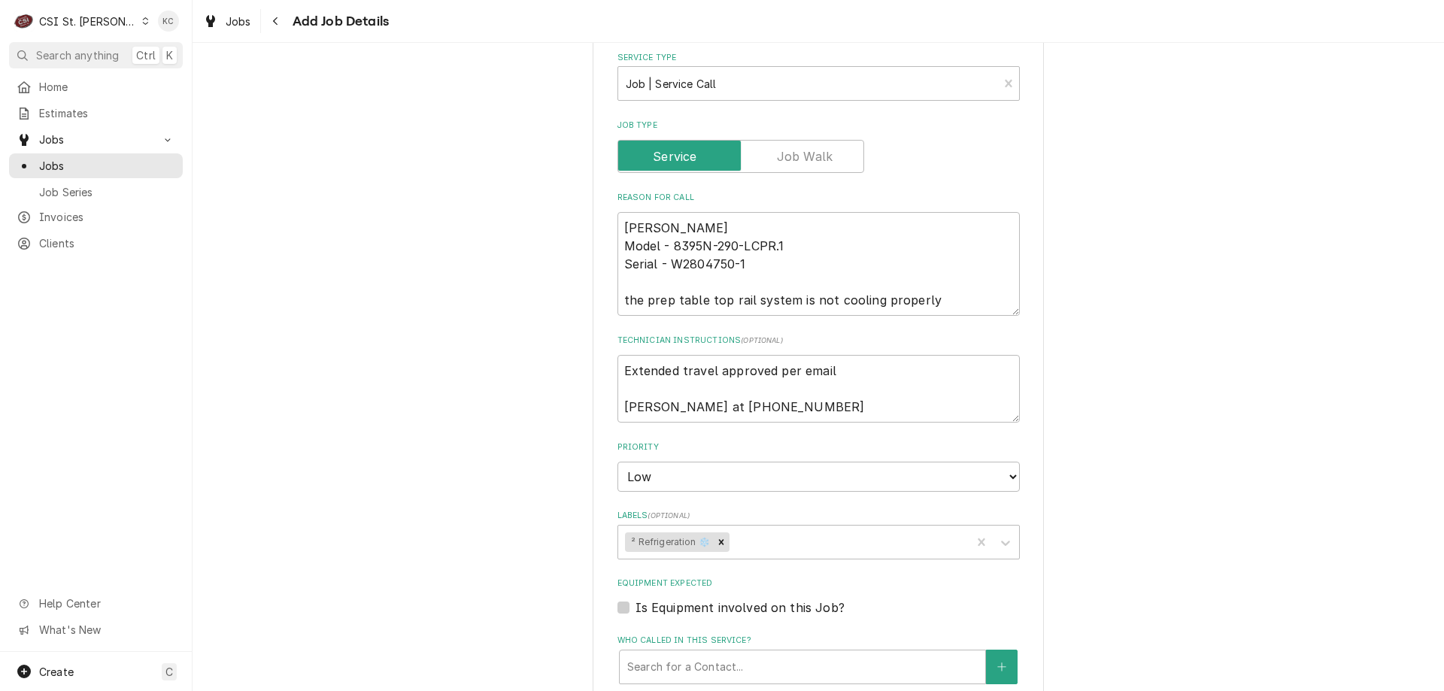
click at [1080, 545] on div "Please provide the following information to create a job: Client Details Client…" at bounding box center [819, 271] width 1252 height 1781
click at [816, 533] on div "Labels" at bounding box center [849, 542] width 232 height 27
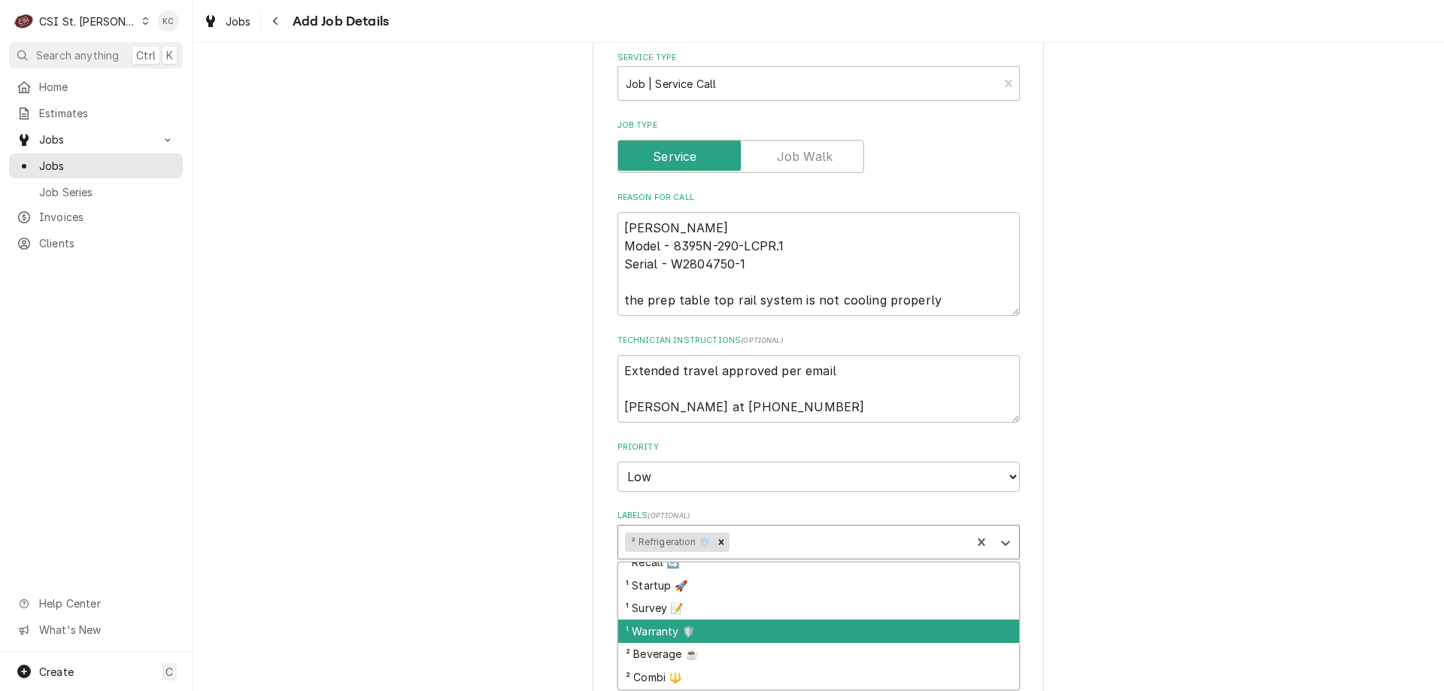
click at [753, 626] on div "¹ Warranty 🛡️" at bounding box center [818, 631] width 401 height 23
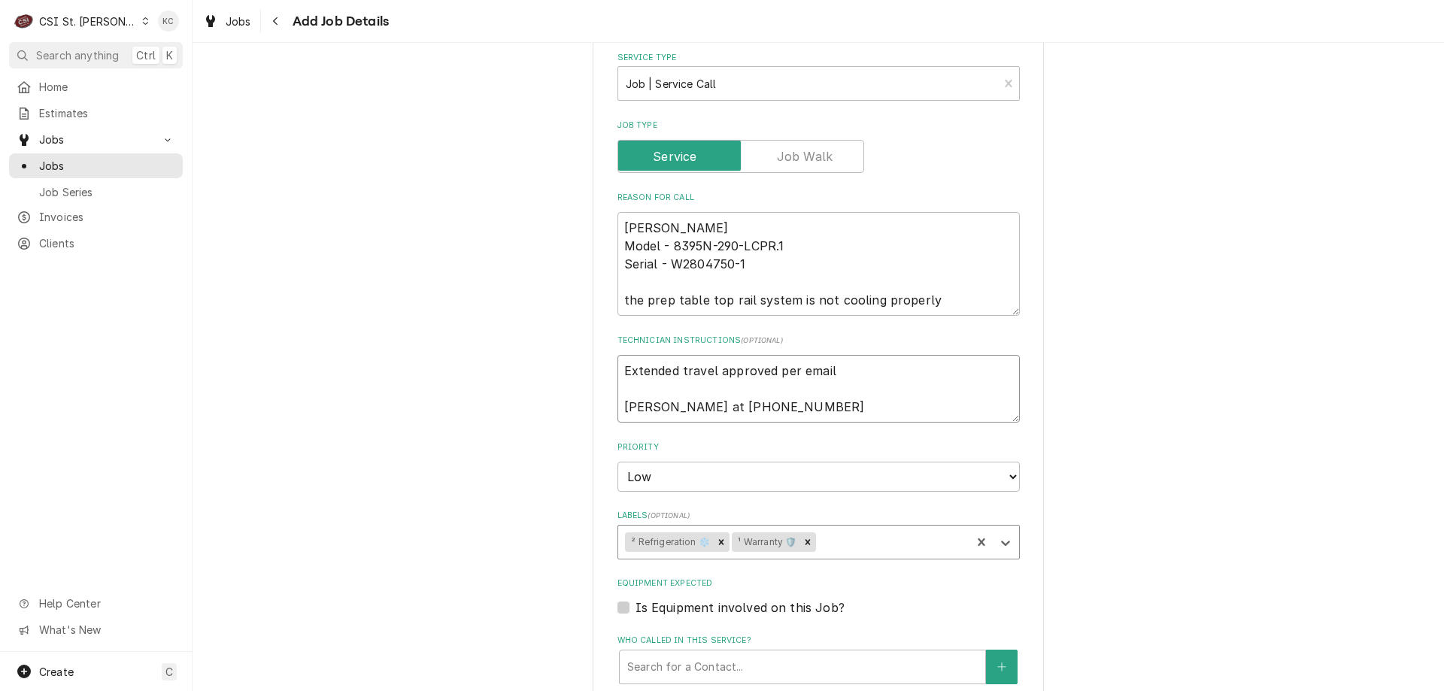
click at [825, 381] on textarea "Extended travel approved per email John at 573-690-8150" at bounding box center [819, 389] width 402 height 68
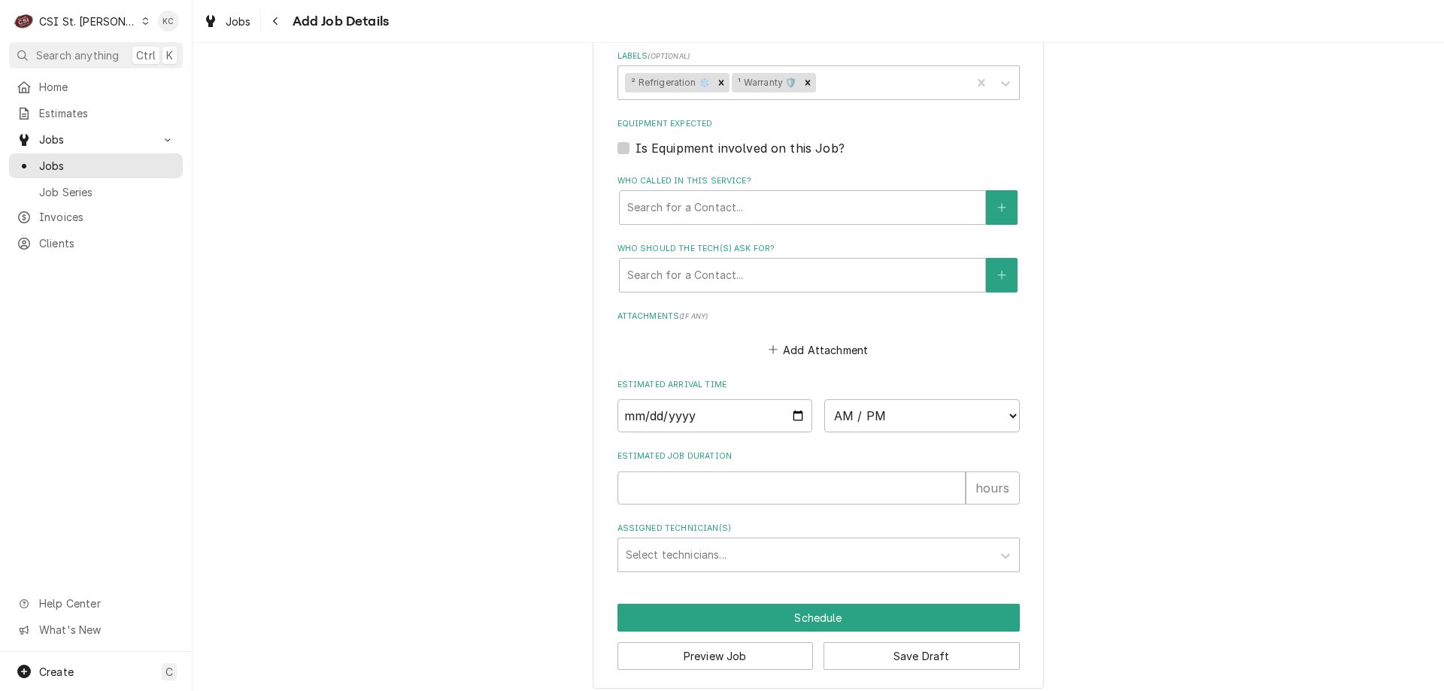
scroll to position [1185, 0]
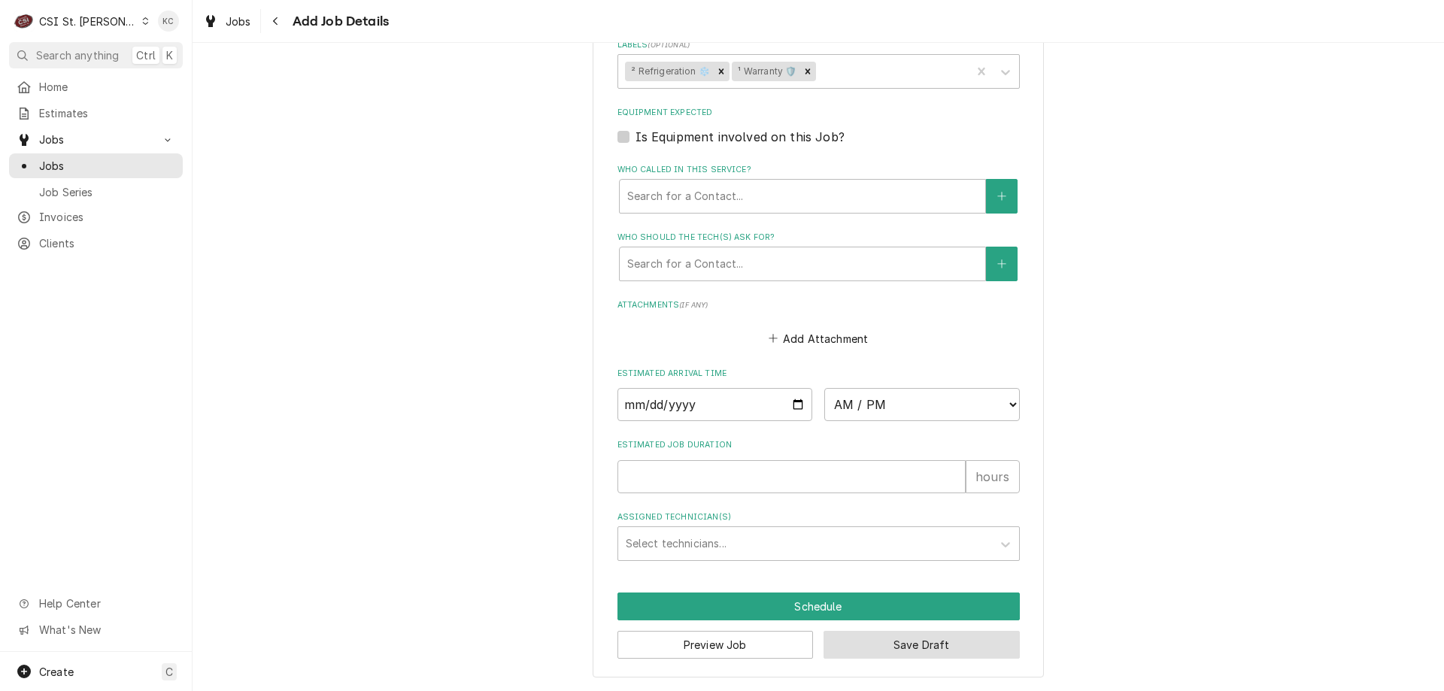
click at [890, 652] on button "Save Draft" at bounding box center [922, 645] width 196 height 28
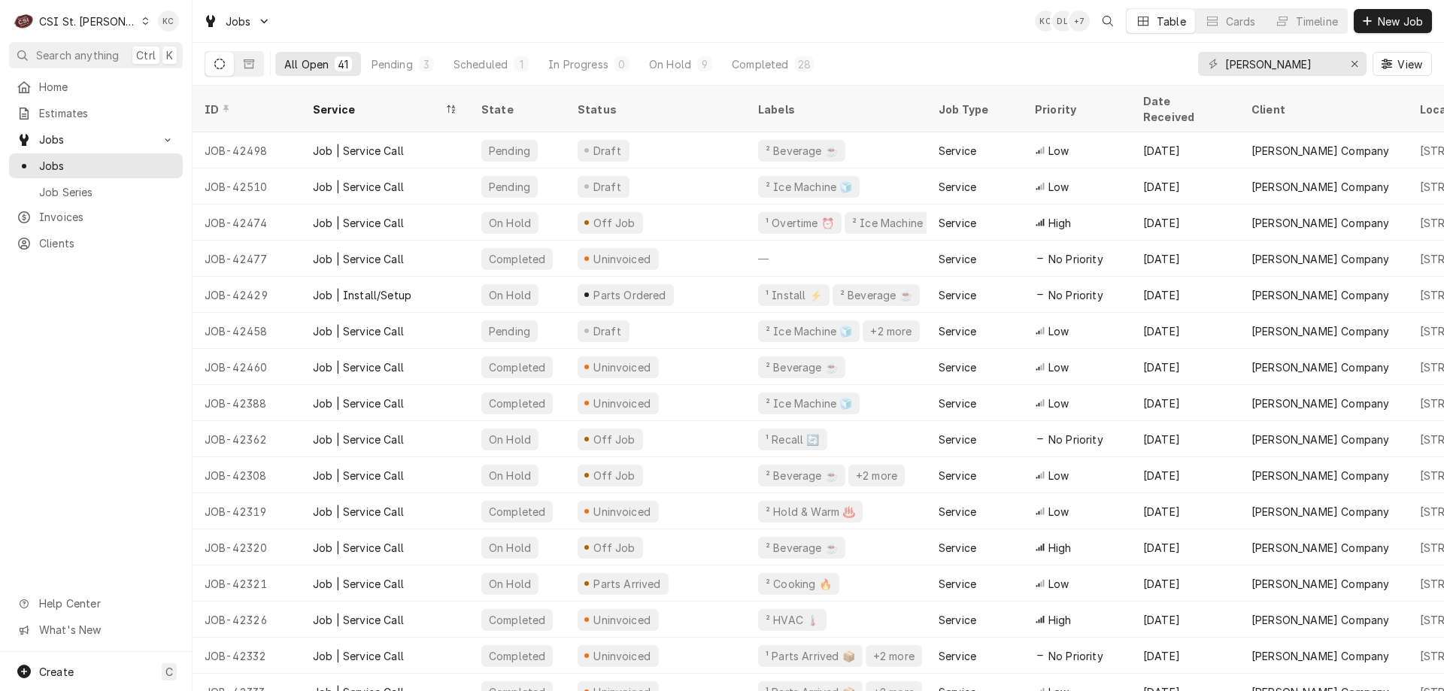
click at [992, 50] on div "All Open 41 Pending 3 Scheduled 1 In Progress 0 On Hold 9 Completed 28 vivian V…" at bounding box center [819, 64] width 1228 height 42
click at [495, 32] on div "Jobs KC DL + 7 Table Cards Timeline New Job" at bounding box center [819, 21] width 1252 height 42
click at [1392, 29] on button "New Job" at bounding box center [1393, 21] width 78 height 24
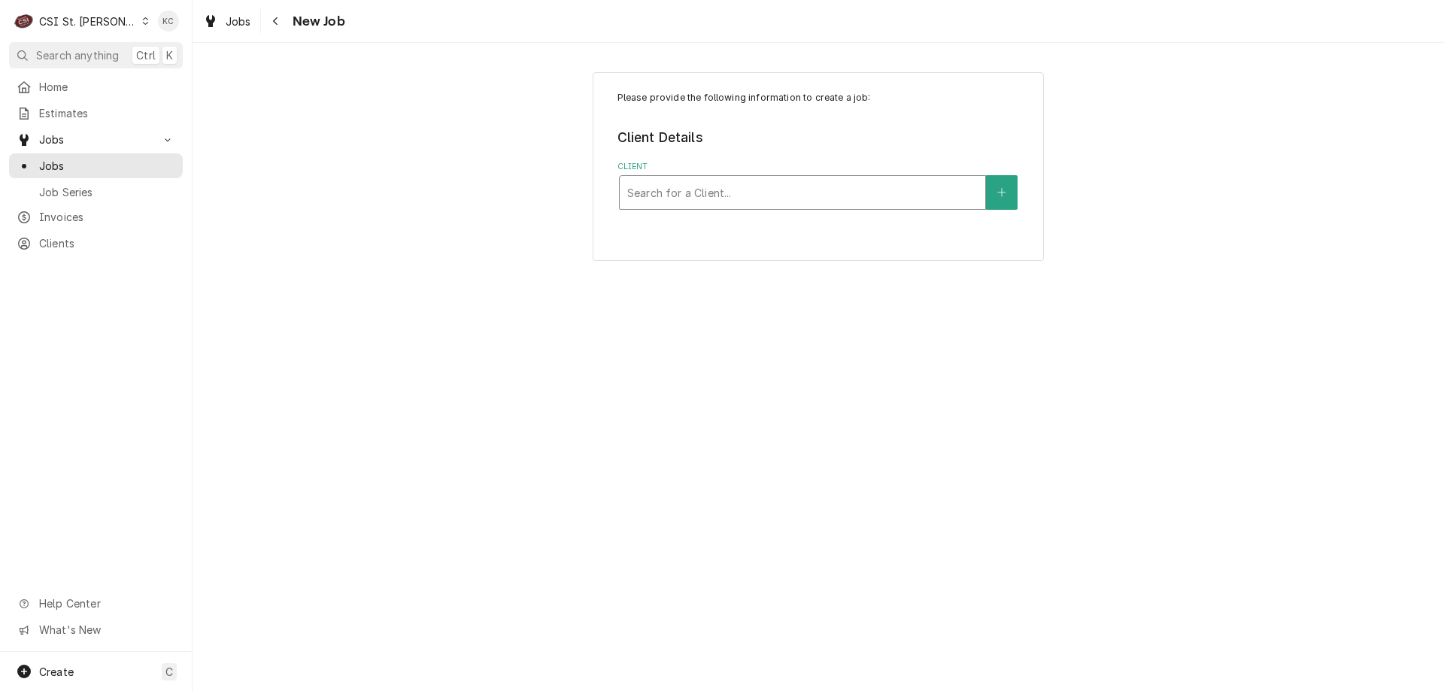
click at [685, 187] on div "Client" at bounding box center [802, 192] width 351 height 27
type input "[PERSON_NAME]"
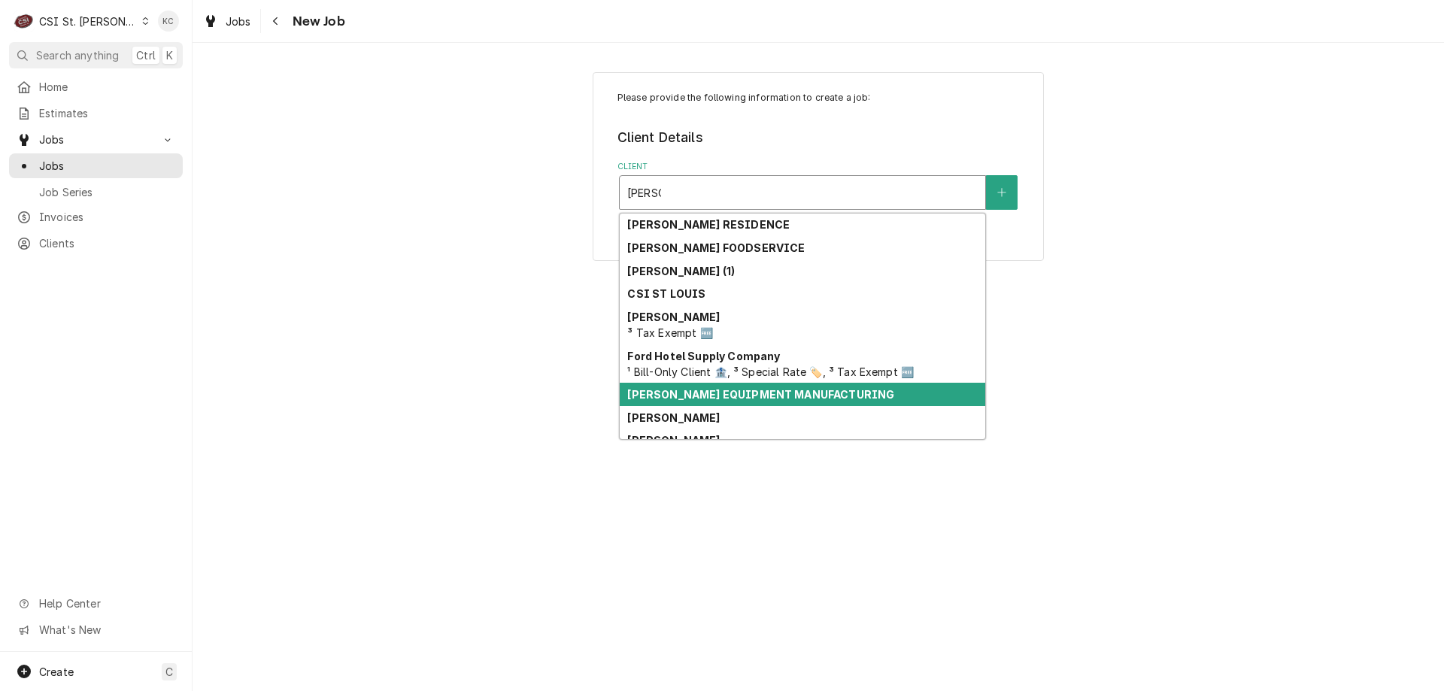
click at [688, 402] on div "[PERSON_NAME] EQUIPMENT MANUFACTURING" at bounding box center [803, 394] width 366 height 23
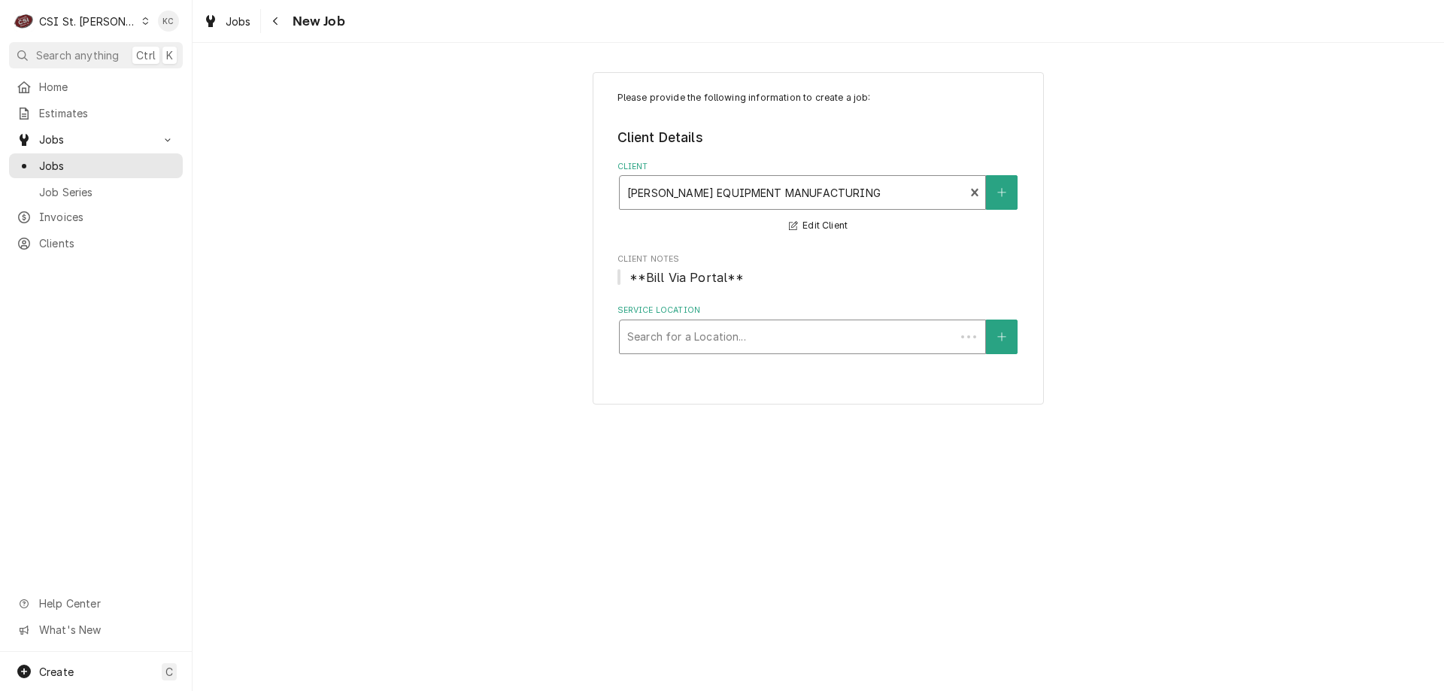
click at [782, 342] on div "Service Location" at bounding box center [787, 336] width 320 height 27
type input "4200"
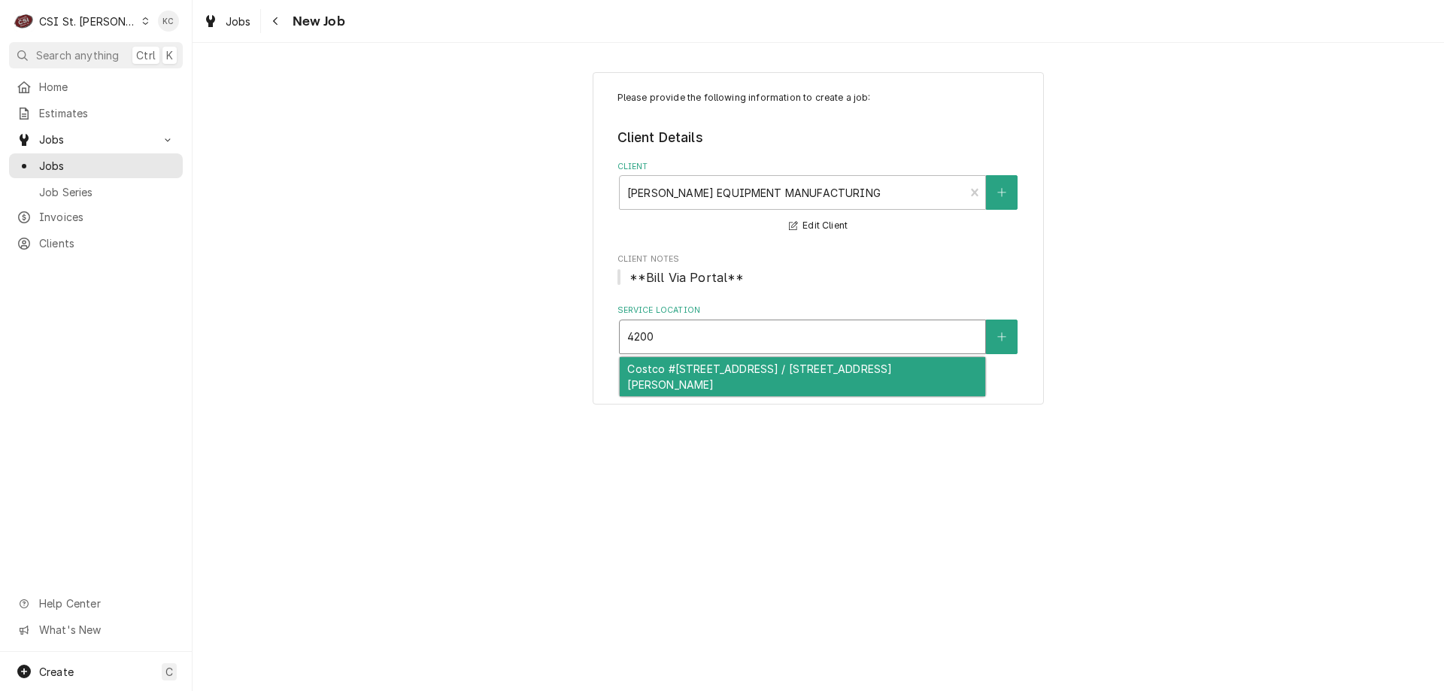
click at [691, 376] on div "Costco #[STREET_ADDRESS] / [STREET_ADDRESS][PERSON_NAME]" at bounding box center [803, 376] width 366 height 39
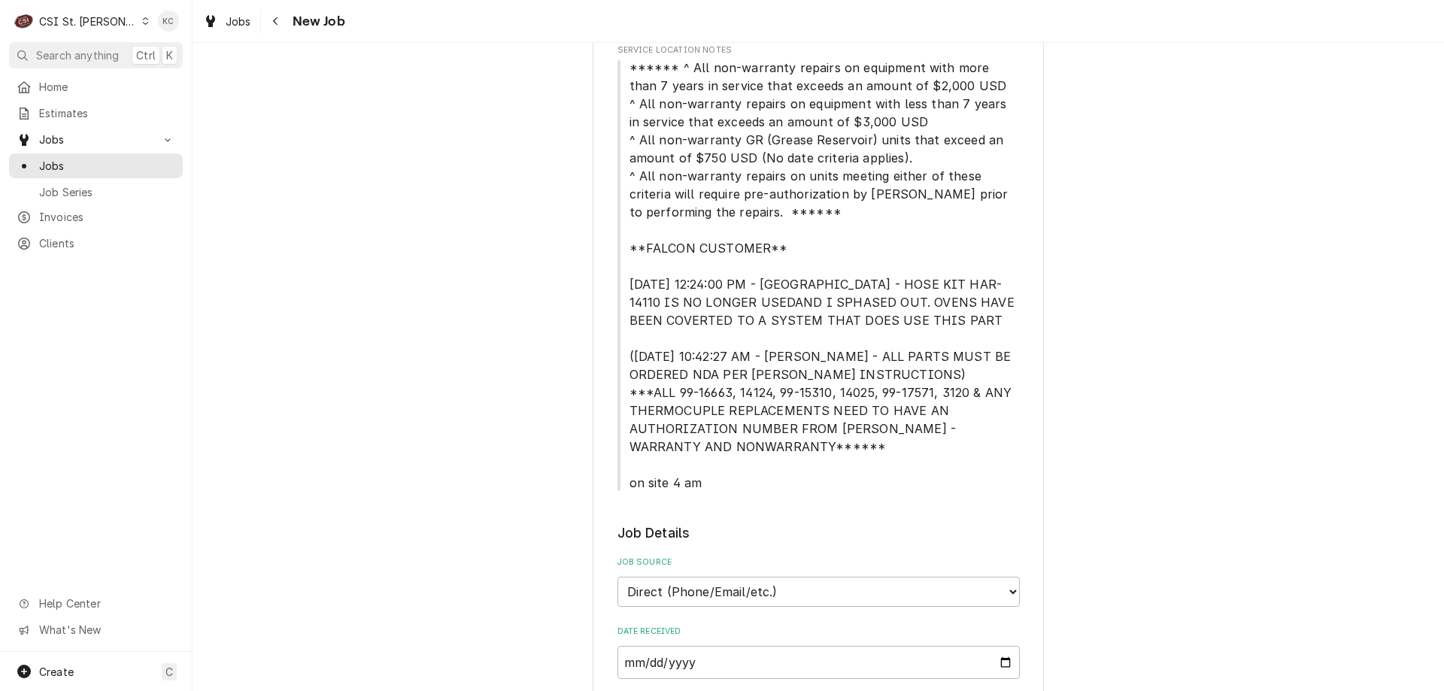
scroll to position [451, 0]
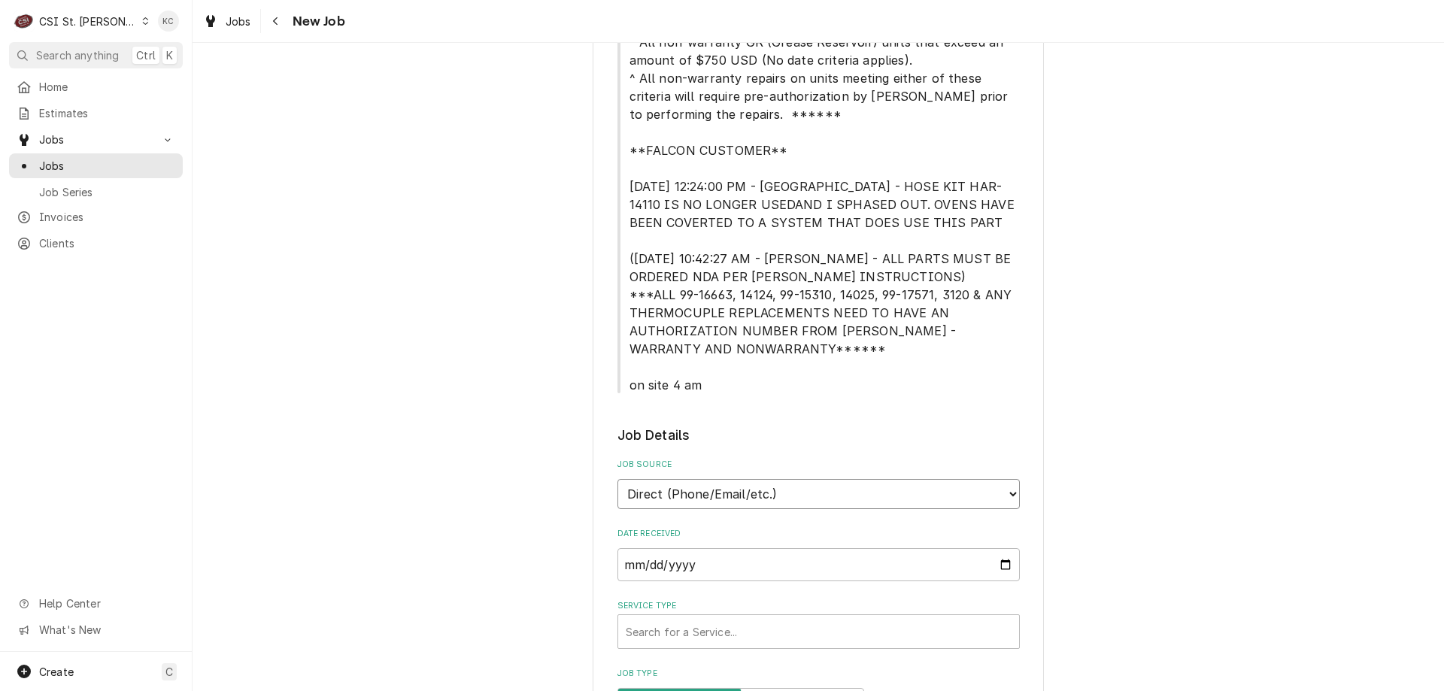
click at [684, 498] on select "Direct (Phone/Email/etc.) Service Channel Corrigo Ecotrak Other" at bounding box center [819, 494] width 402 height 30
select select "100"
click at [679, 560] on input "Job Source Name" at bounding box center [819, 564] width 402 height 33
type textarea "x"
type input "H"
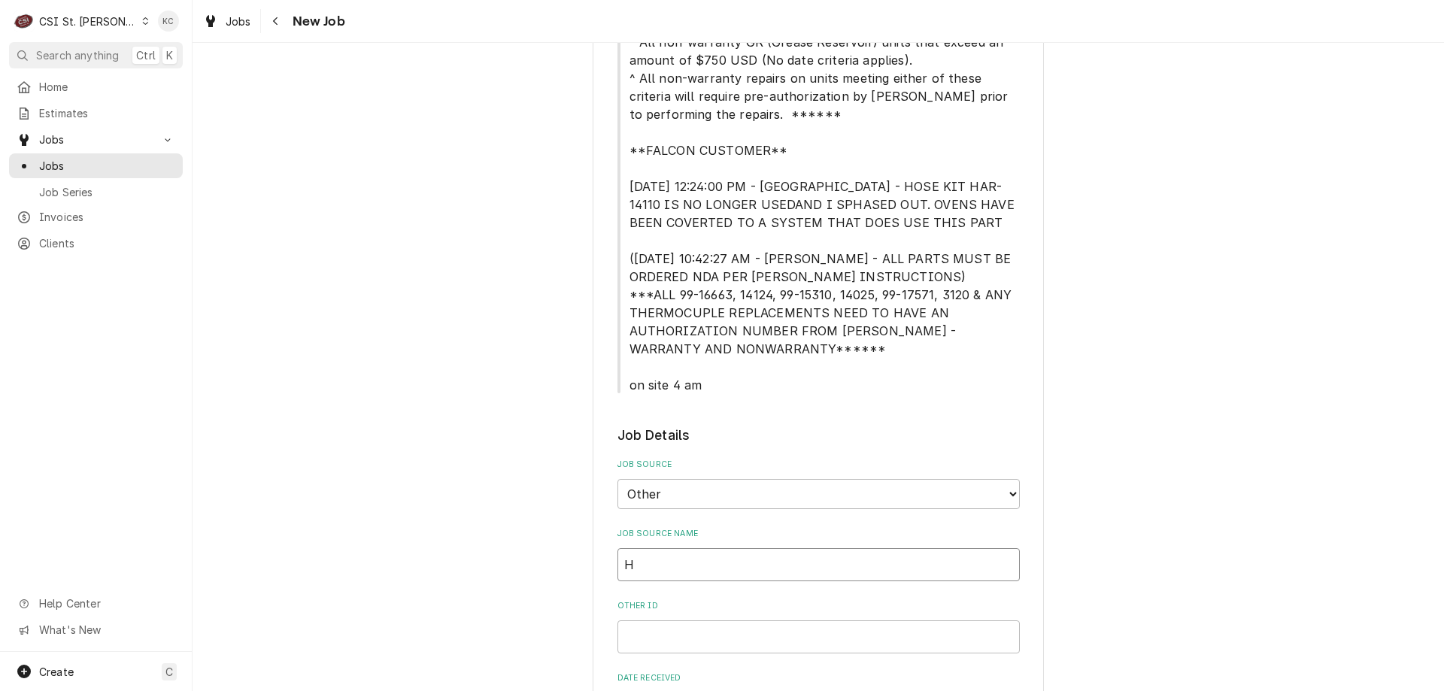
type textarea "x"
type input "Ha"
type textarea "x"
type input "Har"
type textarea "x"
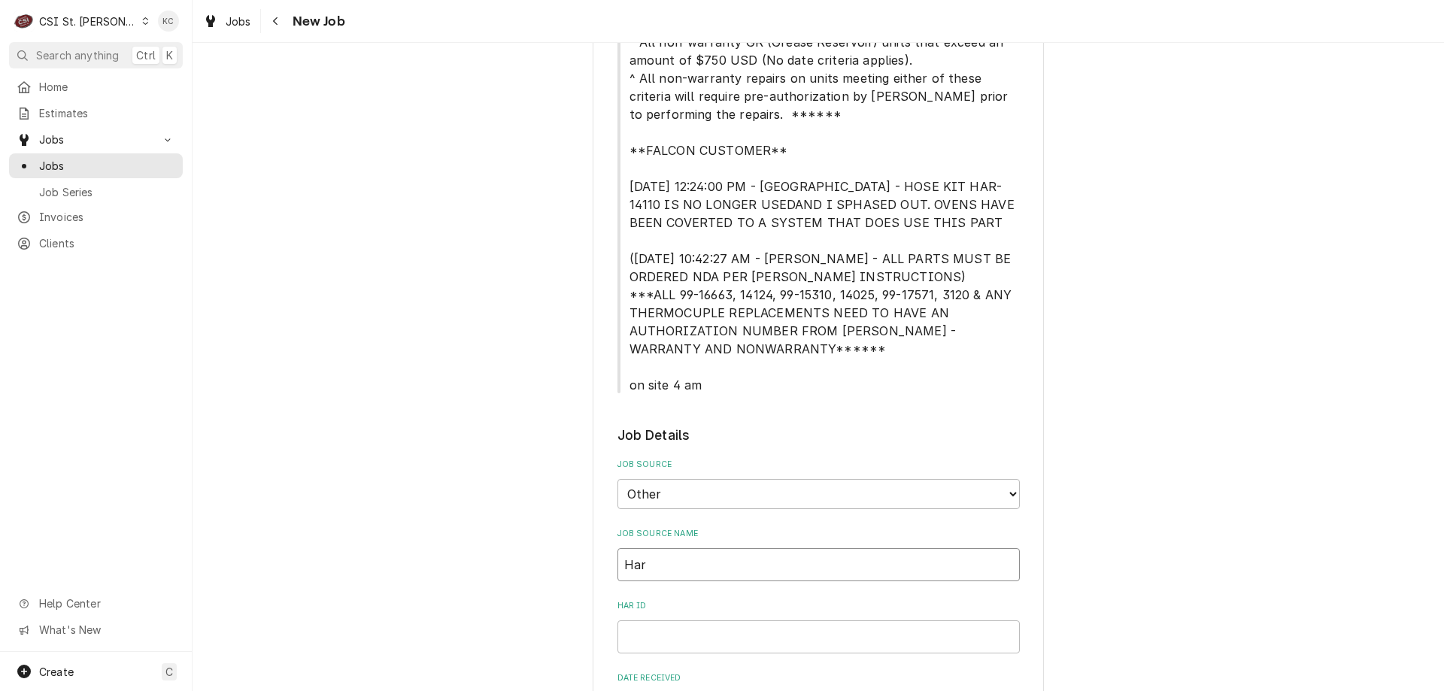
type input "Hard"
type textarea "x"
type input "Hardt"
type textarea "x"
type input "Hardt"
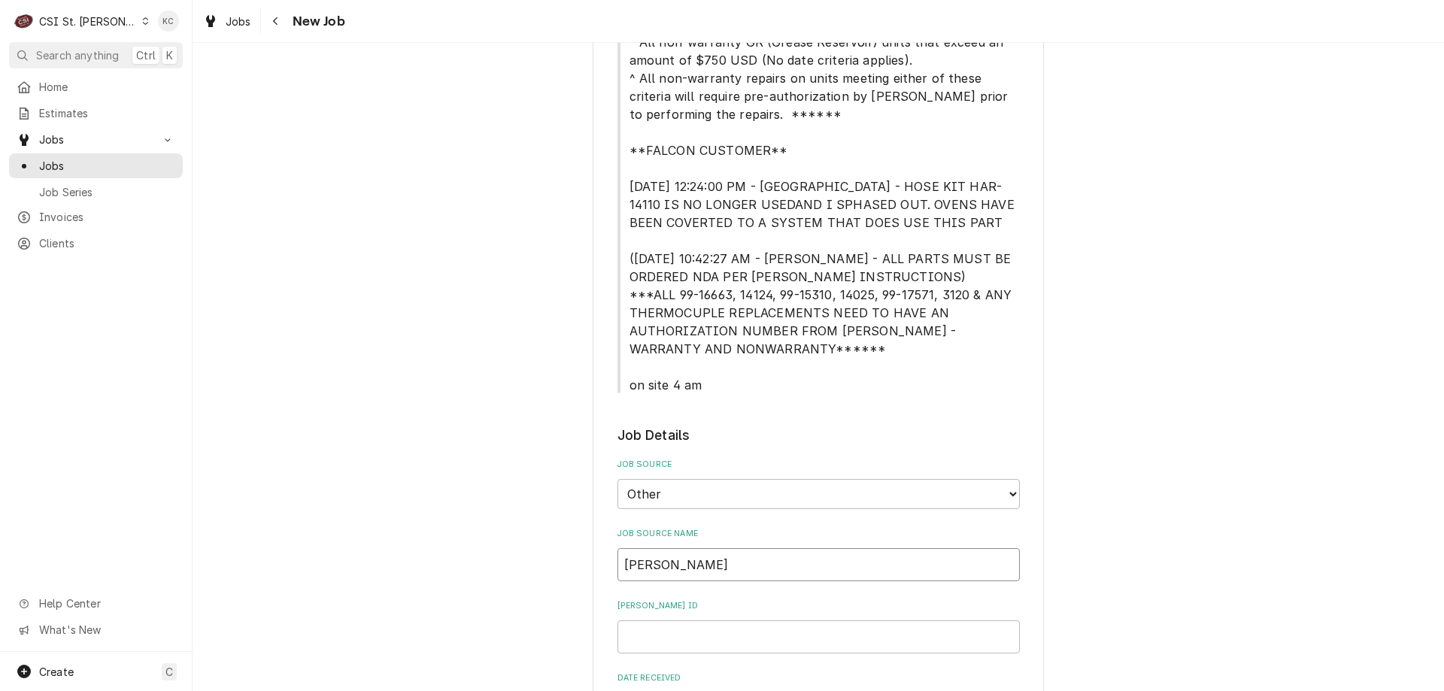
type textarea "x"
type input "Hardt e"
type textarea "x"
type input "Hardt em"
type textarea "x"
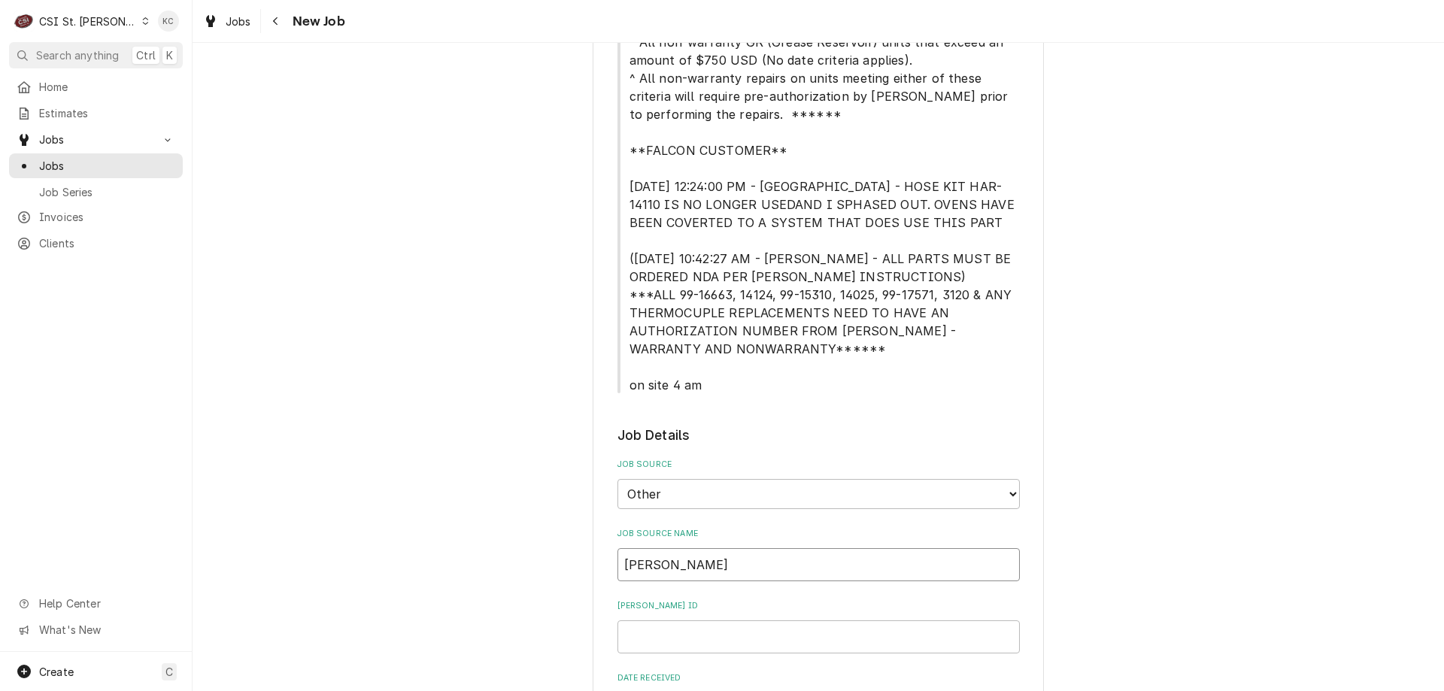
type input "Hardt ema"
type textarea "x"
type input "Hardt emai"
type textarea "x"
type input "Hardt email"
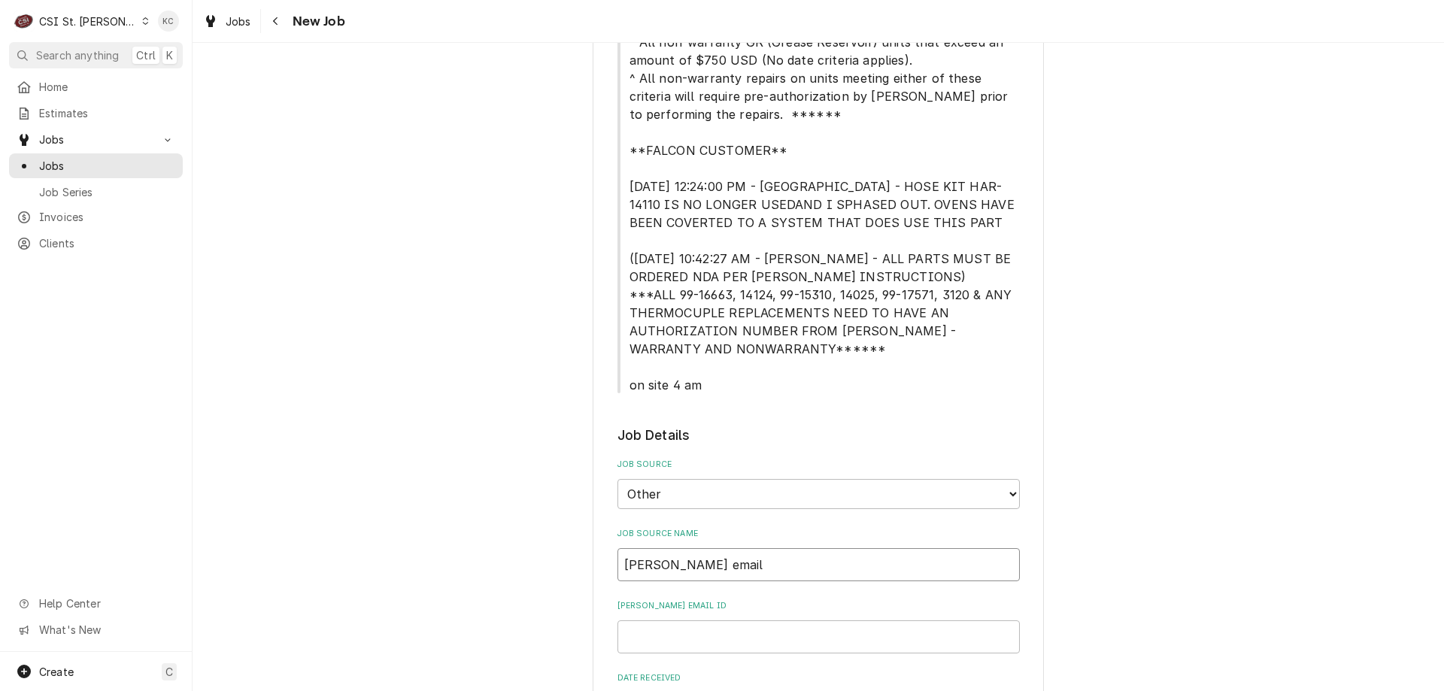
type textarea "x"
type input "Hardt email"
type textarea "x"
type input "1"
type textarea "x"
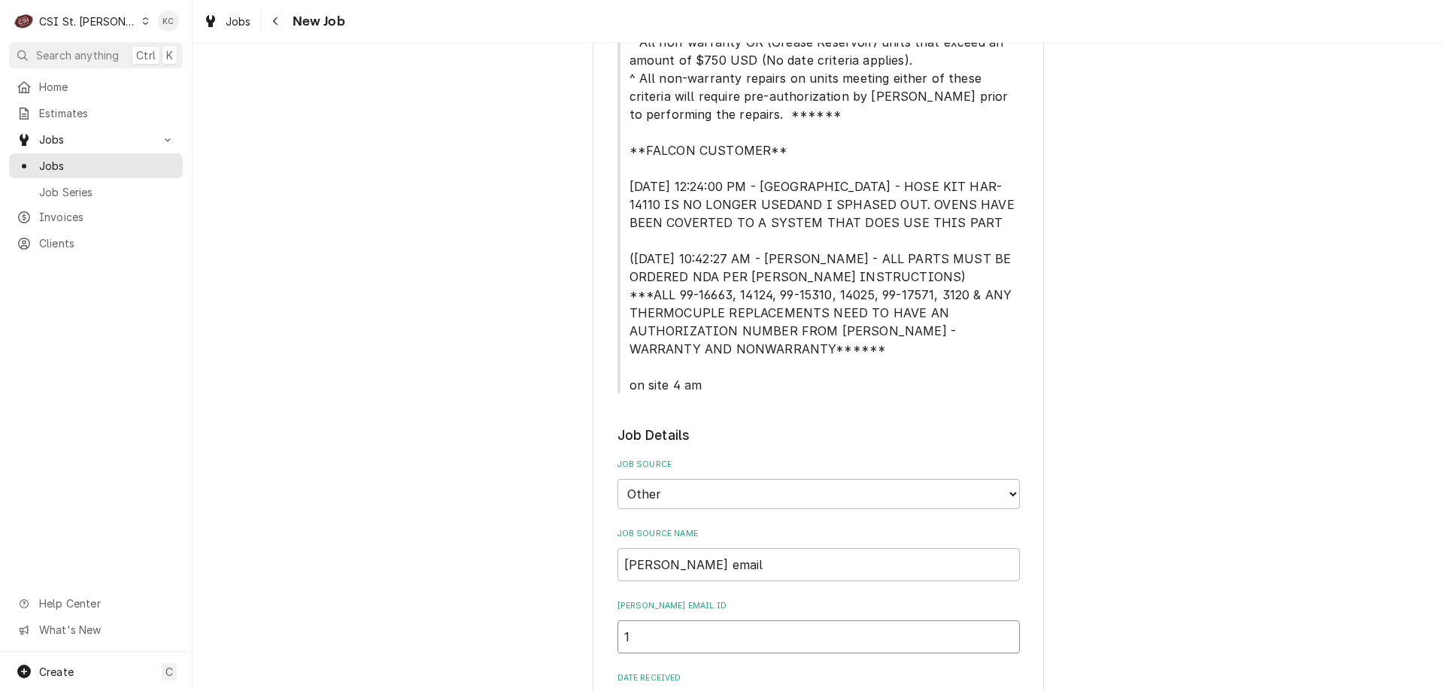
type input "19"
type textarea "x"
type input "193"
type textarea "x"
type input "1937"
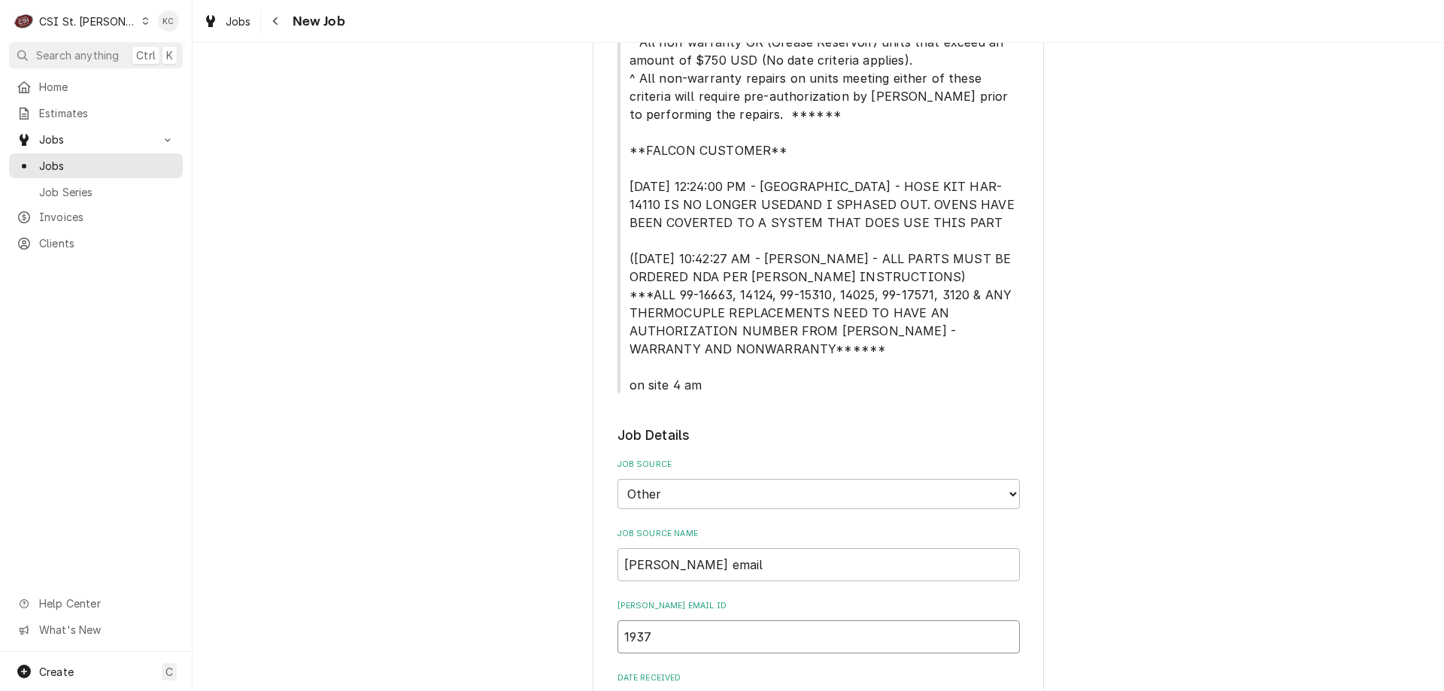
type textarea "x"
type input "19374"
type textarea "x"
type input "193742"
type textarea "x"
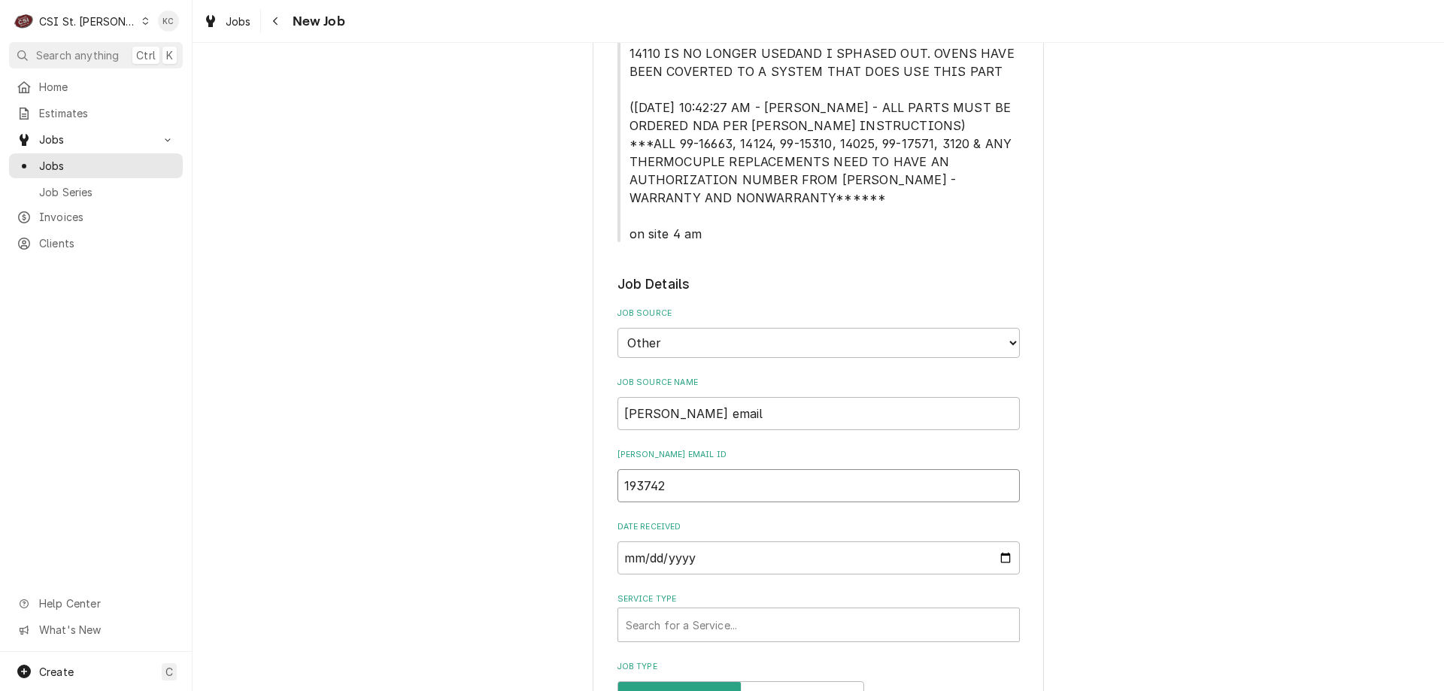
scroll to position [978, 0]
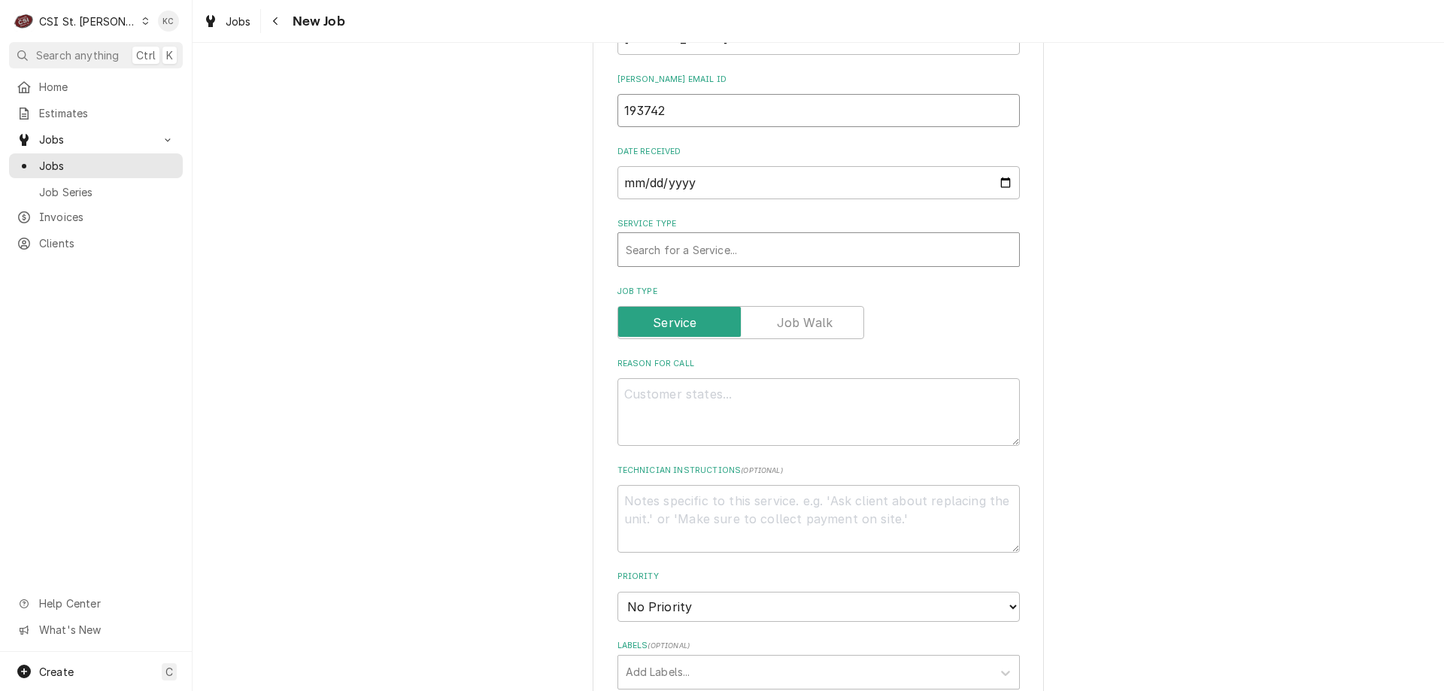
type input "193742"
click at [647, 254] on div "Service Type" at bounding box center [819, 249] width 386 height 27
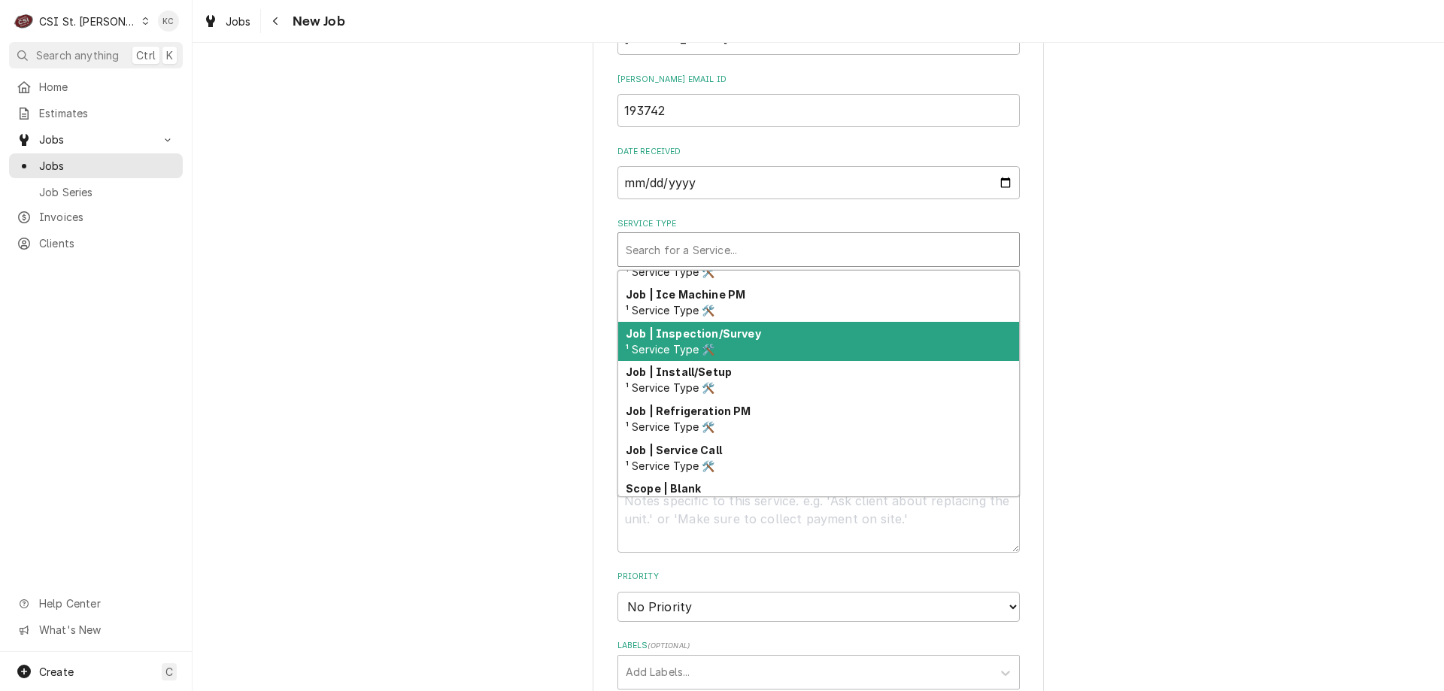
scroll to position [785, 0]
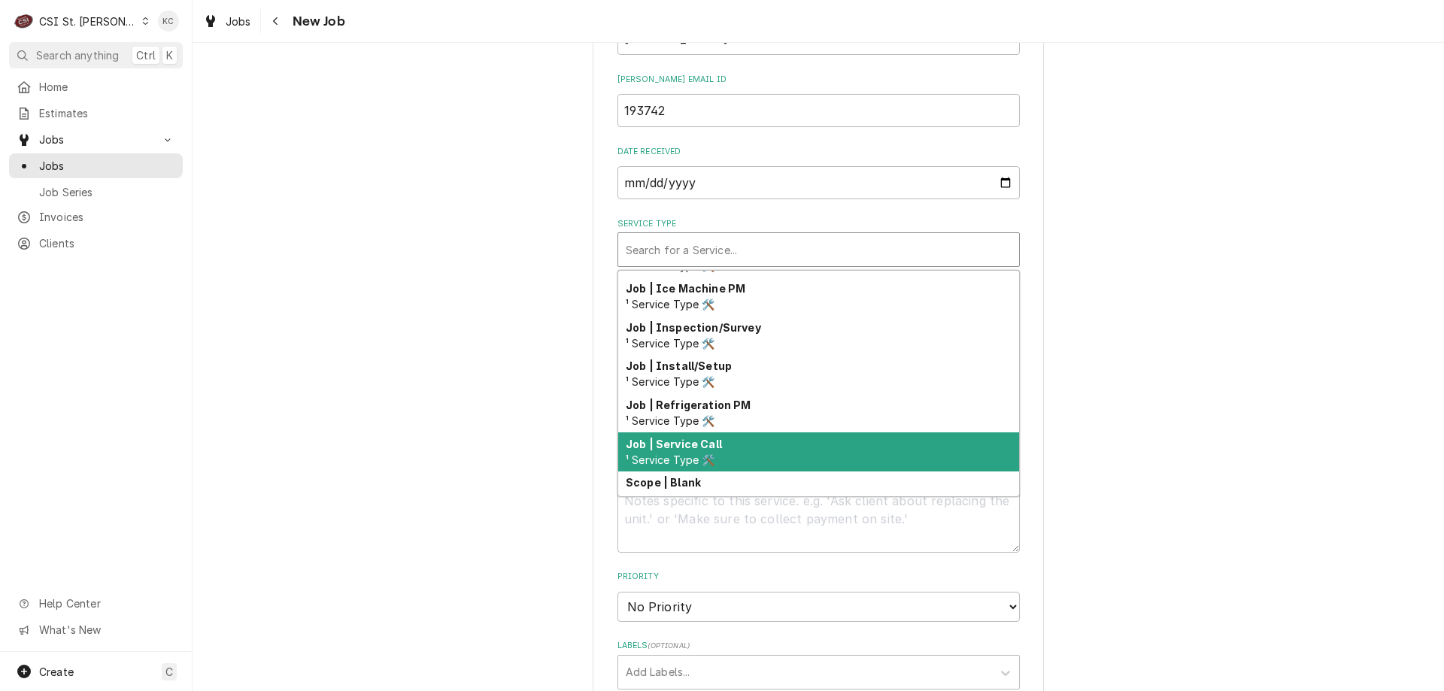
click at [771, 446] on div "Job | Service Call ¹ Service Type 🛠️" at bounding box center [818, 452] width 401 height 39
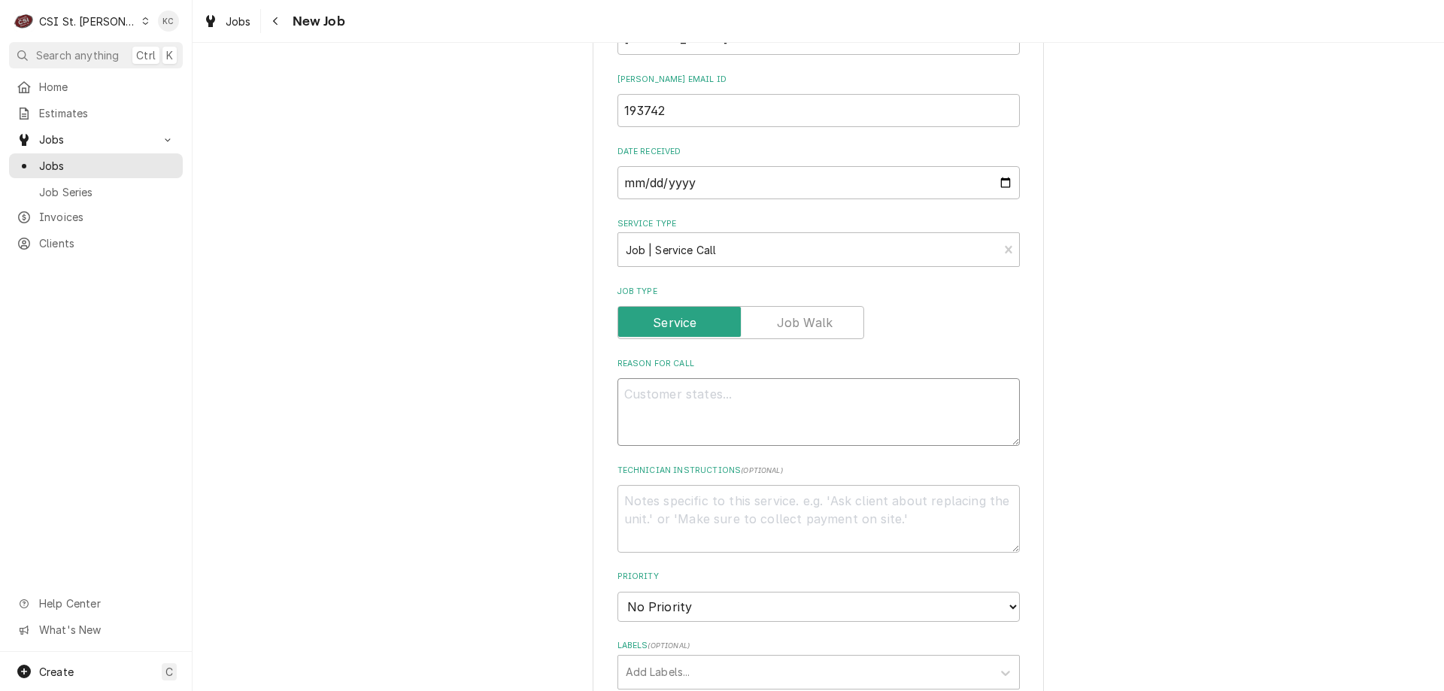
click at [841, 415] on textarea "Reason For Call" at bounding box center [819, 412] width 402 height 68
click at [658, 393] on textarea "Reason For Call" at bounding box center [819, 412] width 402 height 68
paste textarea "Model: I4500 - Rotisserie Serial: 170345H17975"
type textarea "x"
type textarea "Model: I4500 - Rotisserie Serial: 170345H17975"
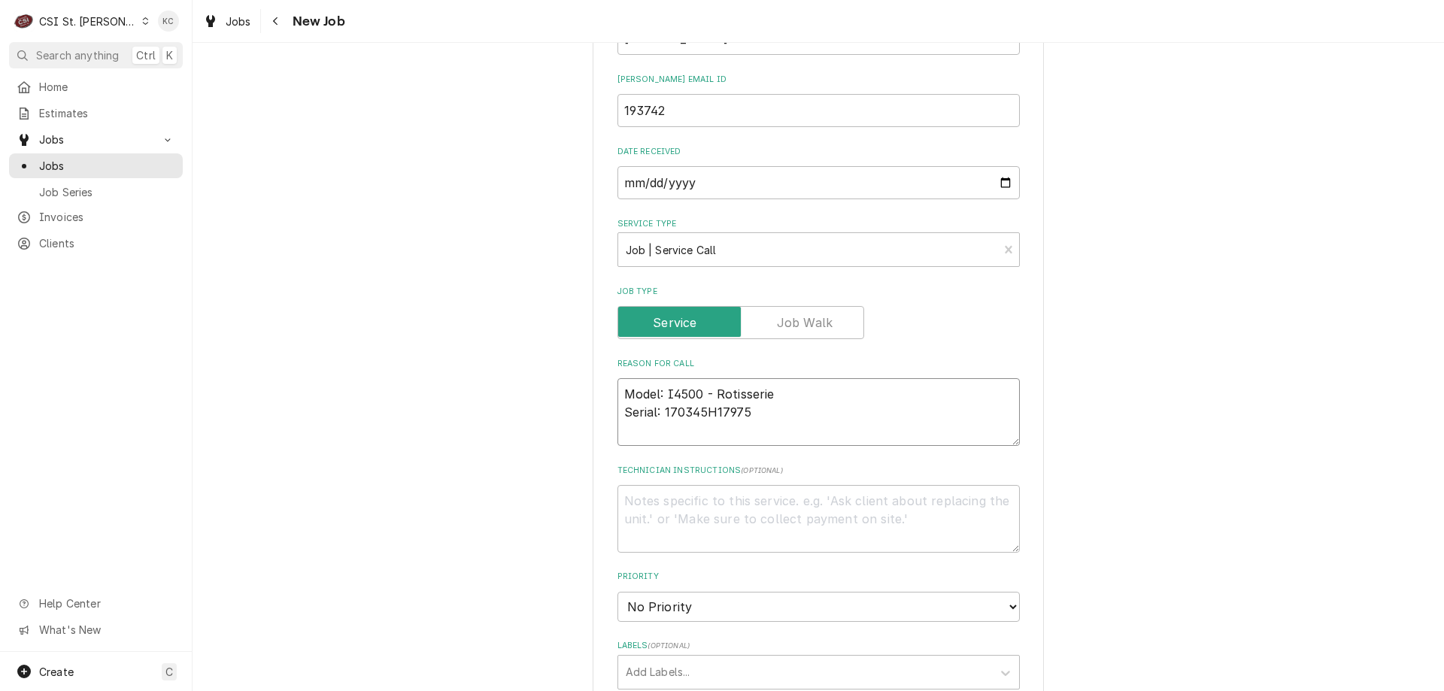
type textarea "x"
type textarea "Model: I4500 - Rotisserie Serial: 170345H17975"
type textarea "x"
type textarea "Model: I4500 - Rotisserie Serial: 170345H17975 S"
type textarea "x"
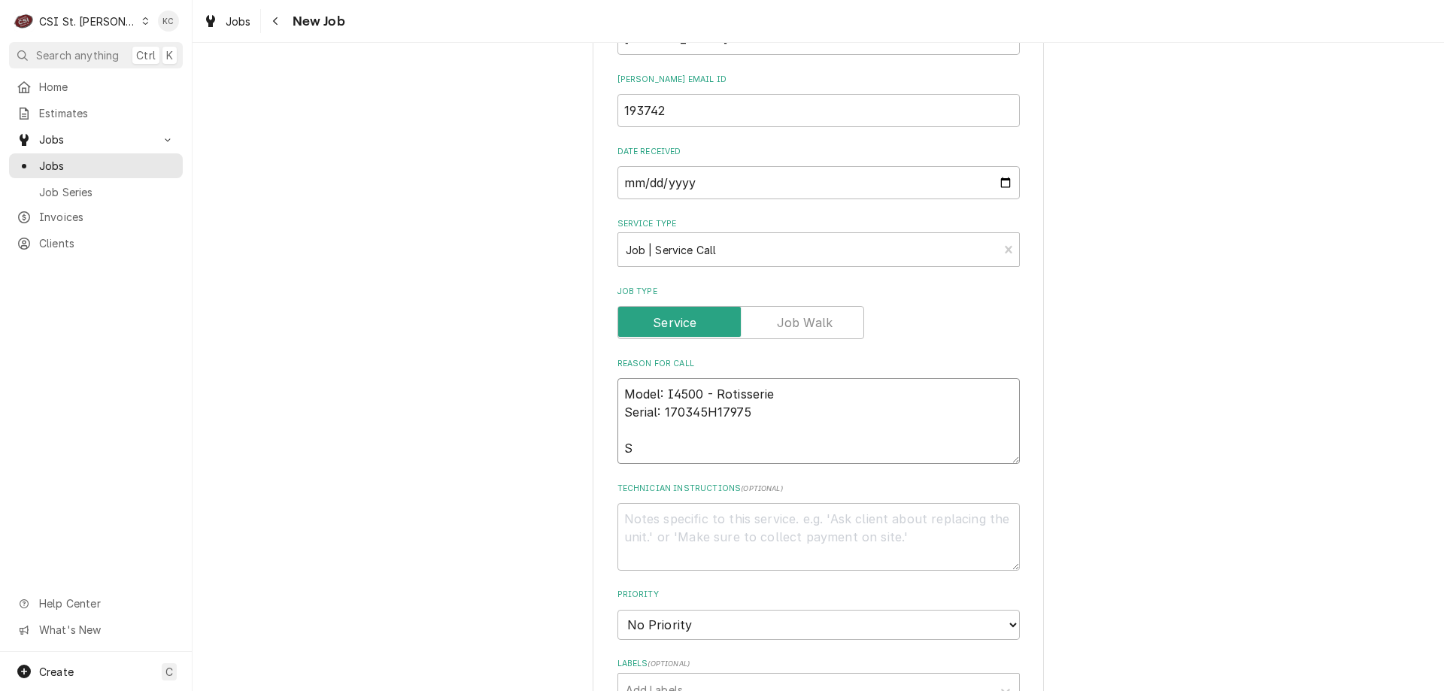
type textarea "Model: I4500 - Rotisserie Serial: 170345H17975 Sy"
type textarea "x"
type textarea "Model: I4500 - Rotisserie Serial: 170345H17975 Sym"
type textarea "x"
type textarea "Model: I4500 - Rotisserie Serial: 170345H17975 Symp"
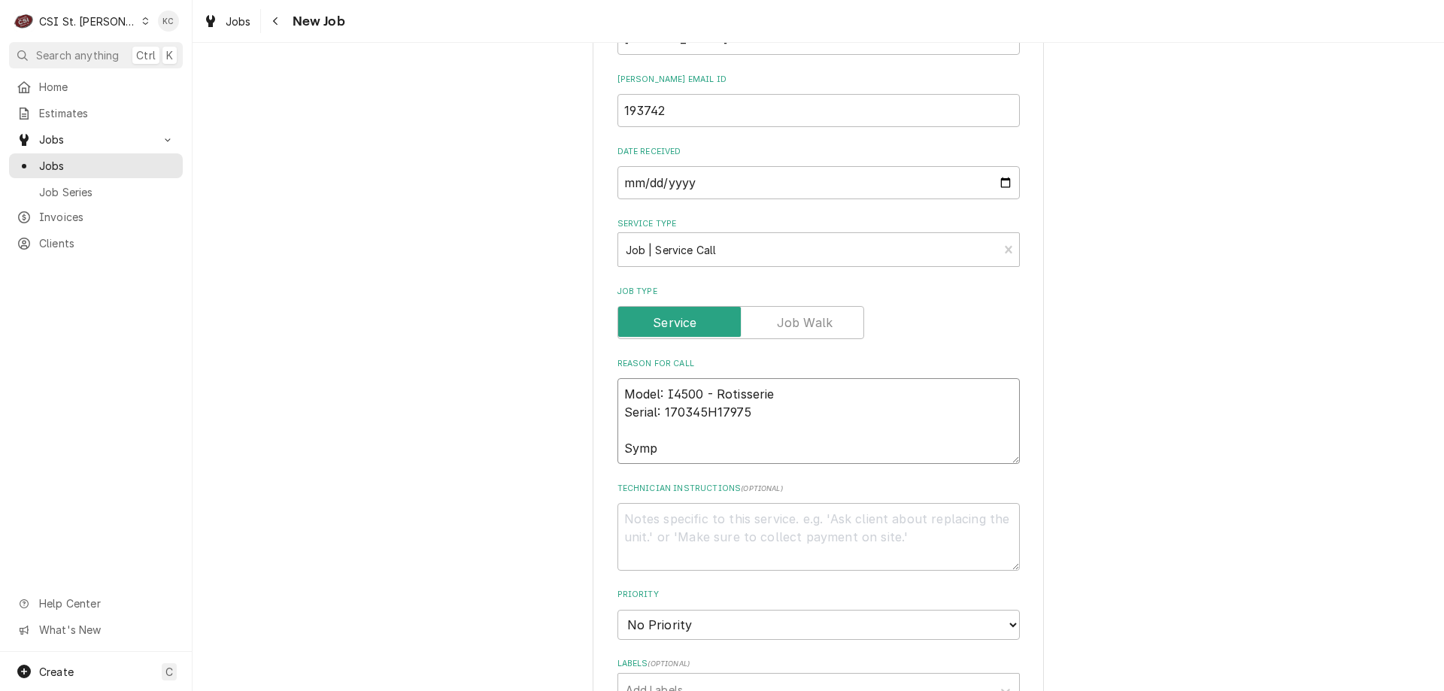
type textarea "x"
type textarea "Model: I4500 - Rotisserie Serial: 170345H17975 Sympt"
type textarea "x"
type textarea "Model: I4500 - Rotisserie Serial: 170345H17975 Sympto"
type textarea "x"
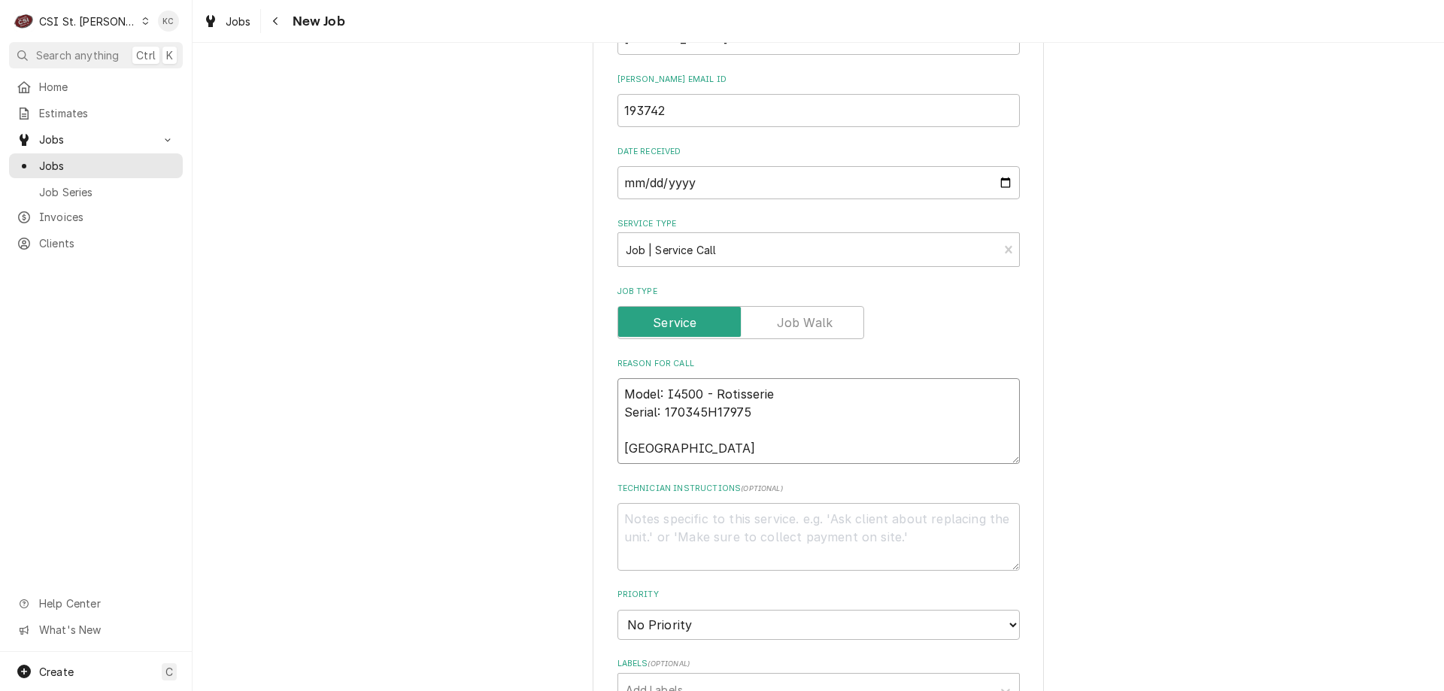
type textarea "Model: I4500 - Rotisserie Serial: 170345H17975 Symptom"
type textarea "x"
type textarea "Model: I4500 - Rotisserie Serial: 170345H17975 Symptom"
type textarea "x"
type textarea "Model: I4500 - Rotisserie Serial: 170345H17975 Symptom C"
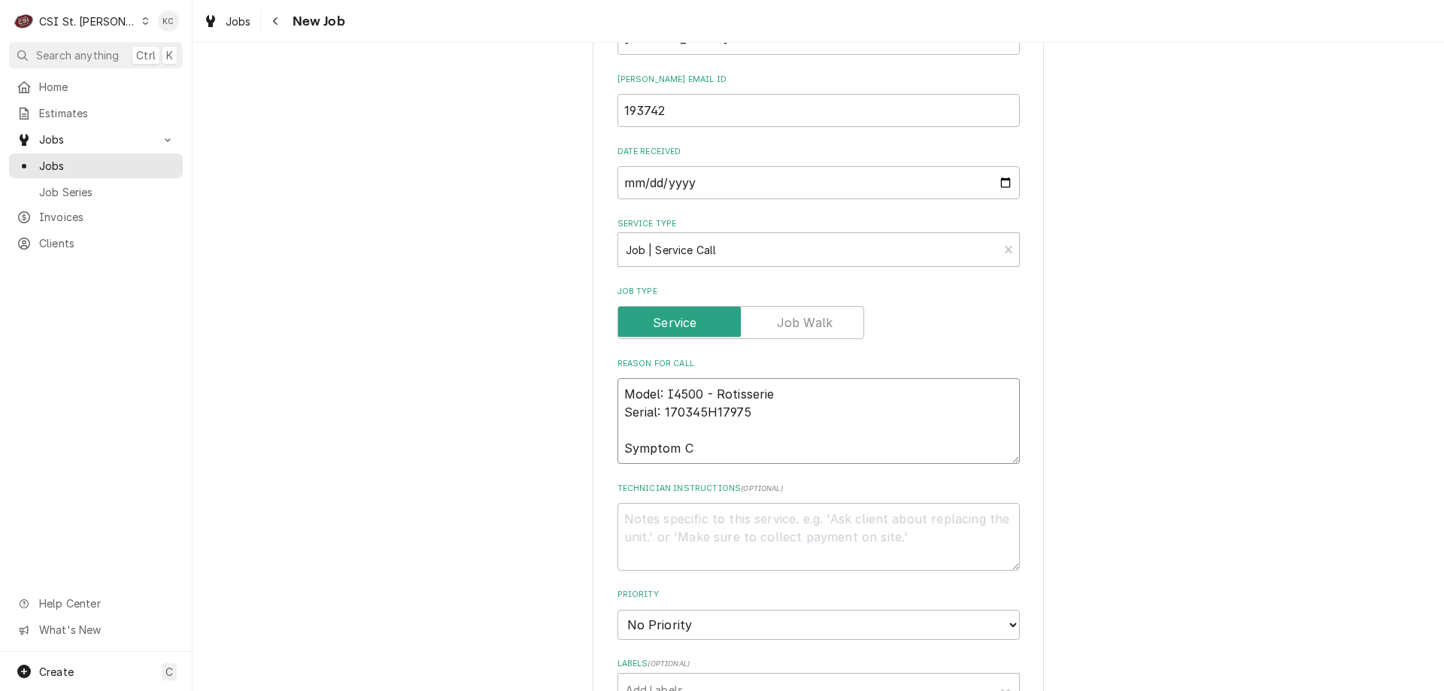
type textarea "x"
type textarea "Model: I4500 - Rotisserie Serial: 170345H17975 Symptom Cid"
type textarea "x"
type textarea "Model: I4500 - Rotisserie Serial: 170345H17975 Symptom Cide"
type textarea "x"
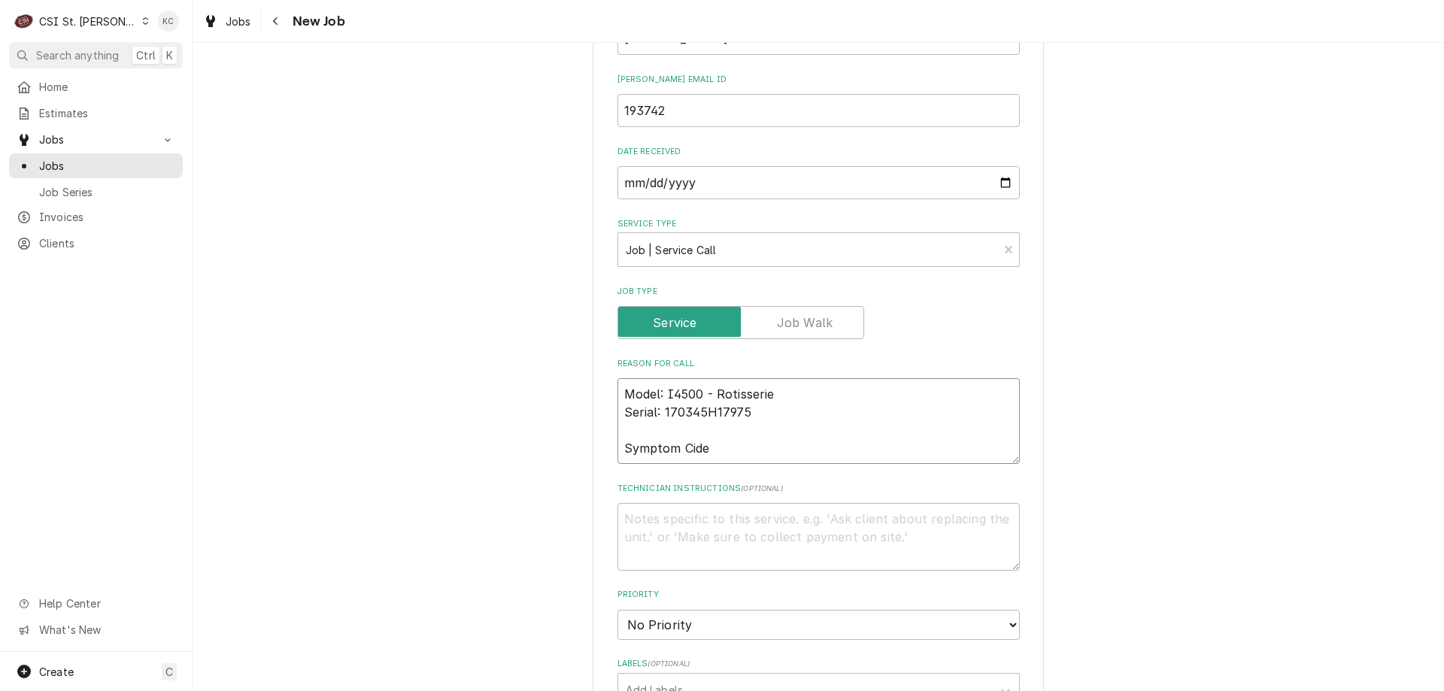
type textarea "Model: I4500 - Rotisserie Serial: 170345H17975 Symptom Cid"
type textarea "x"
type textarea "Model: I4500 - Rotisserie Serial: 170345H17975 Symptom Ci"
type textarea "x"
type textarea "Model: I4500 - Rotisserie Serial: 170345H17975 Symptom C"
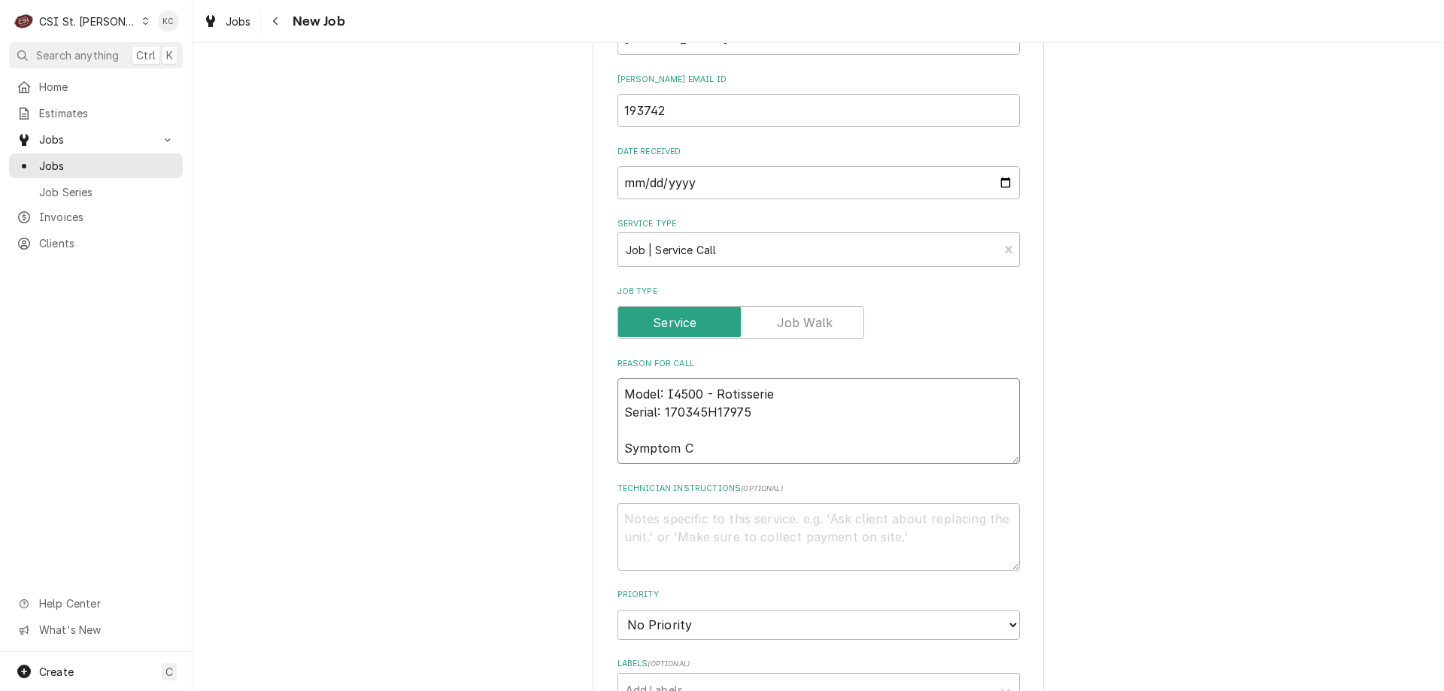
type textarea "x"
type textarea "Model: I4500 - Rotisserie Serial: 170345H17975 Symptom Co"
type textarea "x"
type textarea "Model: I4500 - Rotisserie Serial: 170345H17975 Symptom Cod"
type textarea "x"
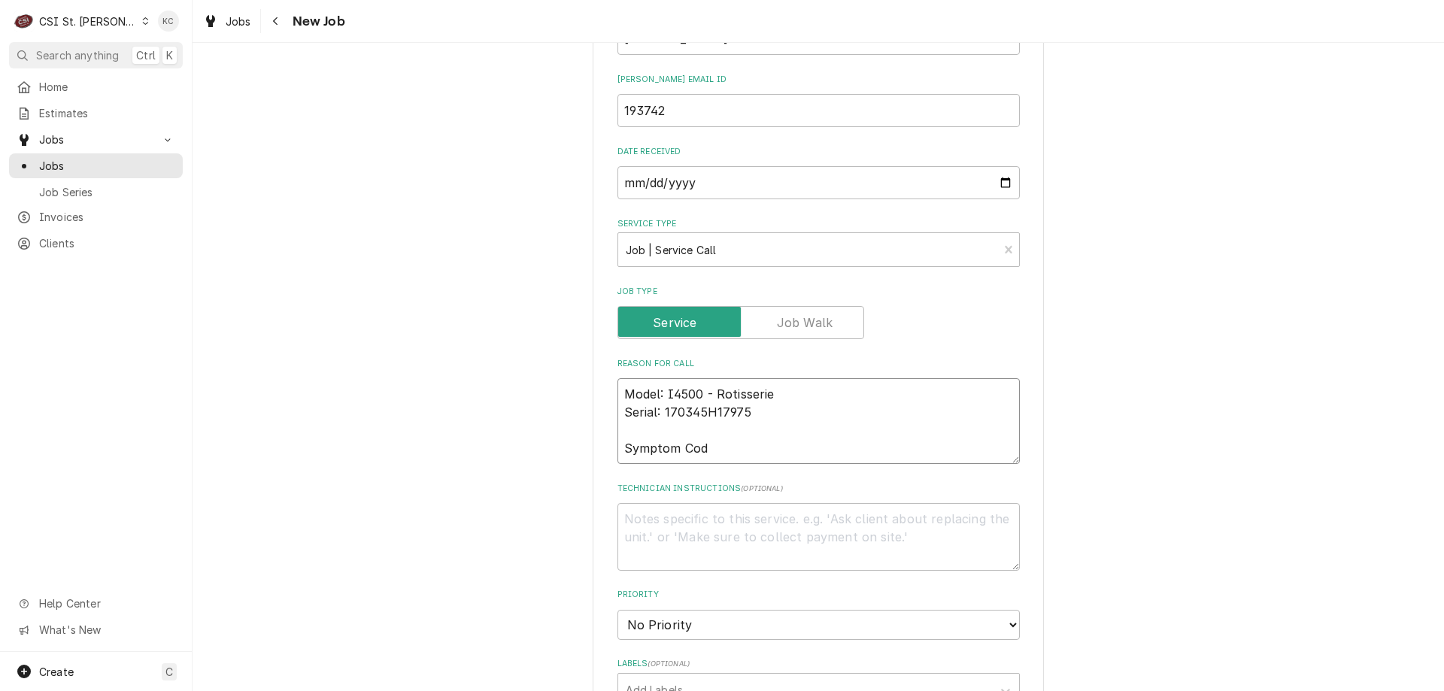
type textarea "Model: I4500 - Rotisserie Serial: 170345H17975 Symptom Code"
type textarea "x"
type textarea "Model: I4500 - Rotisserie Serial: 170345H17975 Symptom Code"
type textarea "x"
type textarea "Model: I4500 - Rotisserie Serial: 170345H17975 Symptom Code"
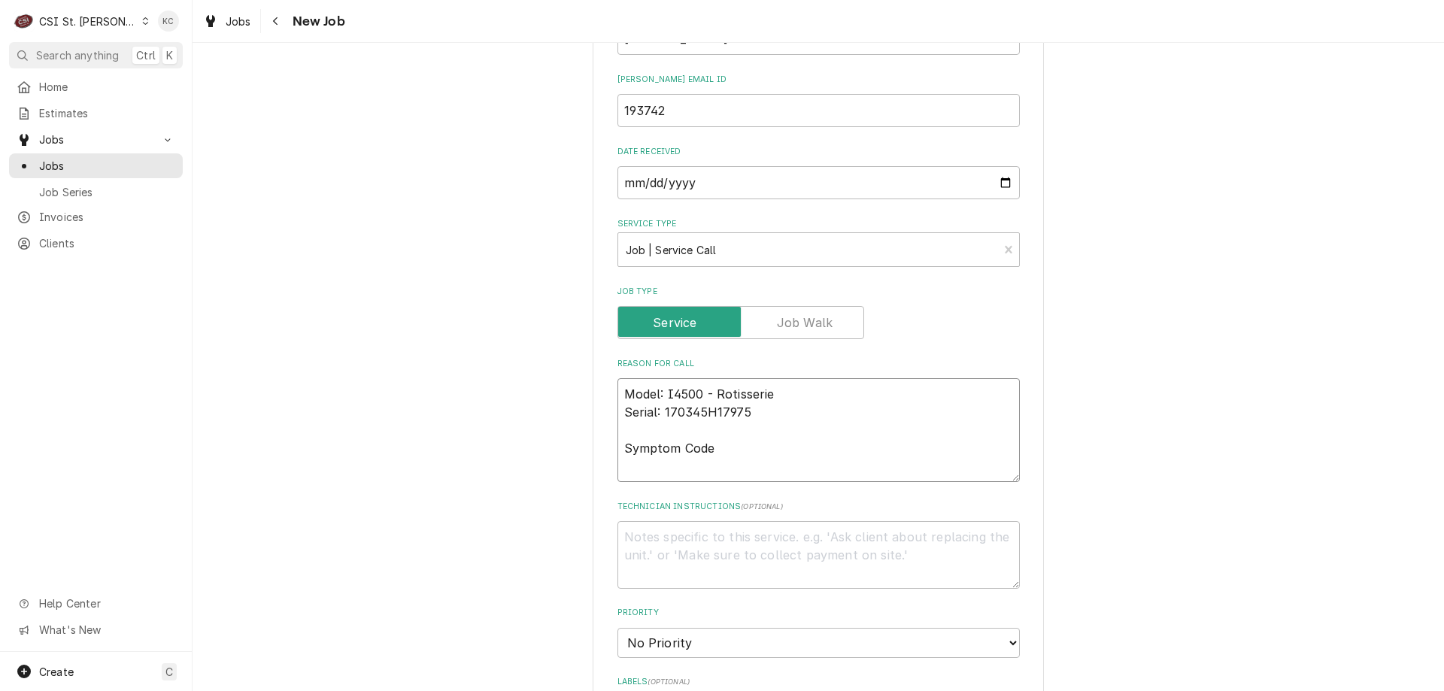
type textarea "x"
type textarea "Model: I4500 - Rotisserie Serial: 170345H17975 Symptom Code"
click at [642, 527] on textarea "Technician Instructions ( optional )" at bounding box center [819, 555] width 402 height 68
paste textarea "Urgency: Down Overtime: YES"
type textarea "x"
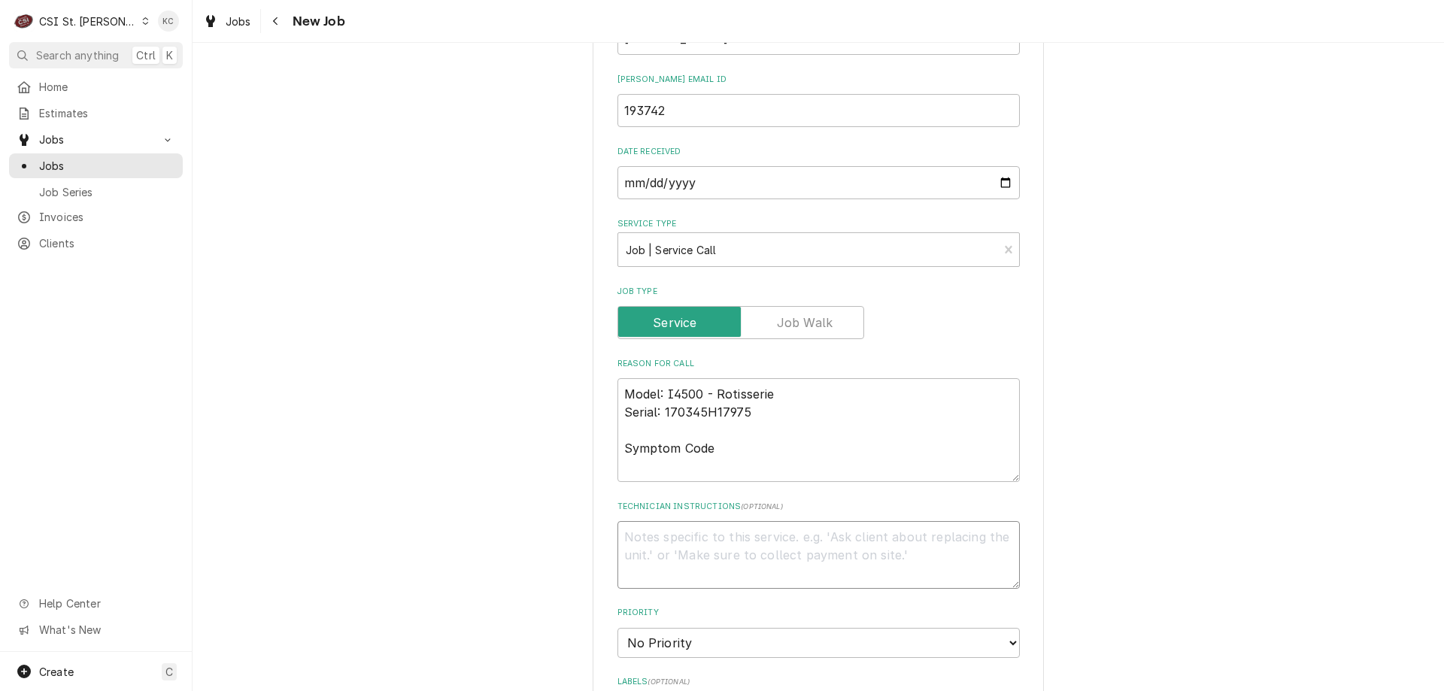
type textarea "Urgency: Down Overtime: YES"
type textarea "x"
type textarea "Urgency: Down Overtime: YES"
click at [716, 554] on textarea "Urgency: Down Overtime: YES" at bounding box center [819, 555] width 402 height 68
type textarea "x"
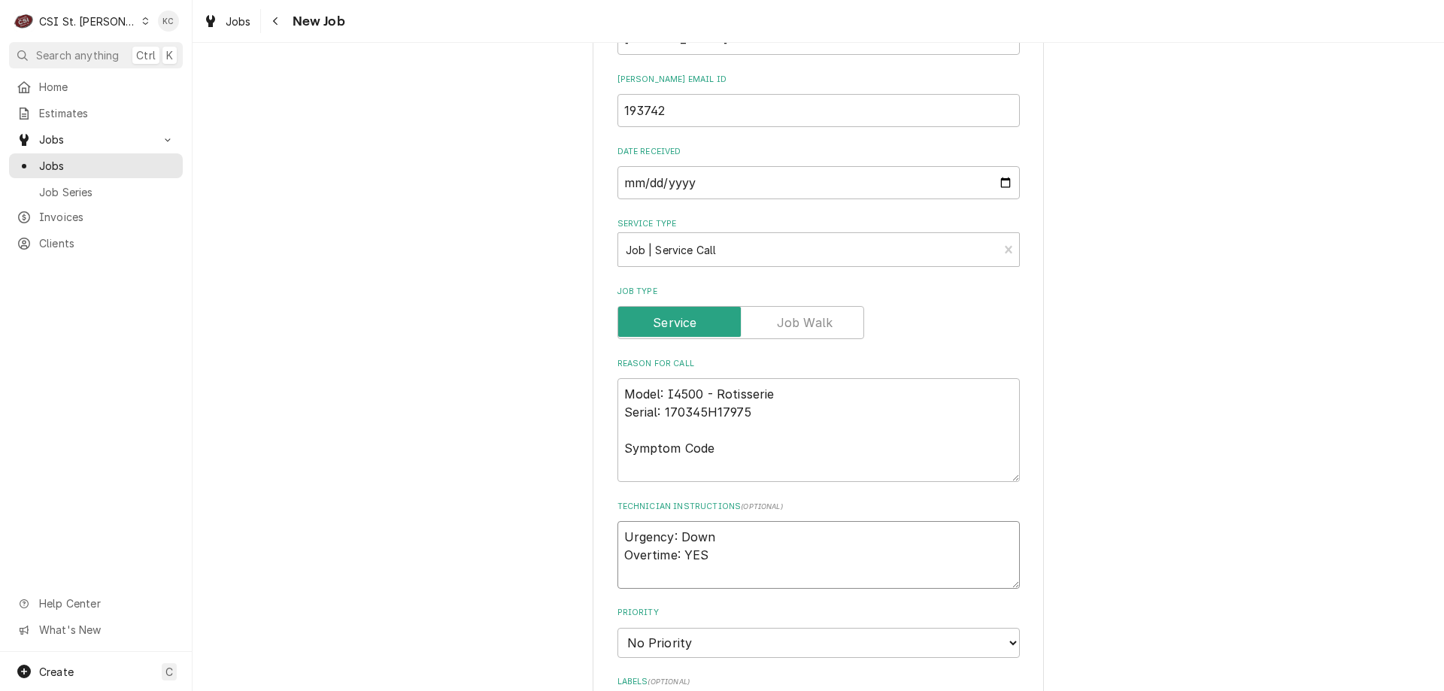
type textarea "Urgency: Down Overtime: YES"
type textarea "x"
type textarea "Urgency: Down Overtime: YES"
paste textarea "Kiana (DeliManager)"
type textarea "x"
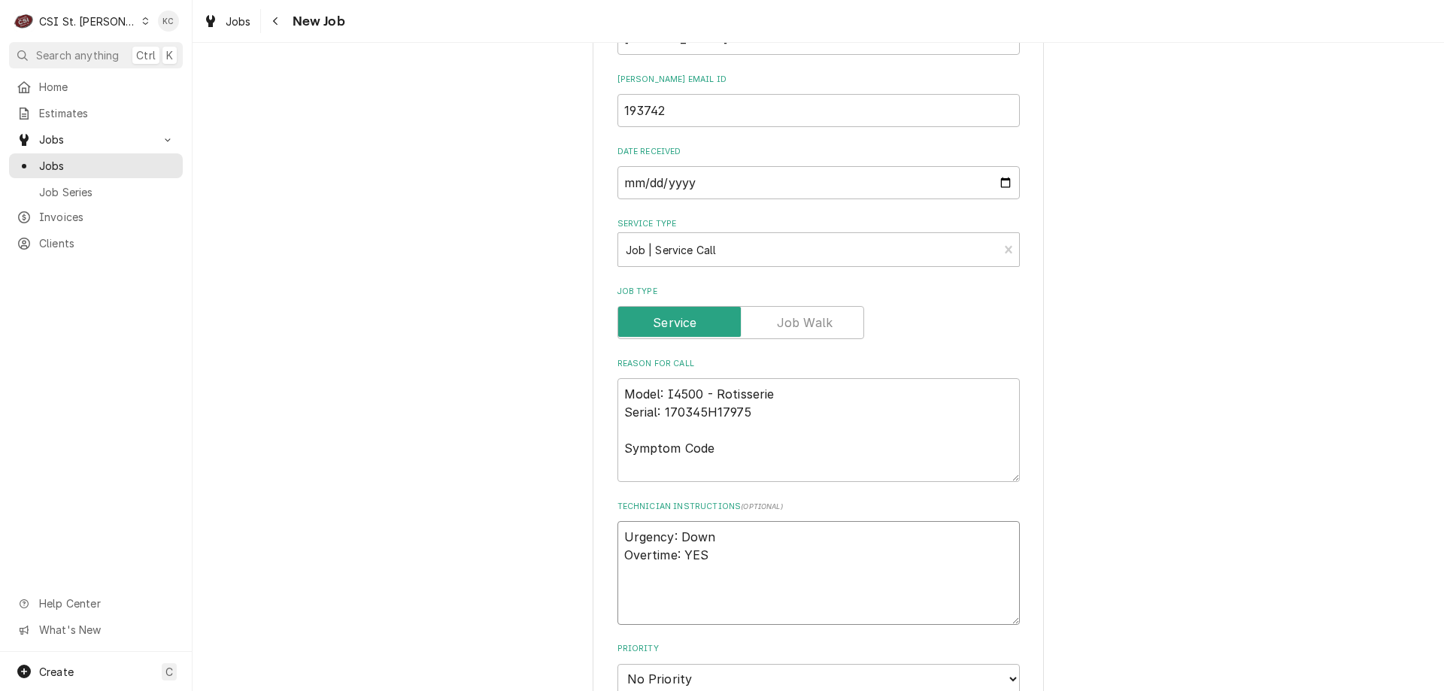
type textarea "Urgency: Down Overtime: YES Kiana (DeliManager)"
type textarea "x"
type textarea "Urgency: Down Overtime: YES Kiana (DeliManager) 3"
type textarea "x"
type textarea "Urgency: Down Overtime: YES Kiana (DeliManager) 31"
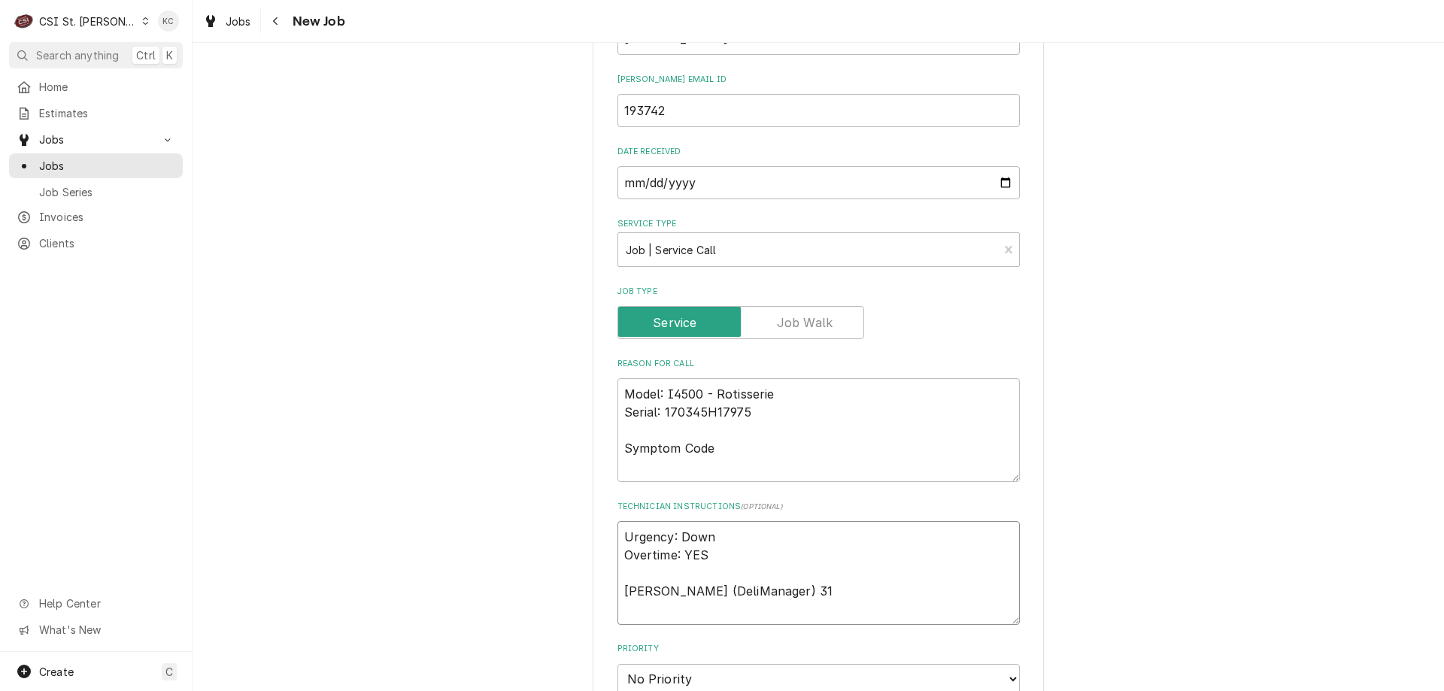
type textarea "x"
type textarea "Urgency: Down Overtime: YES Kiana (DeliManager) 314"
type textarea "x"
type textarea "Urgency: Down Overtime: YES Kiana (DeliManager) 314"
type textarea "x"
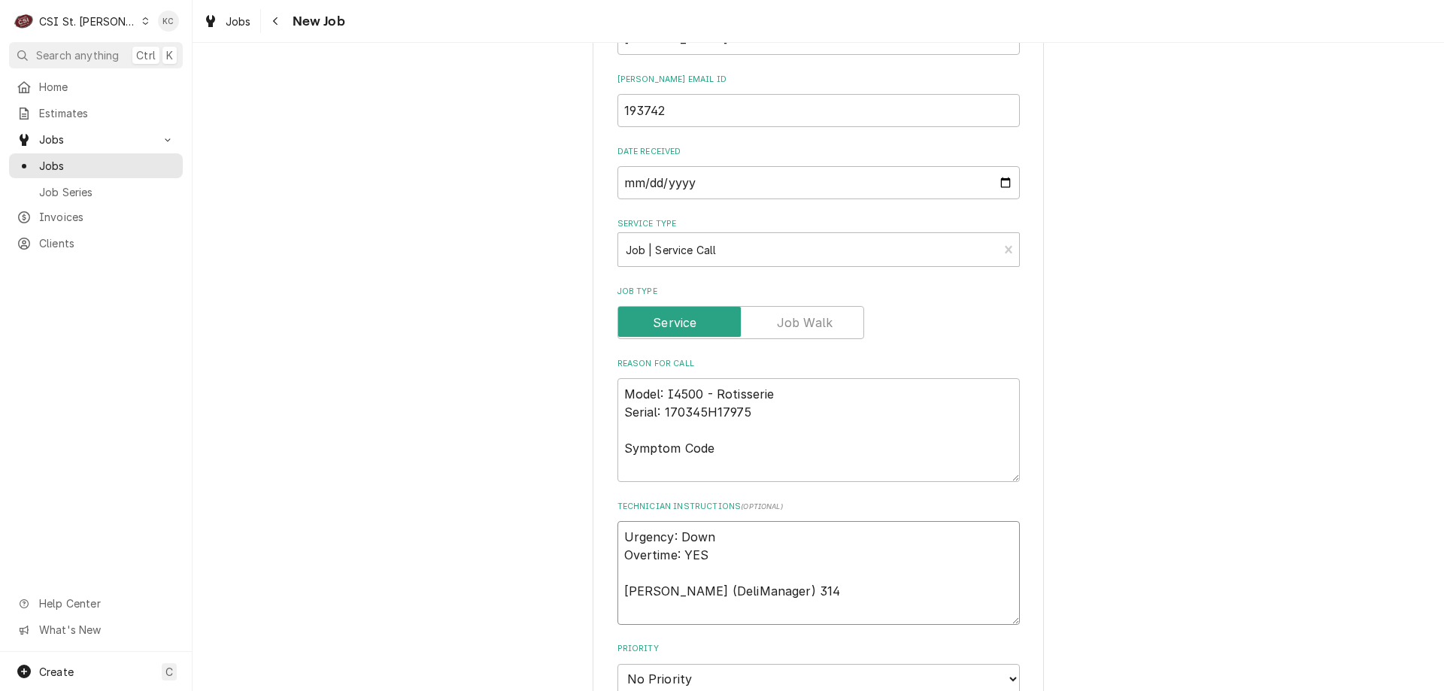
type textarea "Urgency: Down Overtime: YES Kiana (DeliManager) 314 8"
type textarea "x"
type textarea "Urgency: Down Overtime: YES Kiana (DeliManager) 314 89"
type textarea "x"
type textarea "Urgency: Down Overtime: YES Kiana (DeliManager) 314 894"
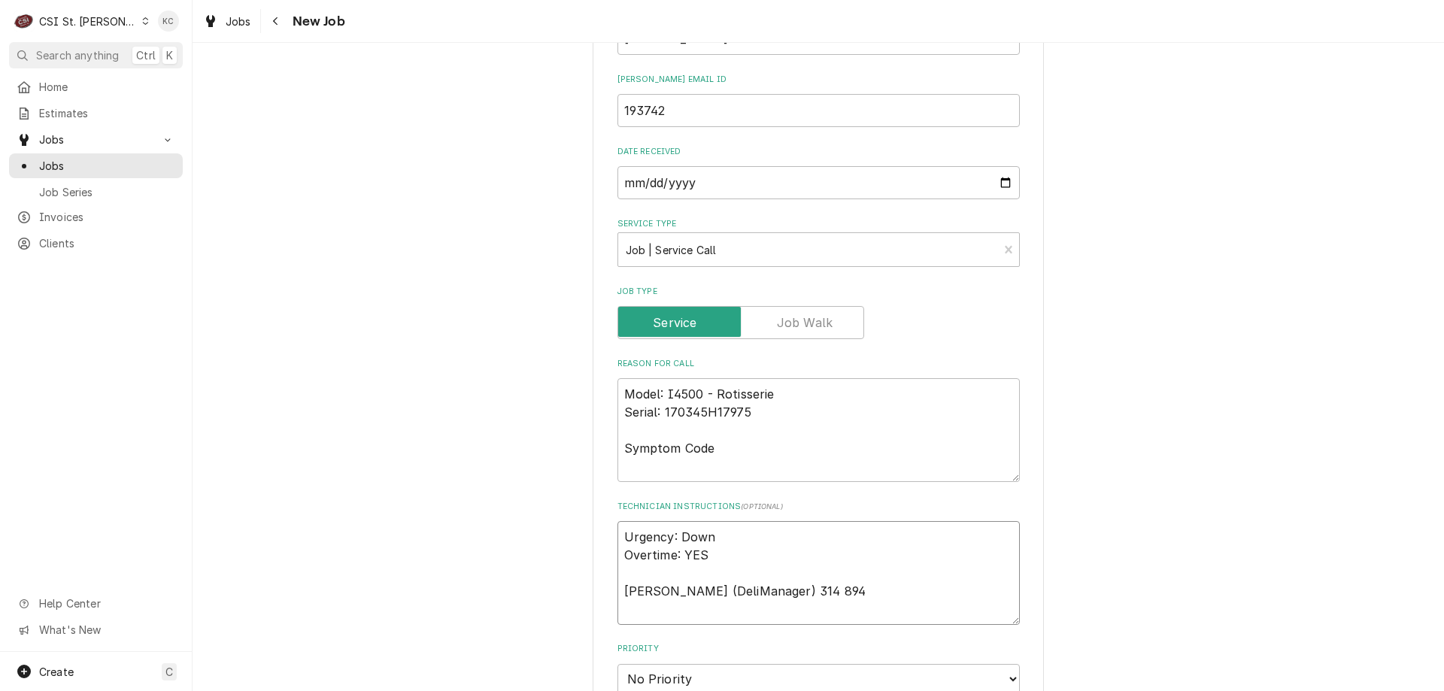
type textarea "x"
type textarea "Urgency: Down Overtime: YES Kiana (DeliManager) 314 894-"
type textarea "x"
type textarea "Urgency: Down Overtime: YES Kiana (DeliManager) 314 894-7"
type textarea "x"
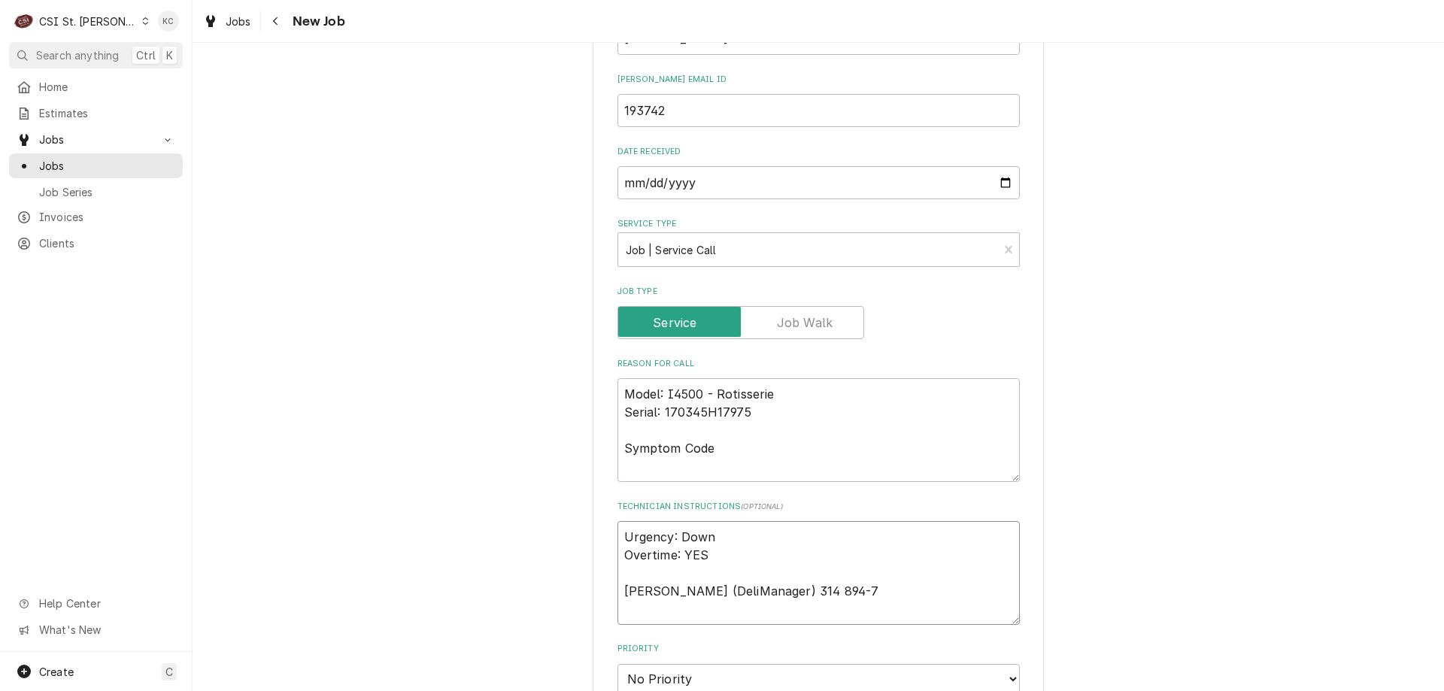
type textarea "Urgency: Down Overtime: YES Kiana (DeliManager) 314 894-79"
type textarea "x"
type textarea "Urgency: Down Overtime: YES Kiana (DeliManager) 314 894-795"
type textarea "x"
type textarea "Urgency: Down Overtime: YES Kiana (DeliManager) 314 894-7953"
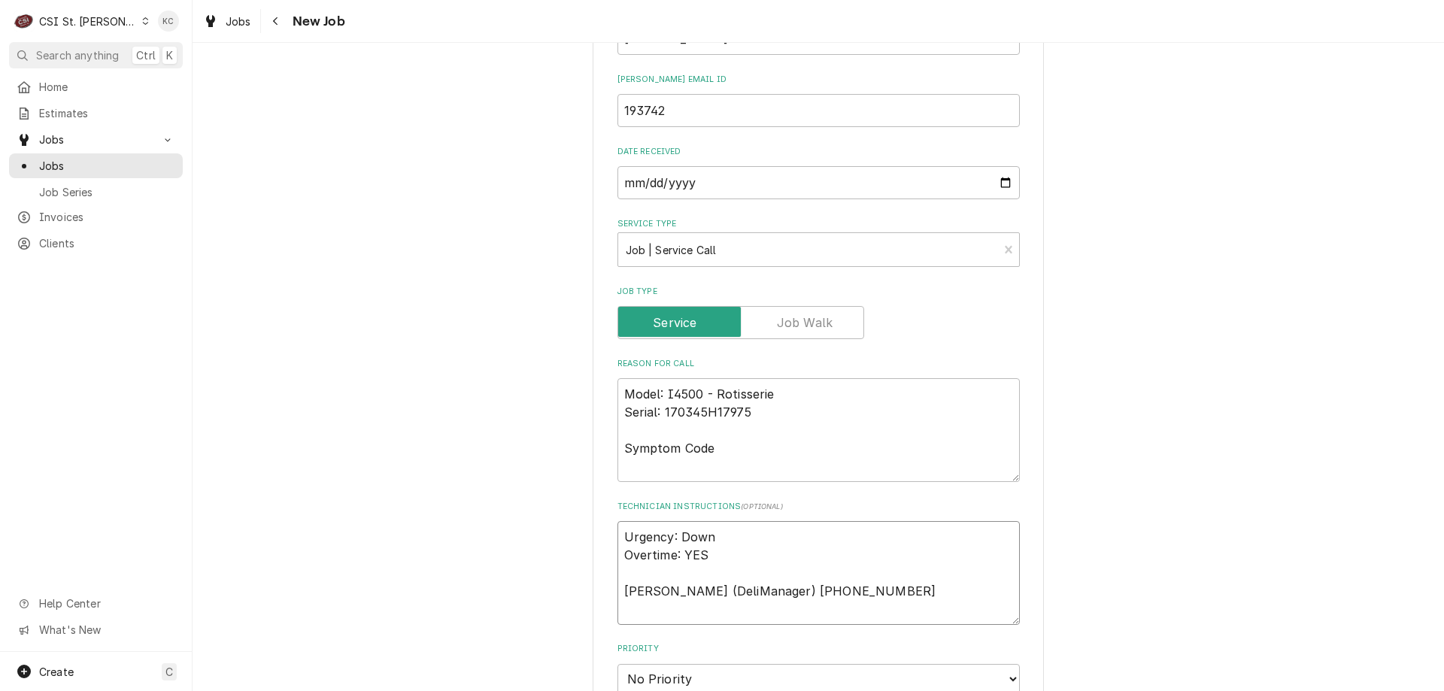
type textarea "x"
type textarea "Urgency: Down Overtime: YES Kiana (DeliManager) 314 894-7953"
click at [732, 448] on textarea "Model: I4500 - Rotisserie Serial: 170345H17975 Symptom Code" at bounding box center [819, 430] width 402 height 104
type textarea "x"
type textarea "Model: I4500 - Rotisserie Serial: 170345H17975 Symptom Code"
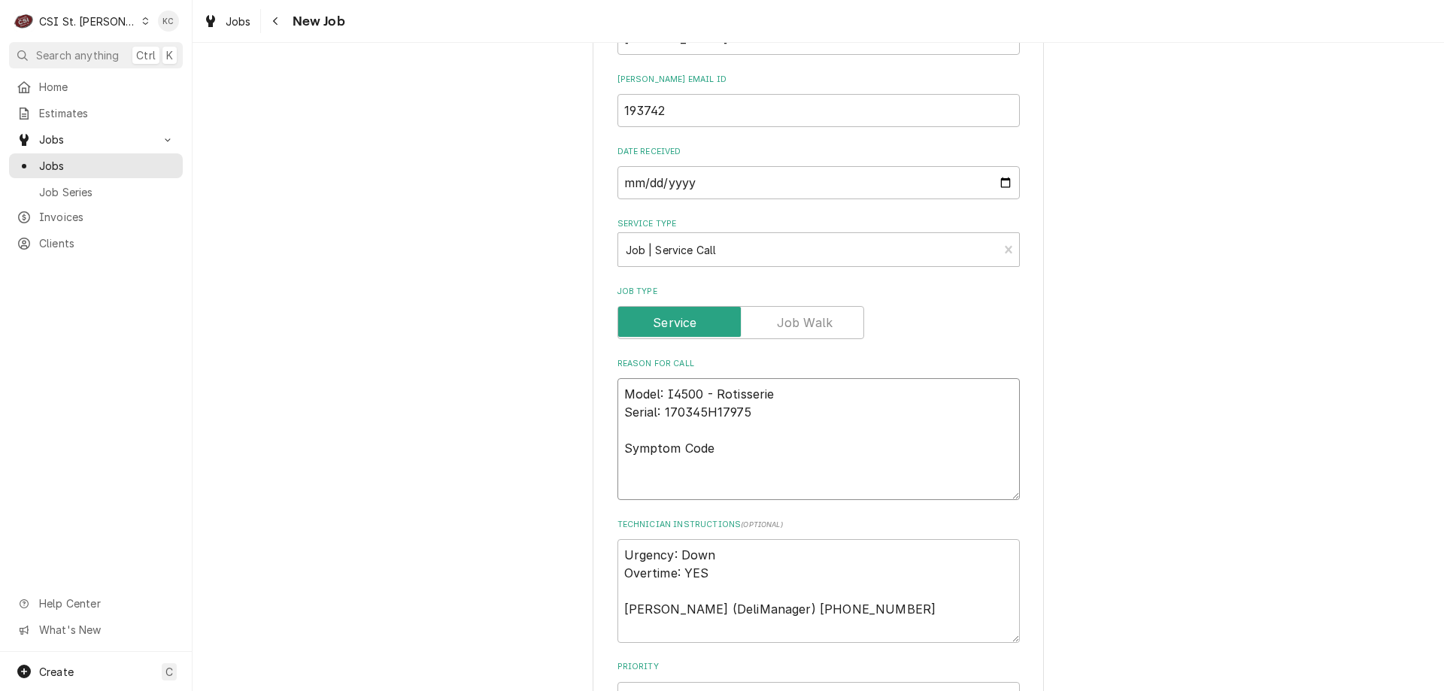
type textarea "x"
type textarea "Model: I4500 - Rotisserie Serial: 170345H17975 Symptom Code 3"
type textarea "x"
type textarea "Model: I4500 - Rotisserie Serial: 170345H17975 Symptom Code 36"
type textarea "x"
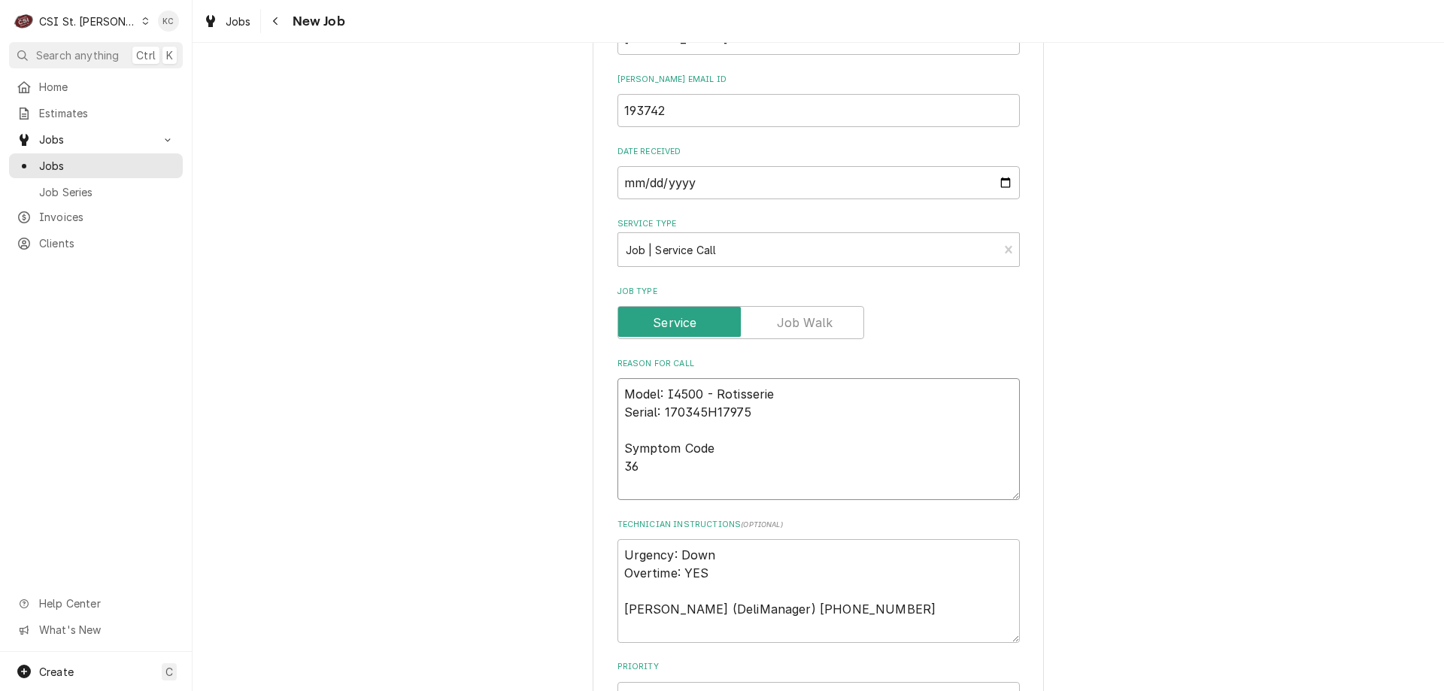
type textarea "Model: I4500 - Rotisserie Serial: 170345H17975 Symptom Code 361"
type textarea "x"
type textarea "Model: I4500 - Rotisserie Serial: 170345H17975 Symptom Code 3612"
type textarea "x"
type textarea "Model: I4500 - Rotisserie Serial: 170345H17975 Symptom Code 3612"
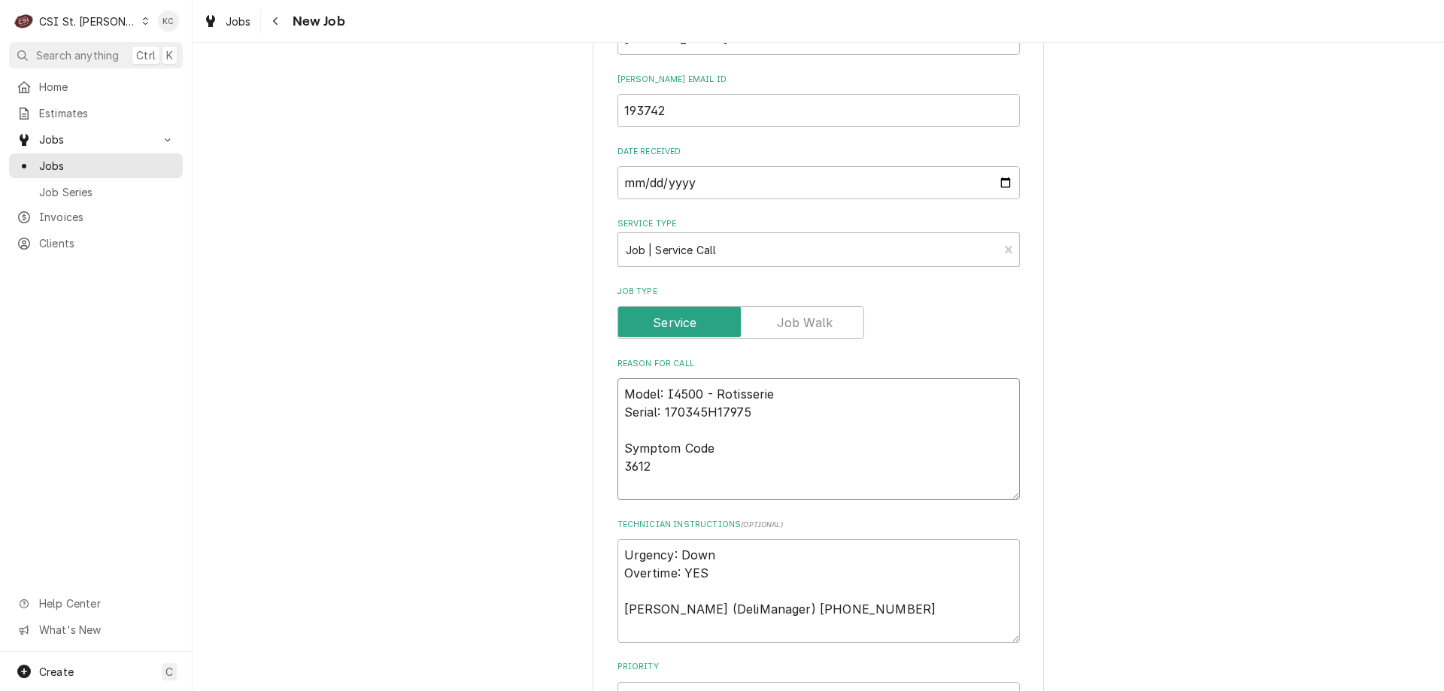
type textarea "x"
type textarea "Model: I4500 - Rotisserie Serial: 170345H17975 Symptom Code 3612 -"
type textarea "x"
type textarea "Model: I4500 - Rotisserie Serial: 170345H17975 Symptom Code 3612 -"
type textarea "x"
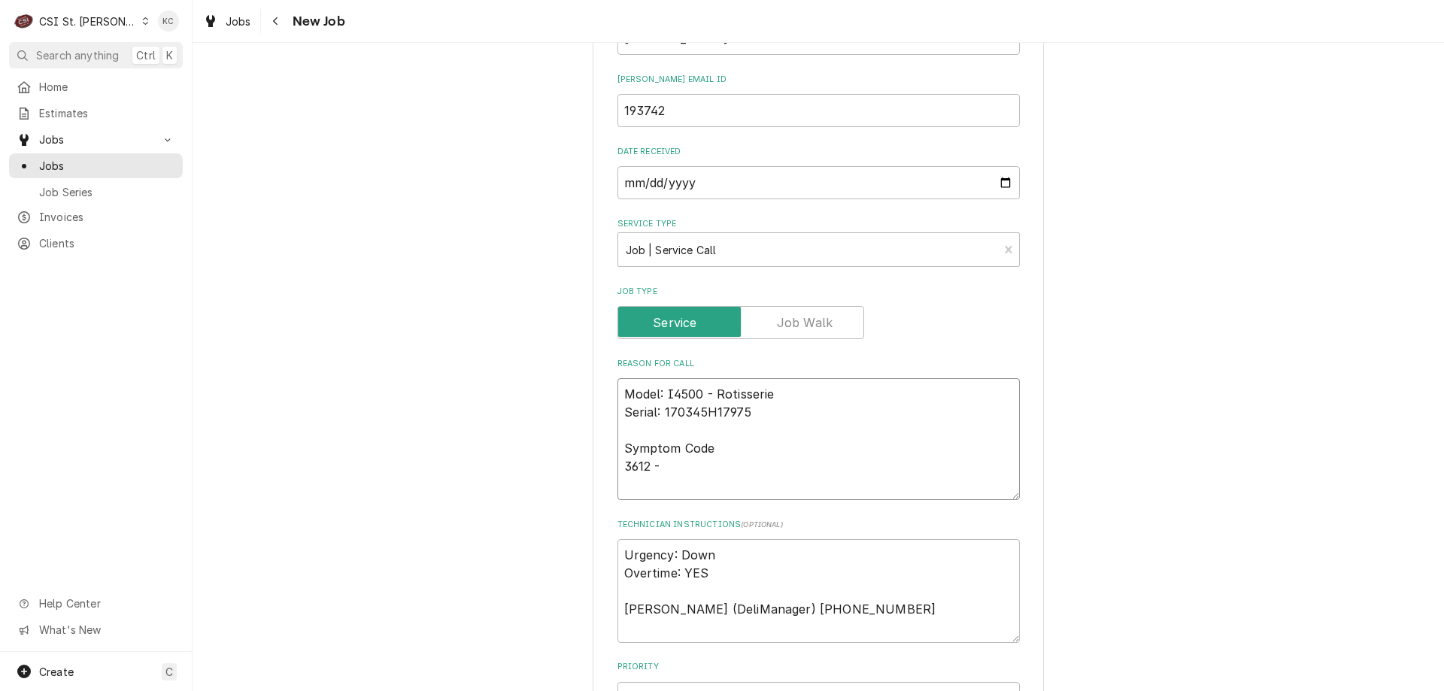
type textarea "Model: I4500 - Rotisserie Serial: 170345H17975 Symptom Code 3612 -"
click at [717, 468] on textarea "Model: I4500 - Rotisserie Serial: 170345H17975 Symptom Code 3612 -" at bounding box center [819, 439] width 402 height 122
paste textarea "Burner will not light and red light flashes QUICKLY. Please send tech to inspec…"
type textarea "x"
type textarea "Model: I4500 - Rotisserie Serial: 170345H17975 Symptom Code 3612 - Burner will …"
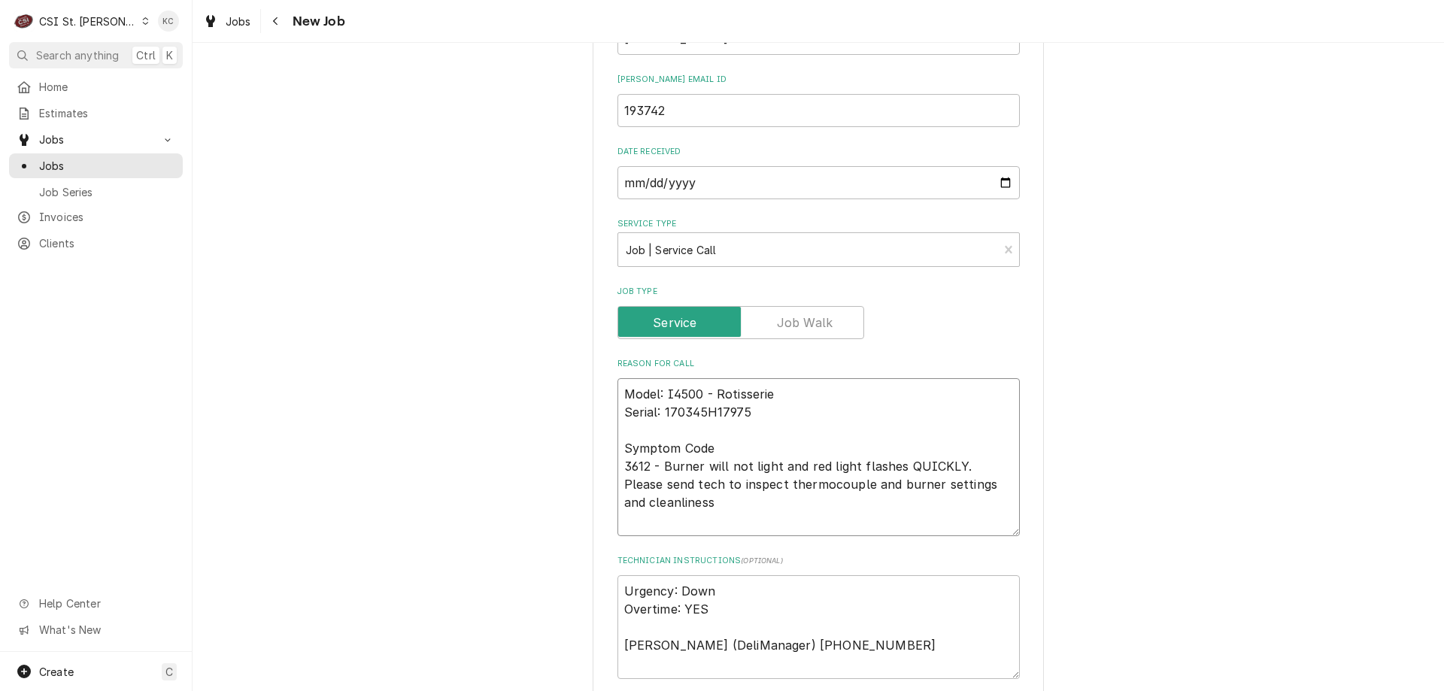
type textarea "x"
type textarea "Model: I4500 - Rotisserie Serial: 170345H17975 Symptom Code 3612 - Burner will …"
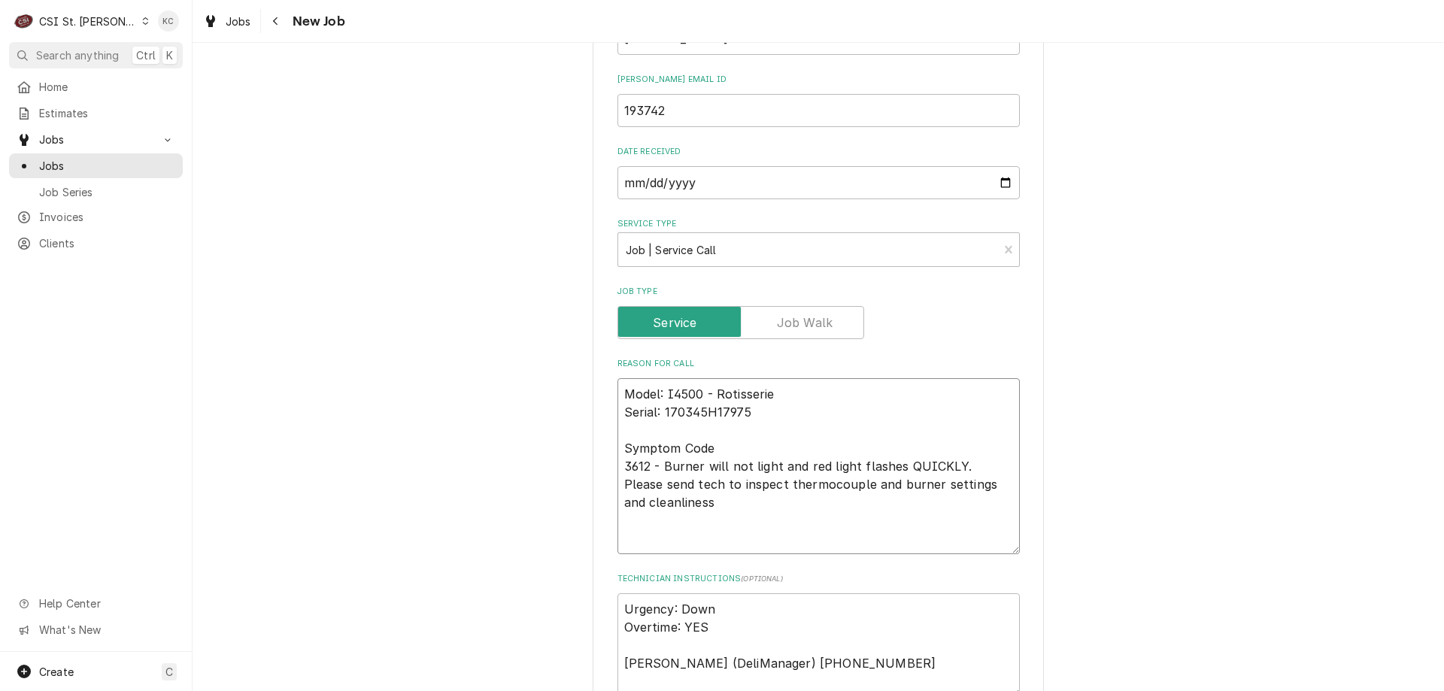
type textarea "x"
type textarea "Model: I4500 - Rotisserie Serial: 170345H17975 Symptom Code 3612 - Burner will …"
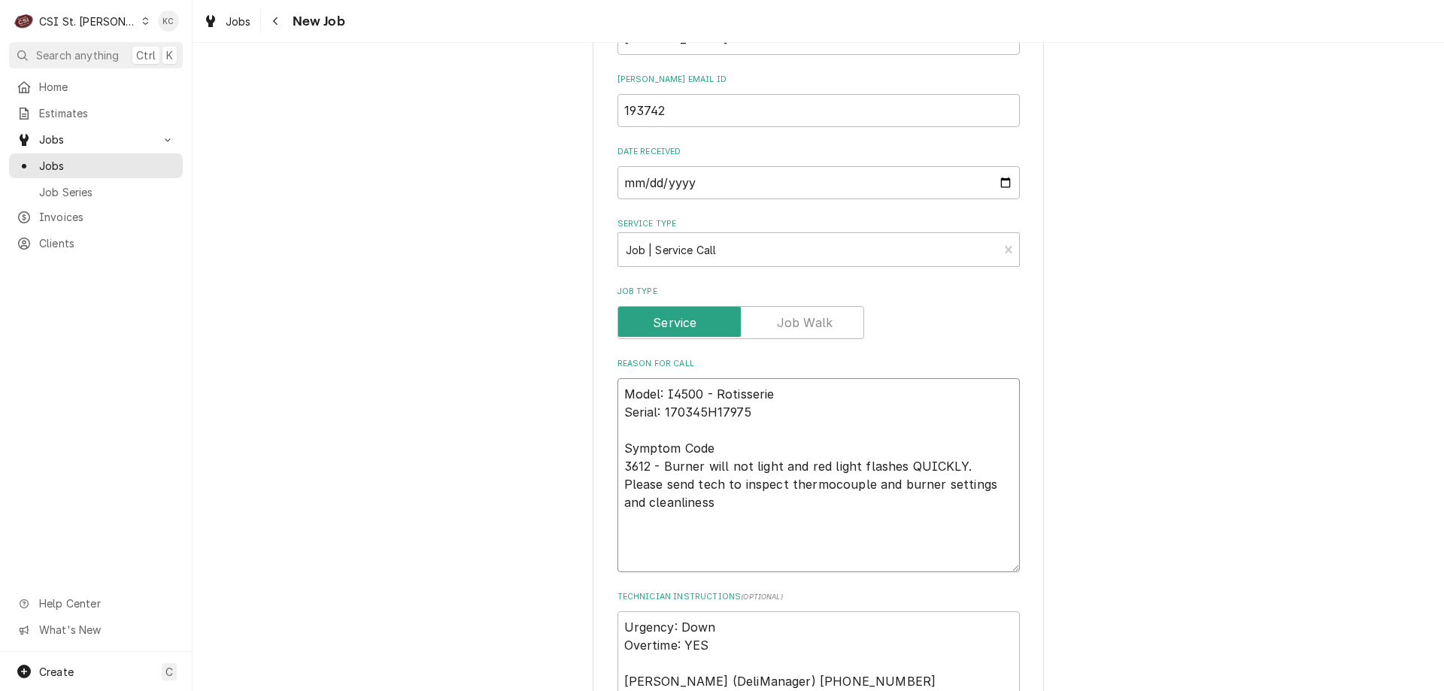
type textarea "x"
type textarea "Model: I4500 - Rotisserie Serial: 170345H17975 Symptom Code 3612 - Burner will …"
type textarea "x"
type textarea "Model: I4500 - Rotisserie Serial: 170345H17975 Symptom Code 3612 - Burner will …"
type textarea "x"
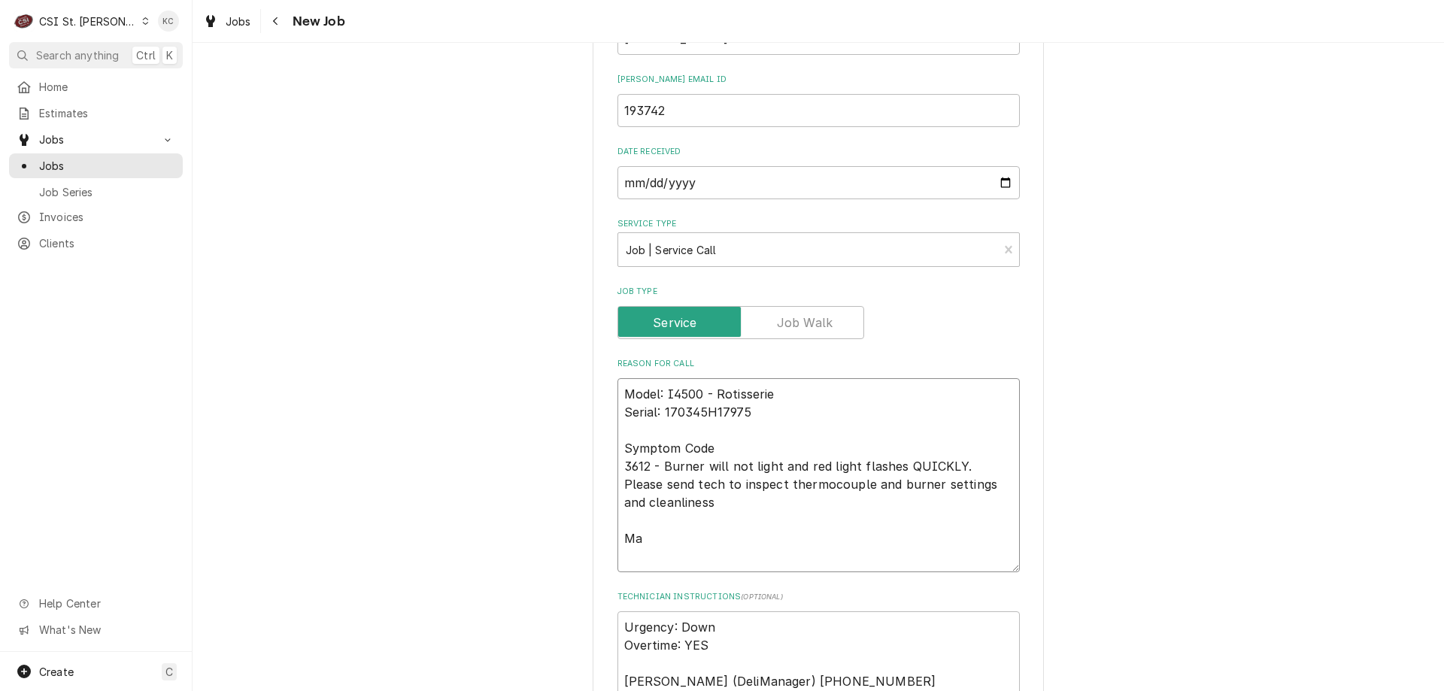
type textarea "Model: I4500 - Rotisserie Serial: 170345H17975 Symptom Code 3612 - Burner will …"
type textarea "x"
type textarea "Model: I4500 - Rotisserie Serial: 170345H17975 Symptom Code 3612 - Burner will …"
type textarea "x"
type textarea "Model: I4500 - Rotisserie Serial: 170345H17975 Symptom Code 3612 - Burner will …"
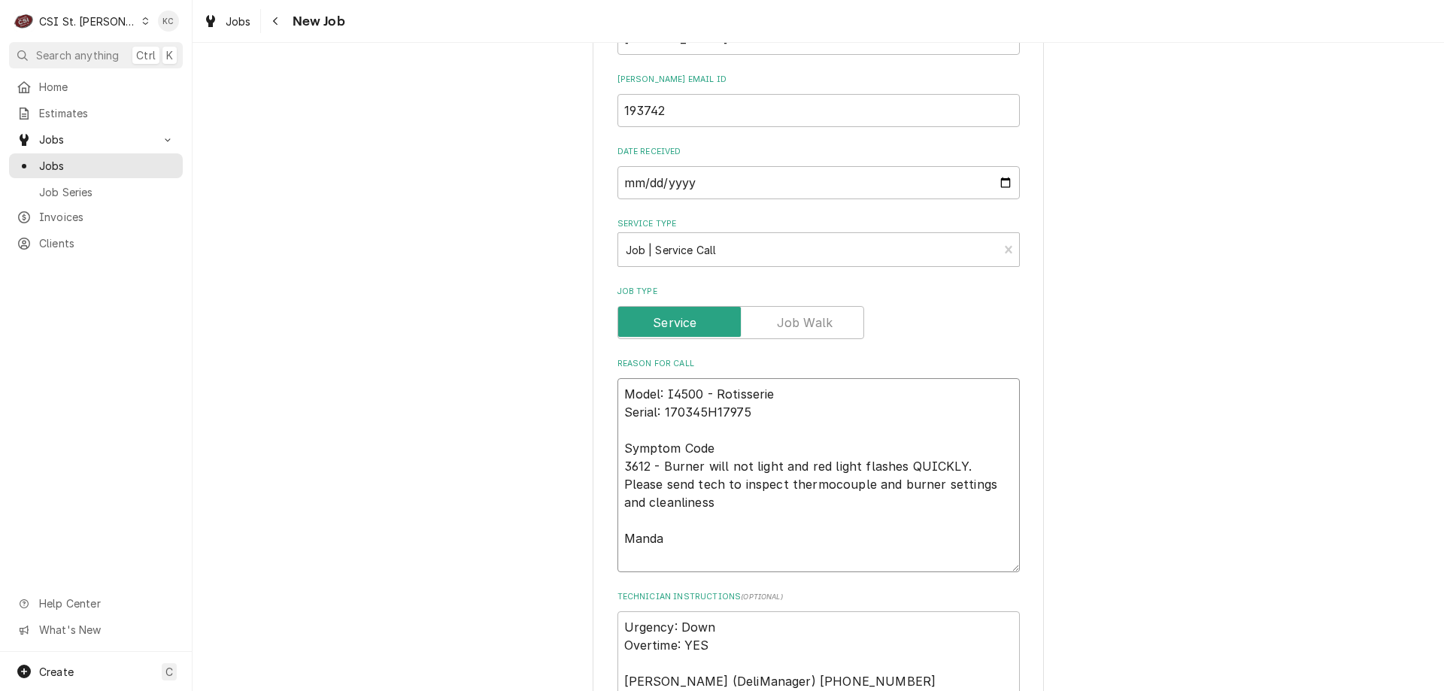
type textarea "x"
type textarea "Model: I4500 - Rotisserie Serial: 170345H17975 Symptom Code 3612 - Burner will …"
type textarea "x"
type textarea "Model: I4500 - Rotisserie Serial: 170345H17975 Symptom Code 3612 - Burner will …"
type textarea "x"
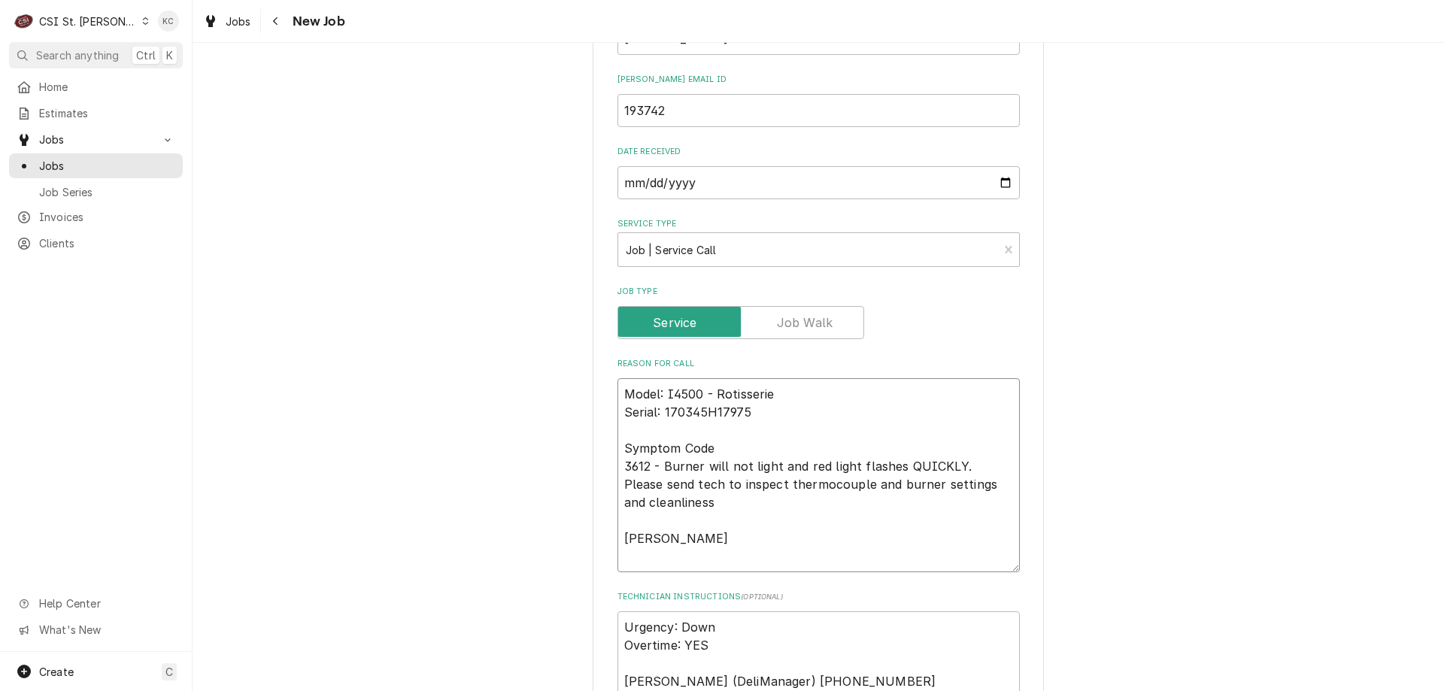
type textarea "Model: I4500 - Rotisserie Serial: 170345H17975 Symptom Code 3612 - Burner will …"
type textarea "x"
type textarea "Model: I4500 - Rotisserie Serial: 170345H17975 Symptom Code 3612 - Burner will …"
type textarea "x"
type textarea "Model: I4500 - Rotisserie Serial: 170345H17975 Symptom Code 3612 - Burner will …"
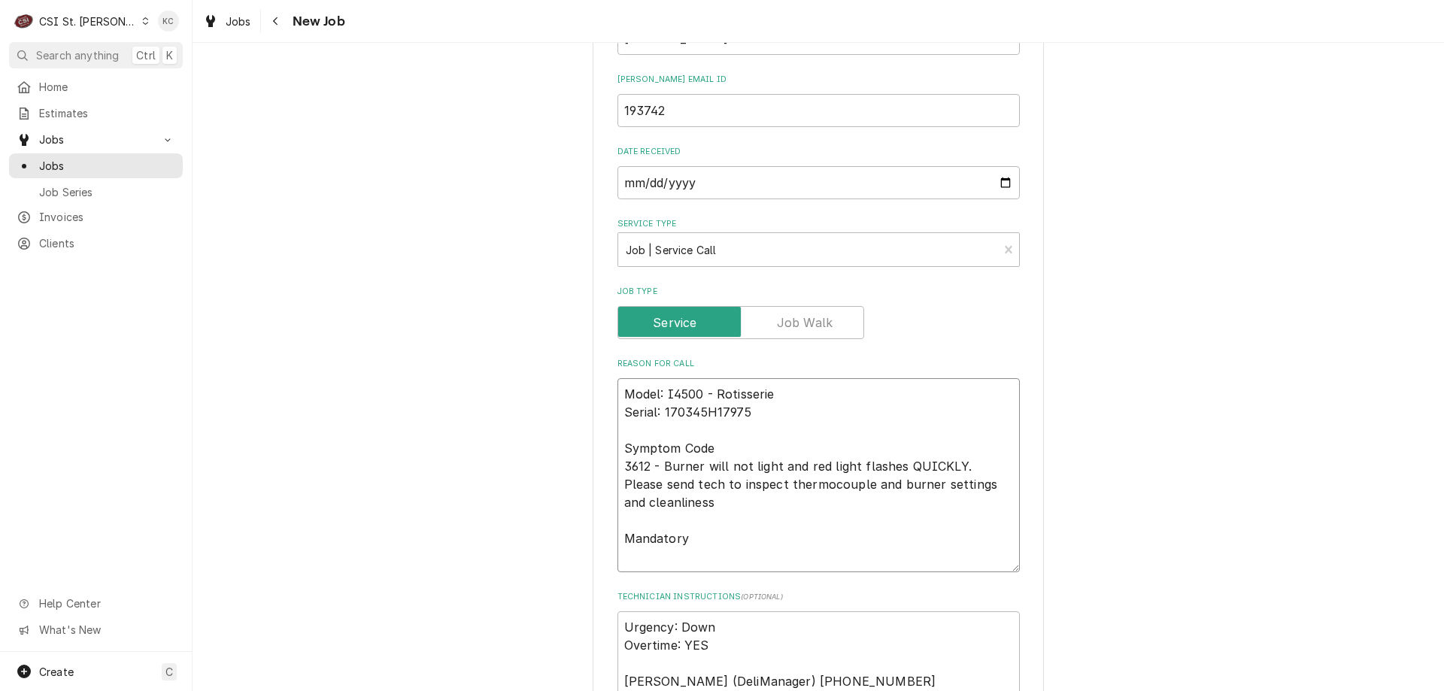
type textarea "x"
type textarea "Model: I4500 - Rotisserie Serial: 170345H17975 Symptom Code 3612 - Burner will …"
type textarea "x"
type textarea "Model: I4500 - Rotisserie Serial: 170345H17975 Symptom Code 3612 - Burner will …"
type textarea "x"
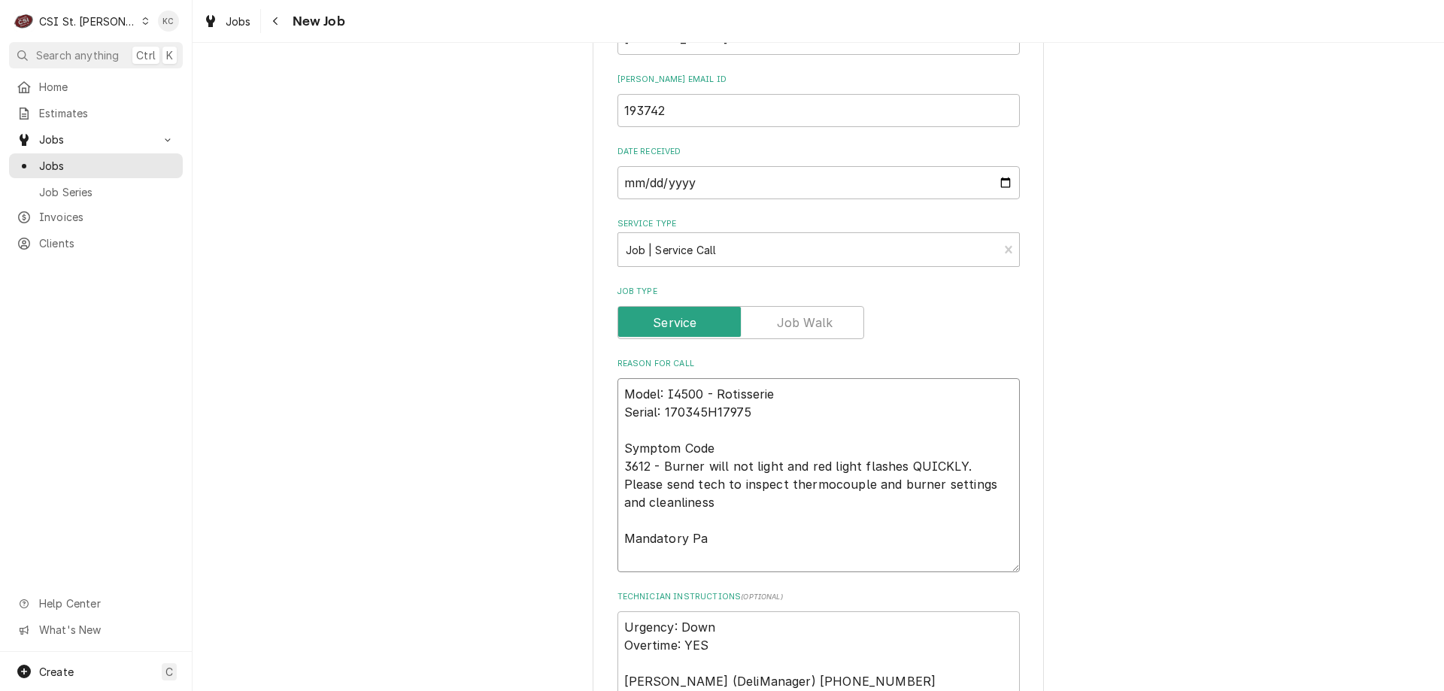
type textarea "Model: I4500 - Rotisserie Serial: 170345H17975 Symptom Code 3612 - Burner will …"
type textarea "x"
type textarea "Model: I4500 - Rotisserie Serial: 170345H17975 Symptom Code 3612 - Burner will …"
type textarea "x"
type textarea "Model: I4500 - Rotisserie Serial: 170345H17975 Symptom Code 3612 - Burner will …"
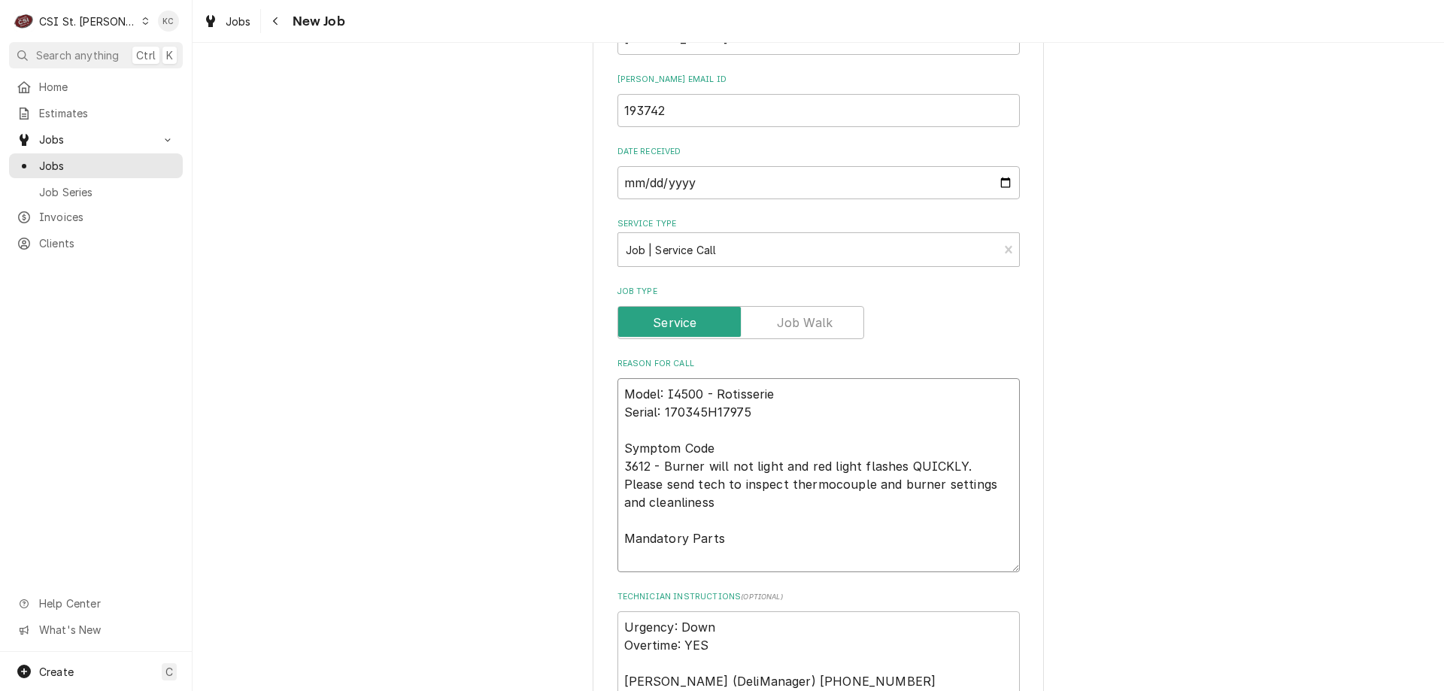
type textarea "x"
type textarea "Model: I4500 - Rotisserie Serial: 170345H17975 Symptom Code 3612 - Burner will …"
type textarea "x"
type textarea "Model: I4500 - Rotisserie Serial: 170345H17975 Symptom Code 3612 - Burner will …"
type textarea "x"
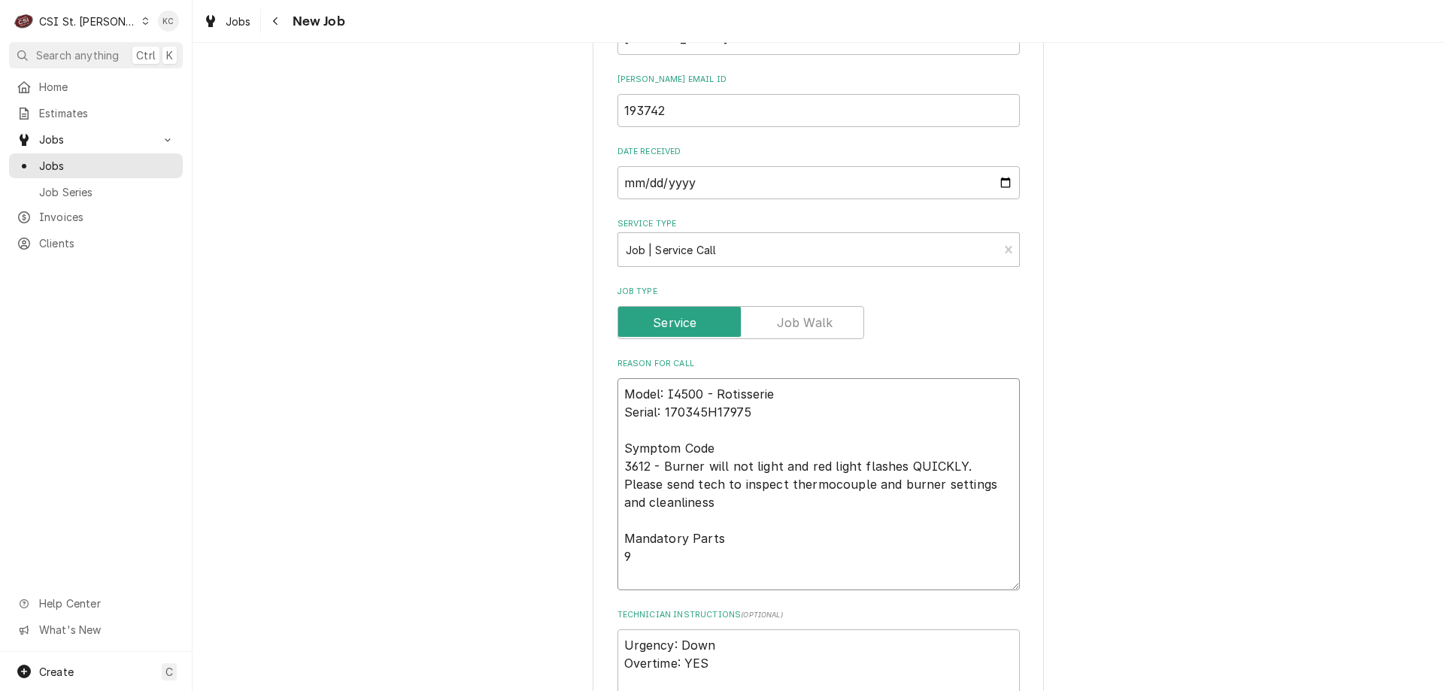
type textarea "Model: I4500 - Rotisserie Serial: 170345H17975 Symptom Code 3612 - Burner will …"
type textarea "x"
type textarea "Model: I4500 - Rotisserie Serial: 170345H17975 Symptom Code 3612 - Burner will …"
type textarea "x"
type textarea "Model: I4500 - Rotisserie Serial: 170345H17975 Symptom Code 3612 - Burner will …"
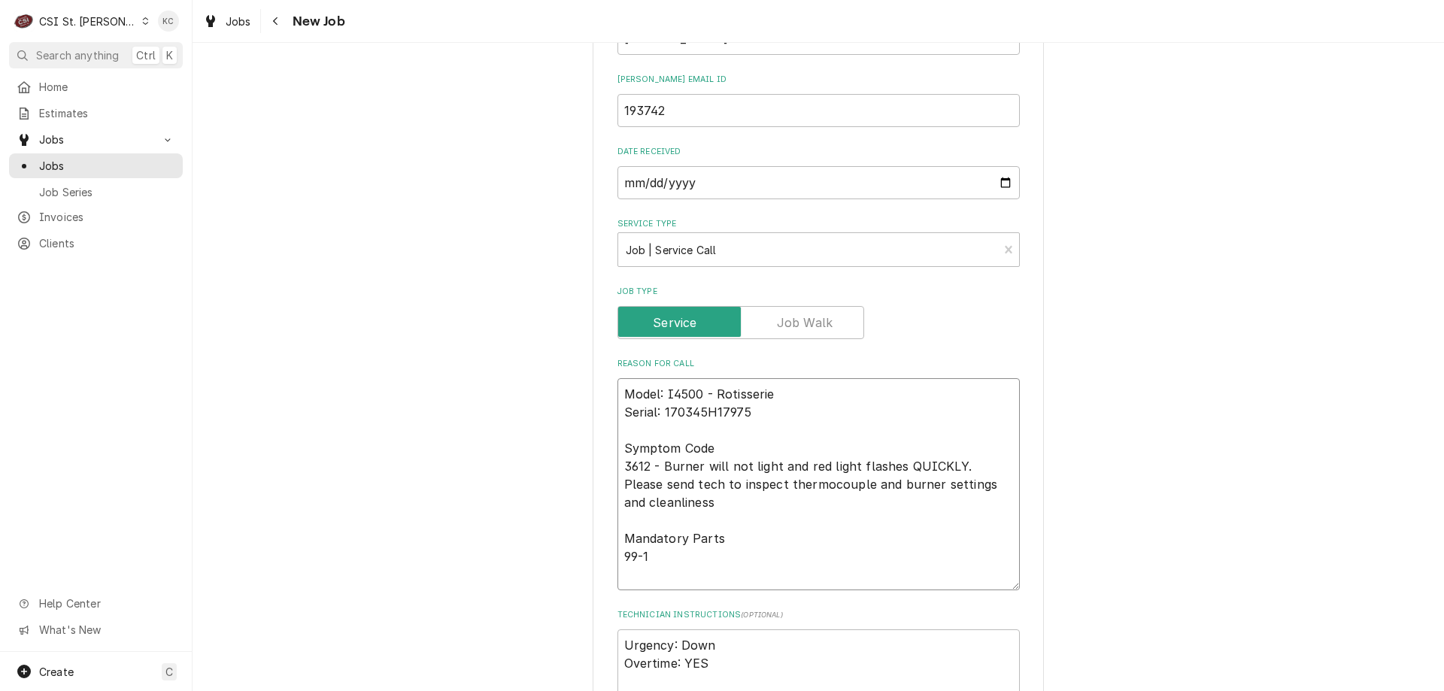
type textarea "x"
type textarea "Model: I4500 - Rotisserie Serial: 170345H17975 Symptom Code 3612 - Burner will …"
type textarea "x"
type textarea "Model: I4500 - Rotisserie Serial: 170345H17975 Symptom Code 3612 - Burner will …"
type textarea "x"
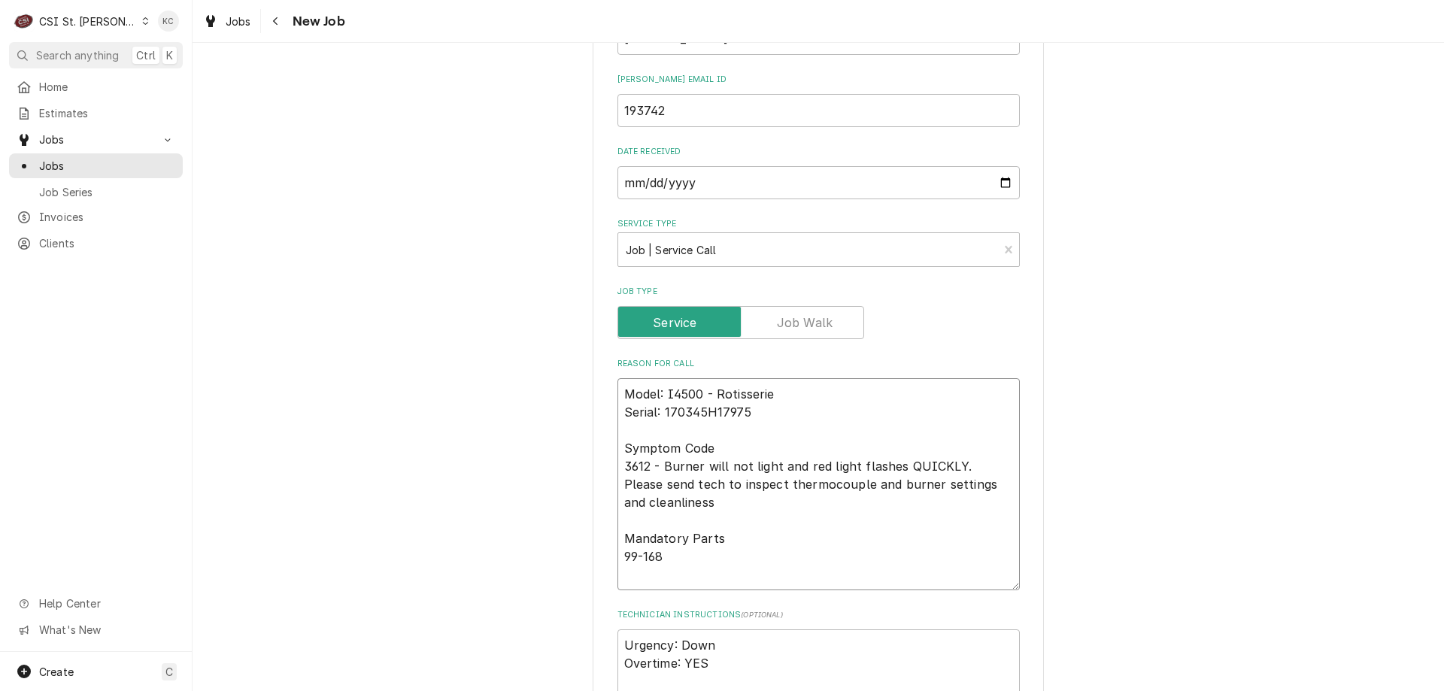
type textarea "Model: I4500 - Rotisserie Serial: 170345H17975 Symptom Code 3612 - Burner will …"
type textarea "x"
type textarea "Model: I4500 - Rotisserie Serial: 170345H17975 Symptom Code 3612 - Burner will …"
type textarea "x"
type textarea "Model: I4500 - Rotisserie Serial: 170345H17975 Symptom Code 3612 - Burner will …"
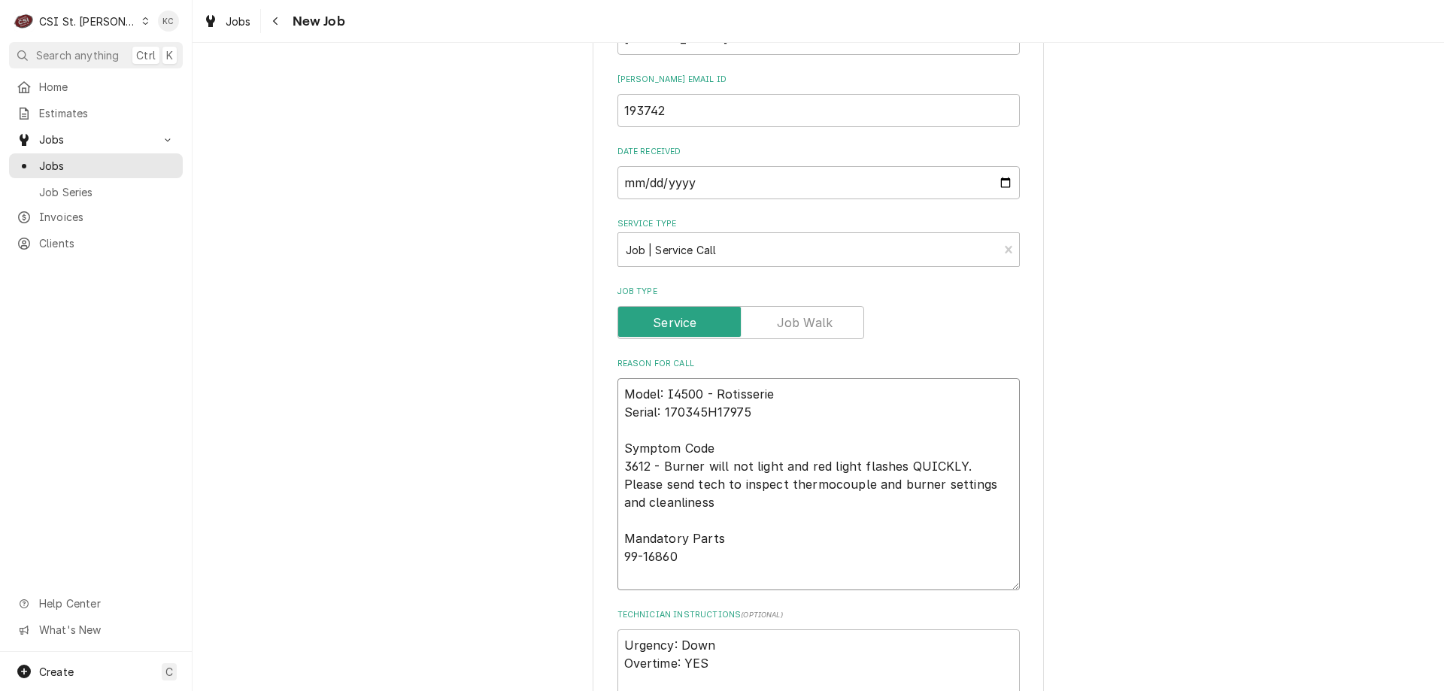
type textarea "x"
type textarea "Model: I4500 - Rotisserie Serial: 170345H17975 Symptom Code 3612 - Burner will …"
type textarea "x"
click at [700, 558] on textarea "Model: I4500 - Rotisserie Serial: 170345H17975 Symptom Code 3612 - Burner will …" at bounding box center [819, 484] width 402 height 212
paste textarea "THERMOCOUPLE TYPE K 6" MI STYLE W/CONNECTORS ONLY FOR GC/4500/3500 (SVC-016-006…"
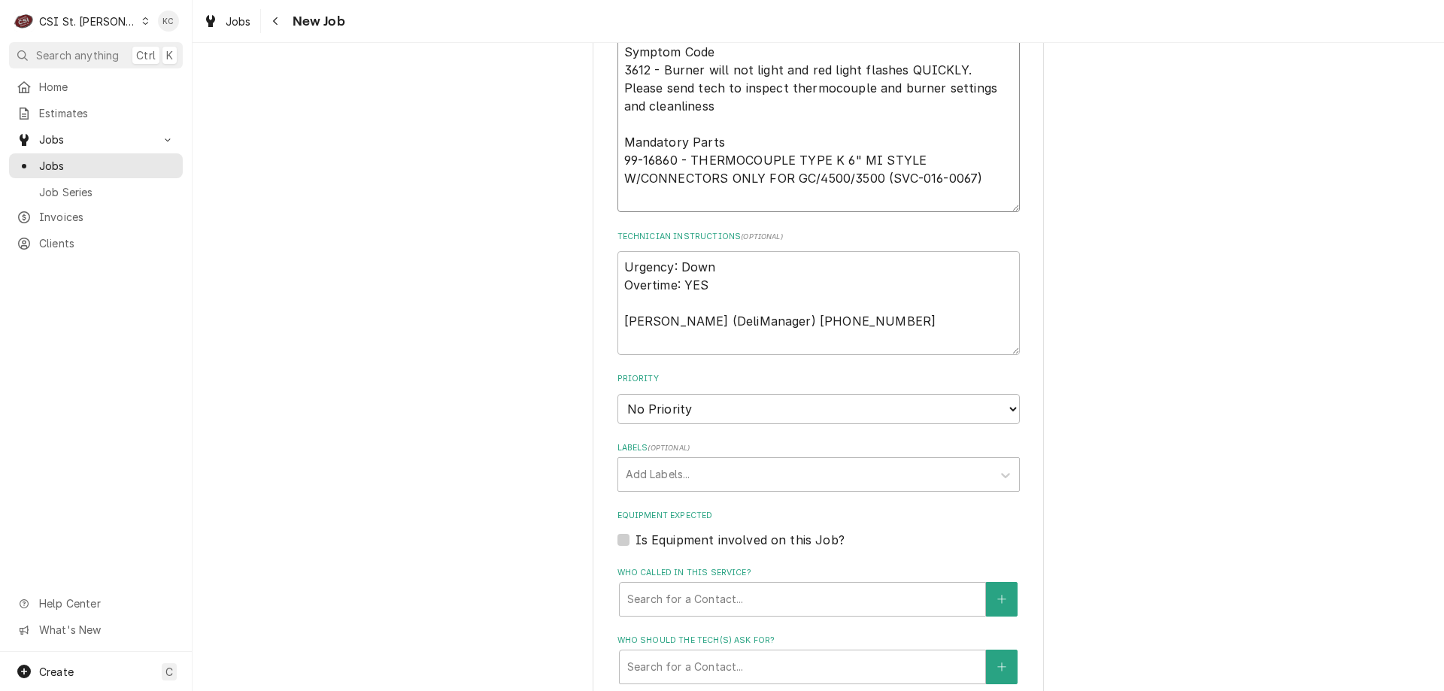
scroll to position [1472, 0]
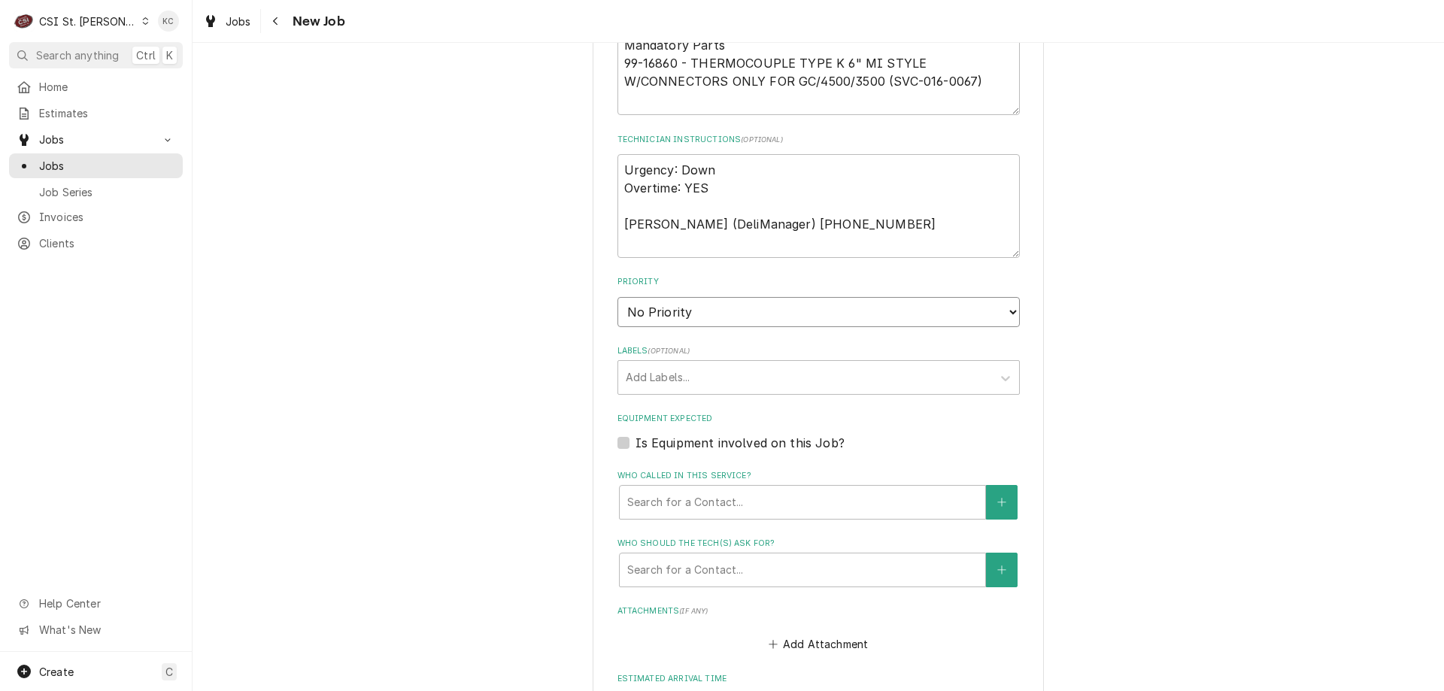
drag, startPoint x: 706, startPoint y: 305, endPoint x: 701, endPoint y: 311, distance: 8.0
click at [706, 305] on select "No Priority Urgent High Medium Low" at bounding box center [819, 312] width 402 height 30
click at [618, 297] on select "No Priority Urgent High Medium Low" at bounding box center [819, 312] width 402 height 30
click at [666, 376] on div "Labels" at bounding box center [805, 377] width 359 height 27
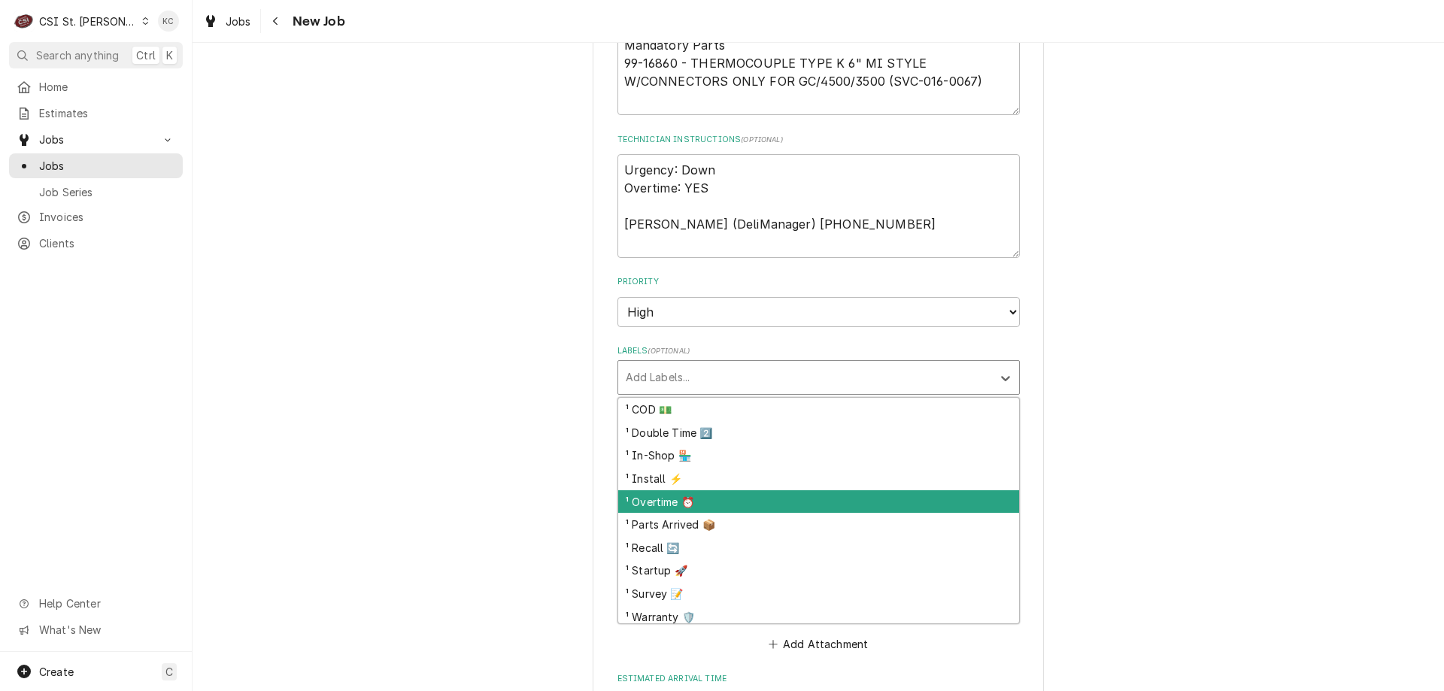
click at [665, 497] on div "¹ Overtime ⏰" at bounding box center [818, 502] width 401 height 23
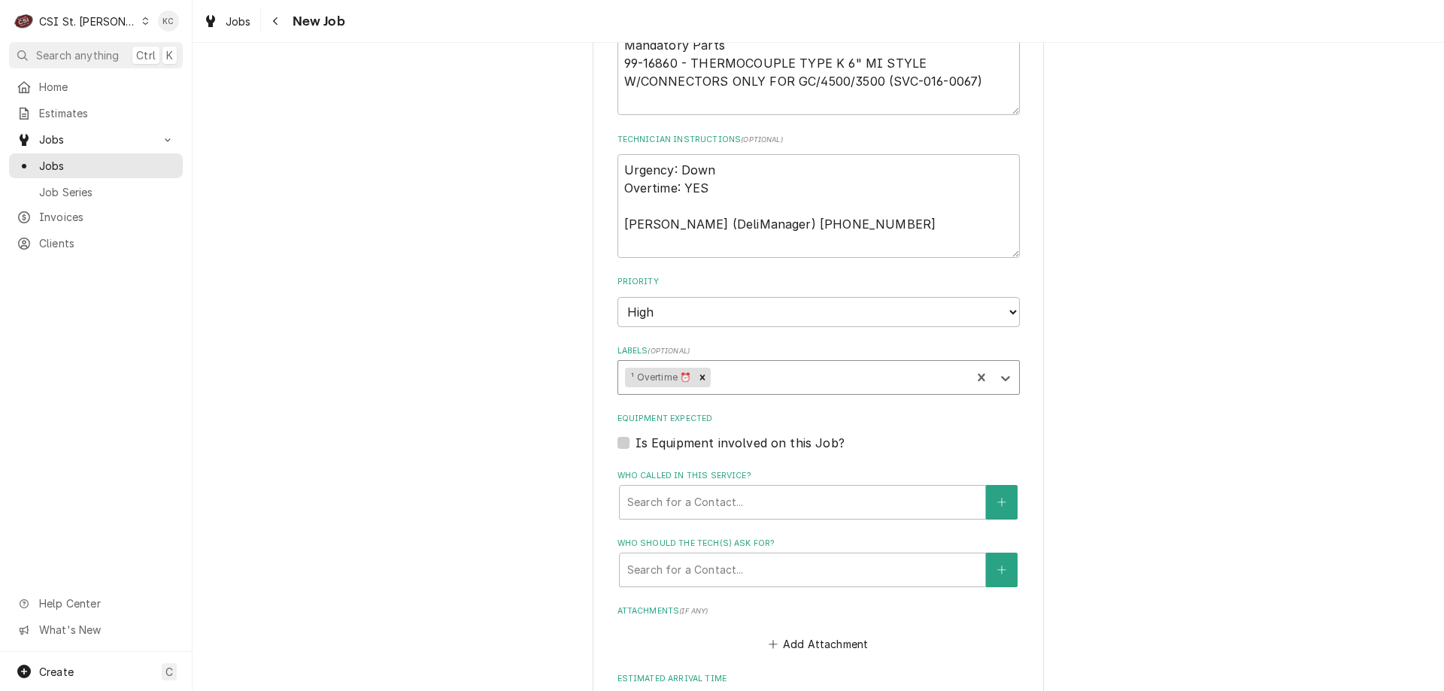
click at [740, 380] on div "Labels" at bounding box center [839, 377] width 251 height 27
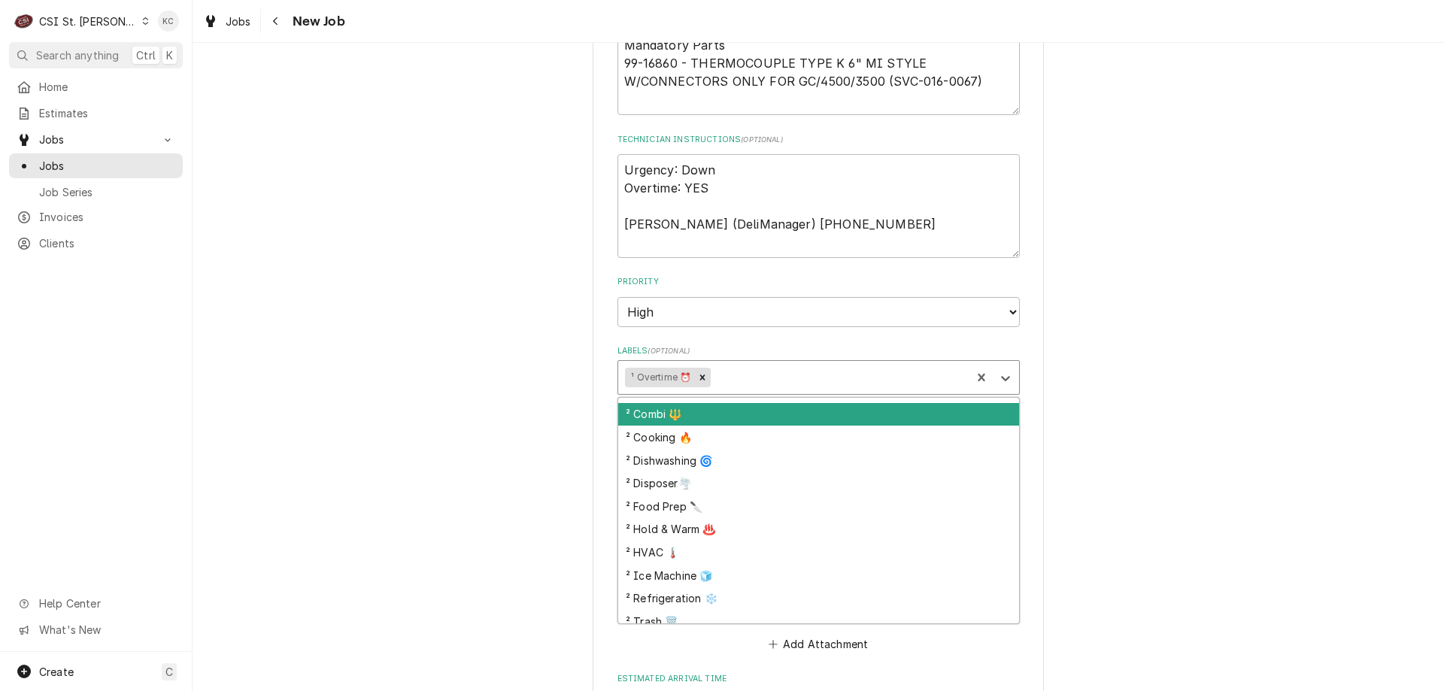
scroll to position [301, 0]
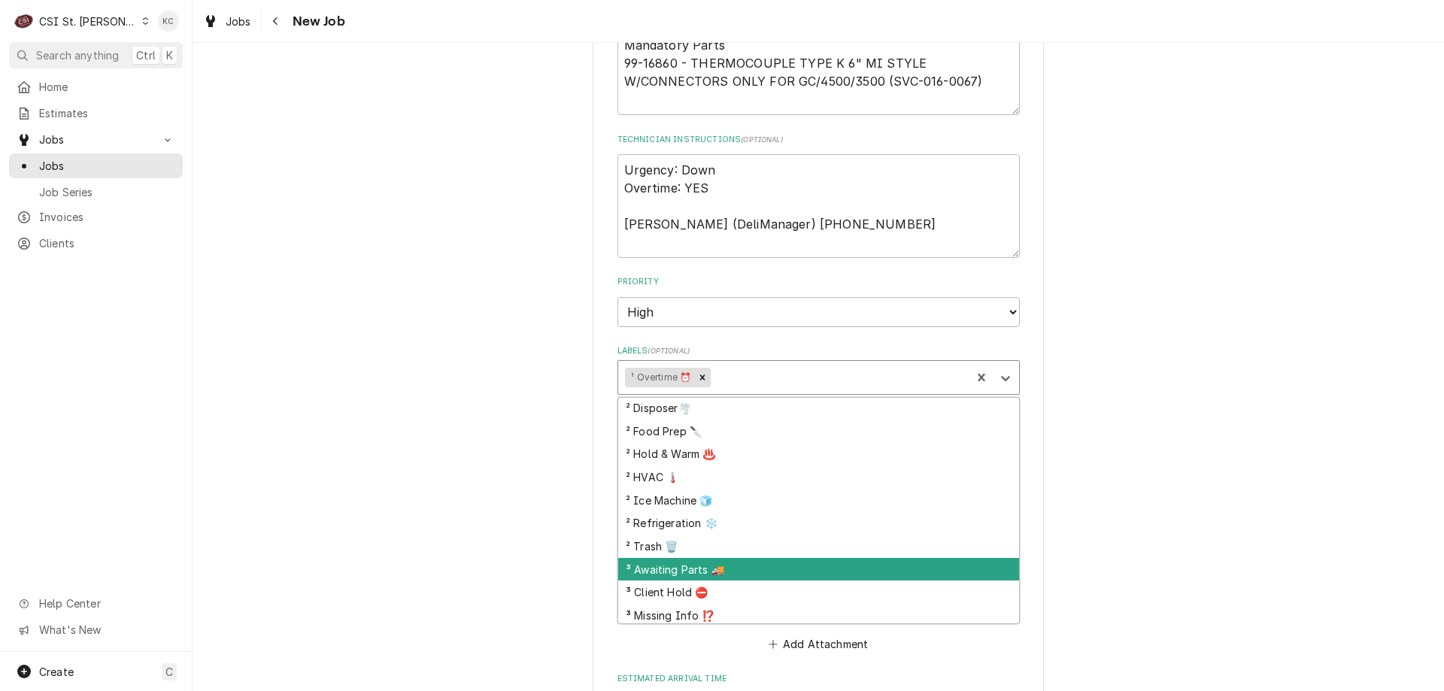
click at [695, 568] on div "³ Awaiting Parts 🚚" at bounding box center [818, 569] width 401 height 23
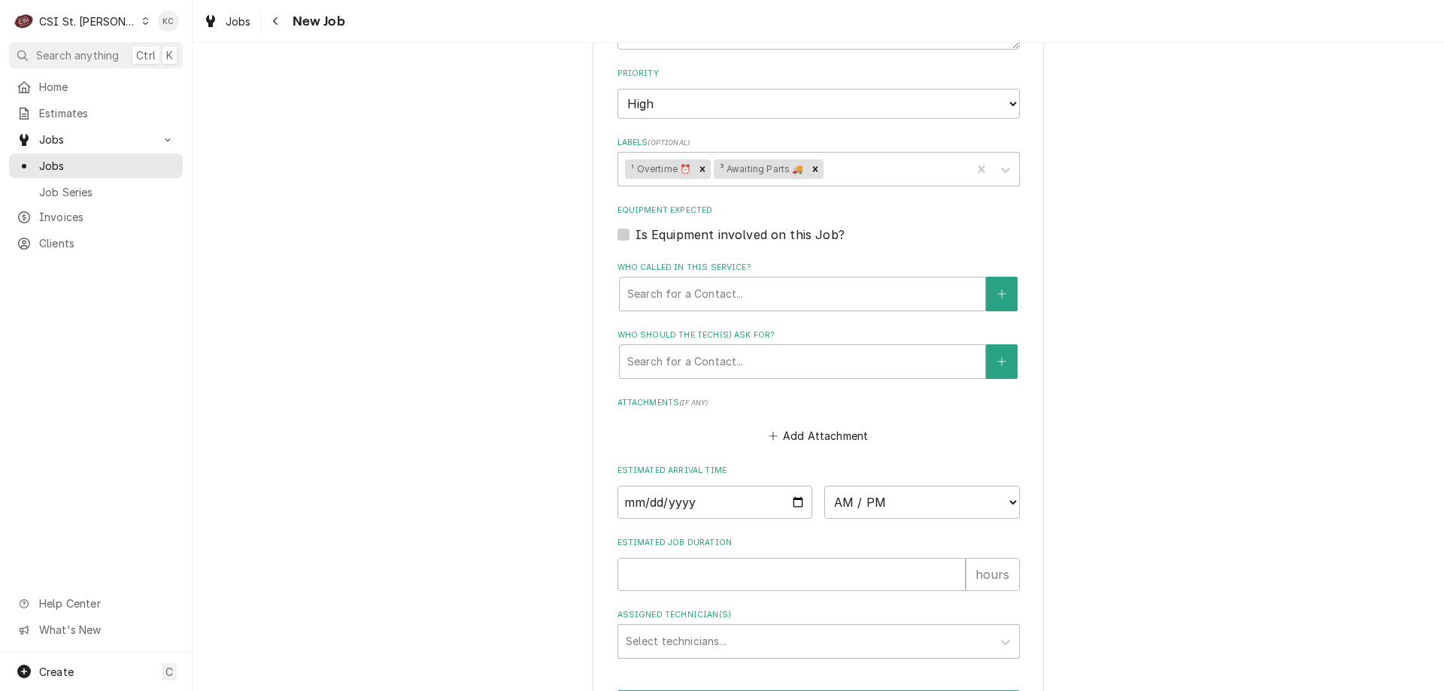
scroll to position [1778, 0]
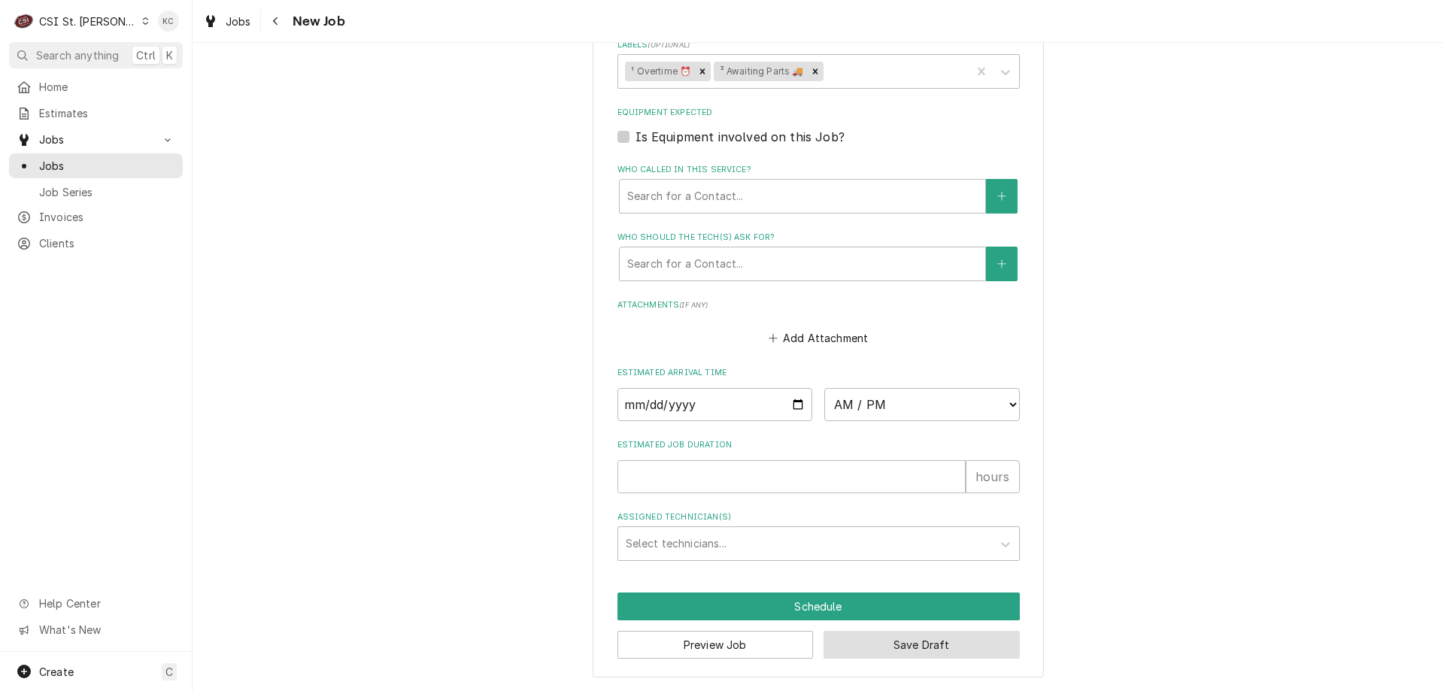
drag, startPoint x: 945, startPoint y: 649, endPoint x: 1022, endPoint y: 629, distance: 79.9
click at [945, 649] on button "Save Draft" at bounding box center [922, 645] width 196 height 28
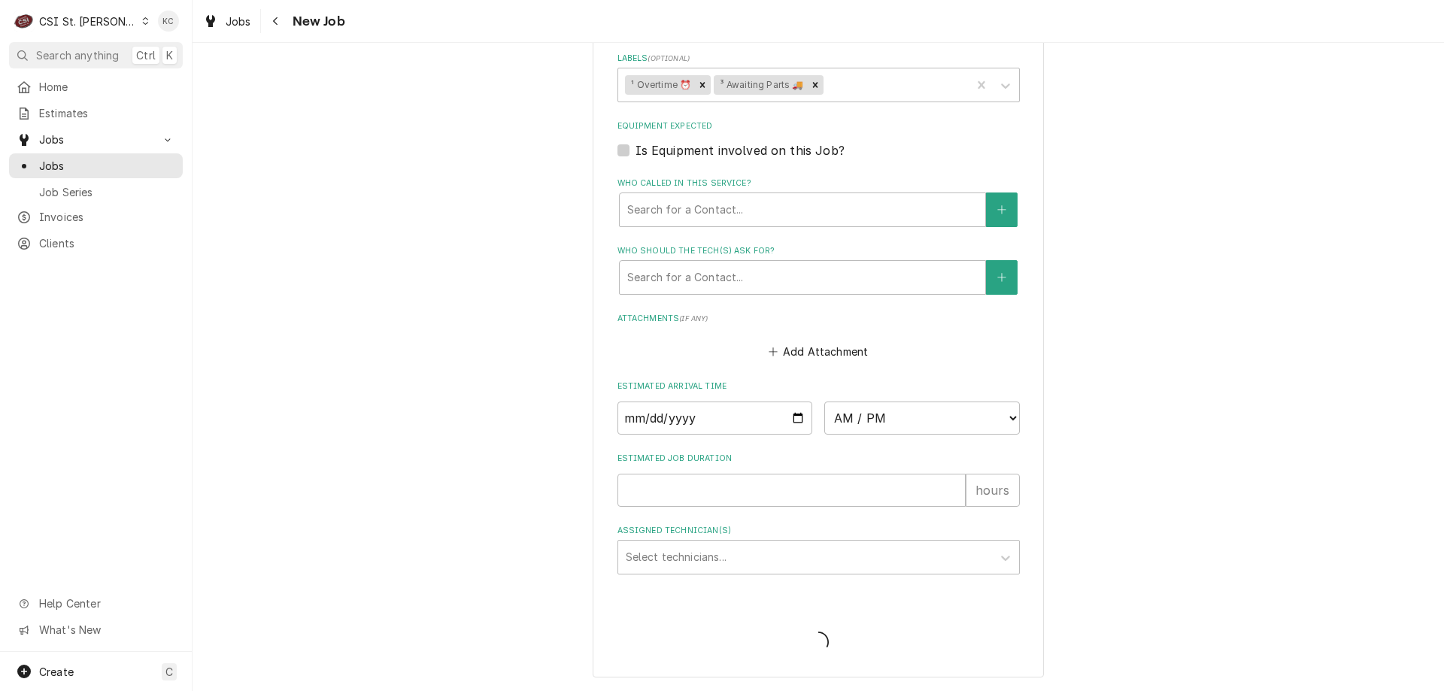
scroll to position [1764, 0]
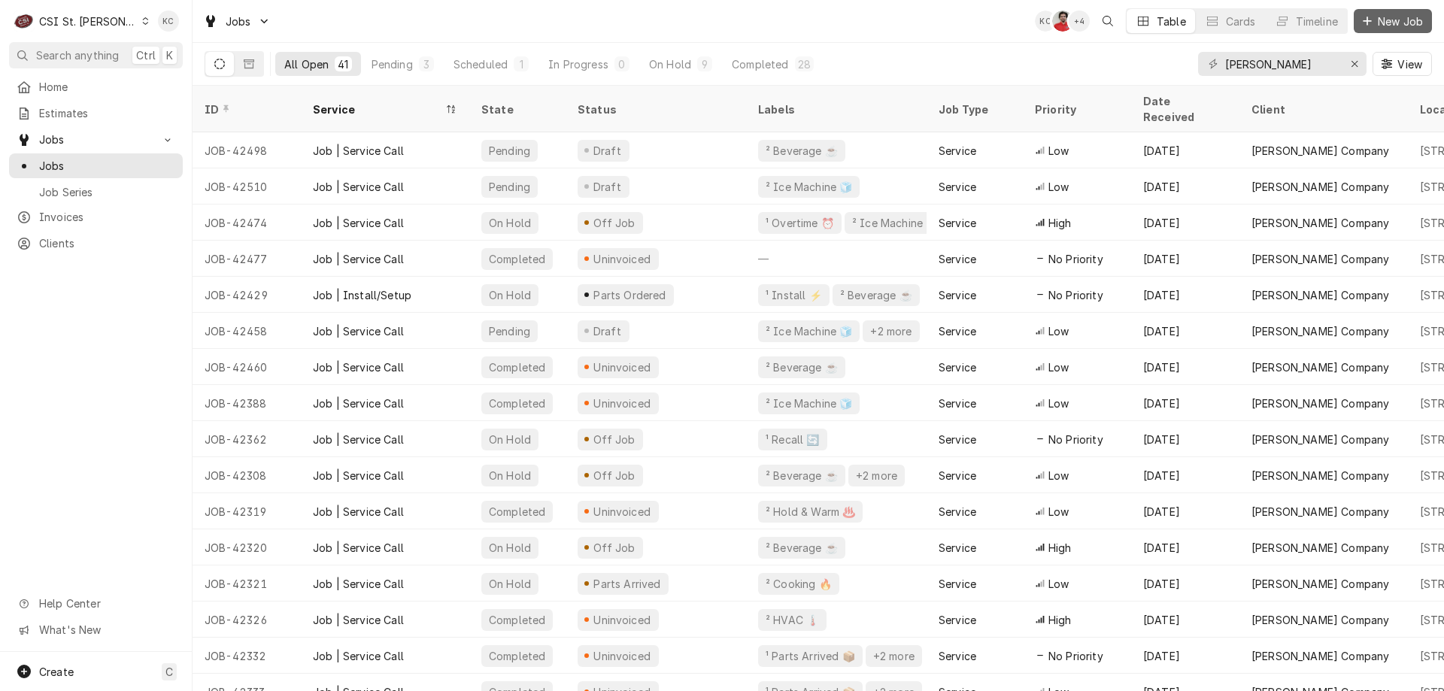
click at [1400, 27] on span "New Job" at bounding box center [1400, 22] width 51 height 16
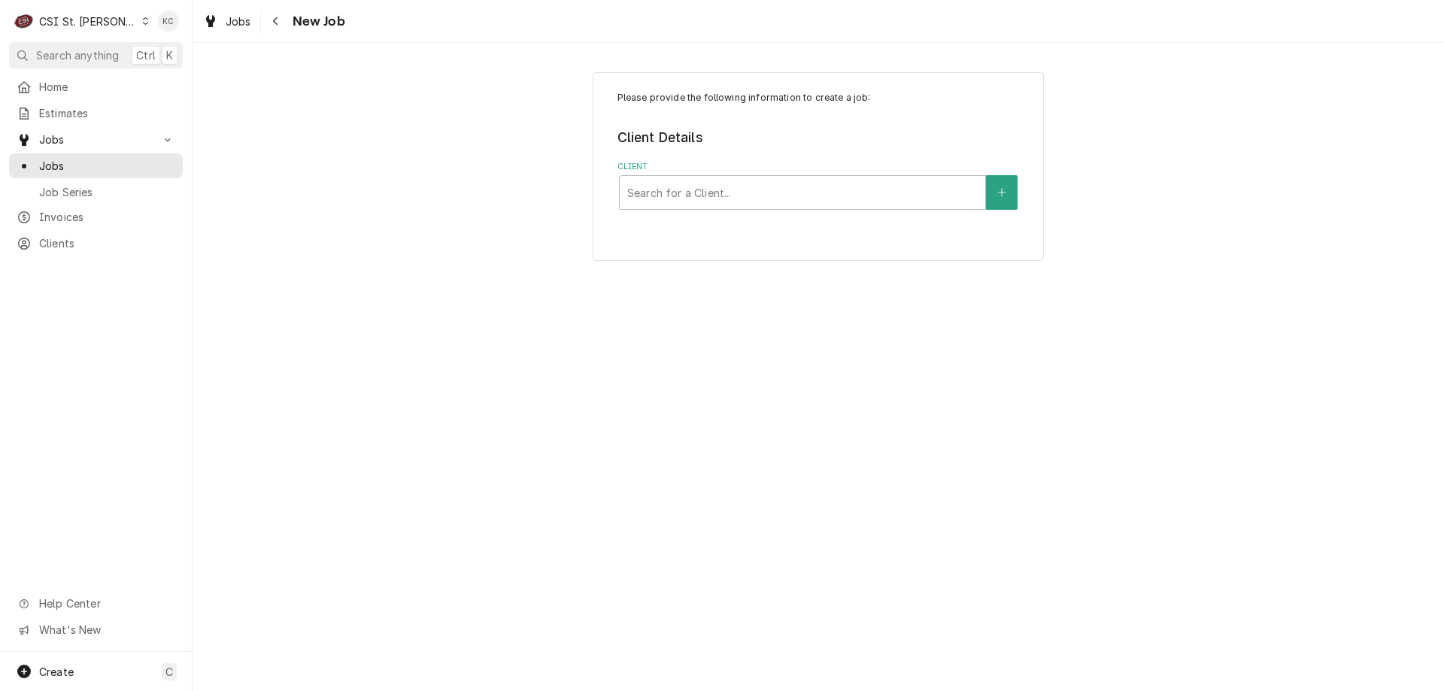
click at [314, 271] on div "Please provide the following information to create a job: Client Details Client…" at bounding box center [819, 166] width 1252 height 215
click at [352, 66] on div "Please provide the following information to create a job: Client Details Client…" at bounding box center [819, 166] width 1252 height 215
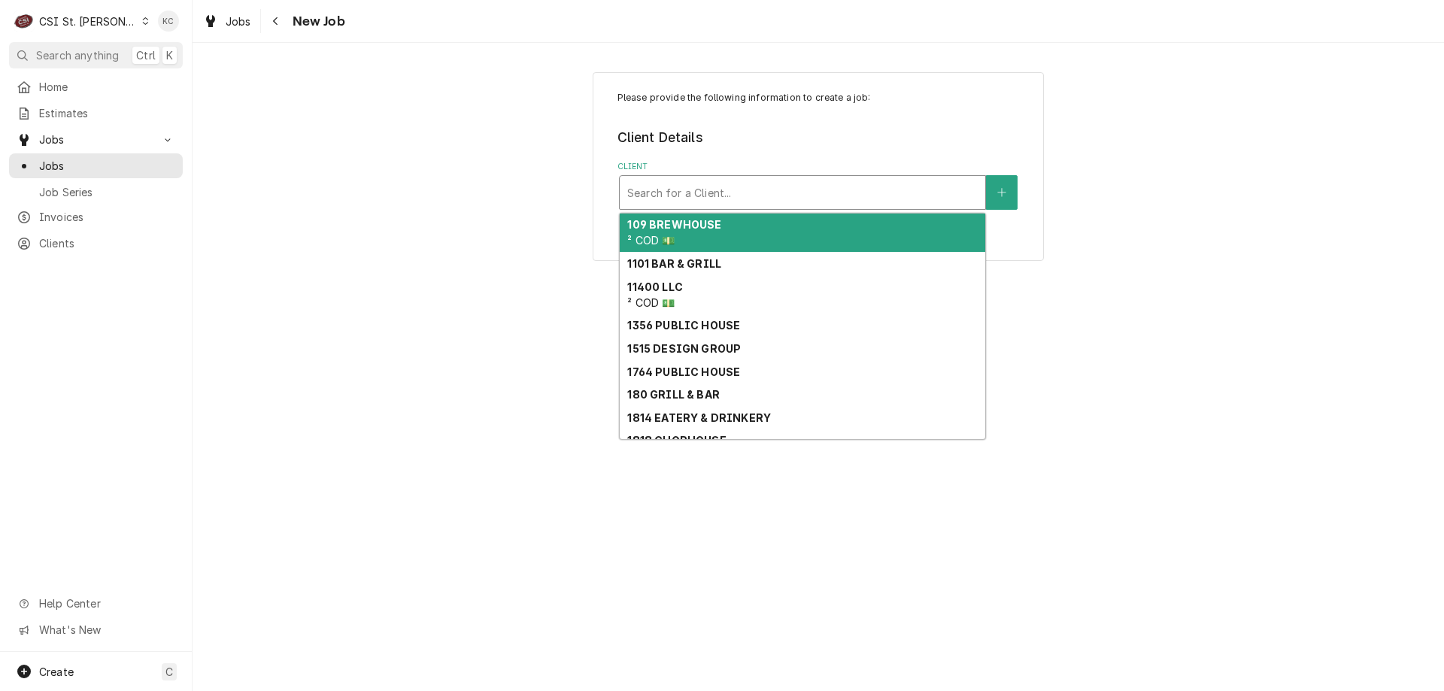
click at [841, 193] on div "Client" at bounding box center [802, 192] width 351 height 27
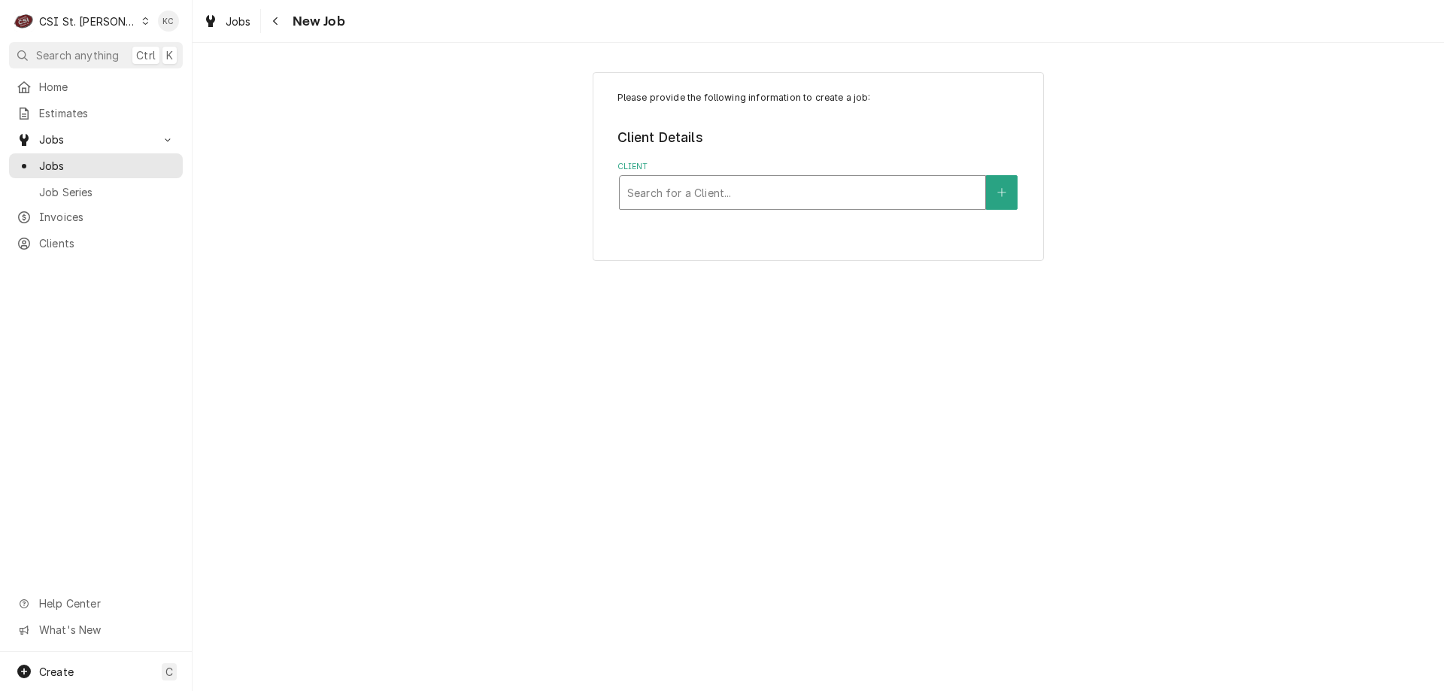
click at [695, 199] on div "Client" at bounding box center [802, 192] width 351 height 27
type input "srci"
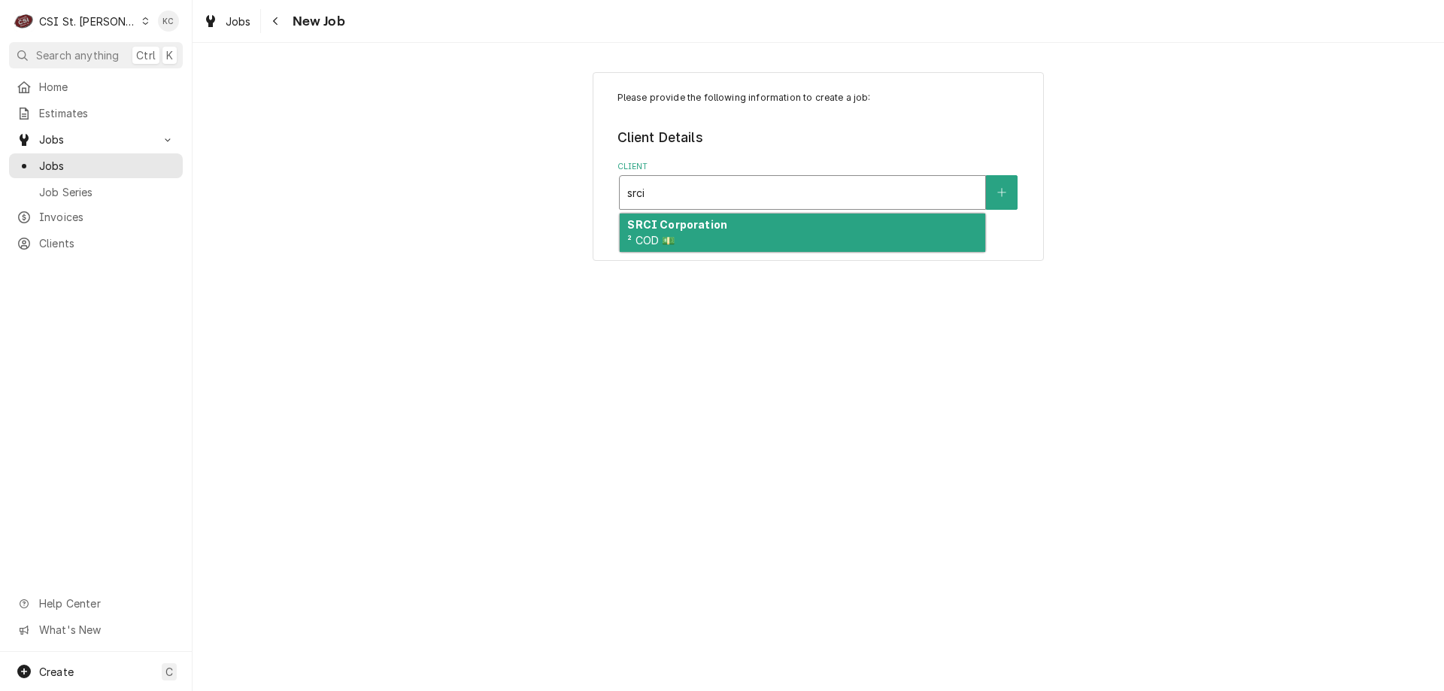
click at [700, 224] on strong "SRCI Corporation" at bounding box center [677, 224] width 100 height 13
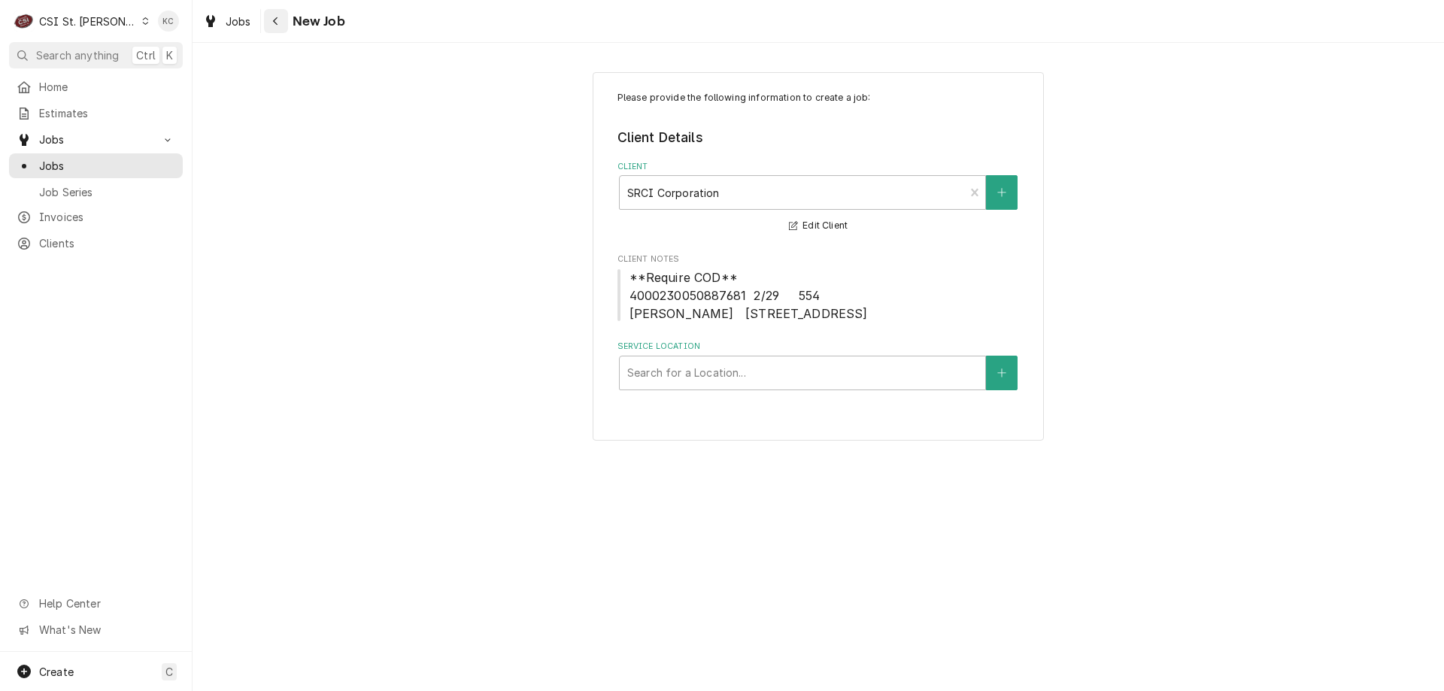
click at [275, 17] on icon "Navigate back" at bounding box center [275, 21] width 7 height 11
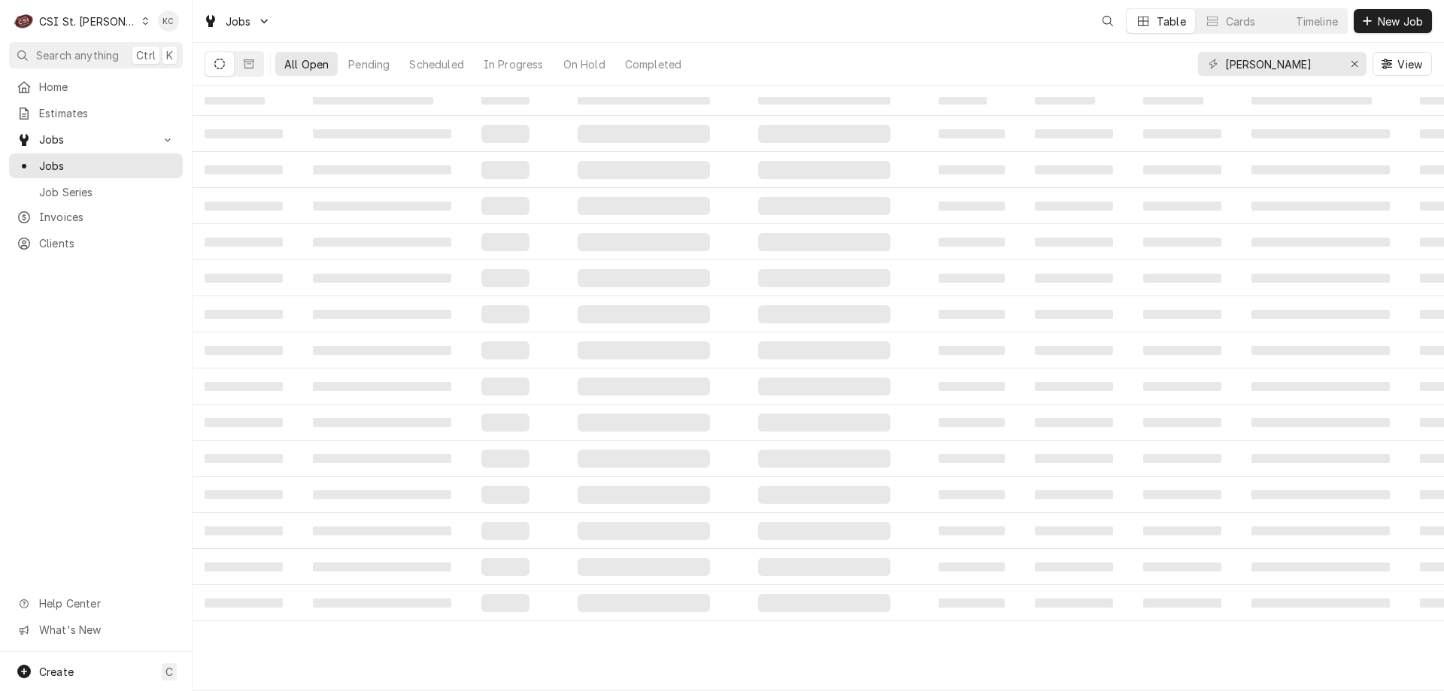
click at [96, 56] on span "Search anything" at bounding box center [77, 55] width 83 height 16
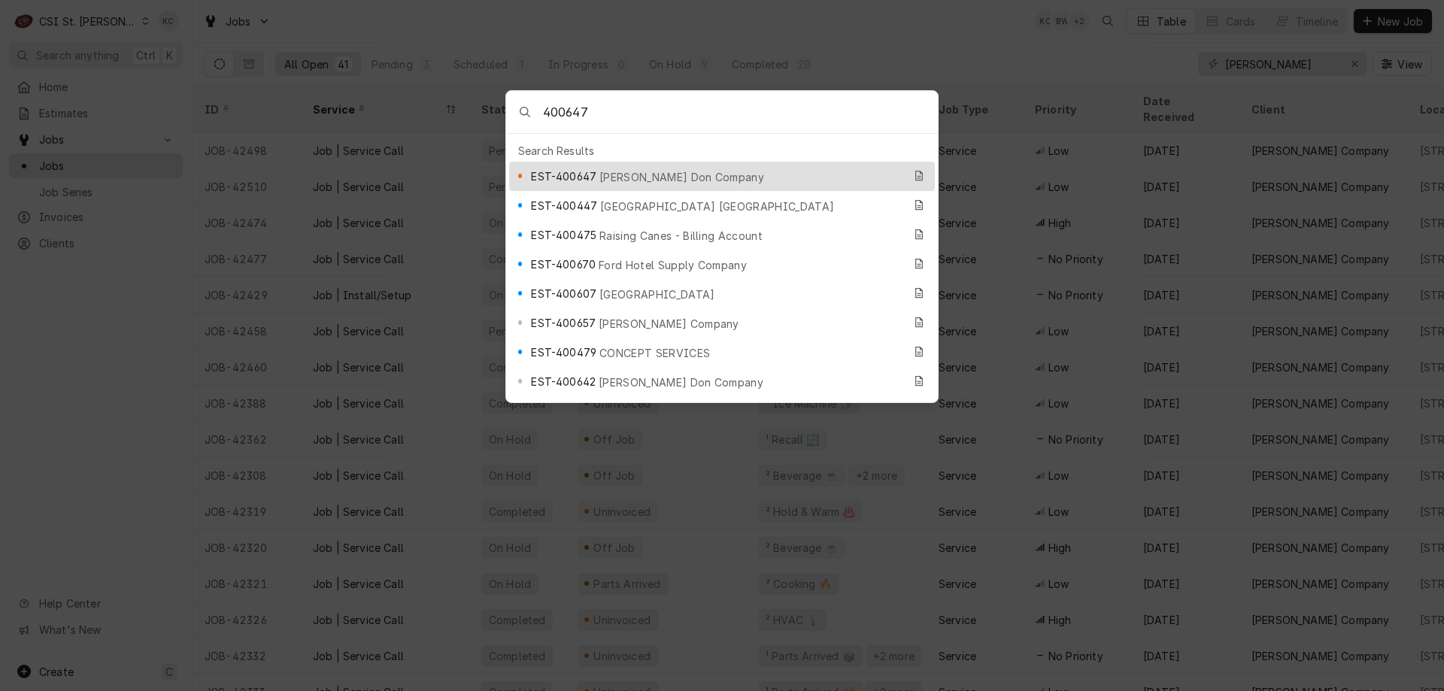
type input "400647"
click at [606, 170] on span "[PERSON_NAME] Don Company" at bounding box center [682, 177] width 165 height 16
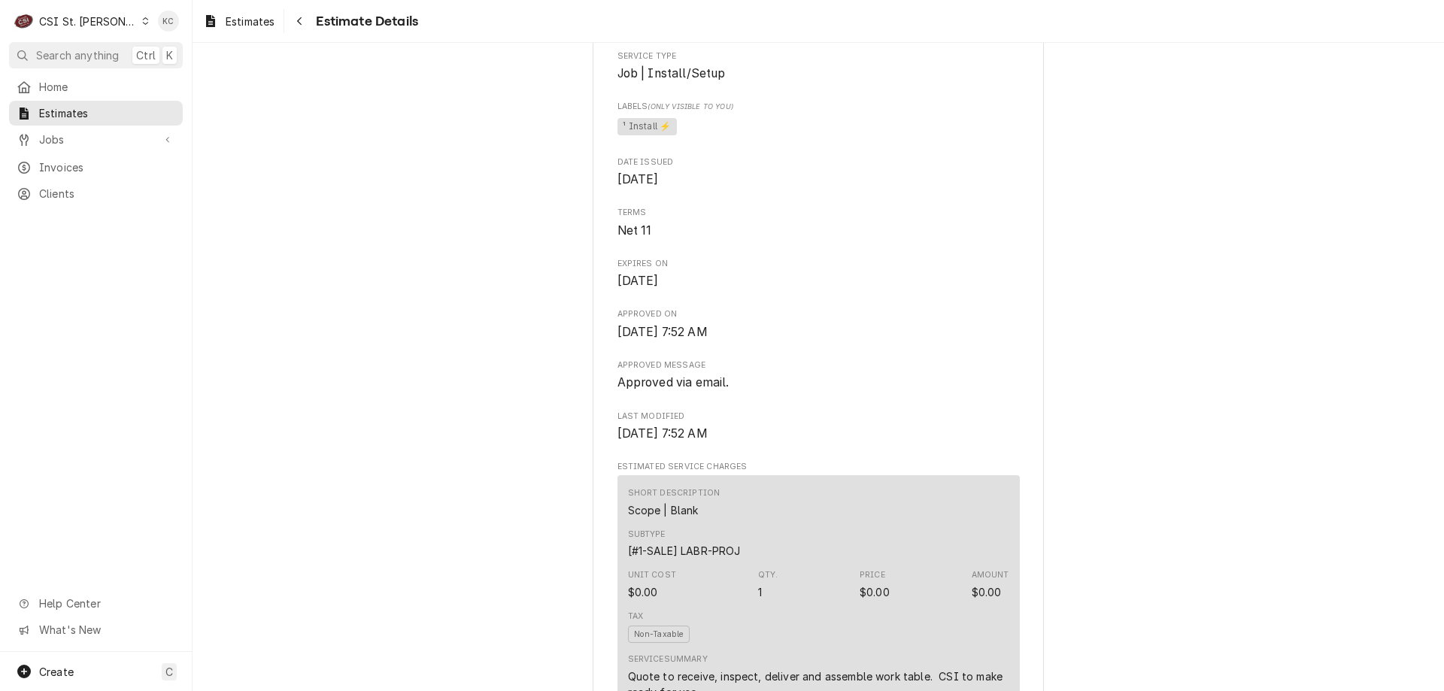
scroll to position [407, 0]
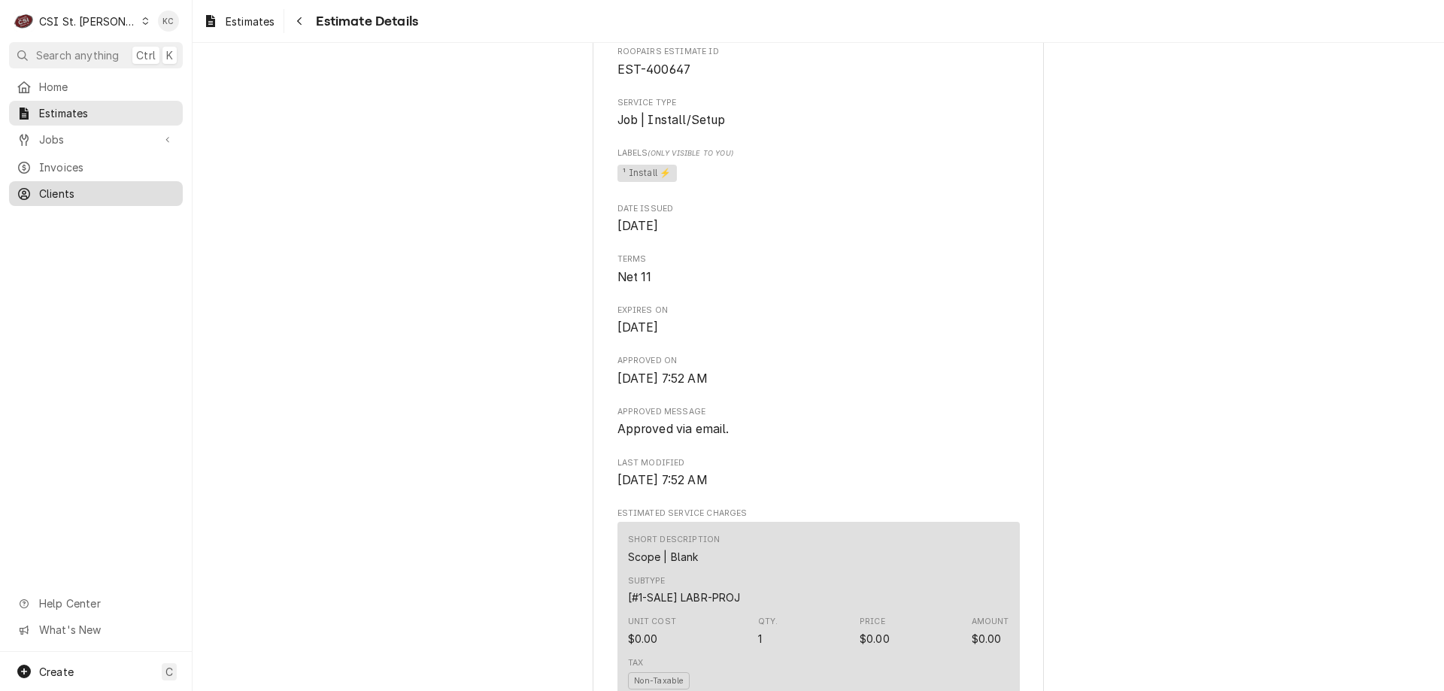
click at [63, 186] on span "Clients" at bounding box center [107, 194] width 136 height 16
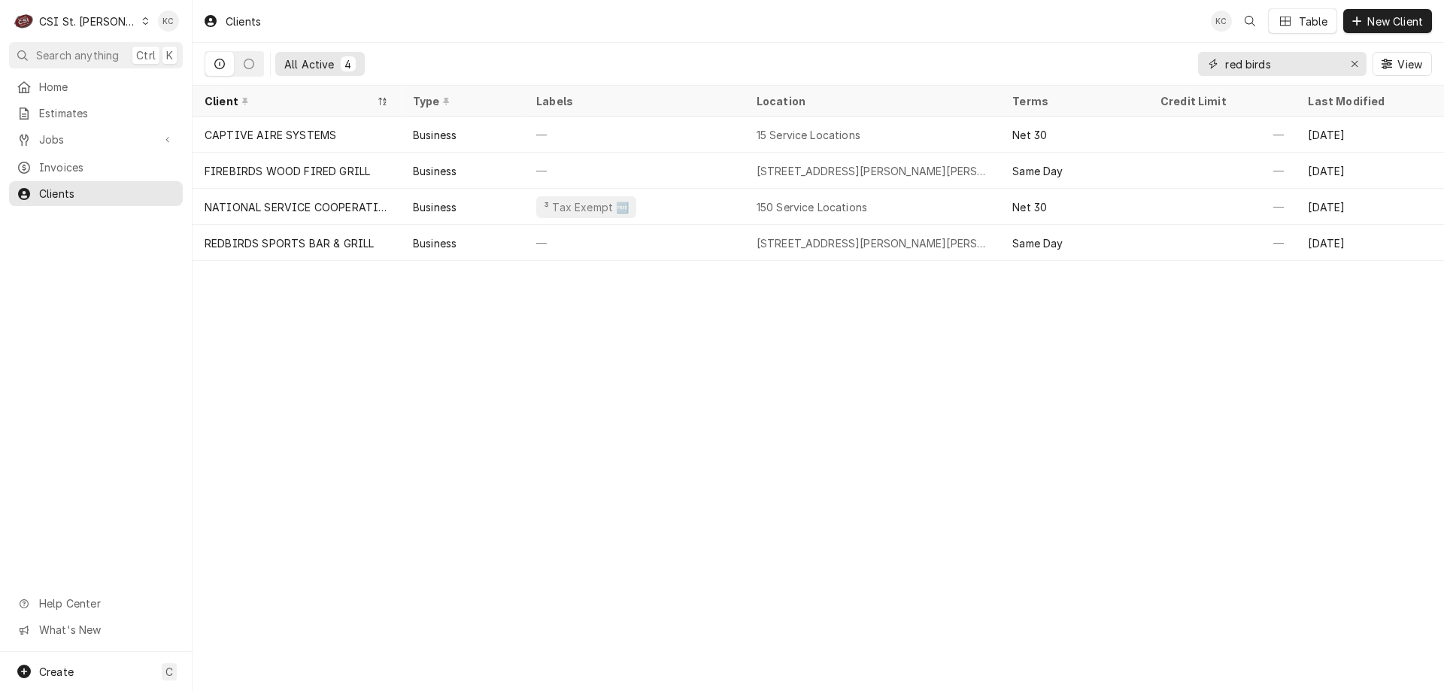
drag, startPoint x: 1295, startPoint y: 68, endPoint x: 1138, endPoint y: 68, distance: 157.2
click at [1138, 68] on div "All Active 4 red birds View" at bounding box center [819, 64] width 1228 height 42
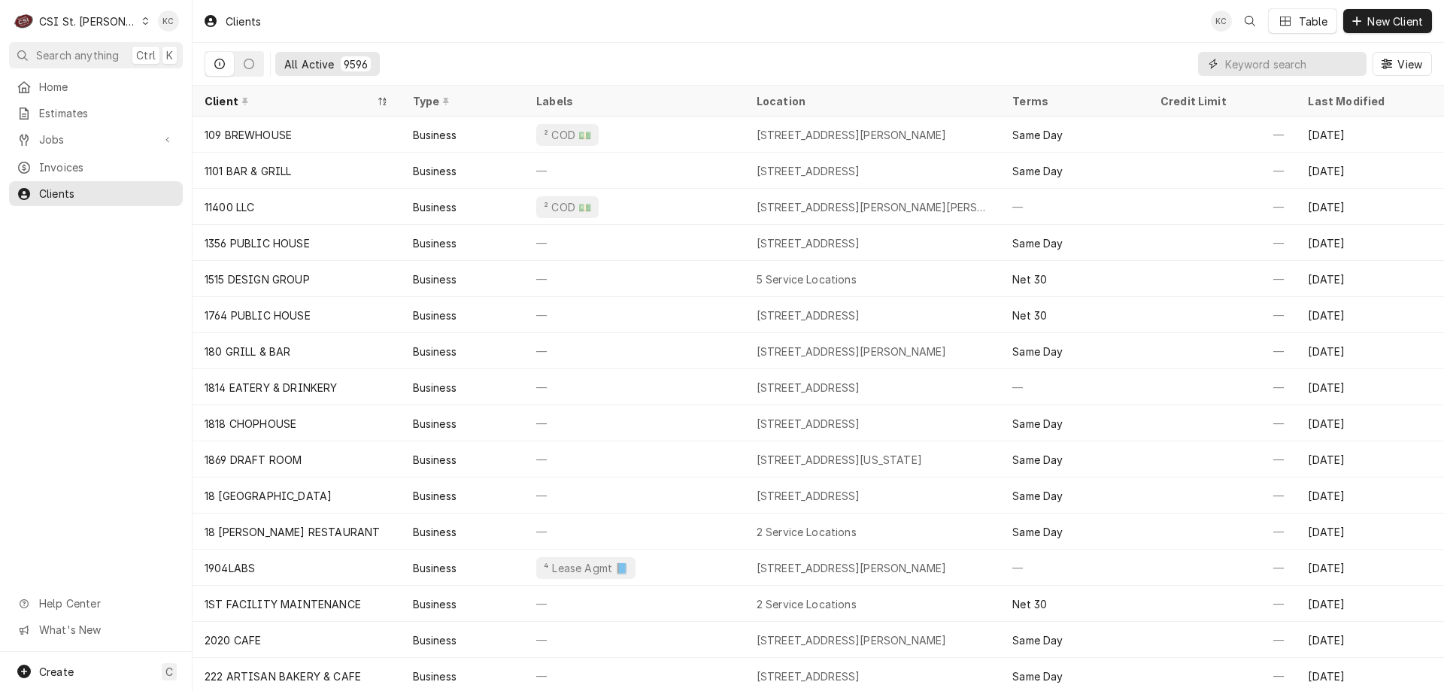
click at [1295, 68] on input "Dynamic Content Wrapper" at bounding box center [1293, 64] width 134 height 24
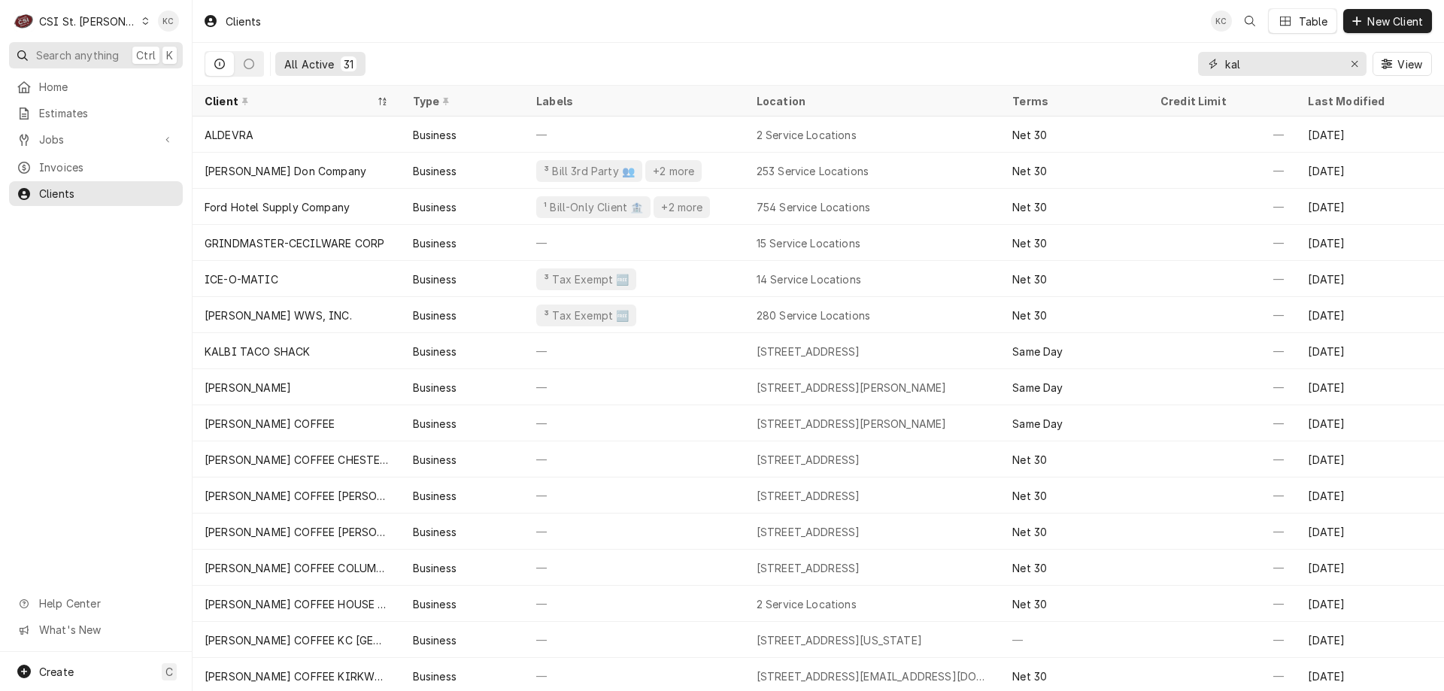
type input "kal"
click at [71, 57] on span "Search anything" at bounding box center [77, 55] width 83 height 16
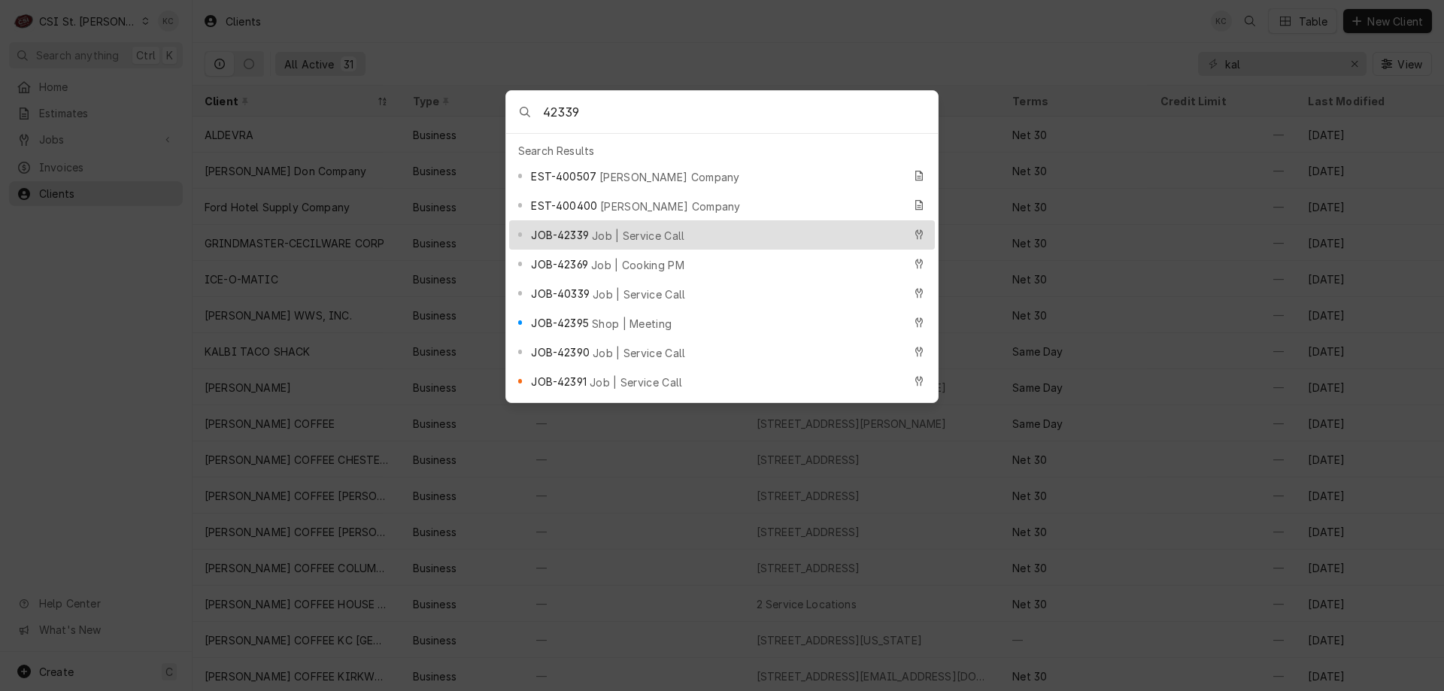
type input "42339"
click at [617, 229] on span "Job | Service Call" at bounding box center [638, 236] width 93 height 16
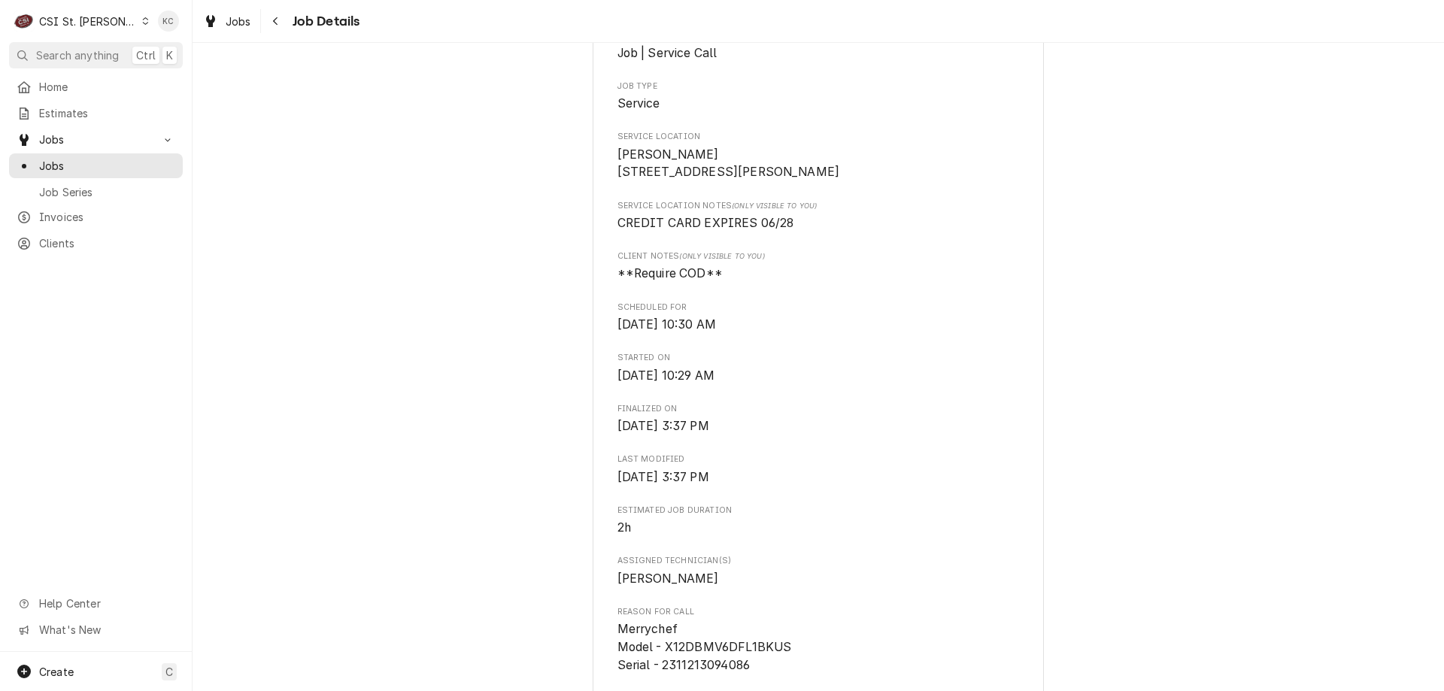
scroll to position [301, 0]
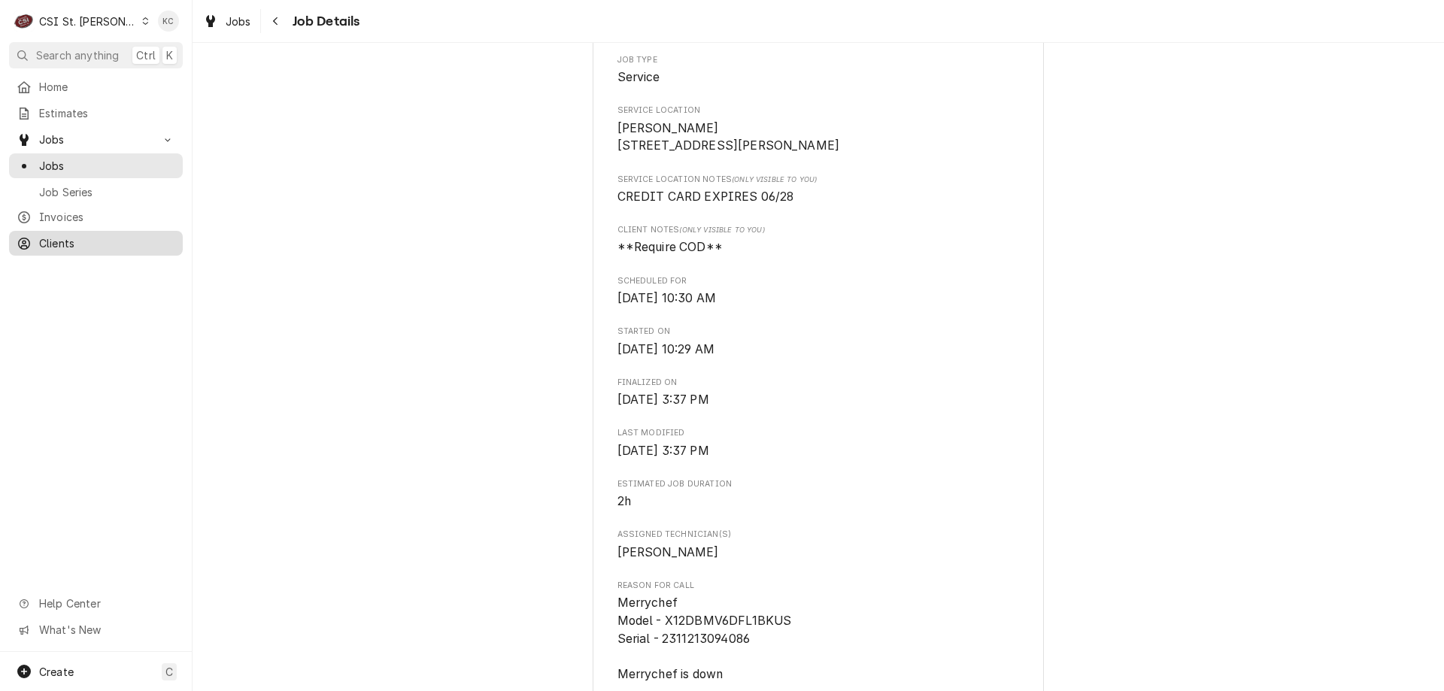
click at [56, 239] on span "Clients" at bounding box center [107, 243] width 136 height 16
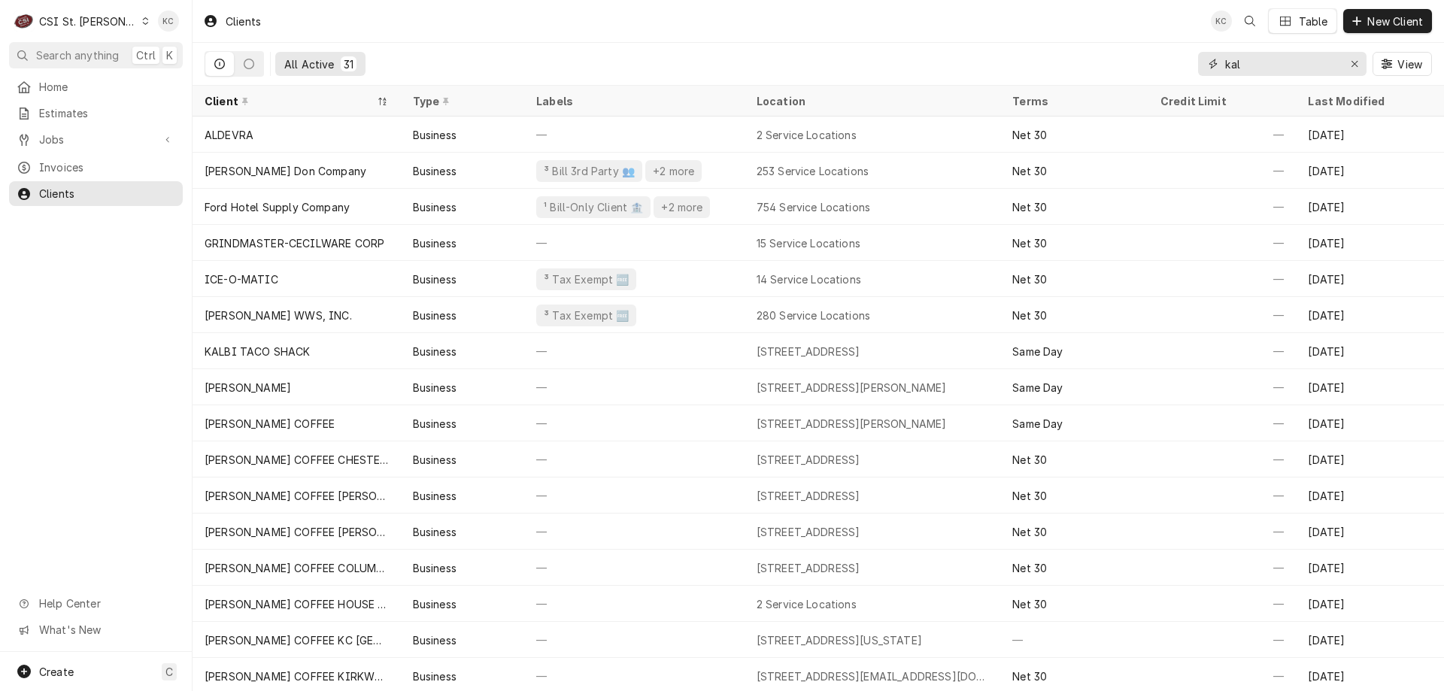
click at [1290, 71] on input "kal" at bounding box center [1282, 64] width 113 height 24
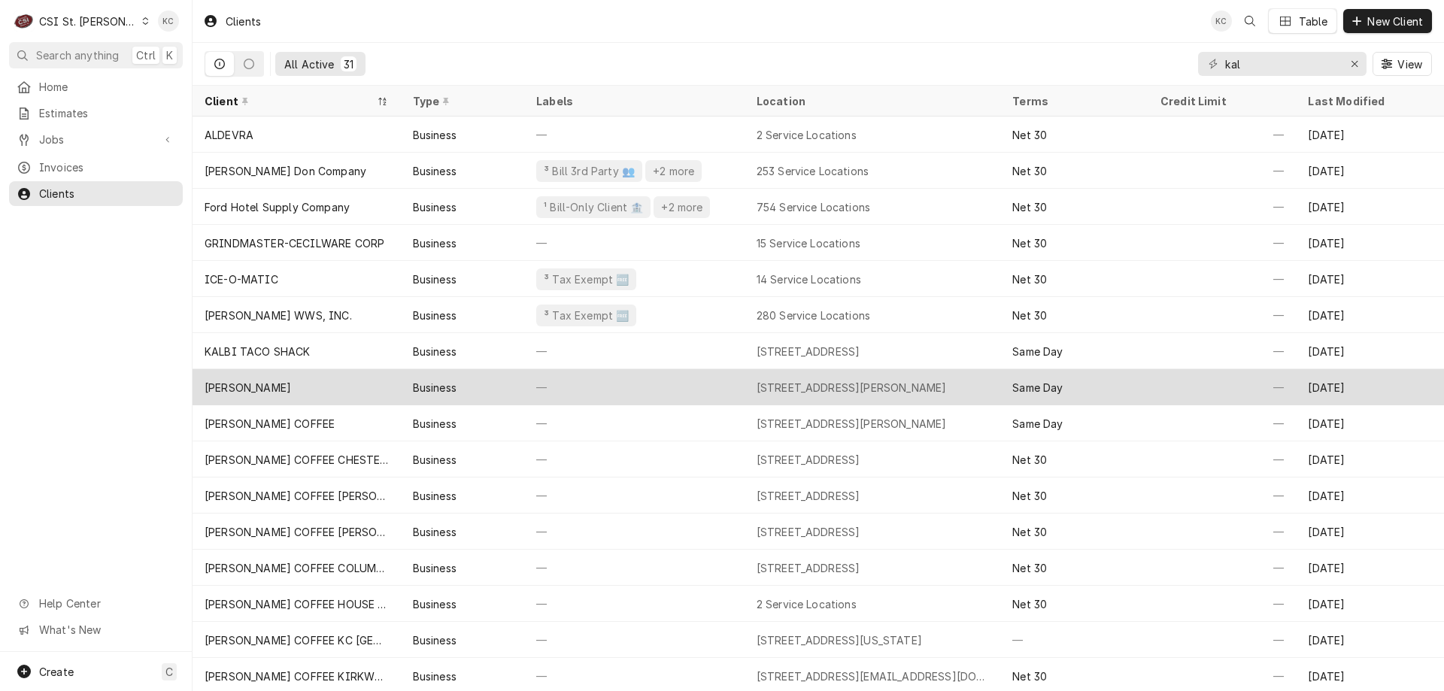
click at [786, 380] on div "9214 Clayton Road, Saint Louis, MO 63124" at bounding box center [852, 388] width 190 height 16
